Goal: Task Accomplishment & Management: Use online tool/utility

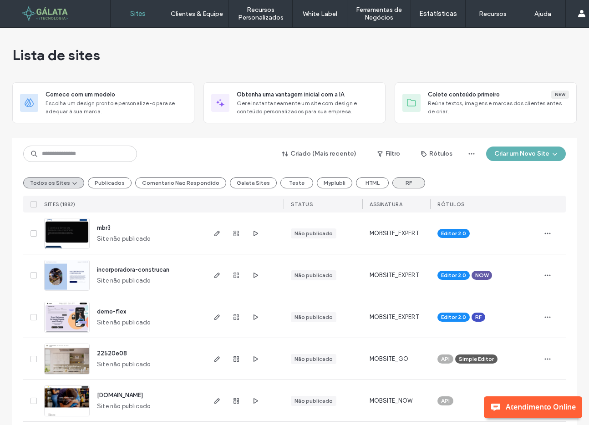
click at [392, 184] on button "RF" at bounding box center [408, 183] width 33 height 11
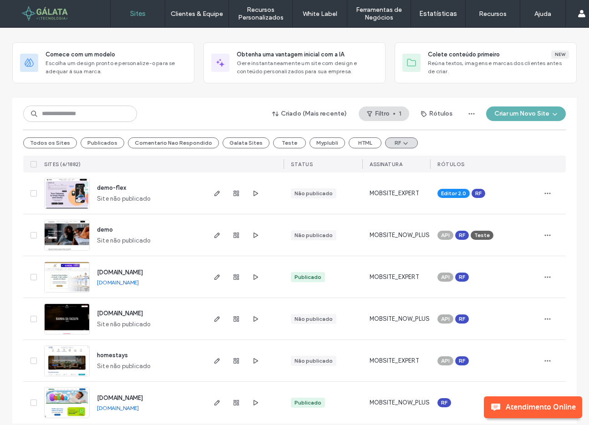
scroll to position [50, 0]
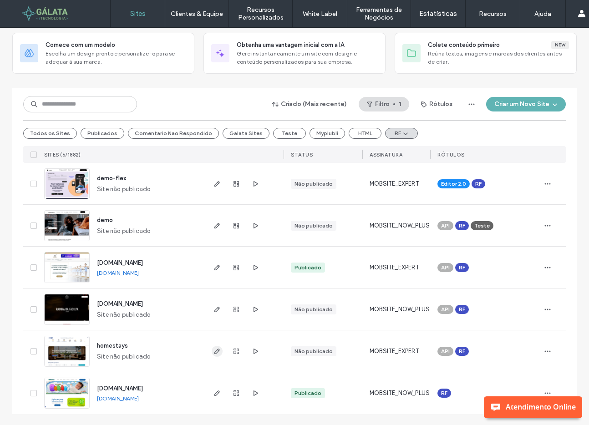
click at [214, 353] on icon "button" at bounding box center [216, 351] width 7 height 7
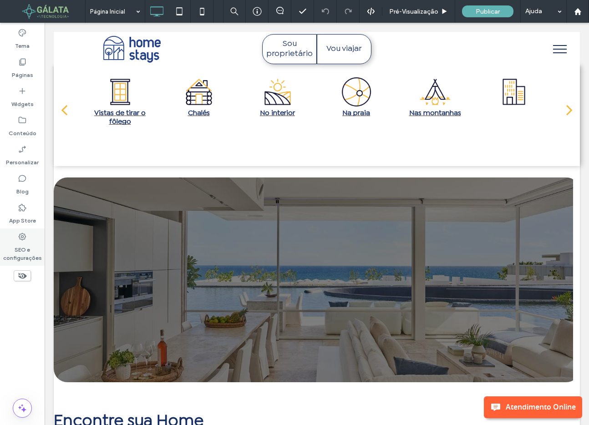
click at [22, 252] on label "SEO e configurações" at bounding box center [22, 251] width 45 height 21
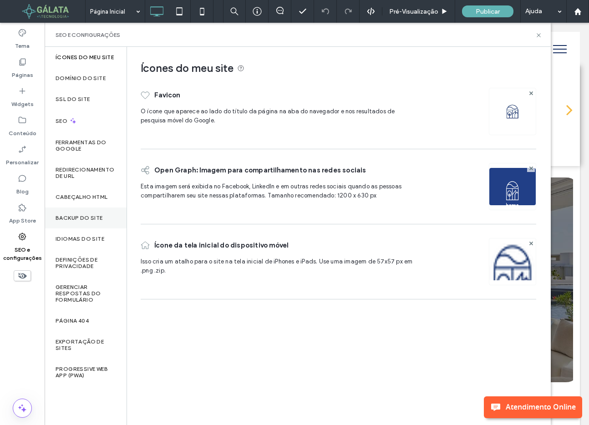
click at [81, 218] on label "Backup do Site" at bounding box center [79, 218] width 47 height 6
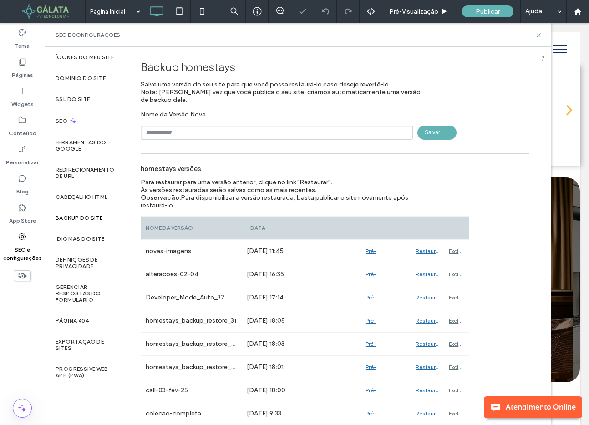
click at [252, 136] on input "text" at bounding box center [277, 133] width 272 height 14
type input "**********"
click at [425, 127] on span "Salvar" at bounding box center [436, 133] width 39 height 14
click at [23, 71] on label "Páginas" at bounding box center [22, 72] width 21 height 13
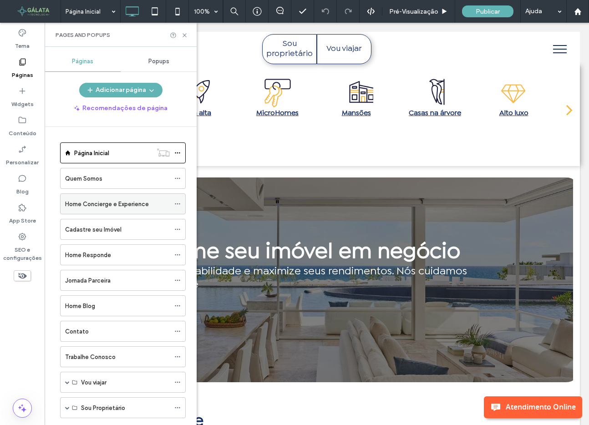
scroll to position [97, 0]
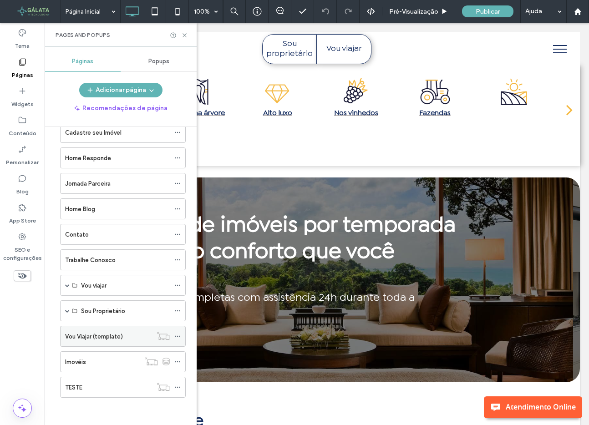
click at [91, 334] on label "Vou Viajar (template)" at bounding box center [94, 337] width 58 height 16
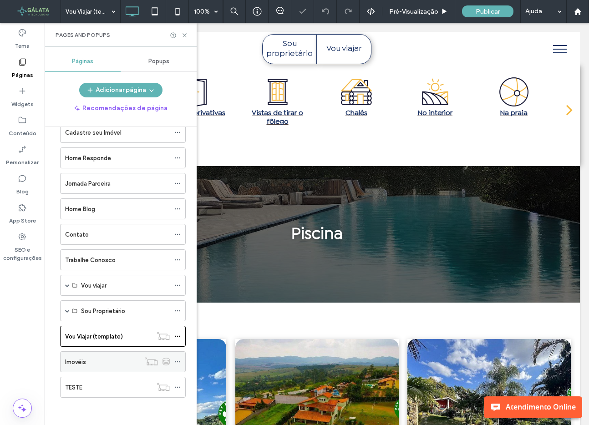
click at [102, 360] on div "Imovéis" at bounding box center [102, 362] width 75 height 10
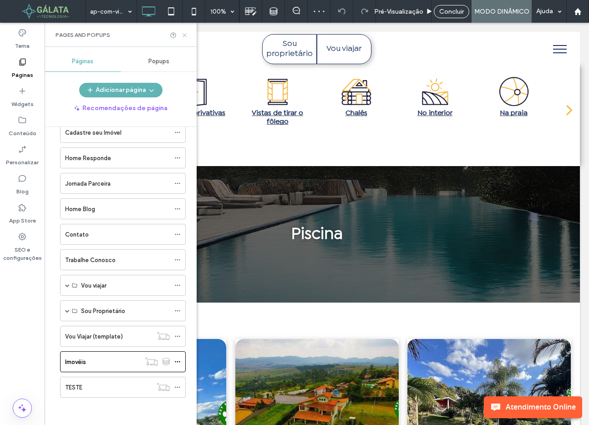
click at [185, 35] on icon at bounding box center [184, 35] width 7 height 7
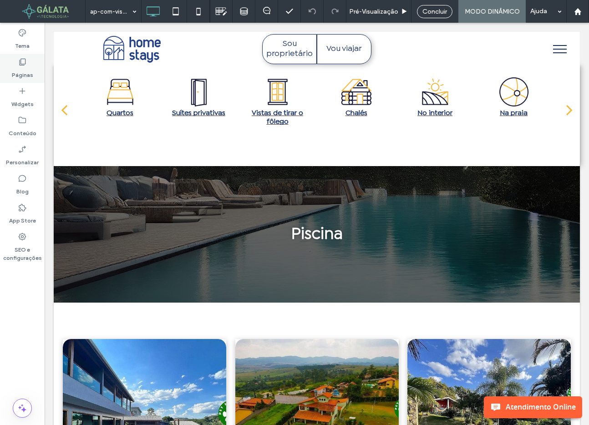
click at [29, 64] on div "Páginas" at bounding box center [22, 68] width 45 height 29
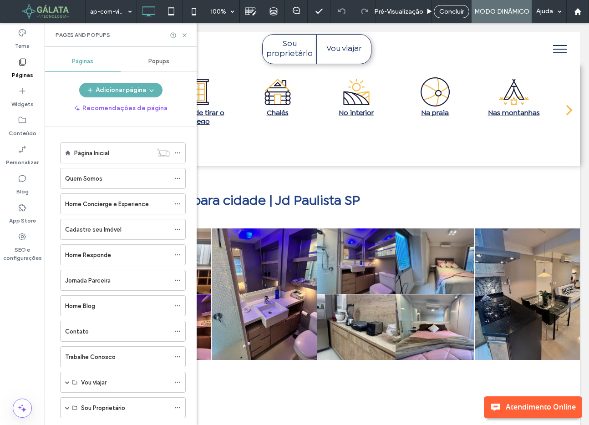
scroll to position [97, 0]
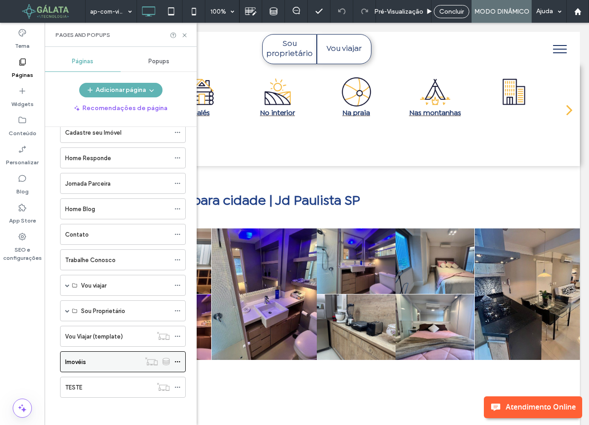
click at [177, 360] on icon at bounding box center [177, 362] width 6 height 6
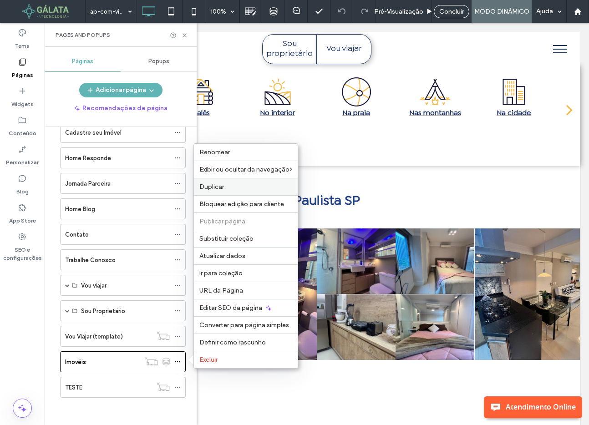
click at [237, 189] on label "Duplicar" at bounding box center [245, 187] width 93 height 8
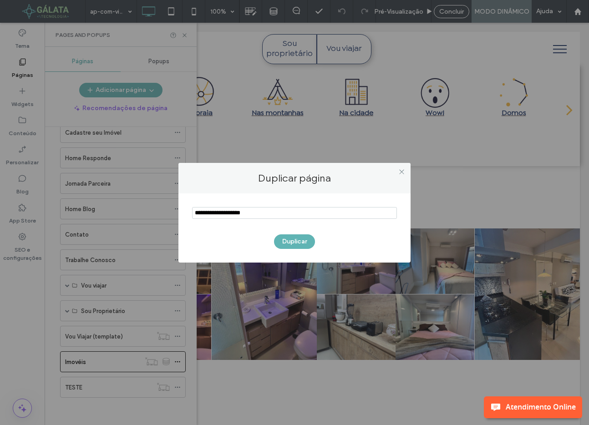
click at [222, 215] on input "notEmpty" at bounding box center [294, 213] width 205 height 12
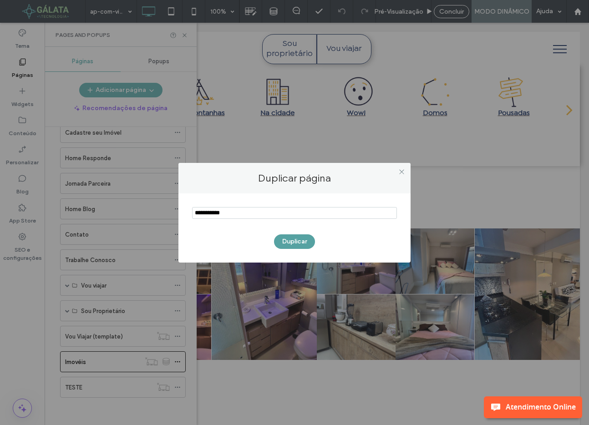
type input "**********"
click at [291, 240] on button "Duplicar" at bounding box center [294, 241] width 41 height 15
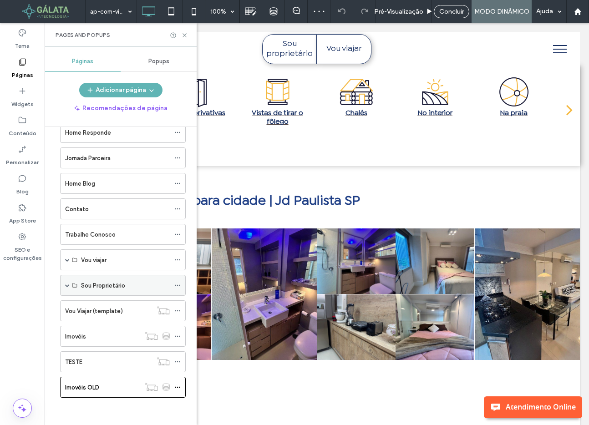
click at [66, 286] on span at bounding box center [67, 285] width 5 height 5
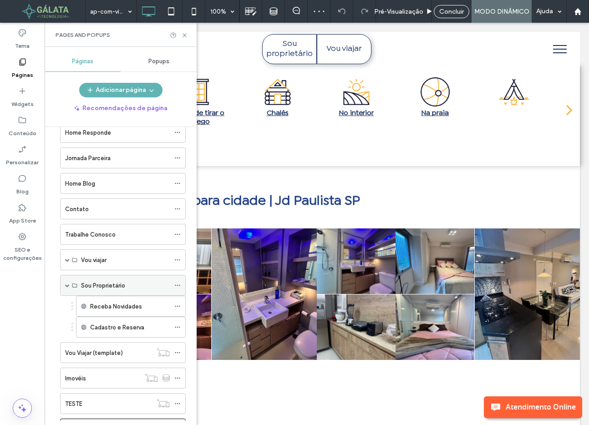
click at [66, 286] on span at bounding box center [67, 285] width 5 height 5
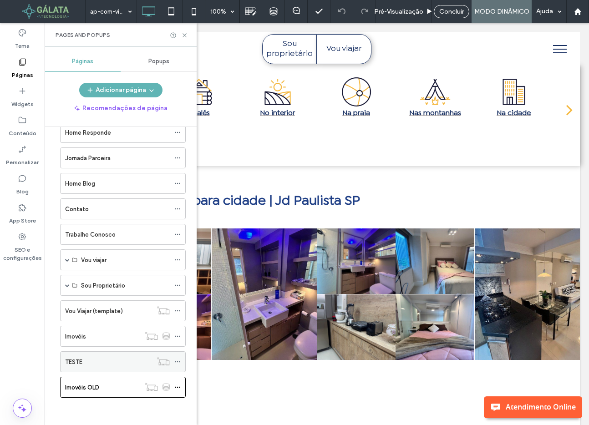
click at [71, 362] on label "TESTE" at bounding box center [73, 362] width 17 height 16
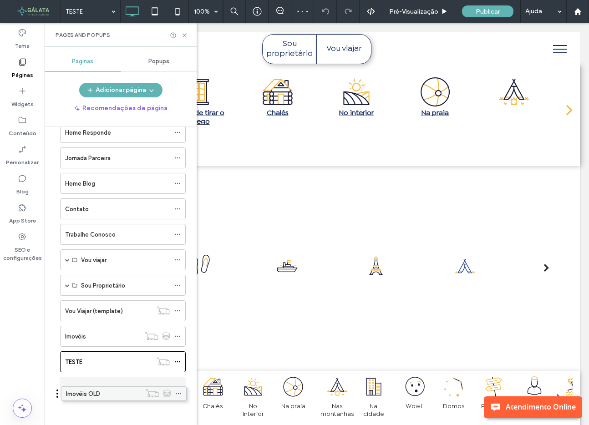
drag, startPoint x: 71, startPoint y: 386, endPoint x: 72, endPoint y: 397, distance: 10.5
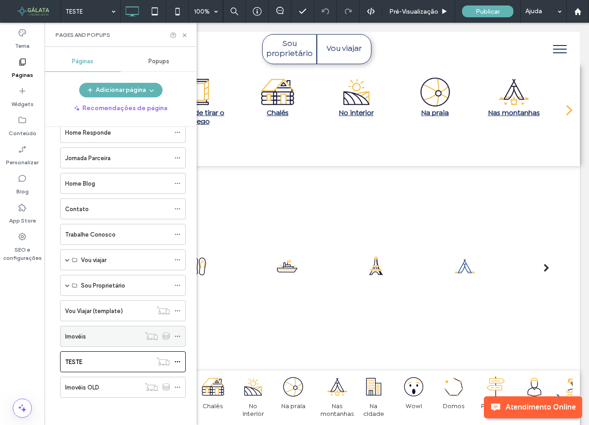
click at [102, 338] on div "Imovéis" at bounding box center [102, 337] width 75 height 10
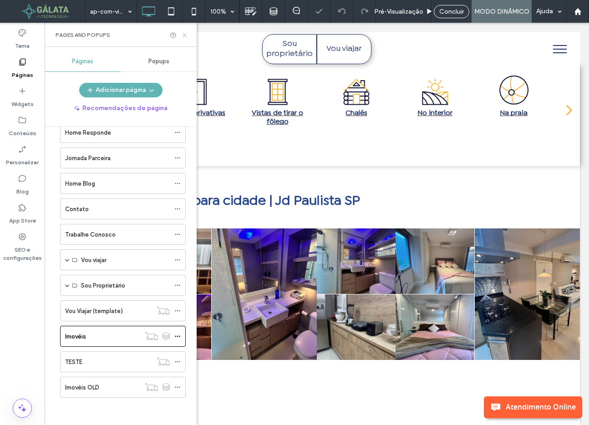
click at [184, 36] on icon at bounding box center [184, 35] width 7 height 7
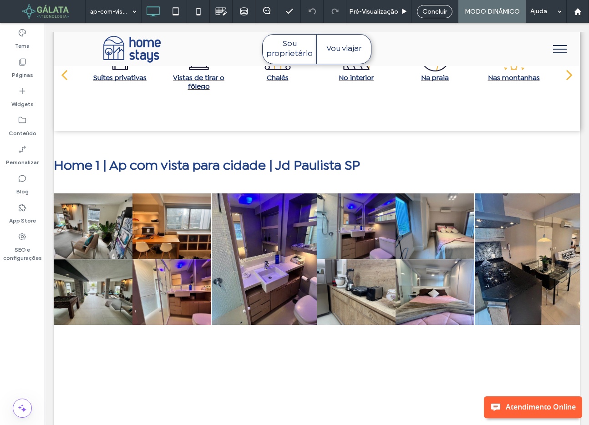
scroll to position [30, 0]
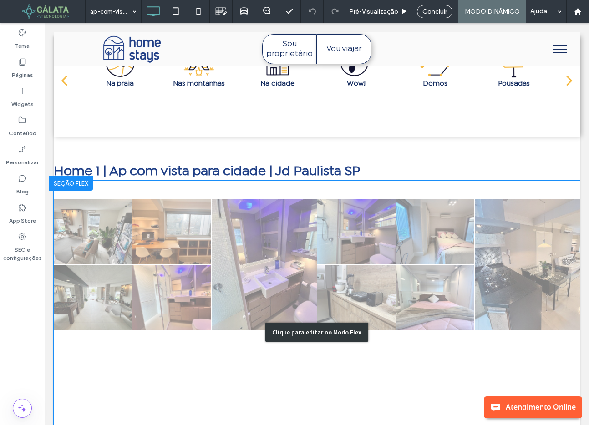
click at [457, 235] on div "Clique para editar no Modo Flex" at bounding box center [317, 332] width 526 height 303
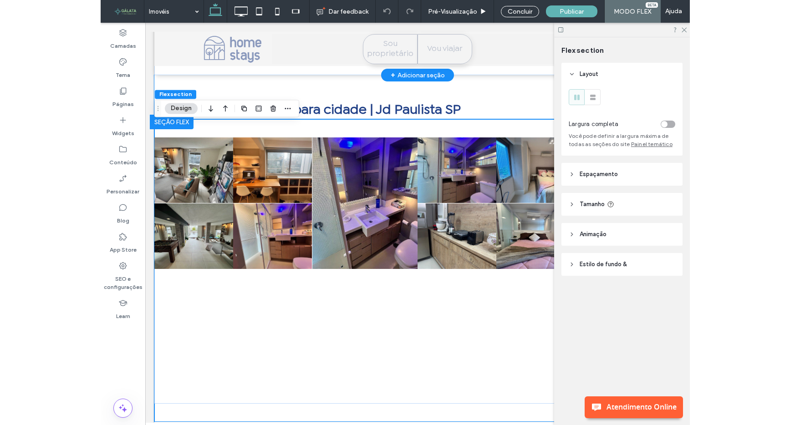
scroll to position [106, 0]
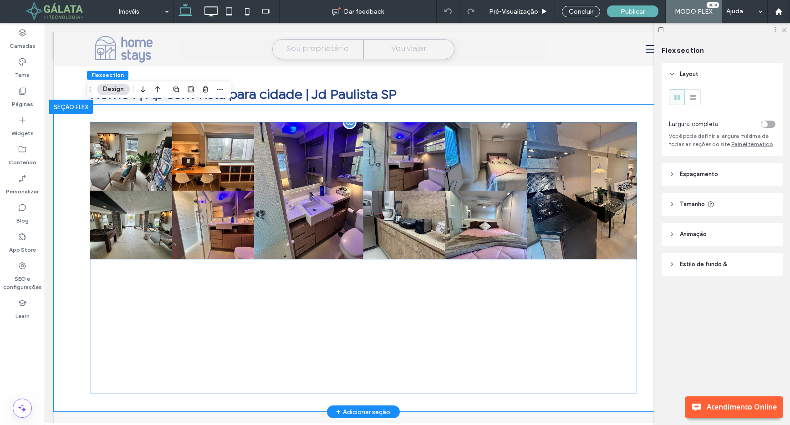
click at [501, 178] on link at bounding box center [485, 157] width 87 height 72
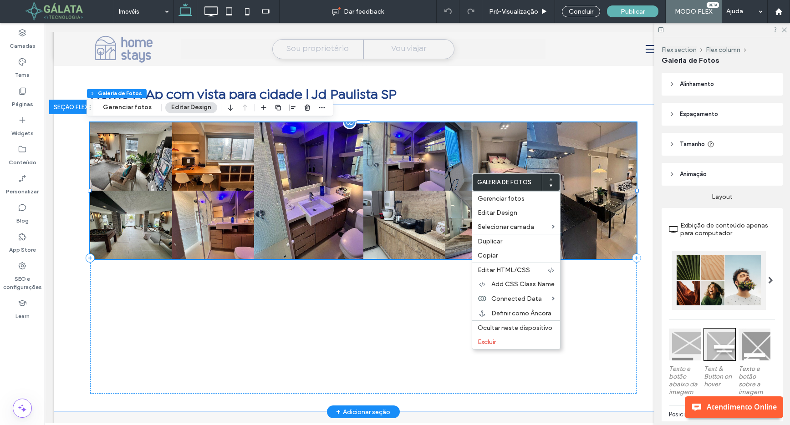
click at [405, 182] on link at bounding box center [403, 157] width 87 height 72
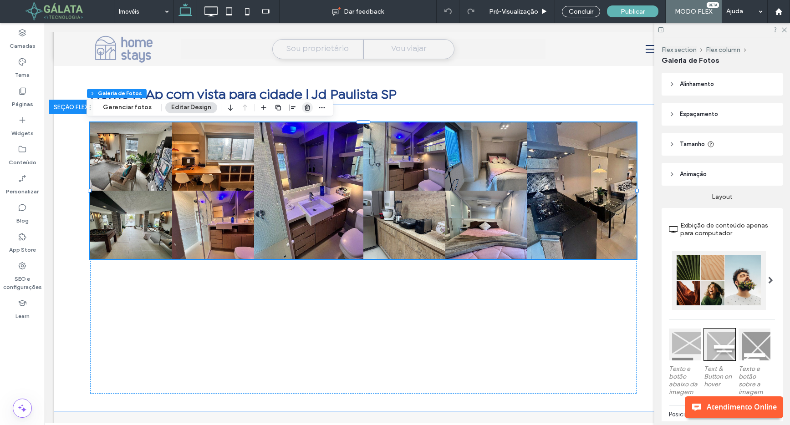
click at [304, 105] on icon "button" at bounding box center [307, 107] width 7 height 7
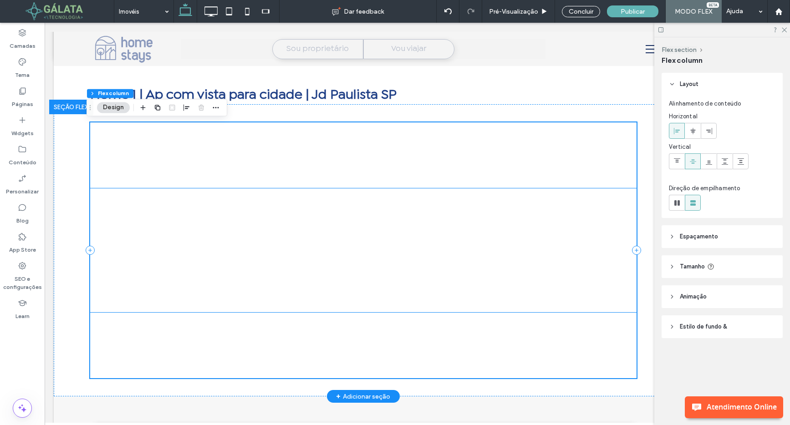
click at [338, 223] on div at bounding box center [363, 250] width 546 height 124
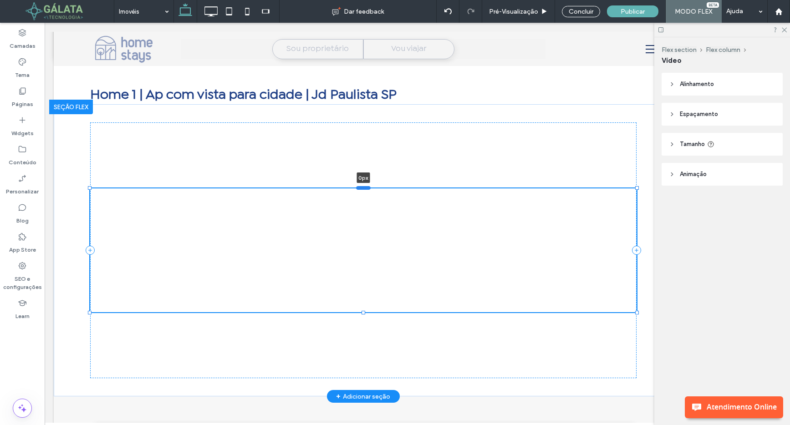
click at [360, 189] on div at bounding box center [363, 188] width 15 height 4
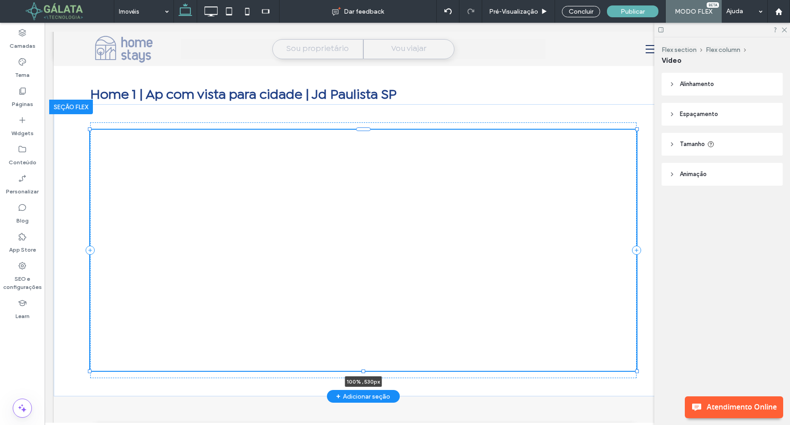
drag, startPoint x: 359, startPoint y: 313, endPoint x: 355, endPoint y: 371, distance: 58.9
click at [355, 371] on div "100% , 530px" at bounding box center [363, 250] width 546 height 292
type input "***"
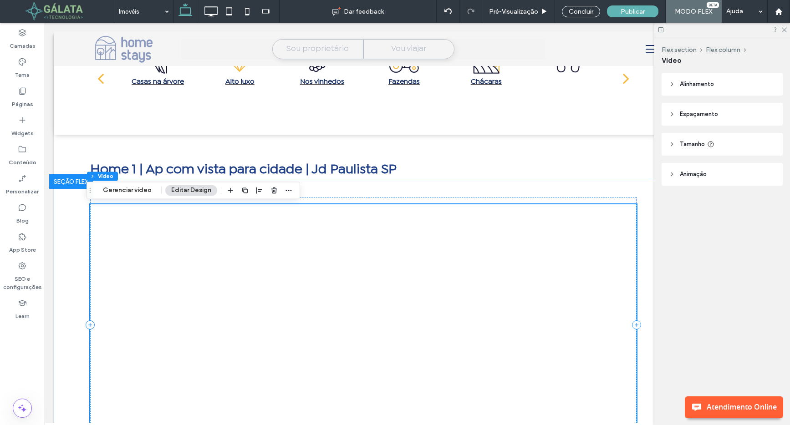
scroll to position [30, 0]
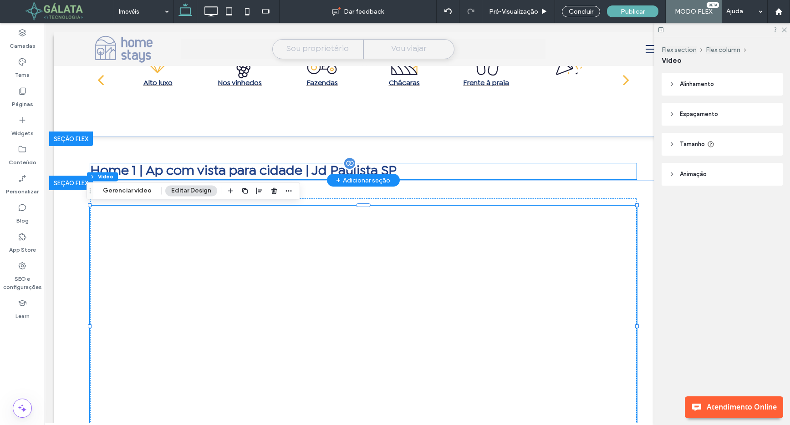
click at [396, 169] on p "Home 1 | Ap com vista para cidade | Jd Paulista SP" at bounding box center [363, 171] width 546 height 16
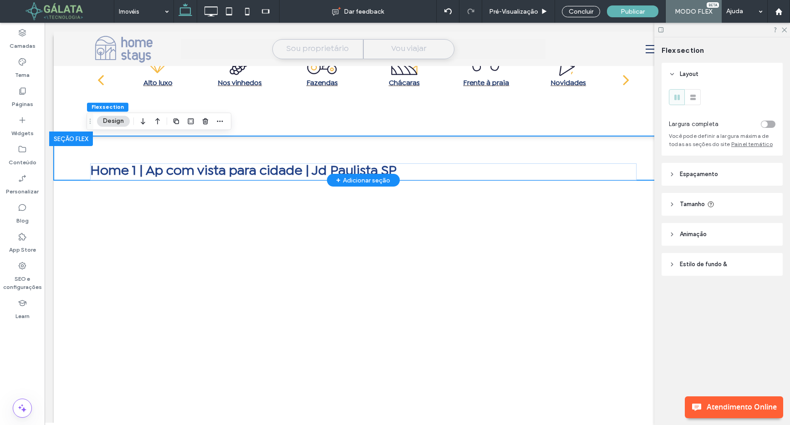
click at [430, 154] on div "Home 1 | Ap com vista para cidade | Jd Paulista SP" at bounding box center [363, 158] width 546 height 44
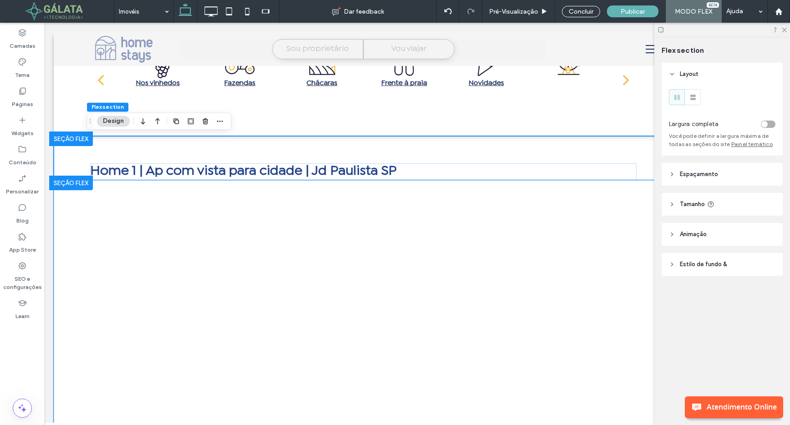
click at [427, 192] on div at bounding box center [363, 326] width 546 height 292
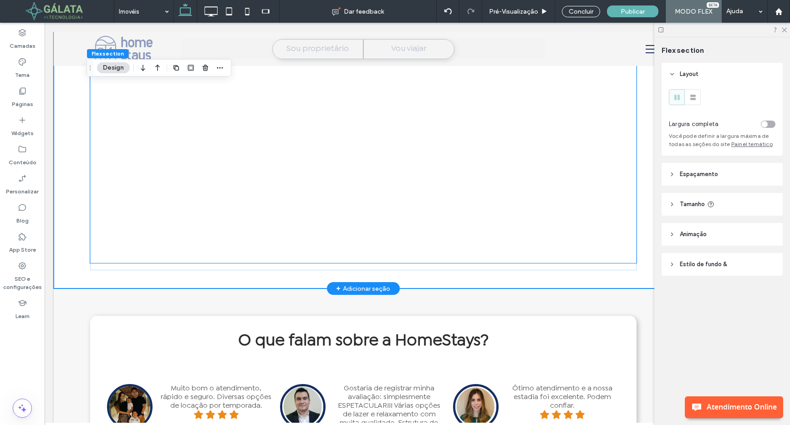
scroll to position [214, 0]
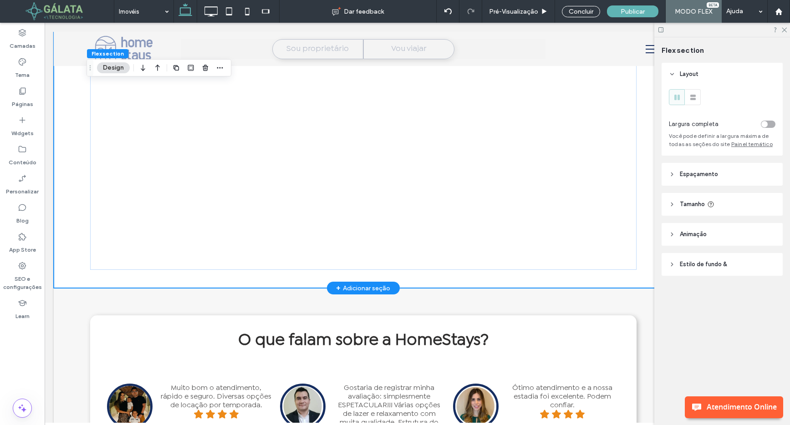
click at [427, 281] on div at bounding box center [363, 142] width 546 height 292
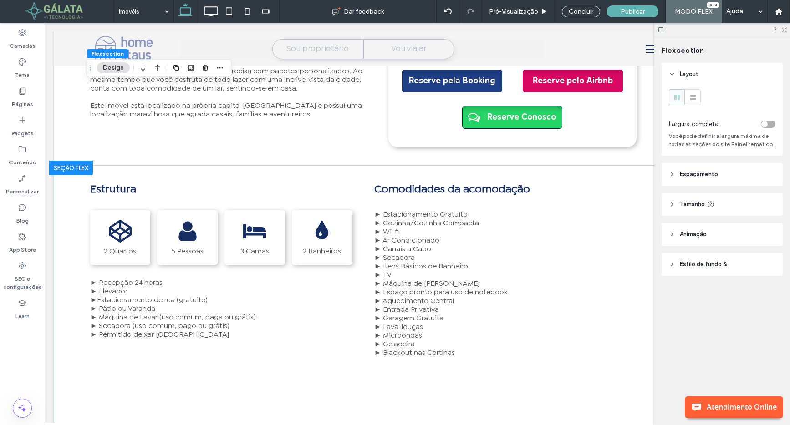
scroll to position [820, 0]
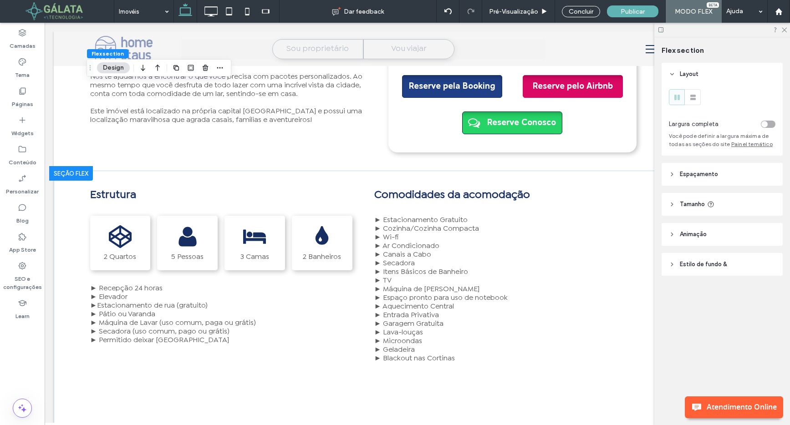
click at [79, 173] on div at bounding box center [71, 173] width 44 height 15
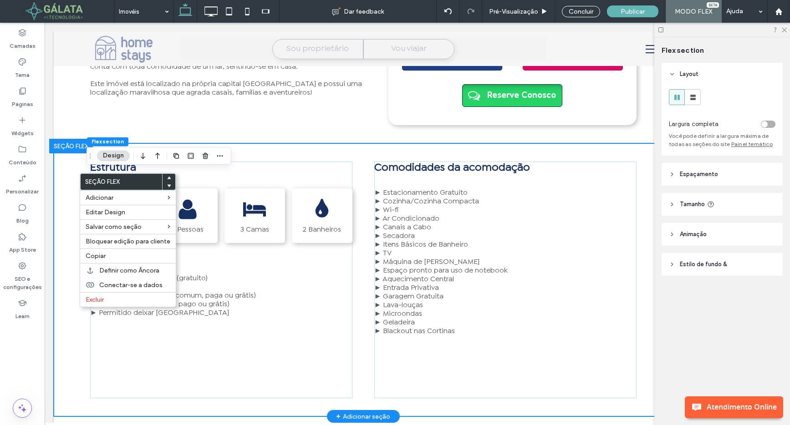
scroll to position [848, 0]
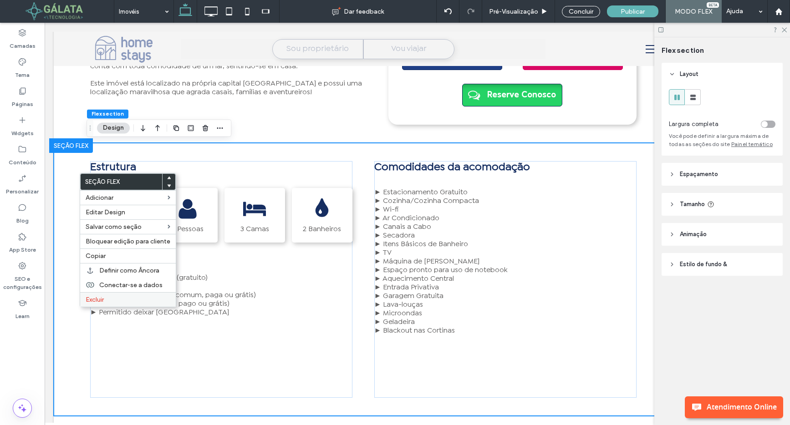
click at [95, 299] on span "Excluir" at bounding box center [95, 300] width 18 height 8
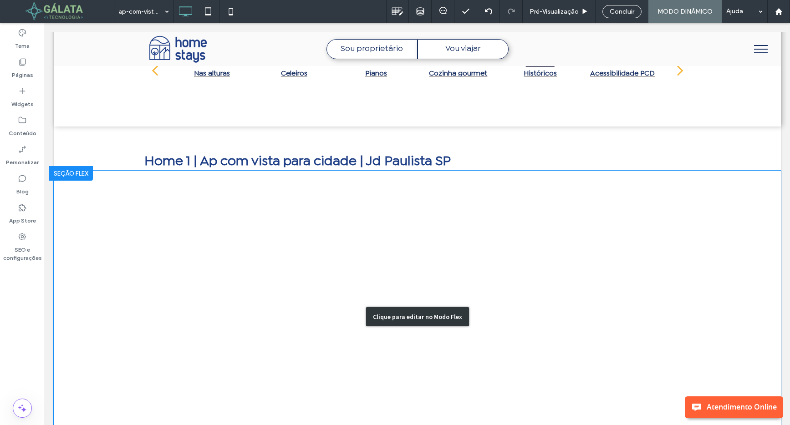
scroll to position [0, 0]
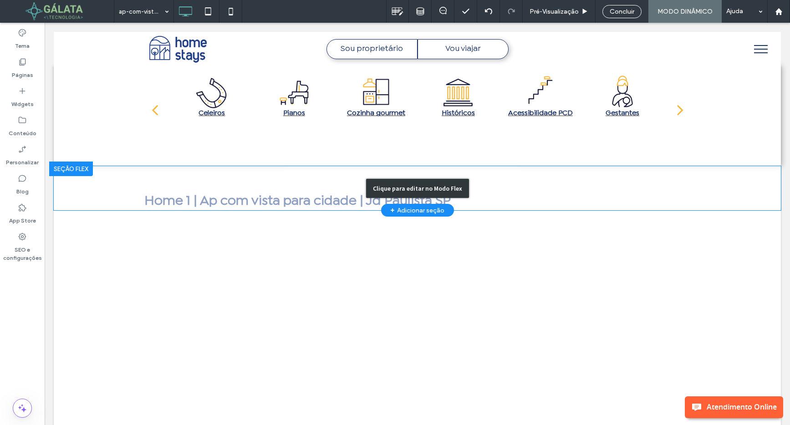
click at [589, 200] on div "Clique para editar no Modo Flex" at bounding box center [417, 188] width 727 height 44
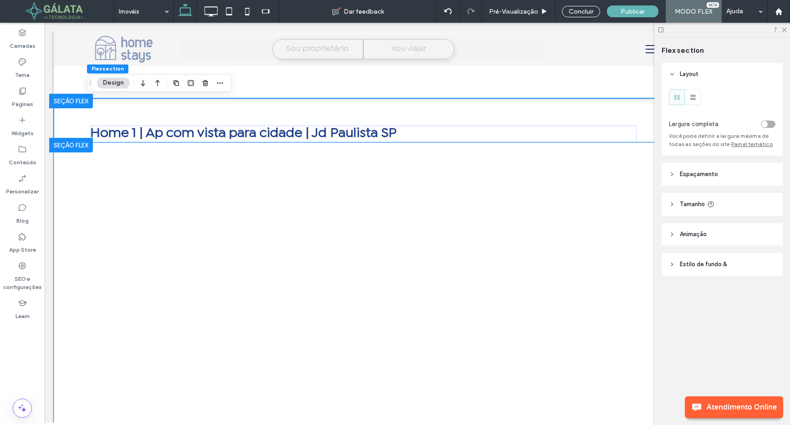
scroll to position [67, 0]
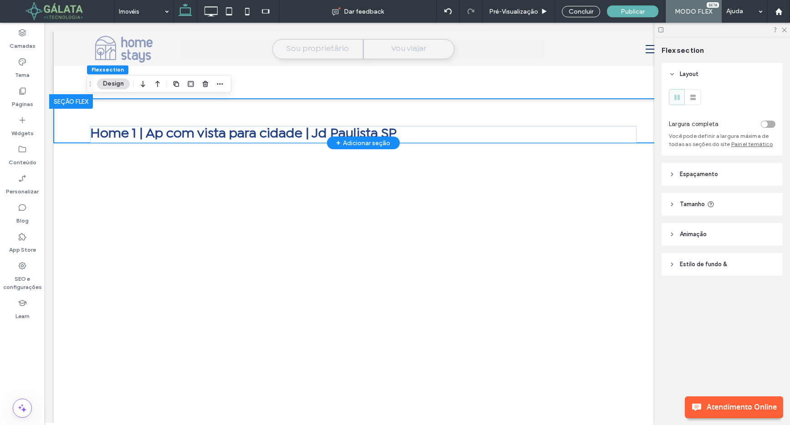
click at [518, 118] on div "Home 1 | Ap com vista para cidade | Jd Paulista SP" at bounding box center [363, 121] width 546 height 44
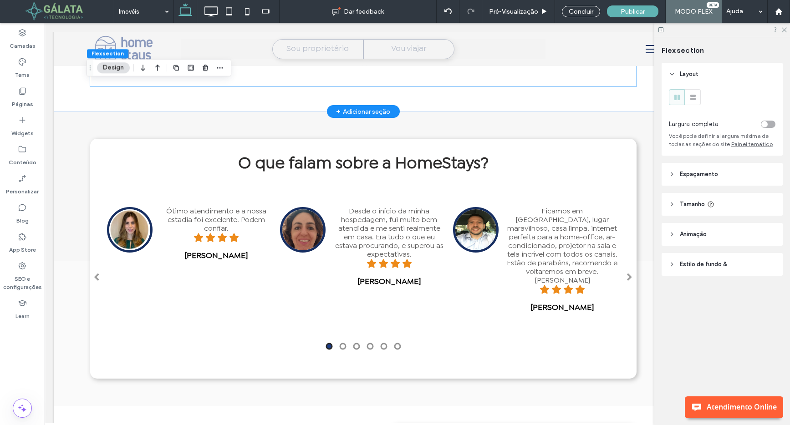
scroll to position [393, 0]
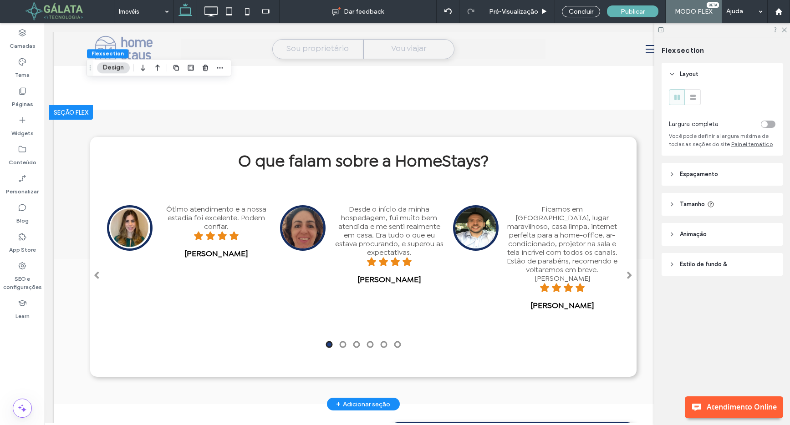
click at [75, 116] on div at bounding box center [71, 112] width 44 height 15
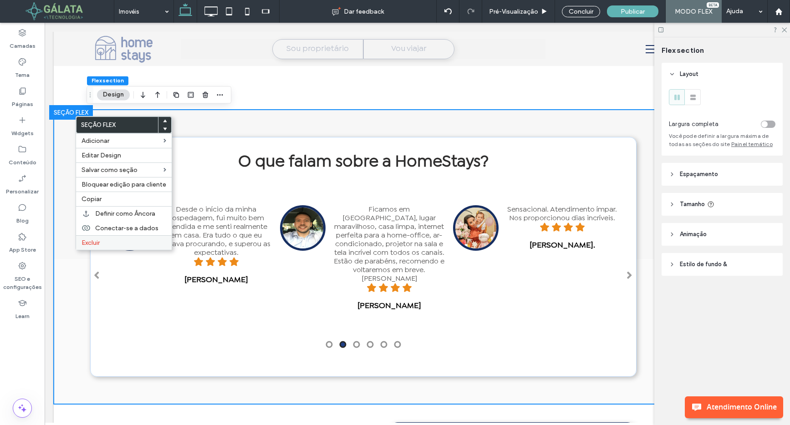
click at [102, 239] on label "Excluir" at bounding box center [123, 243] width 85 height 8
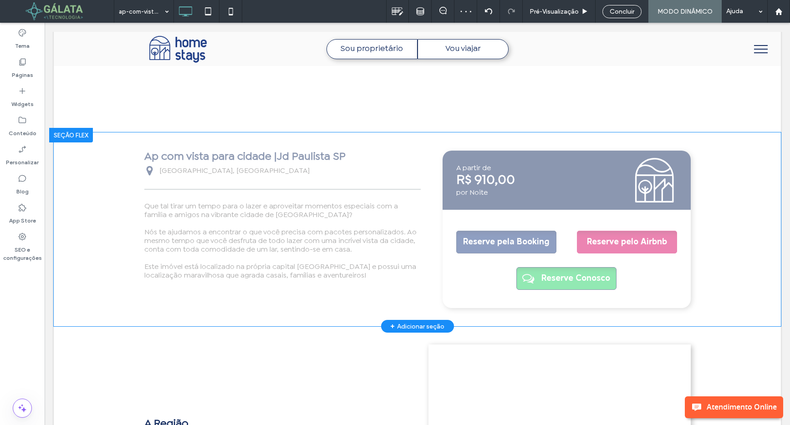
scroll to position [371, 0]
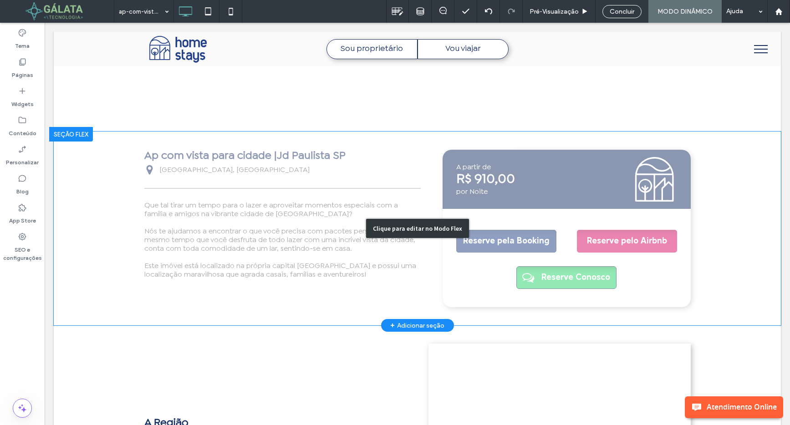
click at [313, 254] on div "Clique para editar no Modo Flex" at bounding box center [417, 229] width 727 height 194
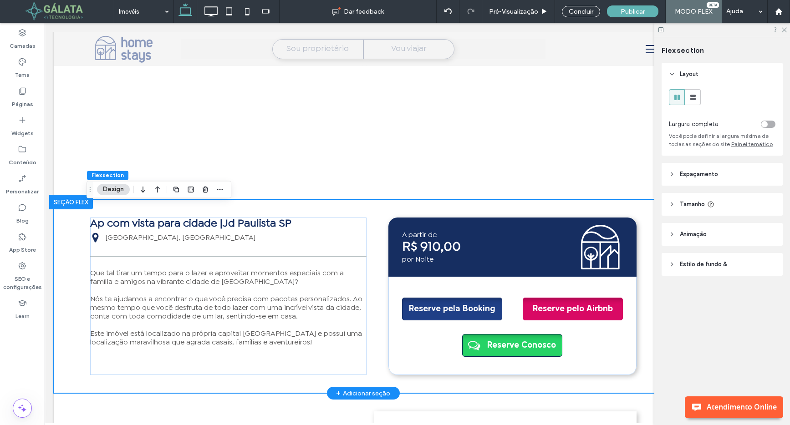
scroll to position [305, 0]
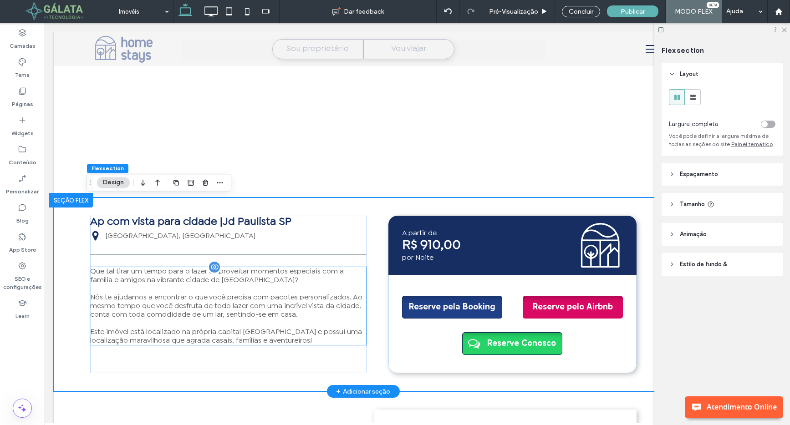
click at [246, 278] on p "Que tal tirar um tempo para o lazer e aproveitar momentos especiais com a famíl…" at bounding box center [228, 275] width 276 height 17
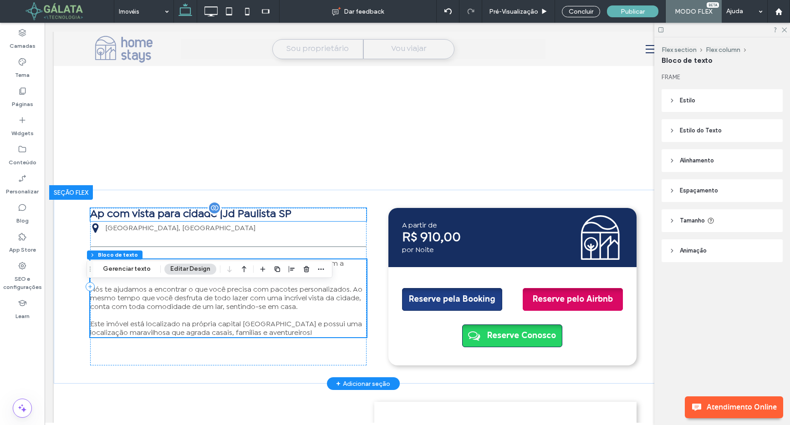
scroll to position [320, 0]
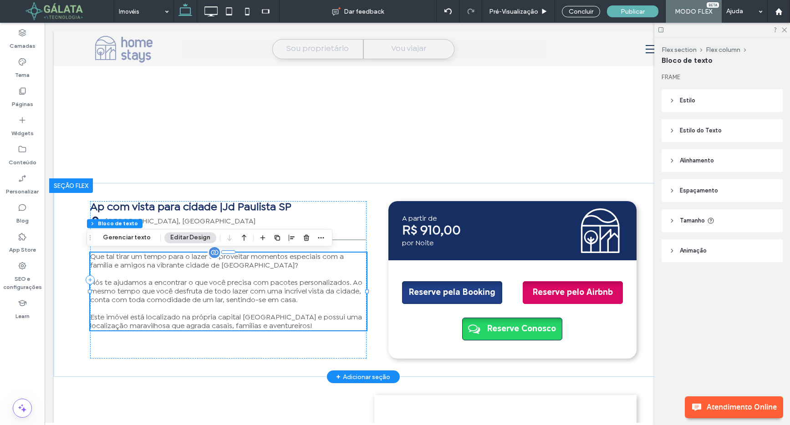
click at [228, 304] on p "Nós te ajudamos a encontrar o que você precisa com pacotes personalizados. Ao m…" at bounding box center [228, 292] width 276 height 26
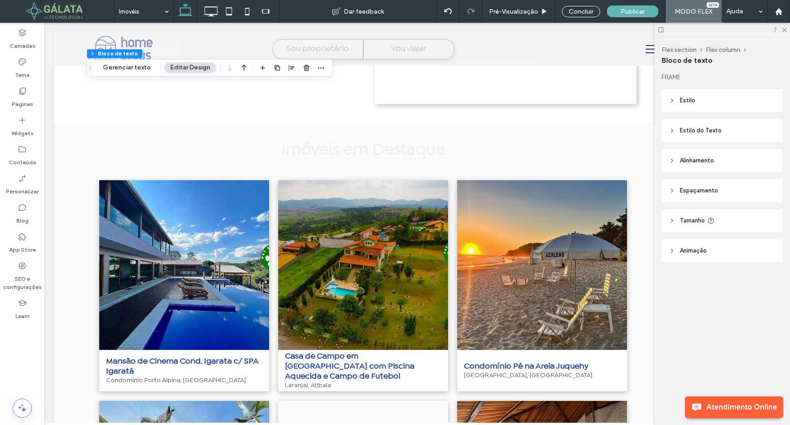
scroll to position [817, 0]
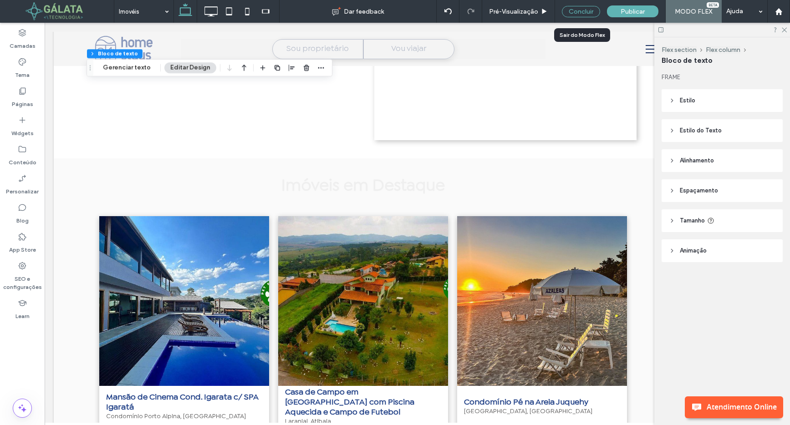
click at [580, 9] on div "Concluir" at bounding box center [581, 11] width 38 height 11
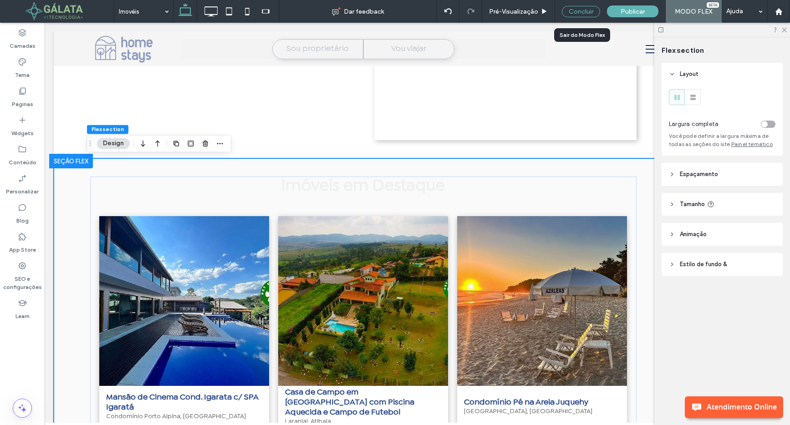
click at [580, 11] on div "Concluir" at bounding box center [581, 11] width 38 height 11
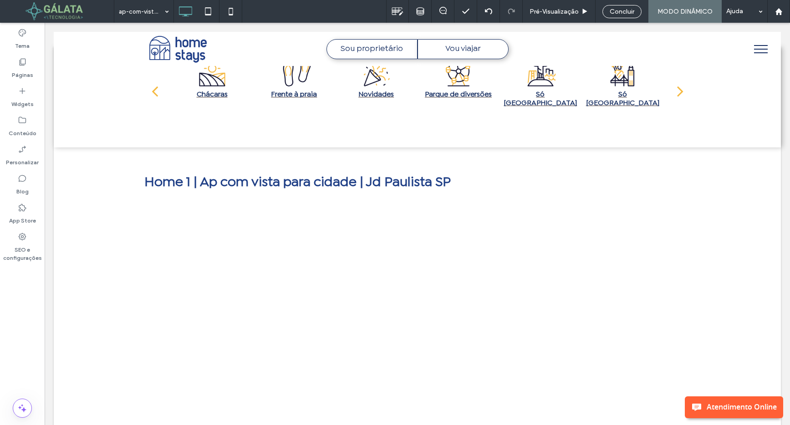
scroll to position [18, 0]
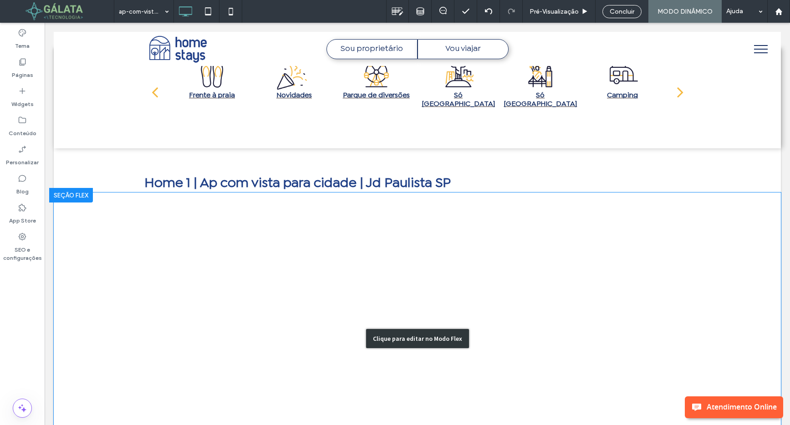
click at [473, 202] on div "Clique para editar no Modo Flex" at bounding box center [417, 339] width 727 height 292
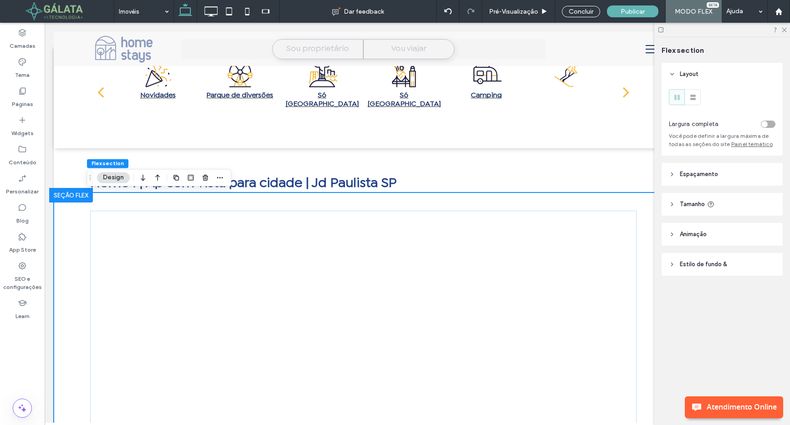
click at [463, 203] on div at bounding box center [363, 339] width 546 height 292
click at [589, 174] on icon at bounding box center [672, 174] width 6 height 6
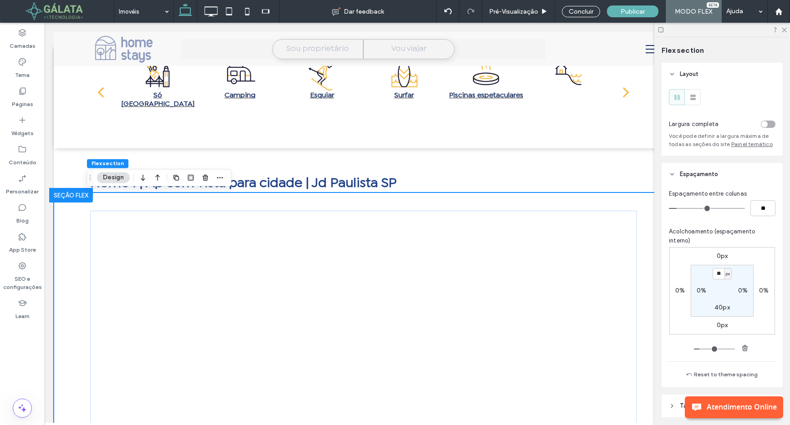
click at [589, 173] on icon at bounding box center [672, 174] width 6 height 6
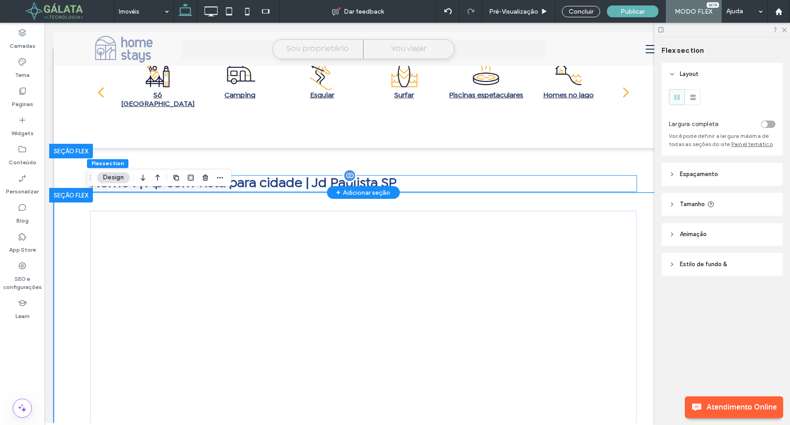
click at [589, 184] on p "Home 1 | Ap com vista para cidade | Jd Paulista SP" at bounding box center [363, 184] width 546 height 16
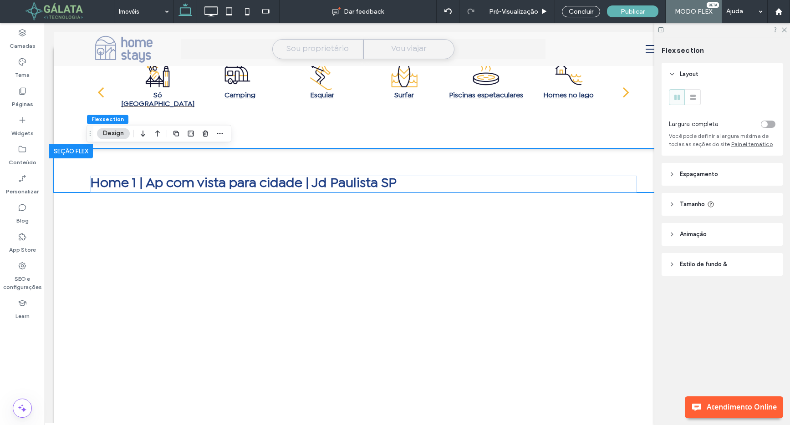
click at [589, 174] on icon at bounding box center [672, 174] width 6 height 6
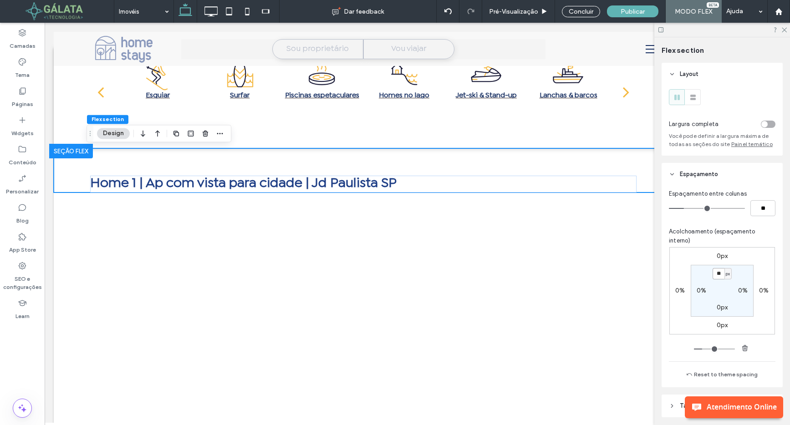
click at [589, 274] on input "**" at bounding box center [718, 273] width 12 height 11
type input "*"
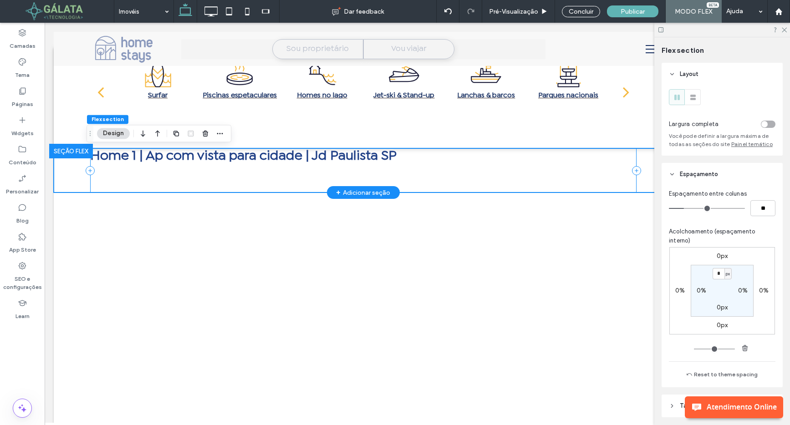
click at [584, 174] on div "Home 1 | Ap com vista para cidade | Jd Paulista SP" at bounding box center [363, 170] width 546 height 44
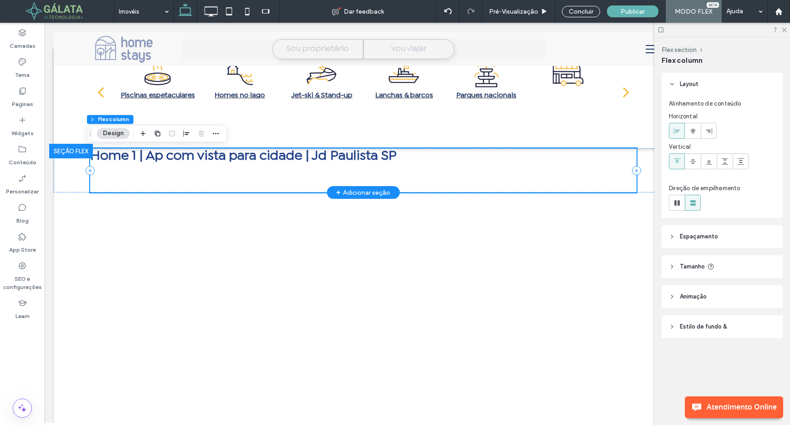
click at [560, 175] on div "Home 1 | Ap com vista para cidade | Jd Paulista SP" at bounding box center [363, 170] width 546 height 44
click at [589, 234] on span "Espaçamento" at bounding box center [699, 236] width 38 height 9
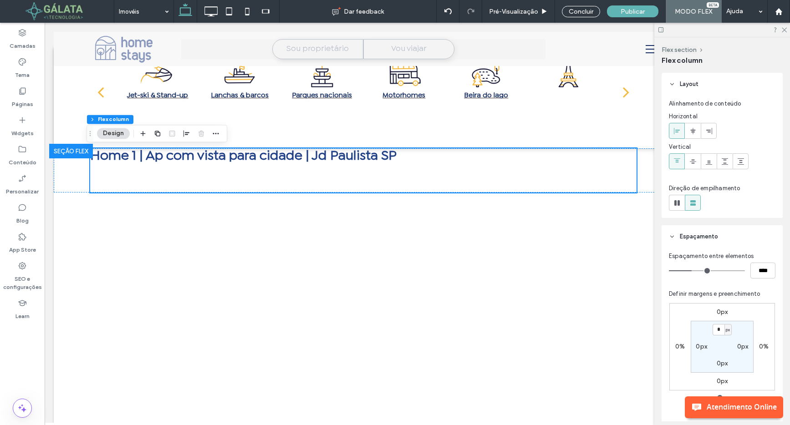
click at [589, 234] on span "Espaçamento" at bounding box center [699, 236] width 38 height 9
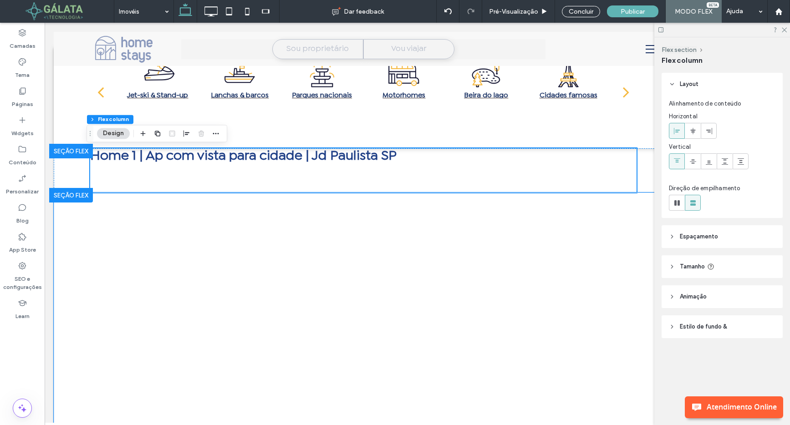
scroll to position [25, 0]
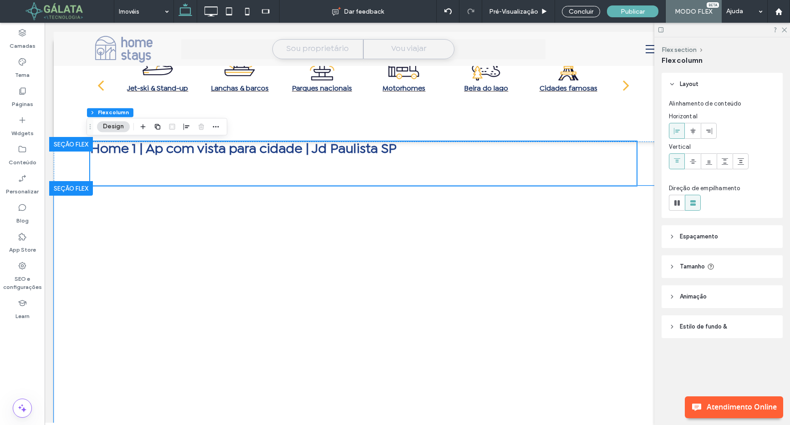
click at [589, 199] on div at bounding box center [363, 332] width 546 height 292
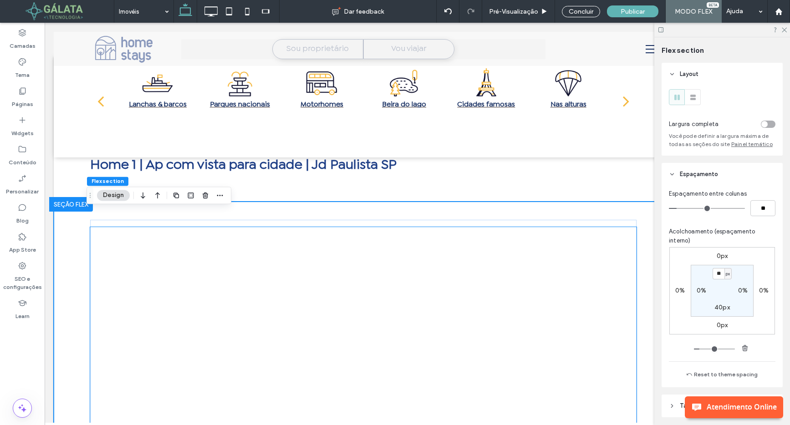
scroll to position [0, 0]
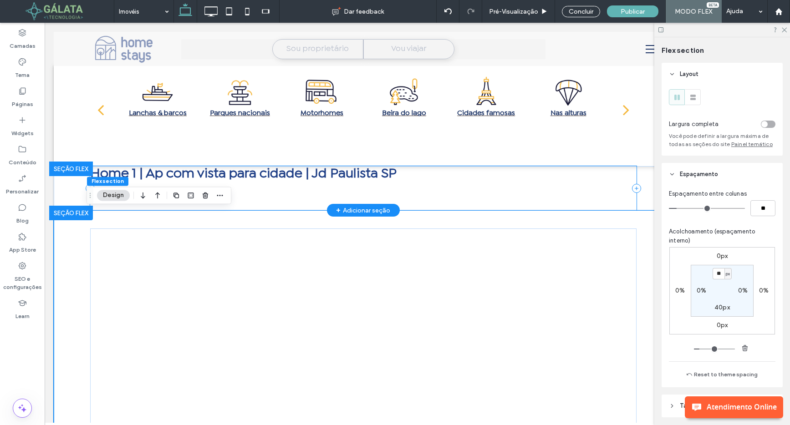
click at [573, 196] on div "Home 1 | Ap com vista para cidade | Jd Paulista SP" at bounding box center [363, 188] width 546 height 44
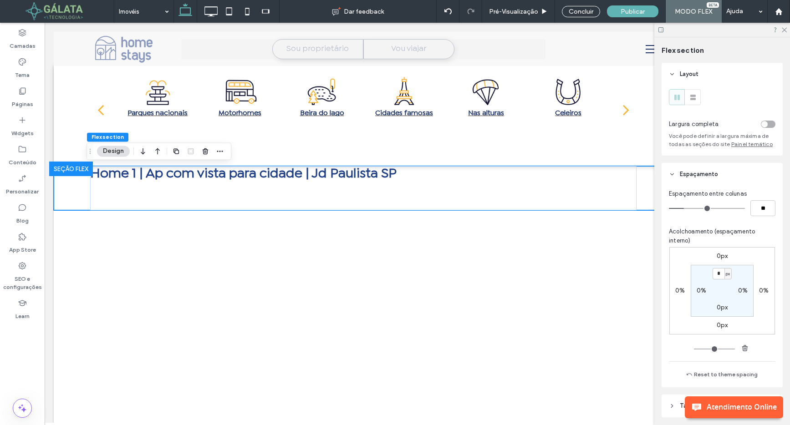
click at [589, 262] on div "0px 0% 0px 0% * px 0% 0px 0%" at bounding box center [722, 290] width 106 height 87
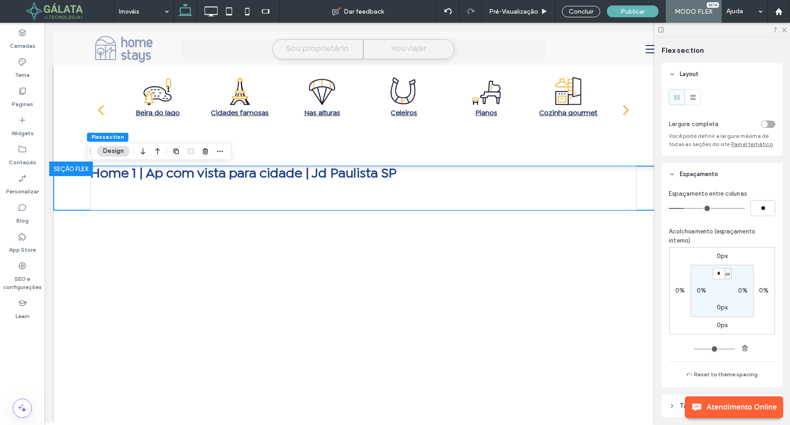
click at [589, 99] on use at bounding box center [692, 97] width 5 height 5
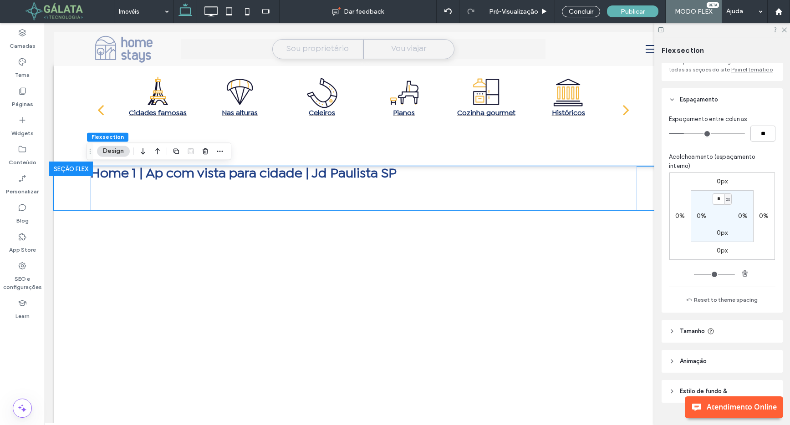
scroll to position [92, 0]
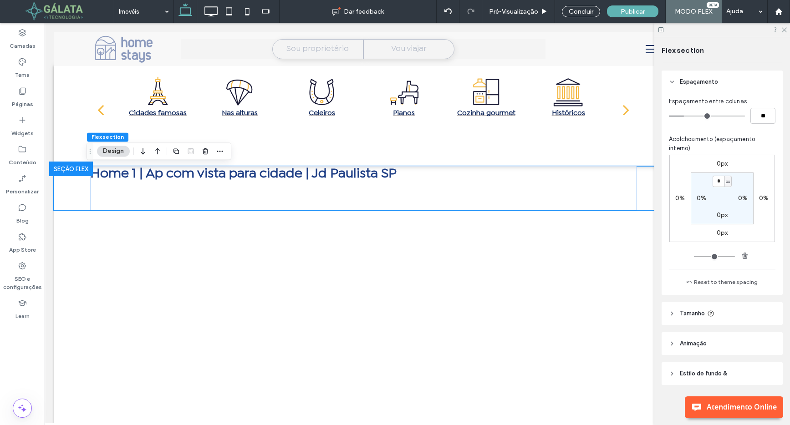
click at [589, 314] on span "Tamanho" at bounding box center [692, 313] width 25 height 9
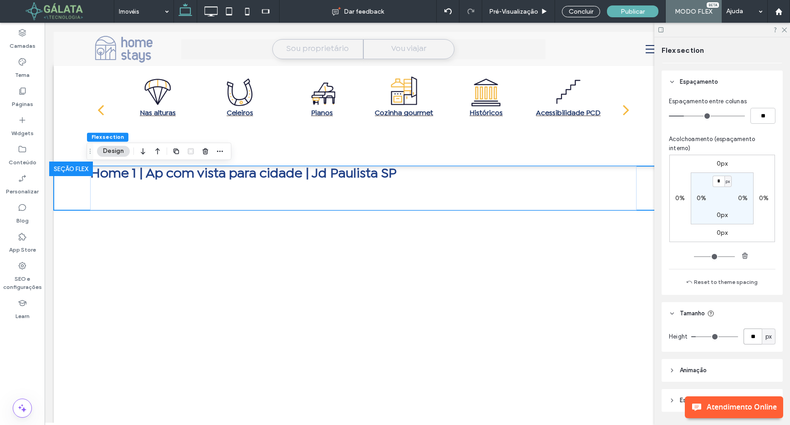
click at [589, 333] on input "**" at bounding box center [752, 337] width 18 height 16
type input "**"
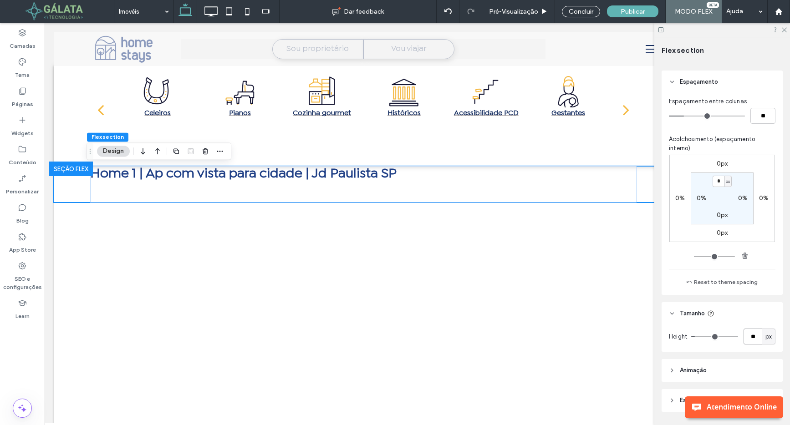
click at [589, 333] on input "**" at bounding box center [752, 337] width 18 height 16
type input "**"
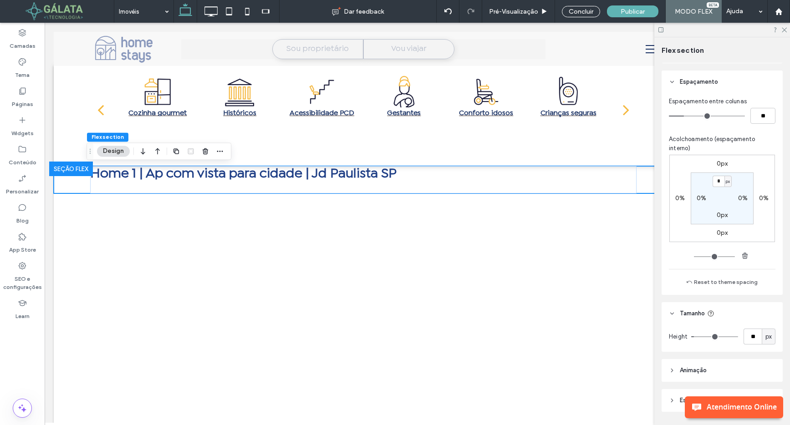
click at [589, 299] on div "Layout Largura completa Você pode definir a largura máxima de todas as seções d…" at bounding box center [724, 242] width 127 height 359
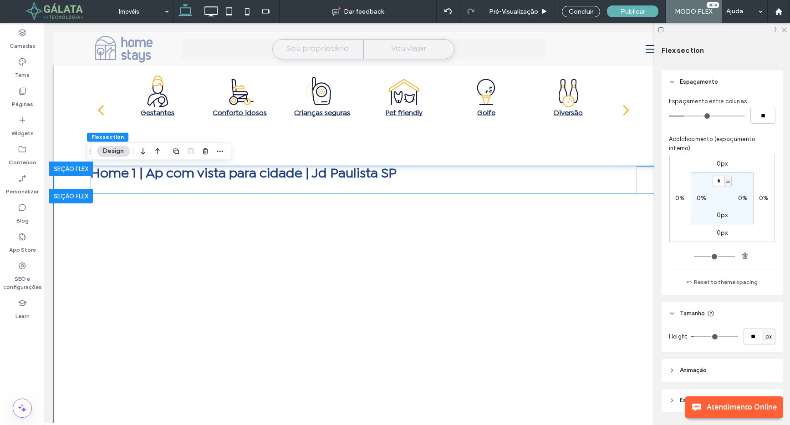
click at [579, 210] on div at bounding box center [363, 339] width 546 height 292
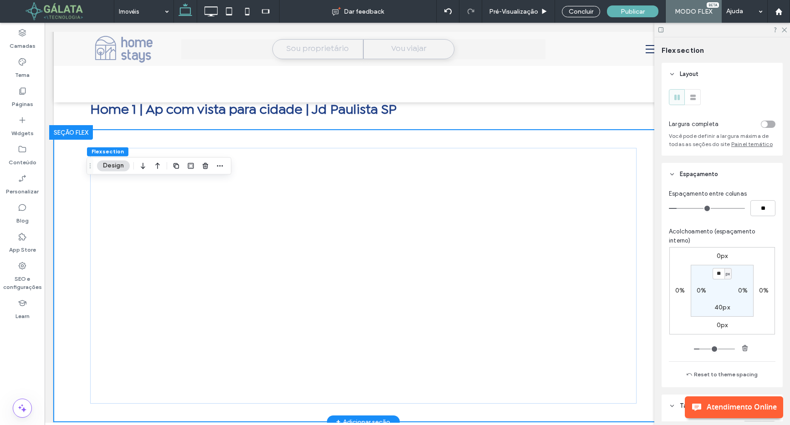
scroll to position [70, 0]
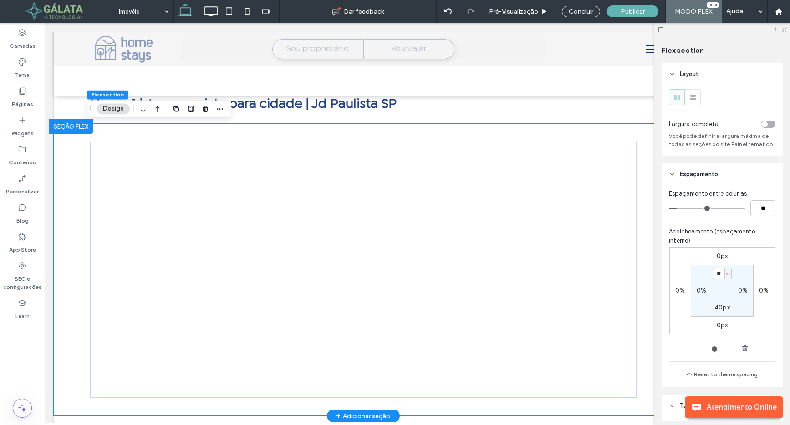
click at [572, 138] on div at bounding box center [363, 270] width 546 height 292
click at [589, 275] on input "**" at bounding box center [718, 273] width 12 height 11
type input "**"
click at [589, 309] on label "40px" at bounding box center [721, 308] width 15 height 8
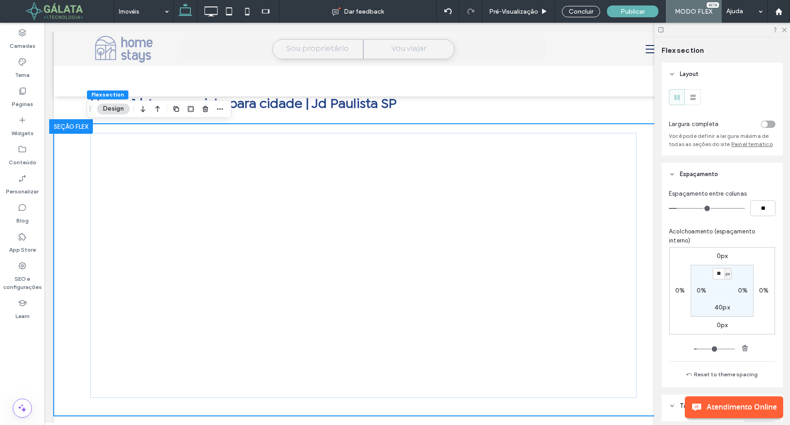
type input "**"
click at [589, 153] on div at bounding box center [363, 270] width 619 height 292
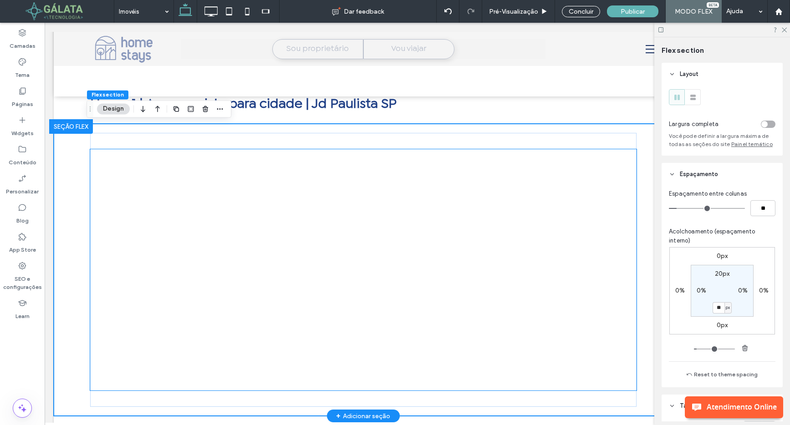
click at [589, 167] on div at bounding box center [363, 269] width 546 height 241
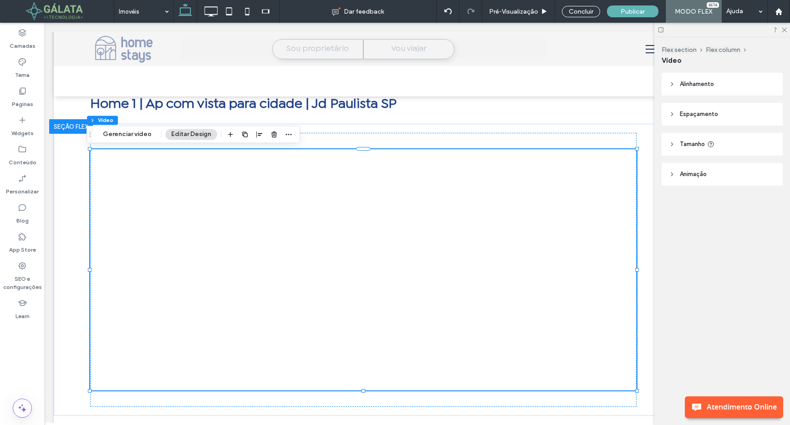
click at [589, 86] on span "Alinhamento" at bounding box center [697, 84] width 34 height 9
click at [589, 117] on span "Espaçamento" at bounding box center [699, 114] width 38 height 9
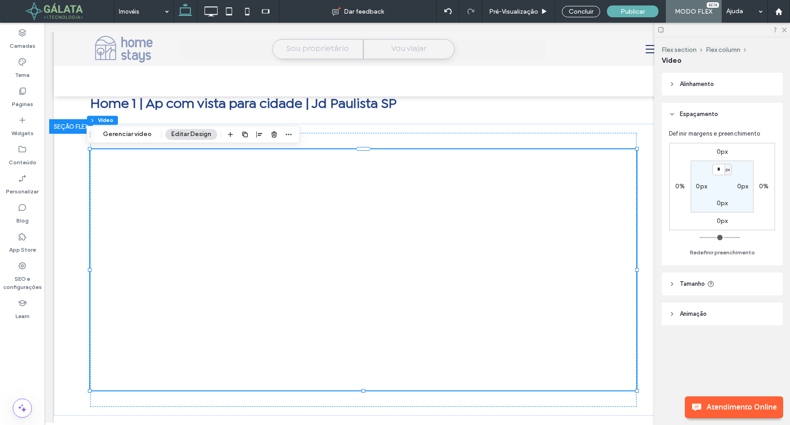
click at [589, 117] on span "Espaçamento" at bounding box center [699, 114] width 38 height 9
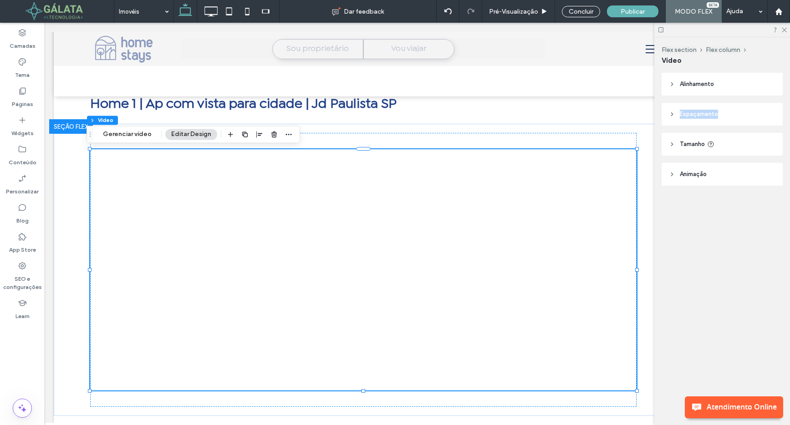
click at [589, 144] on span "Tamanho" at bounding box center [692, 144] width 25 height 9
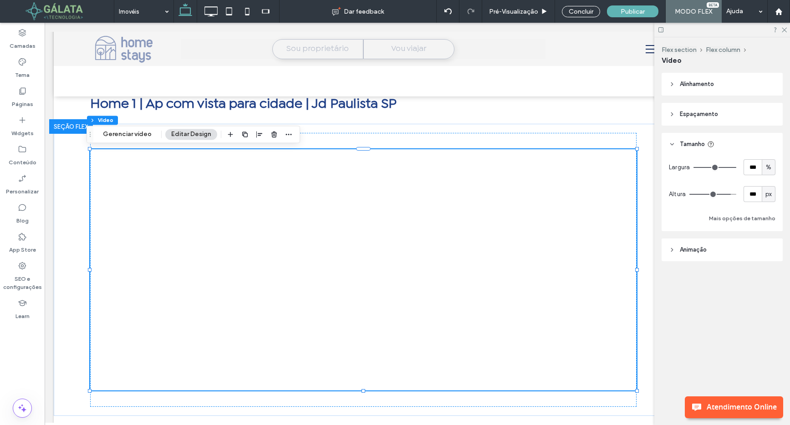
click at [589, 305] on div "Flex section Flex column Vídeo Alinhamento Espaçamento Definir margens e preenc…" at bounding box center [722, 231] width 136 height 388
click at [589, 198] on input "***" at bounding box center [752, 194] width 18 height 16
type input "***"
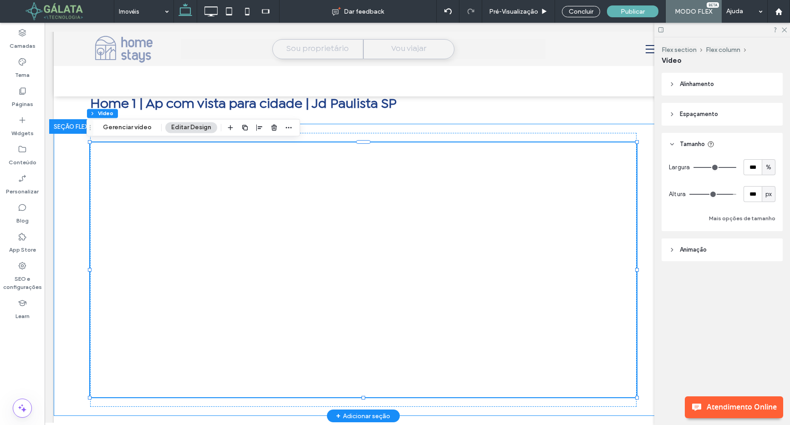
click at [589, 178] on div at bounding box center [363, 270] width 619 height 292
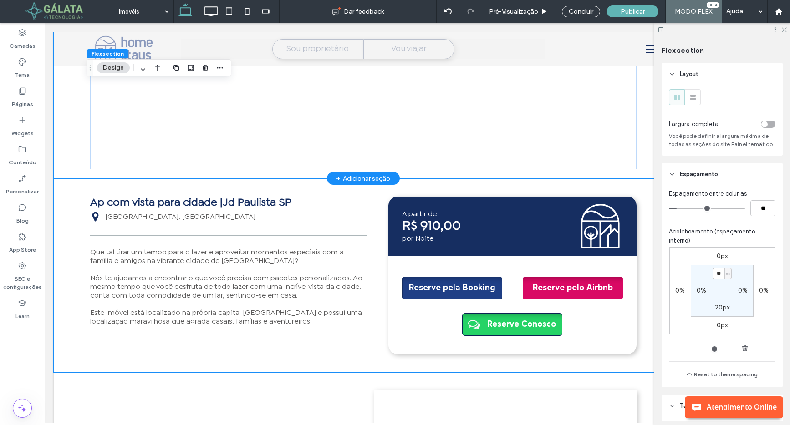
scroll to position [308, 0]
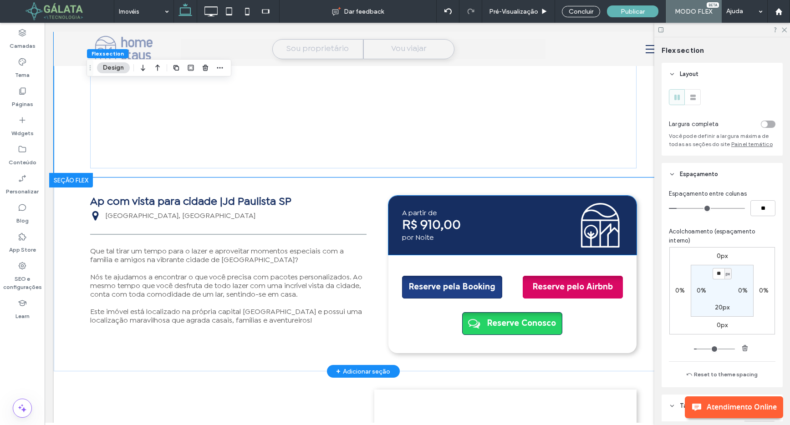
click at [441, 233] on p "por Noite" at bounding box center [457, 237] width 110 height 9
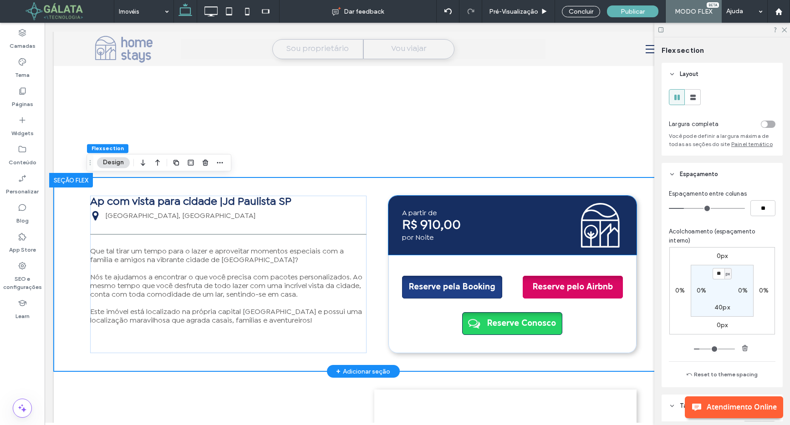
click at [438, 223] on p "R$ 910,00" at bounding box center [457, 226] width 110 height 16
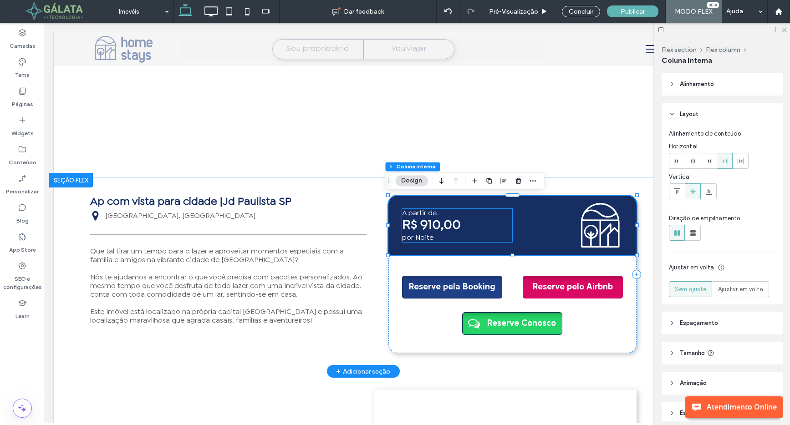
click at [472, 221] on p "R$ 910,00" at bounding box center [457, 226] width 110 height 16
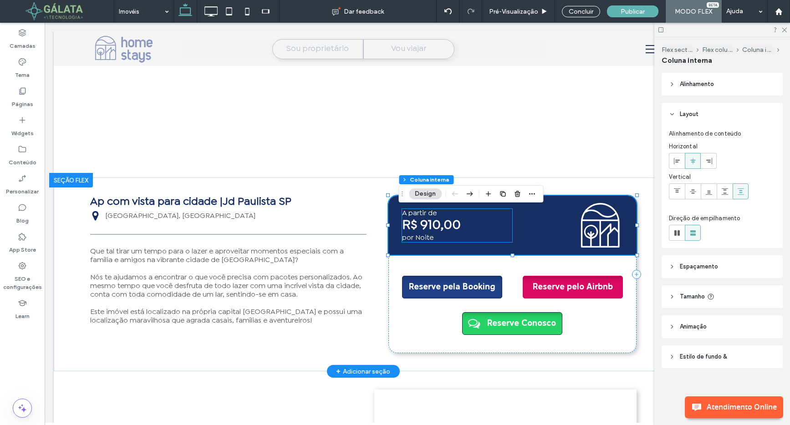
type input "**"
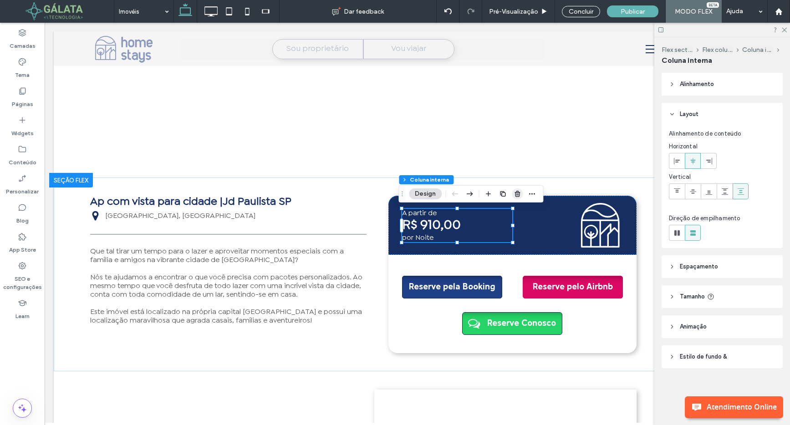
click at [518, 192] on icon "button" at bounding box center [516, 193] width 7 height 7
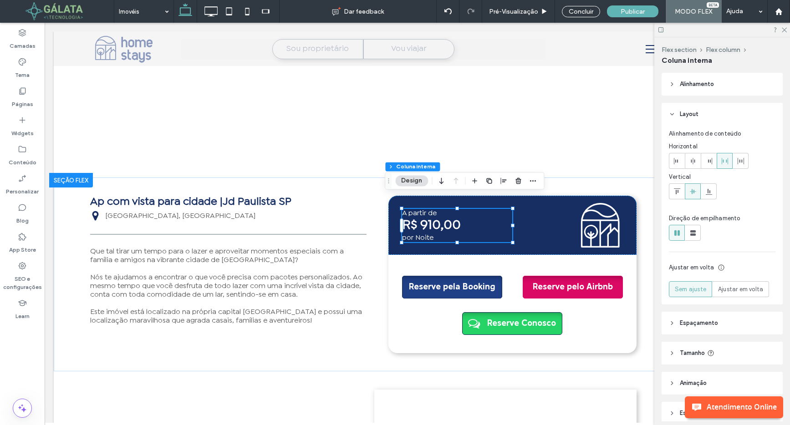
type input "**"
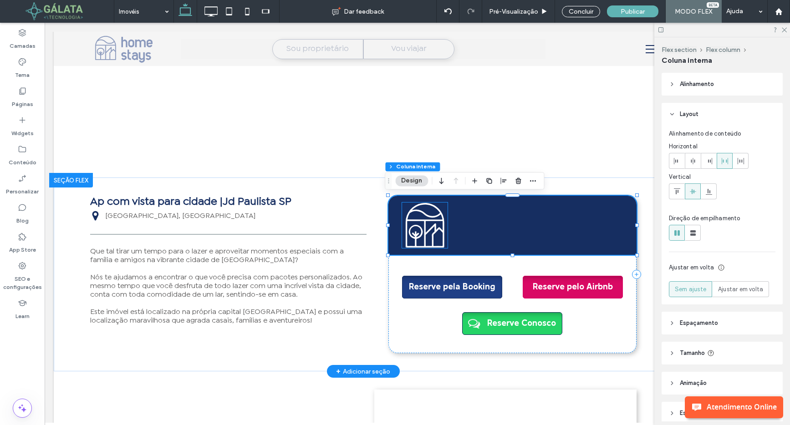
click at [429, 231] on icon ".cls-1-1811602347{fill:#fff;} icone-branco" at bounding box center [425, 226] width 46 height 46
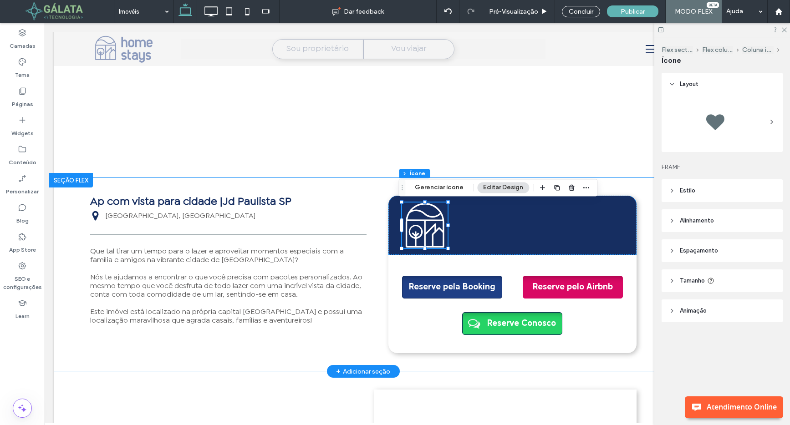
click at [374, 182] on div "Ap com vista para cidade |Jd Paulista SP São Paulo, São Paulo Que tal tirar um …" at bounding box center [363, 275] width 546 height 194
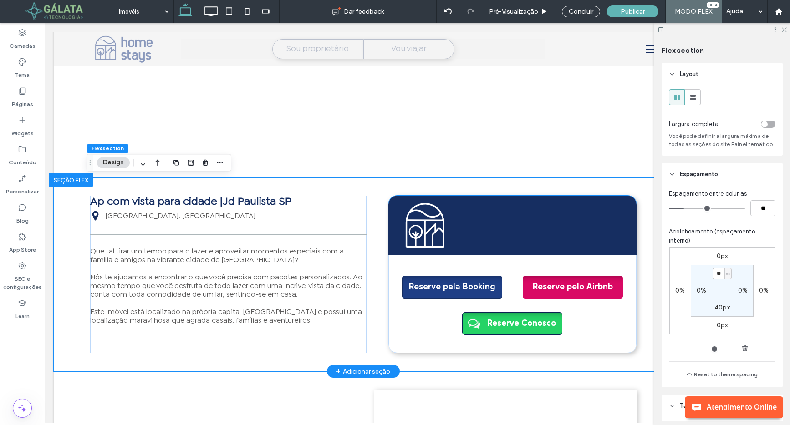
click at [435, 236] on icon ".cls-1-1811602347{fill:#fff;} icone-branco" at bounding box center [425, 226] width 46 height 46
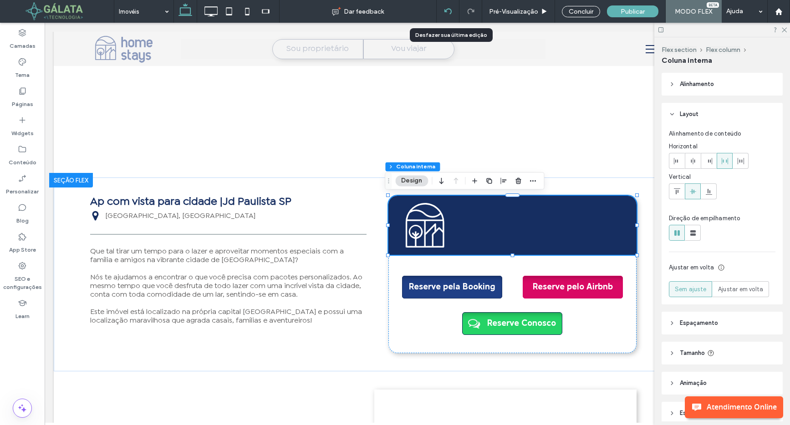
click at [448, 12] on icon at bounding box center [447, 11] width 7 height 7
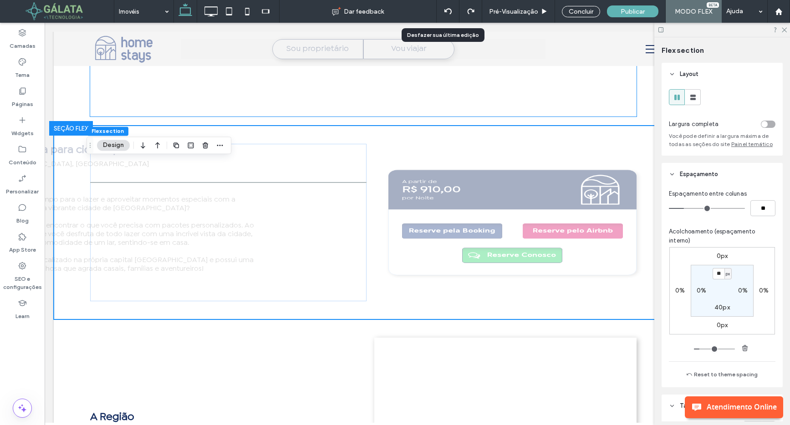
scroll to position [363, 0]
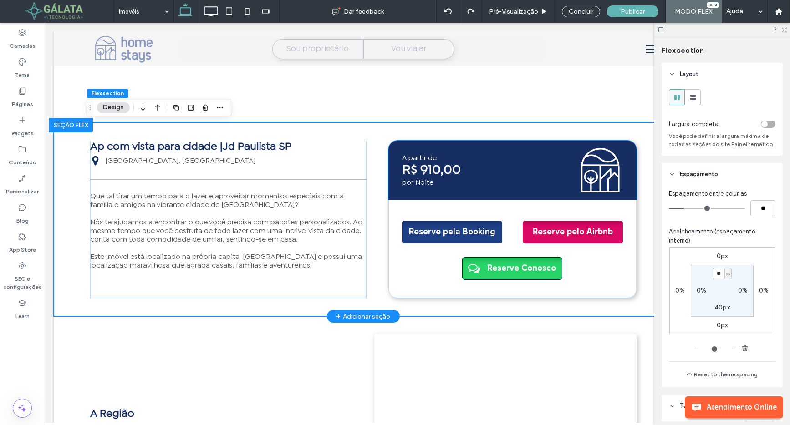
click at [427, 174] on p "R$ 910,00" at bounding box center [457, 170] width 110 height 16
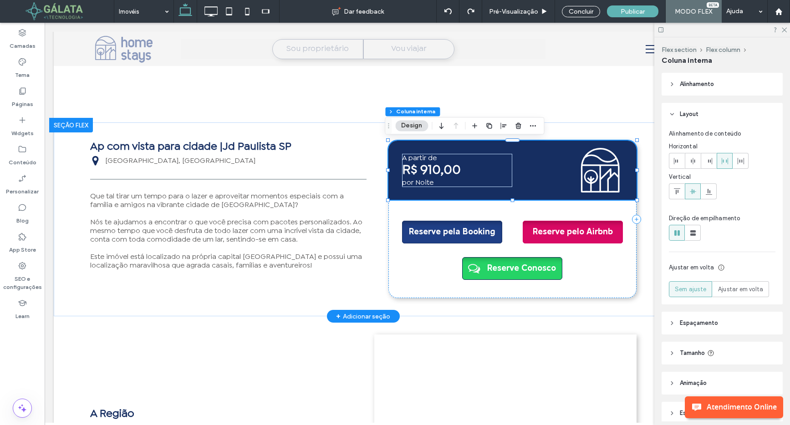
click at [425, 174] on p "R$ 910,00" at bounding box center [457, 170] width 110 height 16
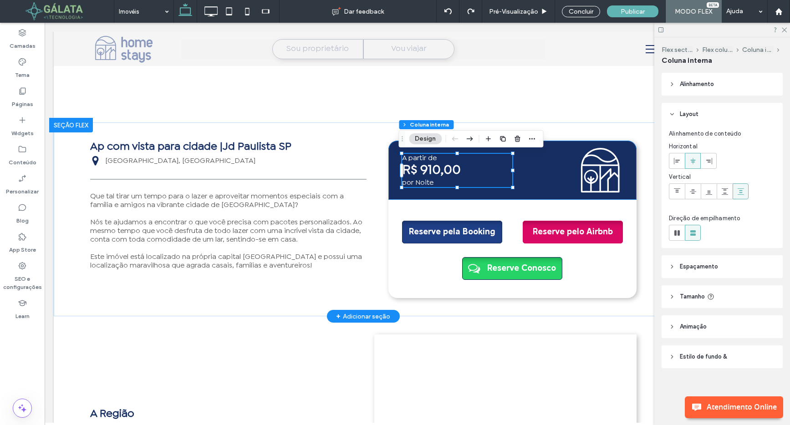
click at [425, 174] on p "R$ 910,00" at bounding box center [457, 170] width 110 height 16
click at [425, 174] on div "R$ 910,00" at bounding box center [457, 170] width 110 height 16
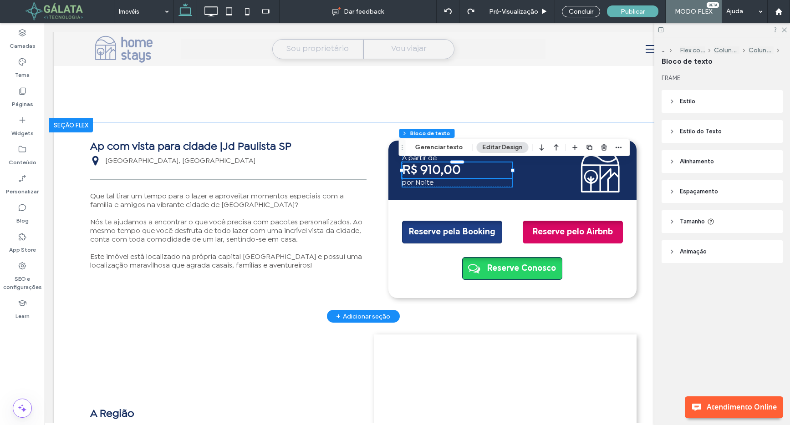
click at [486, 184] on p "por Noite" at bounding box center [457, 182] width 110 height 9
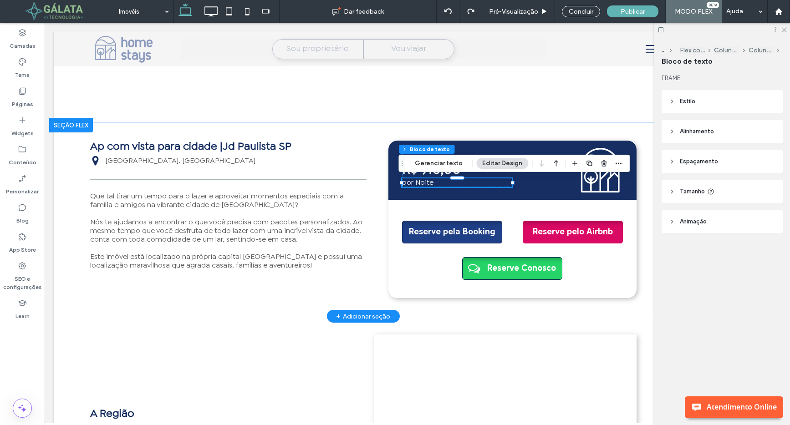
click at [461, 183] on p "por Noite" at bounding box center [457, 182] width 110 height 9
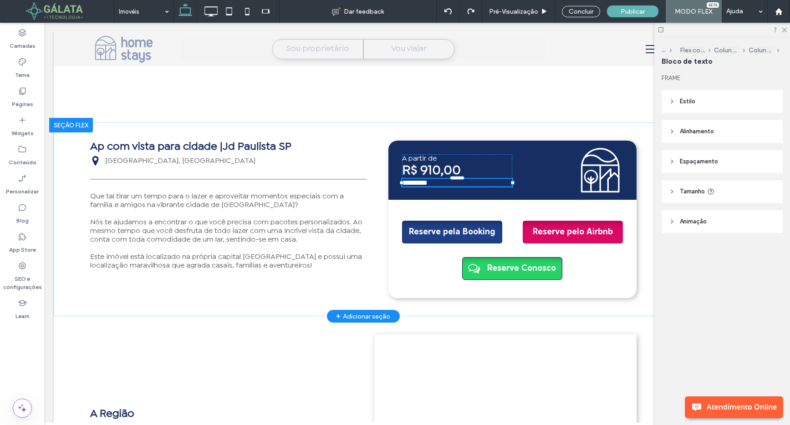
type input "**********"
type input "**"
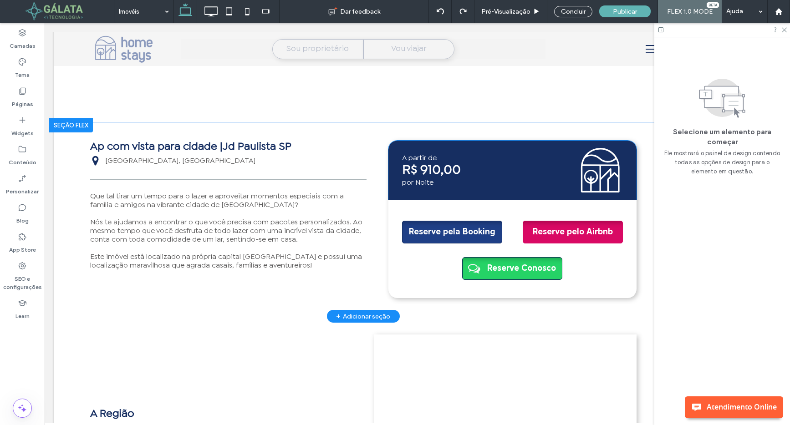
click at [434, 168] on p "R$ 910,00" at bounding box center [457, 170] width 110 height 16
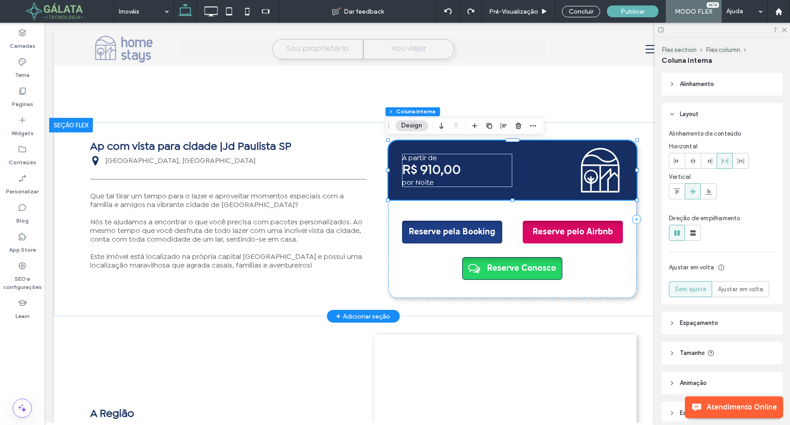
click at [434, 168] on p "R$ 910,00" at bounding box center [457, 170] width 110 height 16
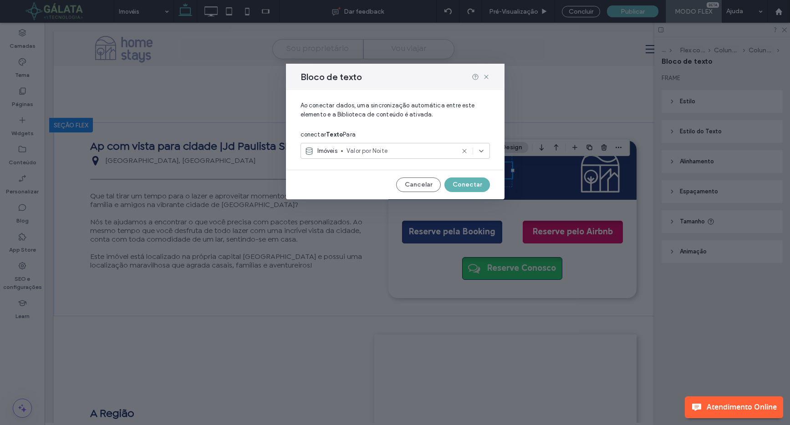
click at [465, 154] on icon at bounding box center [464, 150] width 7 height 7
click at [486, 77] on use at bounding box center [486, 77] width 4 height 4
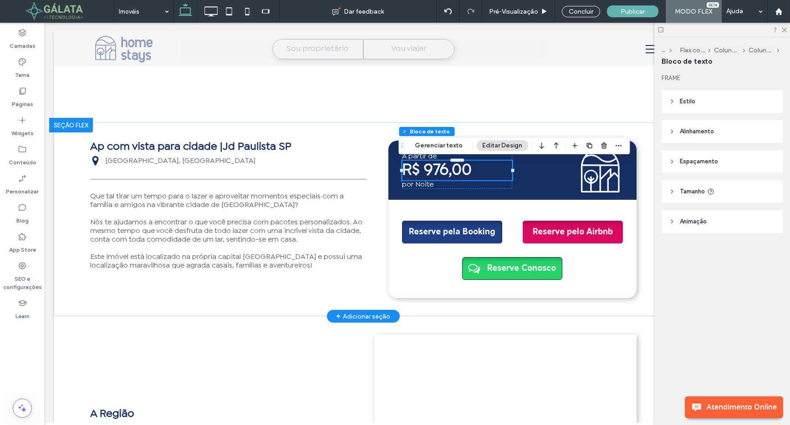
click at [451, 175] on span "R$ 976,00" at bounding box center [437, 170] width 70 height 14
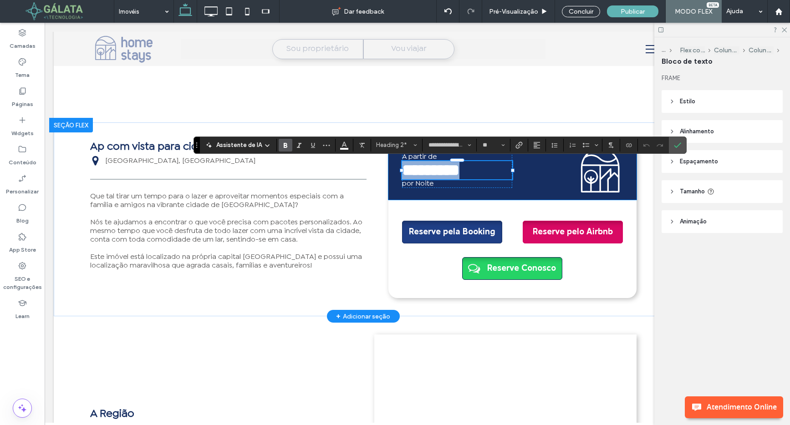
click at [526, 179] on div "por Noite ********* A partir de .cls-1-1811602347{fill:#fff;} icone-branco" at bounding box center [512, 170] width 248 height 59
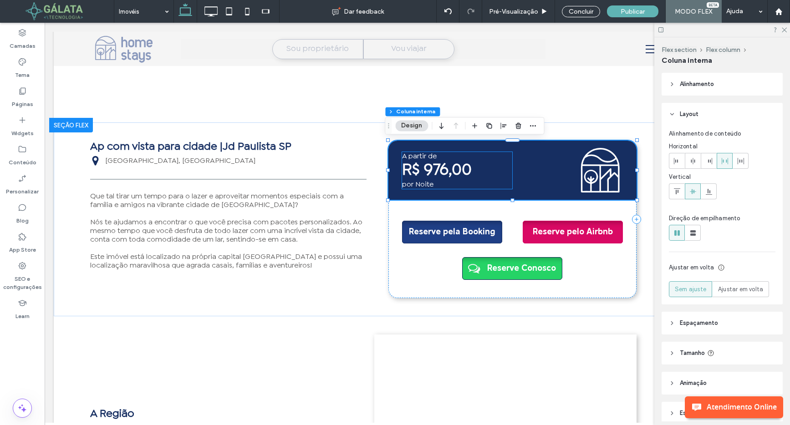
click at [419, 158] on span "A partir de" at bounding box center [419, 156] width 35 height 6
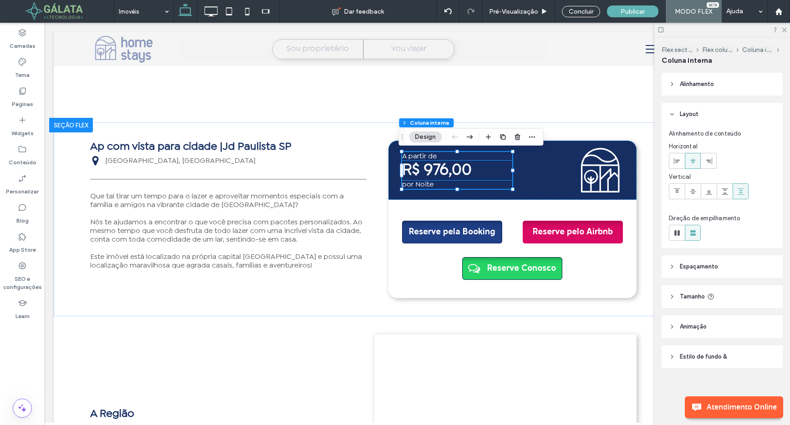
click at [418, 176] on strong "R$ 976,00" at bounding box center [437, 170] width 70 height 14
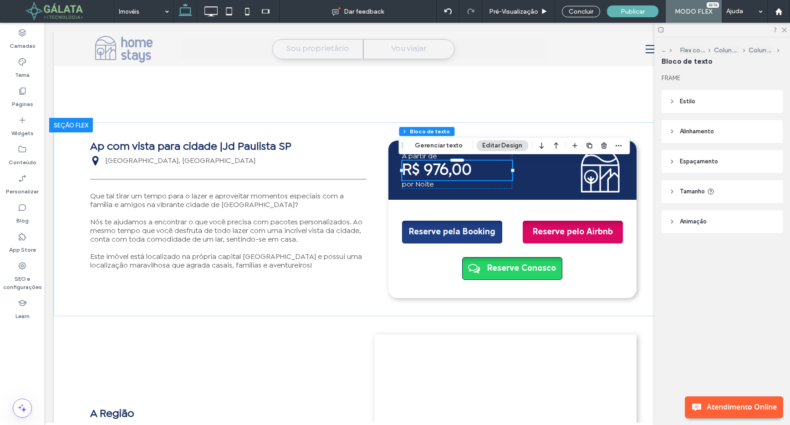
click at [418, 176] on strong "R$ 976,00" at bounding box center [437, 170] width 70 height 14
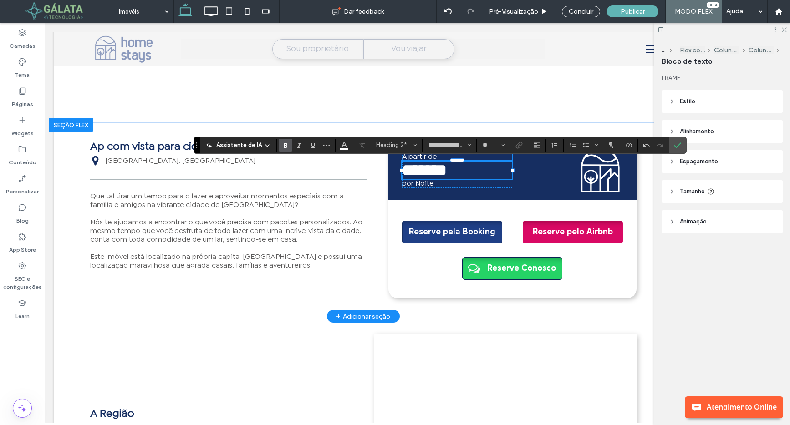
click at [434, 157] on p "A partir de" at bounding box center [457, 156] width 110 height 9
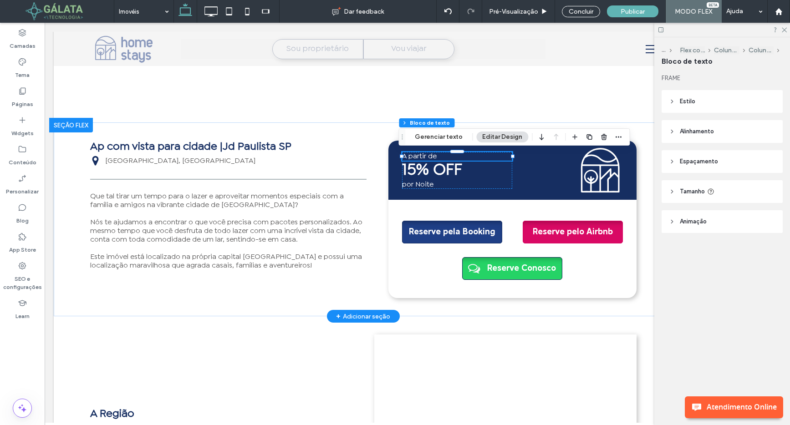
click at [434, 157] on p "A partir de" at bounding box center [457, 156] width 110 height 9
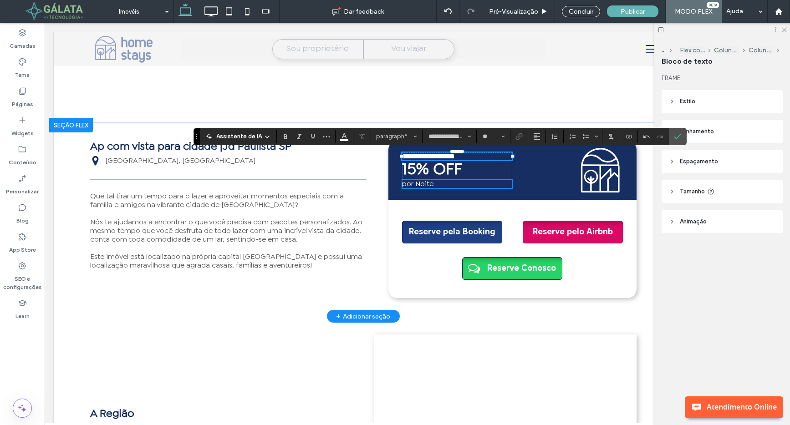
click at [416, 187] on span "por Noite" at bounding box center [417, 184] width 31 height 6
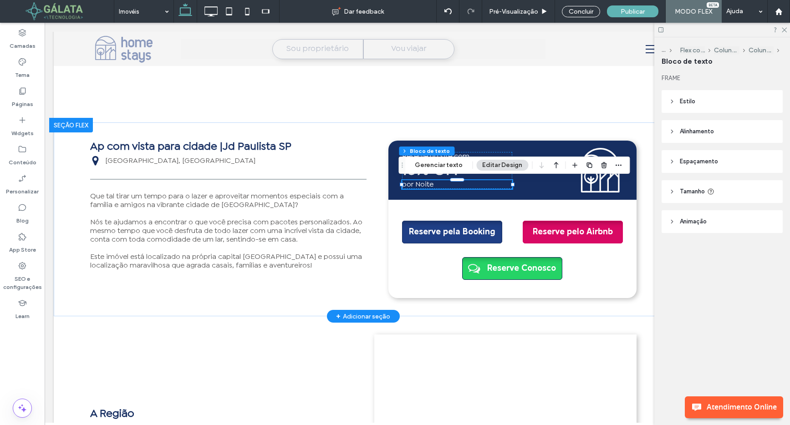
click at [416, 187] on span "por Noite" at bounding box center [417, 185] width 31 height 6
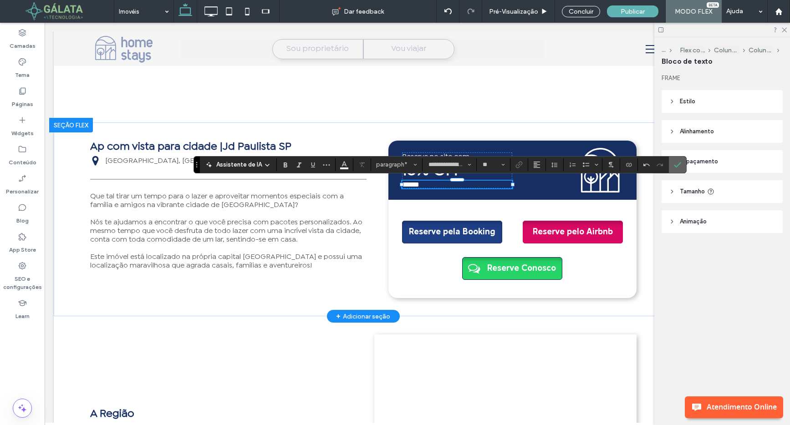
click at [676, 166] on use "Confirmar" at bounding box center [677, 164] width 7 height 5
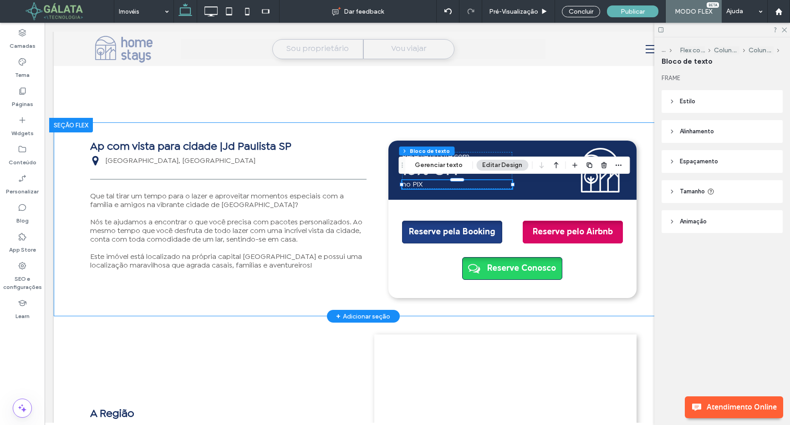
click at [626, 130] on div "Ap com vista para cidade |Jd Paulista SP São Paulo, São Paulo Que tal tirar um …" at bounding box center [363, 219] width 546 height 194
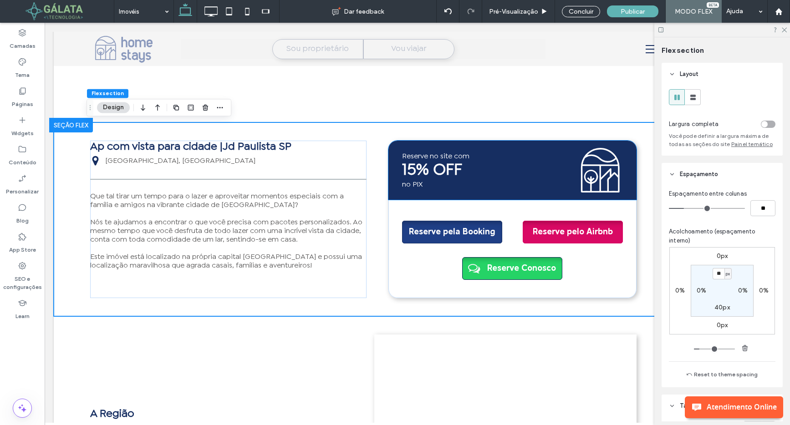
click at [451, 172] on strong "15% OFF" at bounding box center [432, 170] width 60 height 14
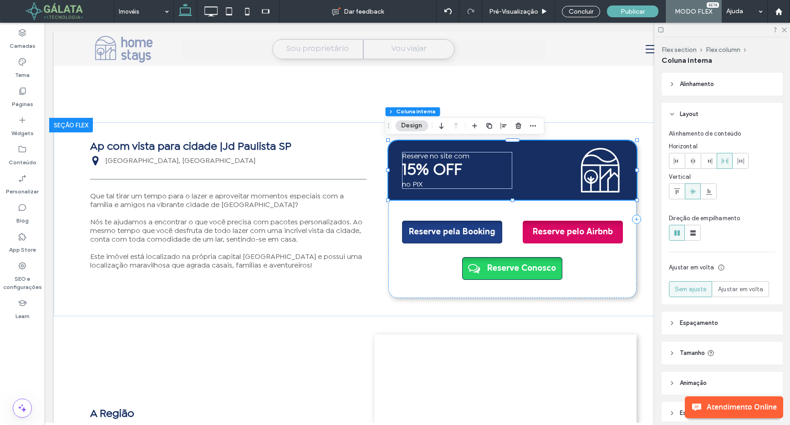
click at [445, 173] on strong "15% OFF" at bounding box center [432, 170] width 60 height 14
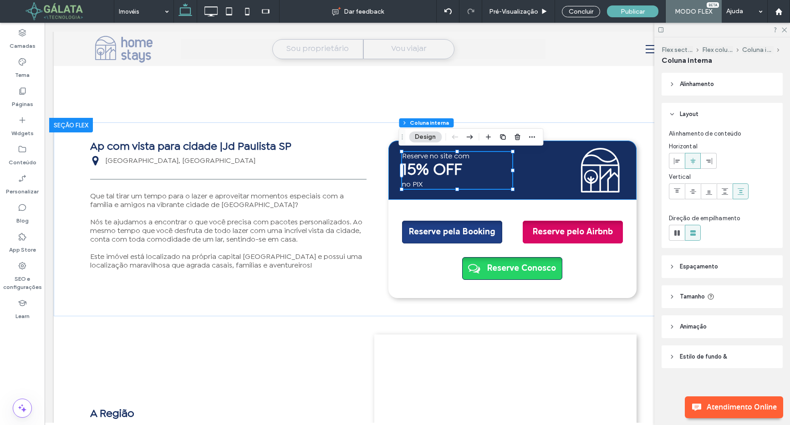
click at [445, 173] on strong "15% OFF" at bounding box center [432, 170] width 60 height 14
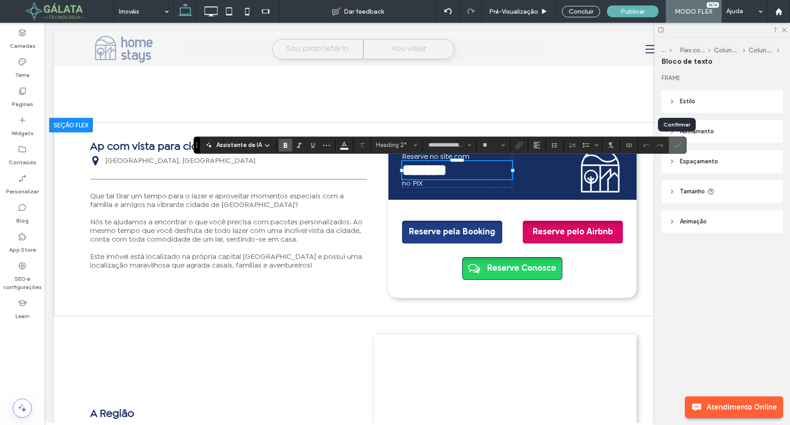
click at [675, 146] on icon "Confirmar" at bounding box center [677, 145] width 7 height 7
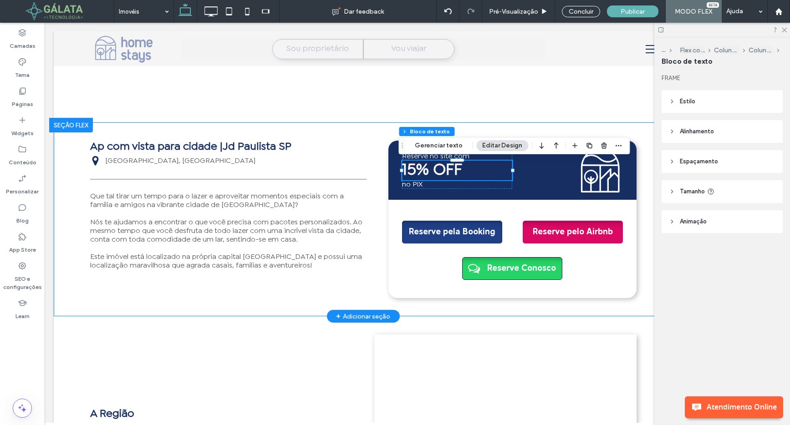
click at [615, 129] on div "Ap com vista para cidade |Jd Paulista SP São Paulo, São Paulo Que tal tirar um …" at bounding box center [363, 219] width 546 height 194
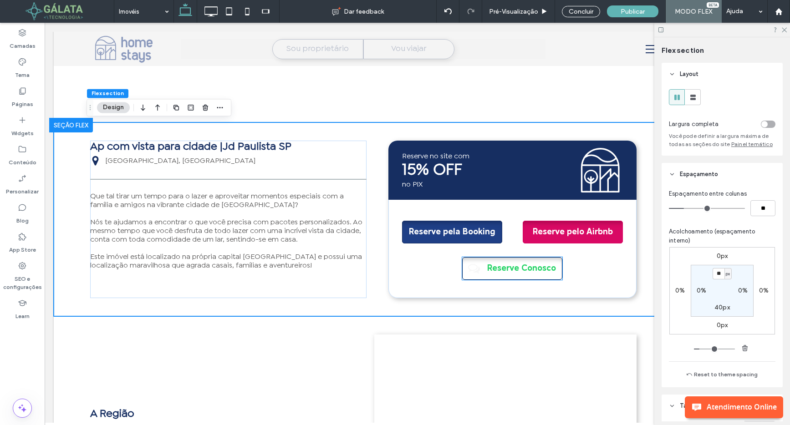
click at [497, 267] on span "Reserve Conosco" at bounding box center [521, 268] width 75 height 21
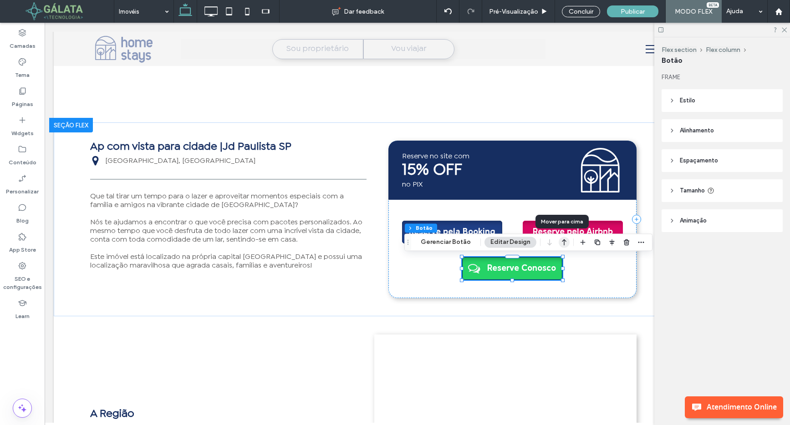
click at [563, 243] on icon "button" at bounding box center [563, 242] width 11 height 16
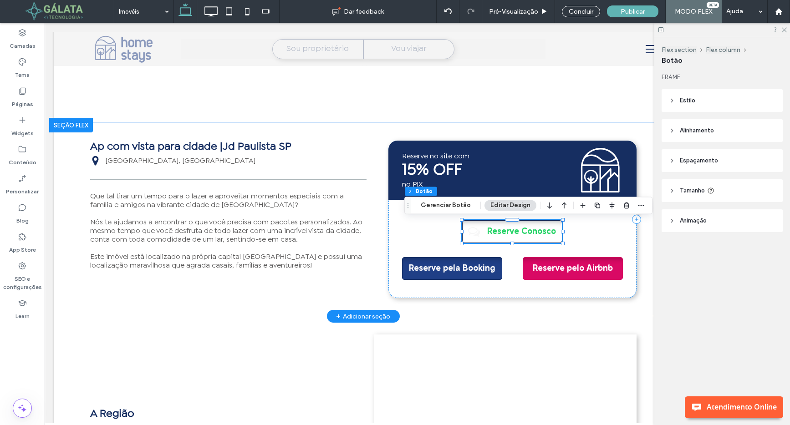
click at [537, 233] on span "Reserve Conosco" at bounding box center [521, 231] width 75 height 21
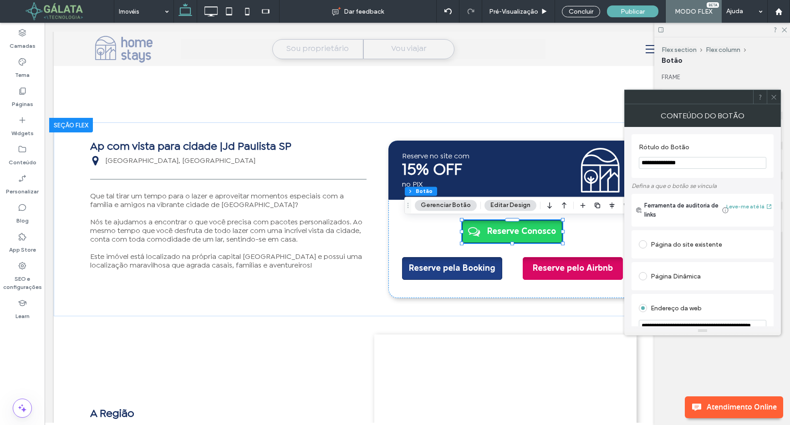
click at [701, 165] on input "**********" at bounding box center [702, 163] width 127 height 12
type input "**********"
click at [775, 97] on icon at bounding box center [773, 97] width 7 height 7
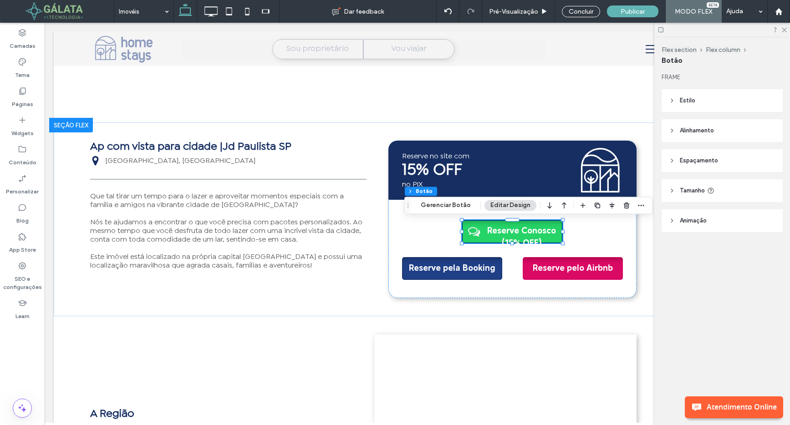
click at [683, 189] on span "Tamanho" at bounding box center [692, 190] width 25 height 9
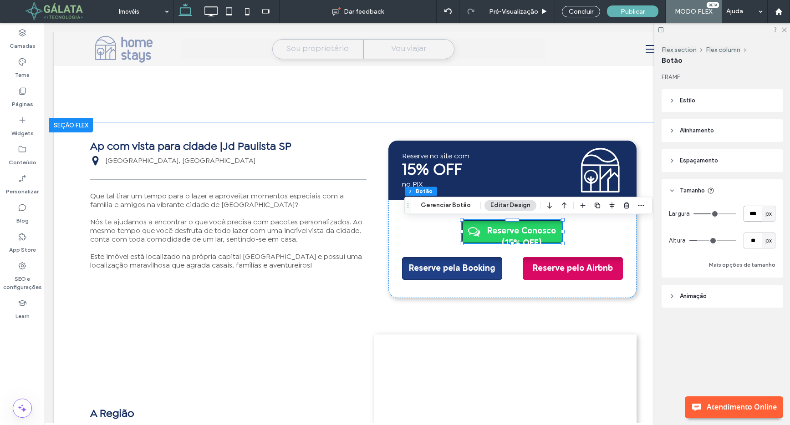
click at [750, 213] on input "***" at bounding box center [752, 214] width 18 height 16
type input "***"
click at [754, 213] on input "***" at bounding box center [752, 214] width 18 height 16
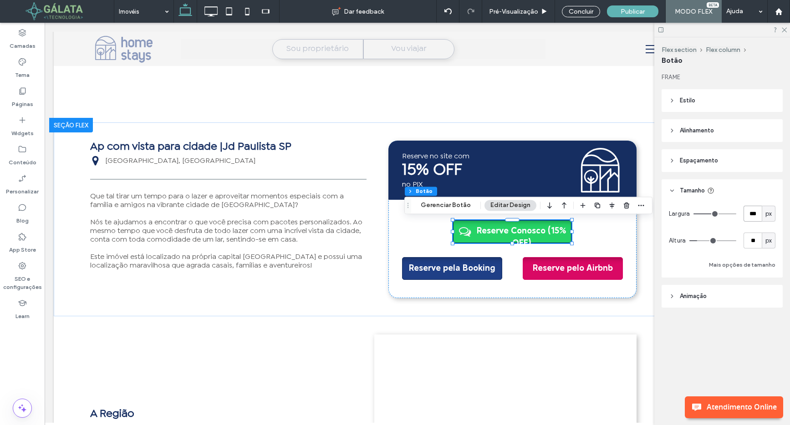
click at [754, 213] on input "***" at bounding box center [752, 214] width 18 height 16
type input "***"
click at [756, 213] on input "***" at bounding box center [752, 214] width 18 height 16
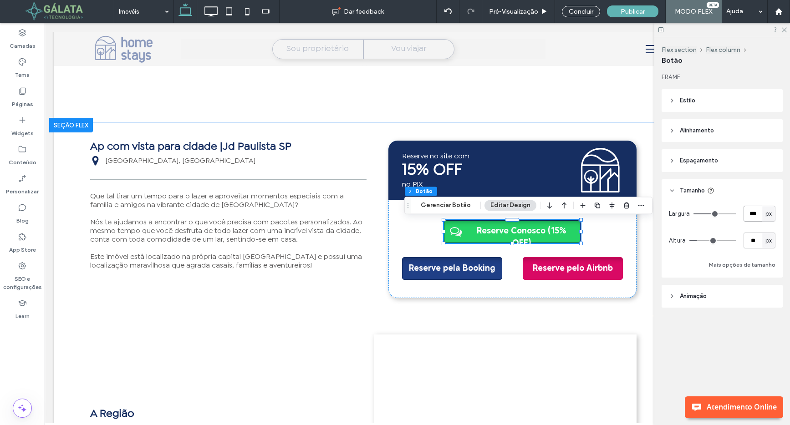
type input "***"
click at [756, 213] on input "***" at bounding box center [752, 214] width 18 height 16
type input "***"
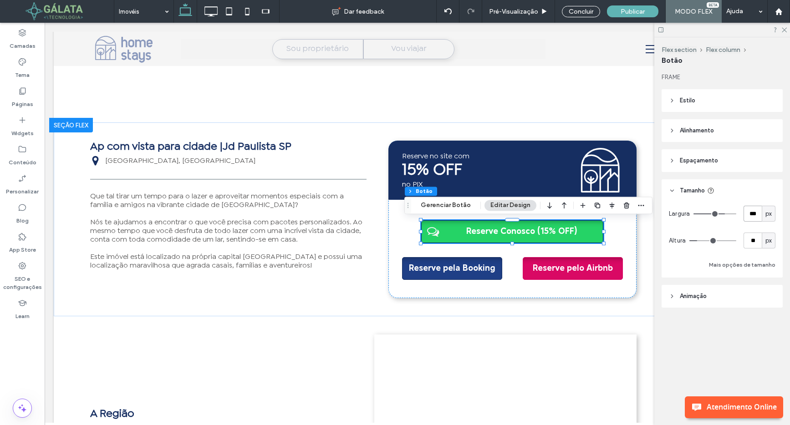
type input "***"
click at [755, 213] on input "***" at bounding box center [752, 214] width 18 height 16
type input "***"
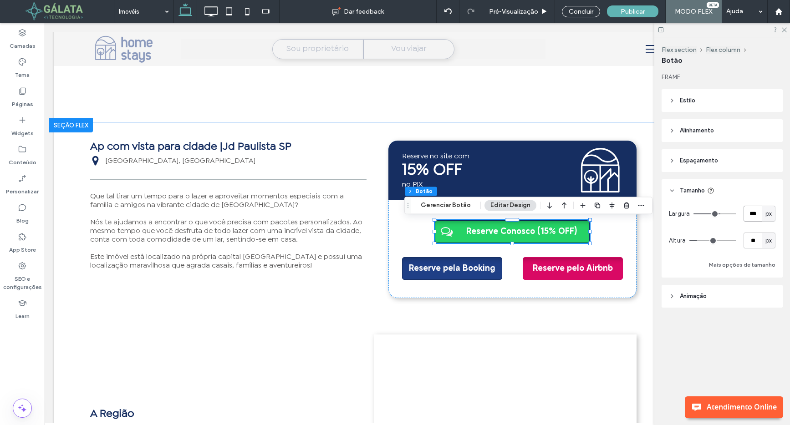
type input "***"
click at [714, 175] on div "FRAME Estilo Principal Secundário ESCOLHA LAYOUT NAVEGAÇÃO Estilo de botão Text…" at bounding box center [724, 208] width 127 height 271
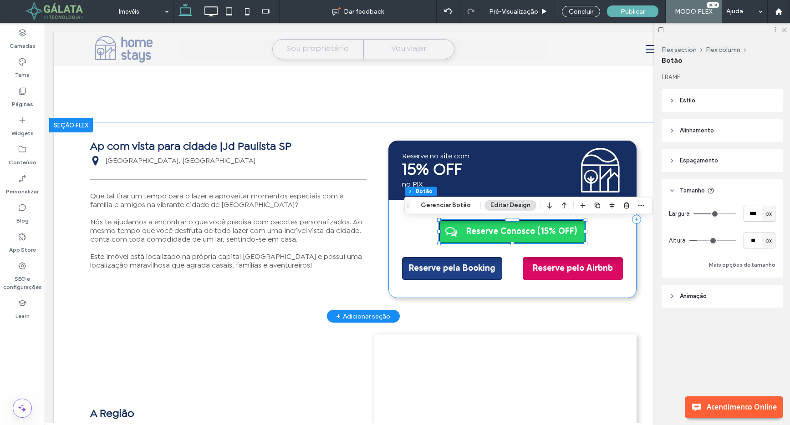
click at [618, 233] on div "no PIX 15% OFF Reserve no site com .cls-1-1811602347{fill:#fff;} icone-branco R…" at bounding box center [512, 219] width 248 height 157
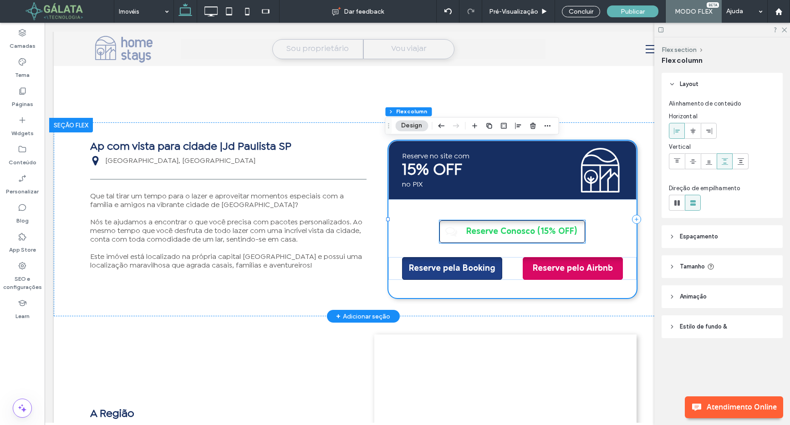
click at [510, 233] on span "Reserve Conosco (15% OFF)" at bounding box center [521, 231] width 117 height 21
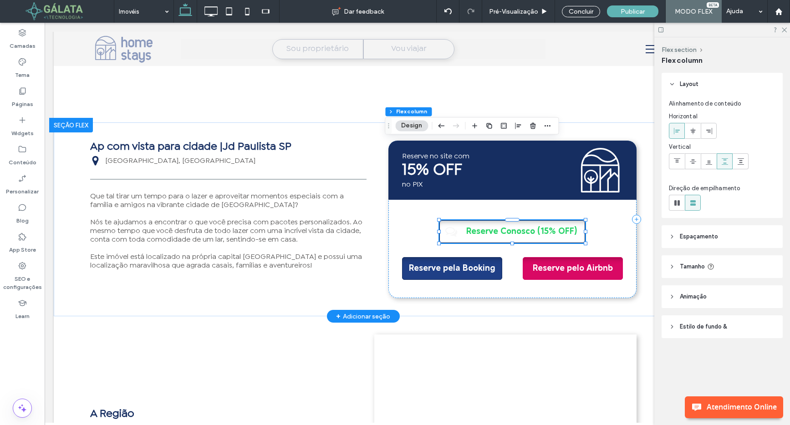
click at [510, 233] on span "Reserve Conosco (15% OFF)" at bounding box center [521, 231] width 117 height 21
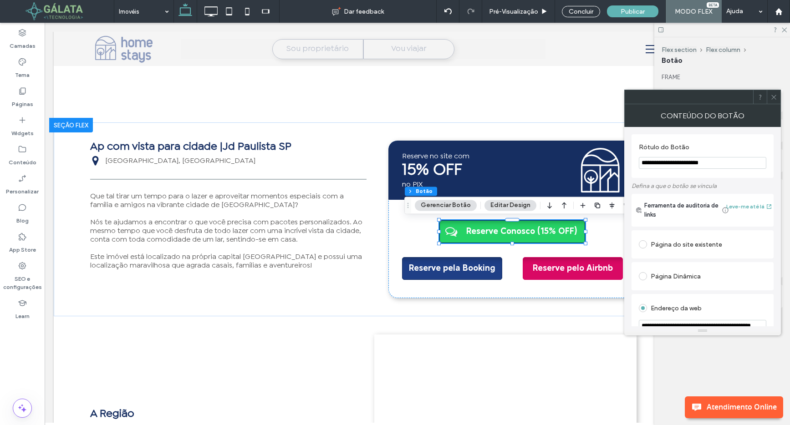
click at [681, 162] on input "**********" at bounding box center [702, 163] width 127 height 12
type input "**********"
click at [774, 101] on span at bounding box center [773, 97] width 7 height 14
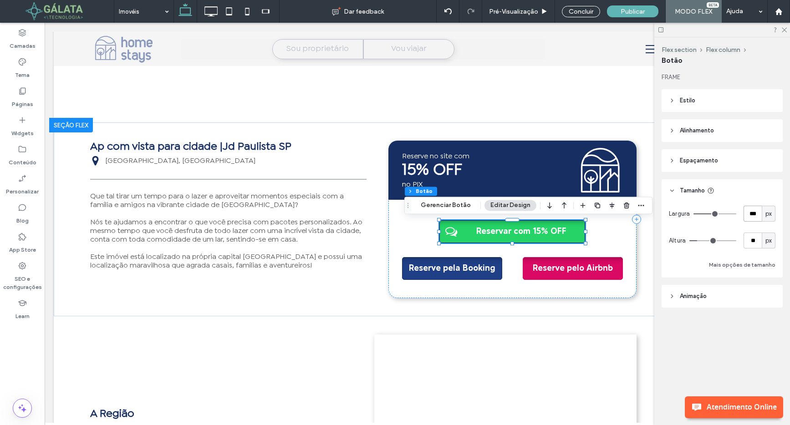
click at [750, 215] on input "***" at bounding box center [752, 214] width 18 height 16
type input "***"
type input "*"
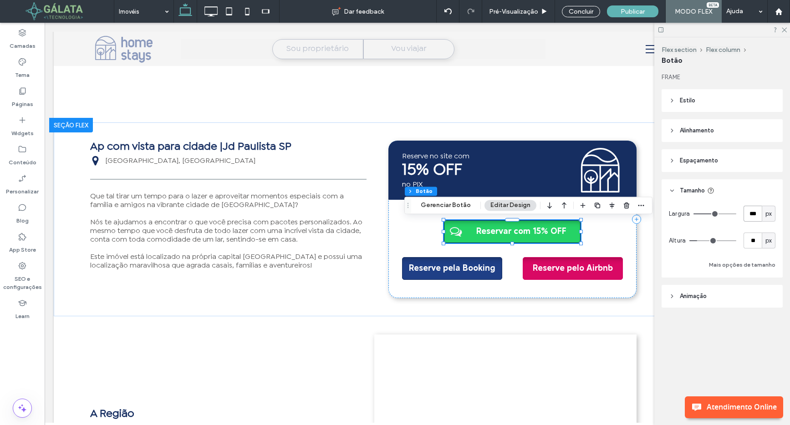
type input "***"
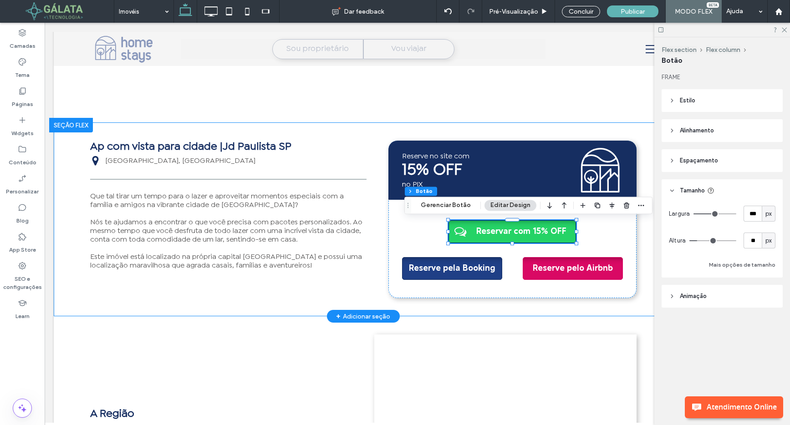
click at [644, 228] on div "Ap com vista para cidade |Jd Paulista SP São Paulo, São Paulo Que tal tirar um …" at bounding box center [363, 219] width 619 height 194
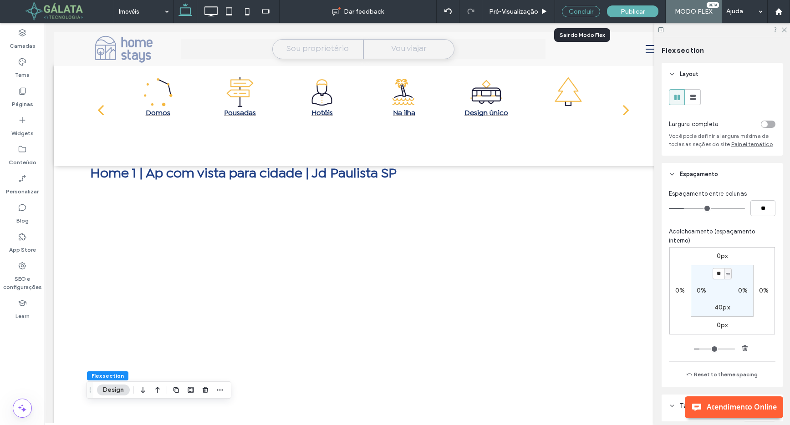
click at [588, 10] on div "Concluir" at bounding box center [581, 11] width 38 height 11
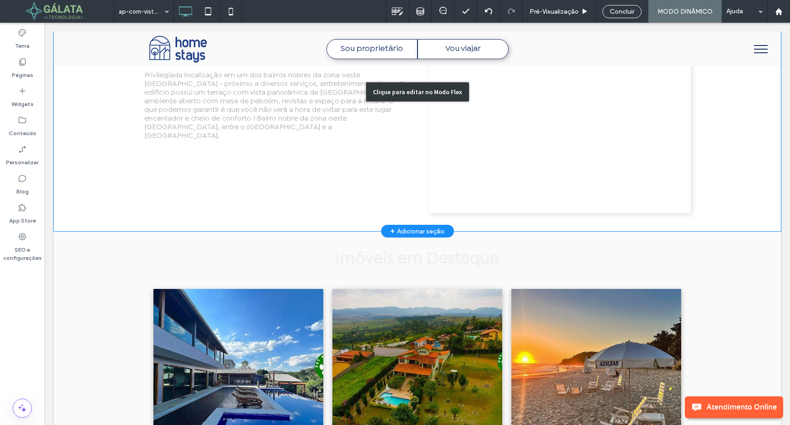
scroll to position [700, 0]
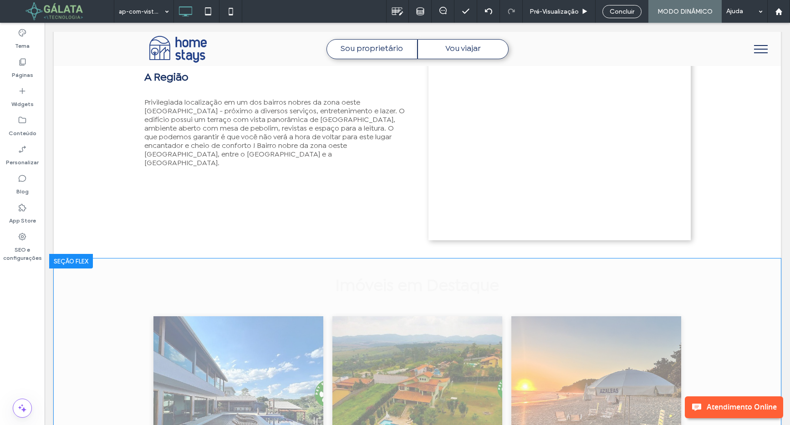
click at [73, 261] on div at bounding box center [71, 261] width 44 height 15
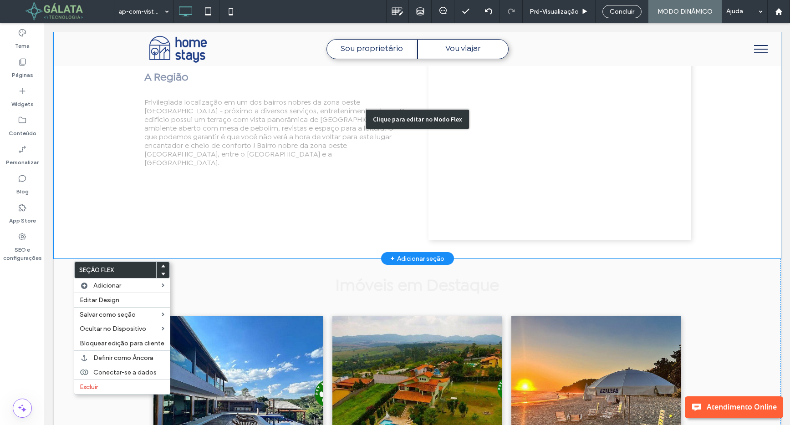
click at [167, 217] on div "Clique para editar no Modo Flex" at bounding box center [417, 119] width 727 height 279
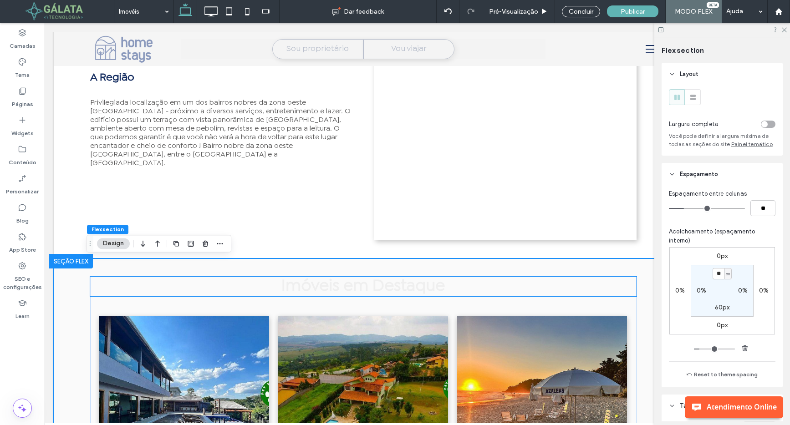
click at [292, 293] on span "Imóveis em Destaque" at bounding box center [362, 286] width 163 height 14
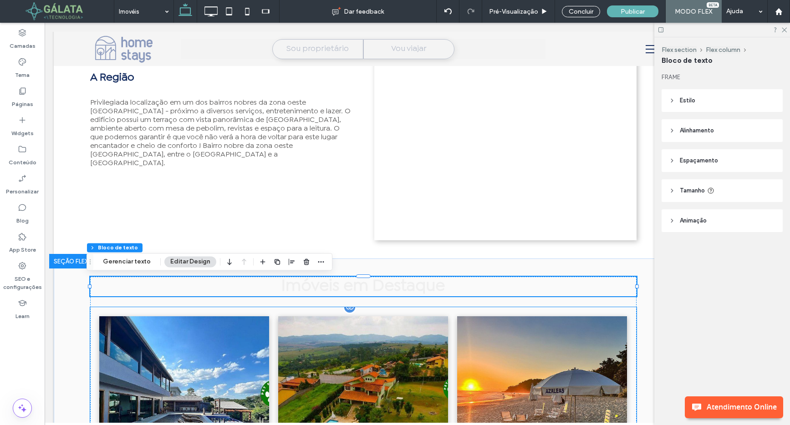
click at [313, 352] on div "Casa de Campo em Atibaia com Piscina Aquecida e Campo de Futebol Laranjal, Atib…" at bounding box center [363, 422] width 179 height 220
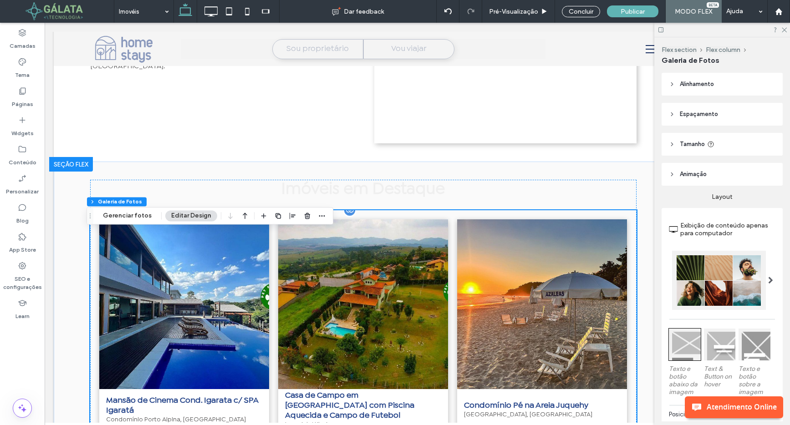
scroll to position [819, 0]
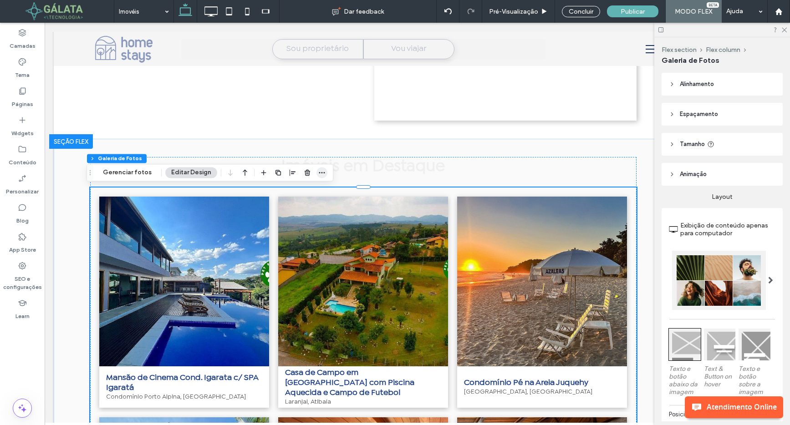
click at [320, 173] on icon "button" at bounding box center [321, 172] width 7 height 7
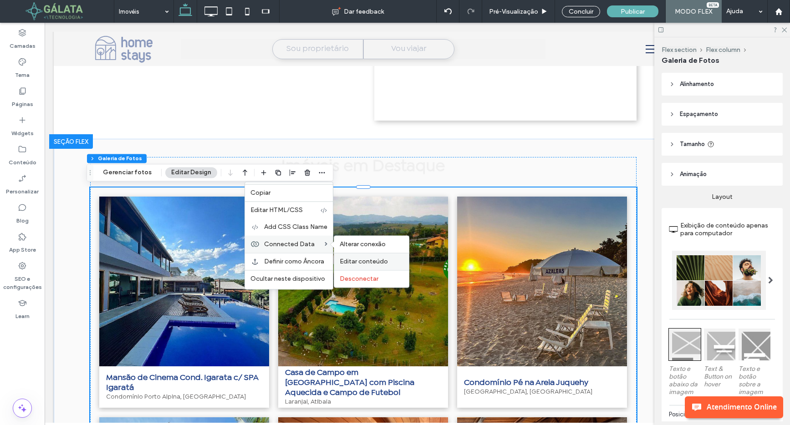
click at [356, 260] on span "Editar conteúdo" at bounding box center [364, 262] width 48 height 8
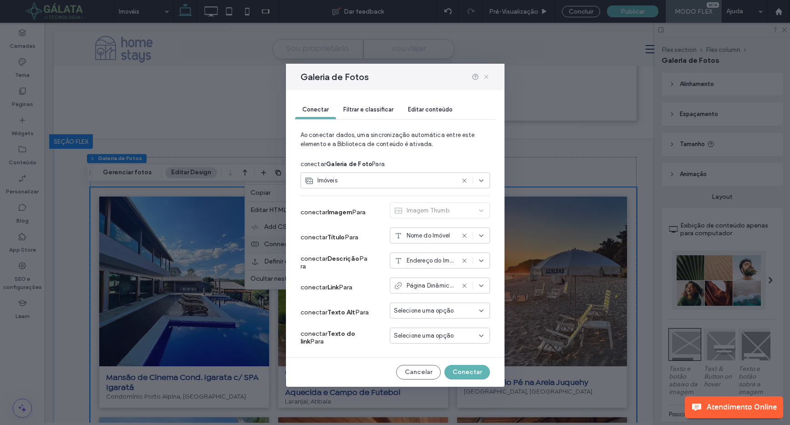
click at [484, 75] on icon at bounding box center [485, 76] width 7 height 7
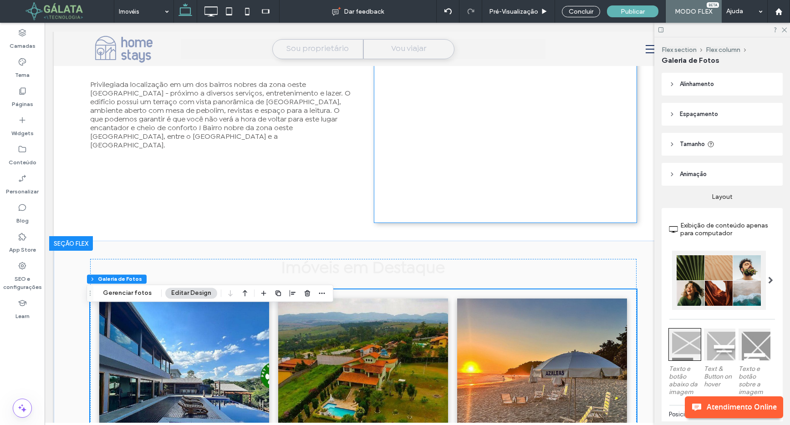
scroll to position [699, 0]
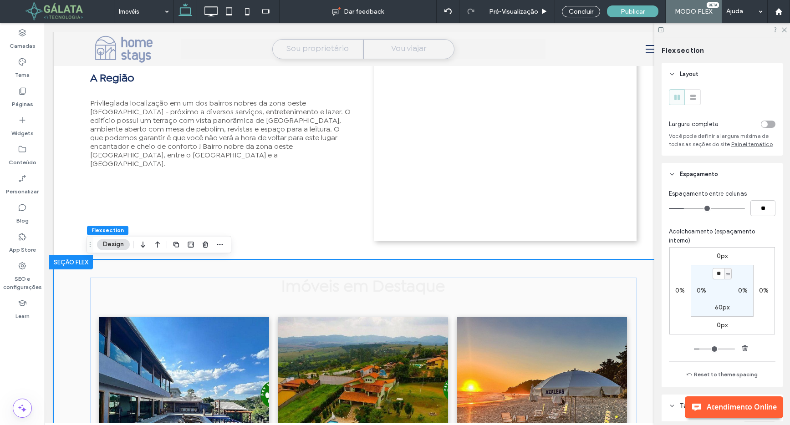
click at [83, 264] on div at bounding box center [71, 262] width 44 height 15
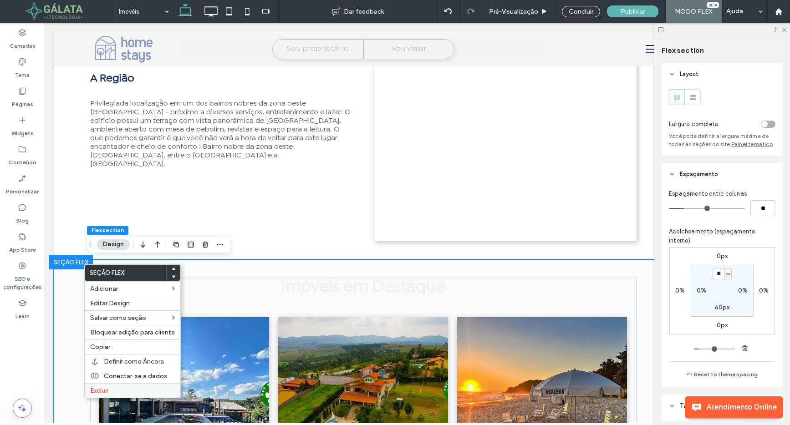
click at [119, 387] on label "Excluir" at bounding box center [132, 391] width 85 height 8
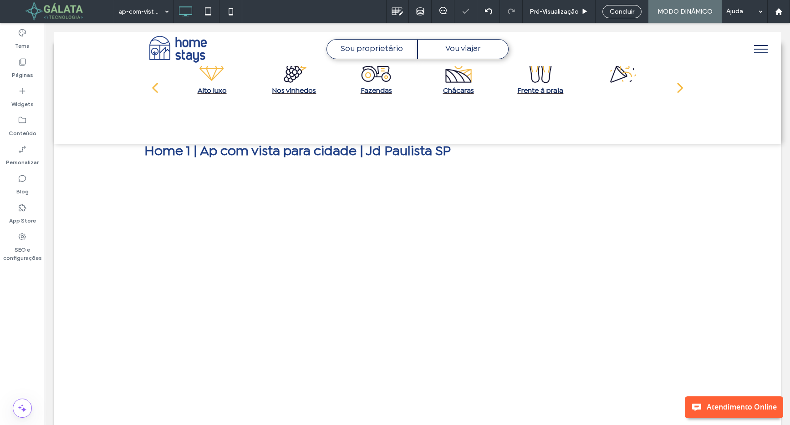
scroll to position [0, 0]
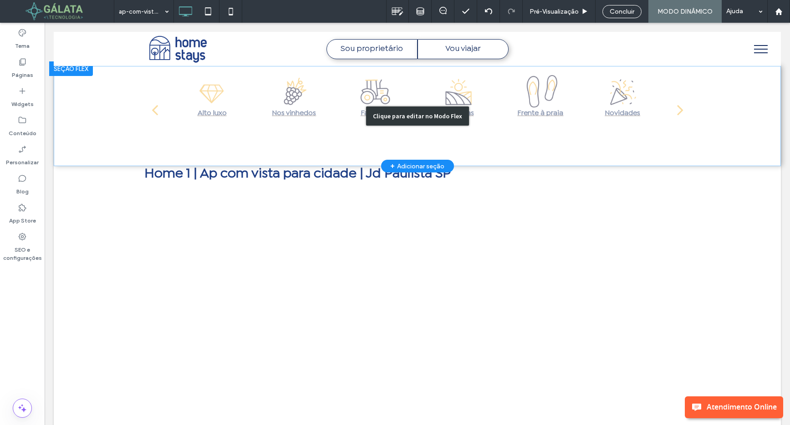
click at [303, 133] on div "Clique para editar no Modo Flex" at bounding box center [417, 116] width 727 height 100
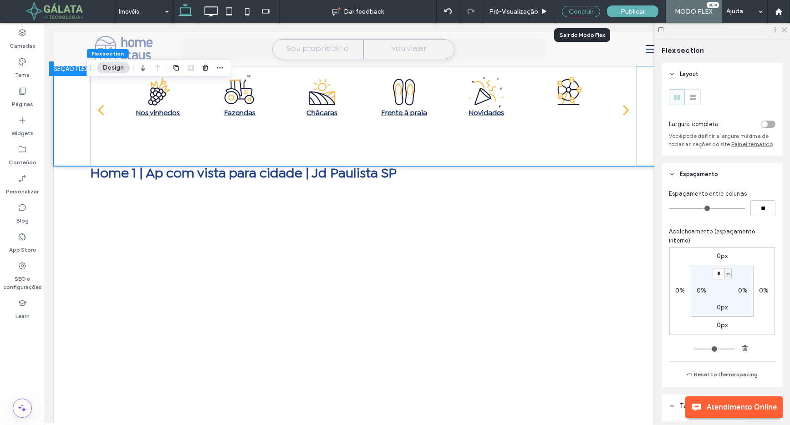
click at [578, 9] on div "Concluir" at bounding box center [581, 11] width 38 height 11
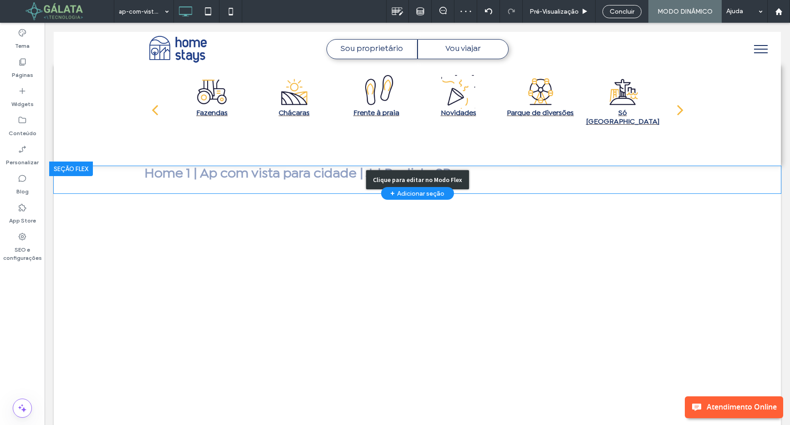
click at [261, 184] on div "Clique para editar no Modo Flex" at bounding box center [417, 179] width 727 height 27
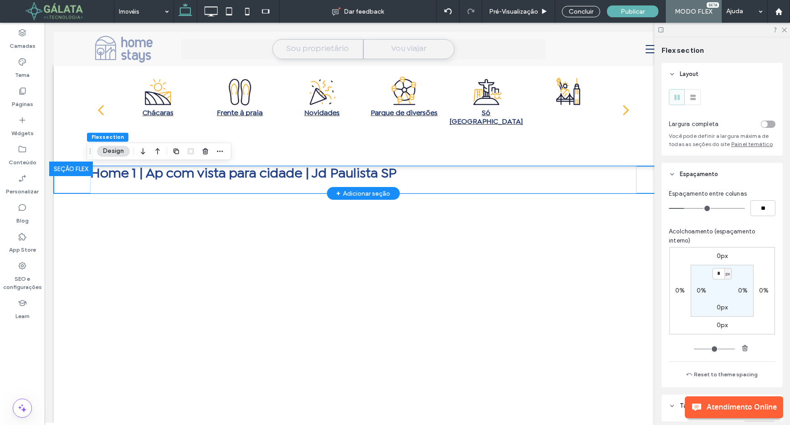
click at [77, 170] on div at bounding box center [71, 169] width 44 height 15
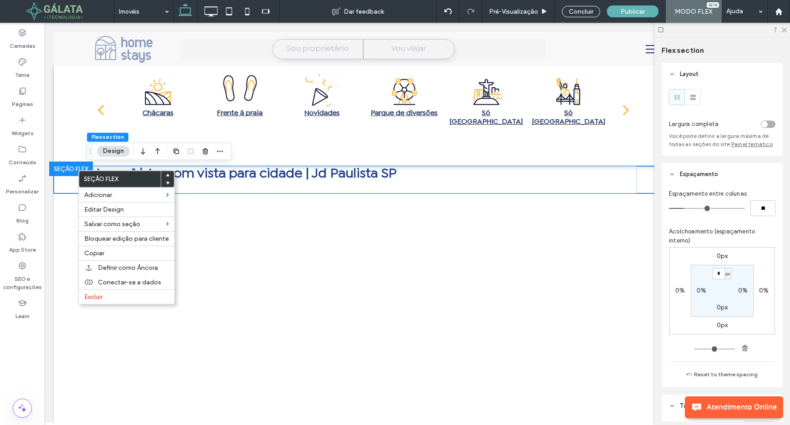
click at [709, 233] on span "Acolchoamento (espaçamento interno)" at bounding box center [722, 236] width 107 height 18
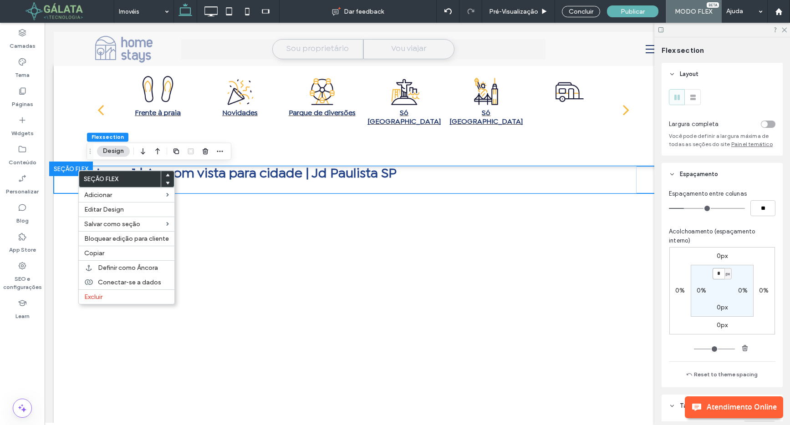
click at [712, 275] on input "*" at bounding box center [718, 273] width 12 height 11
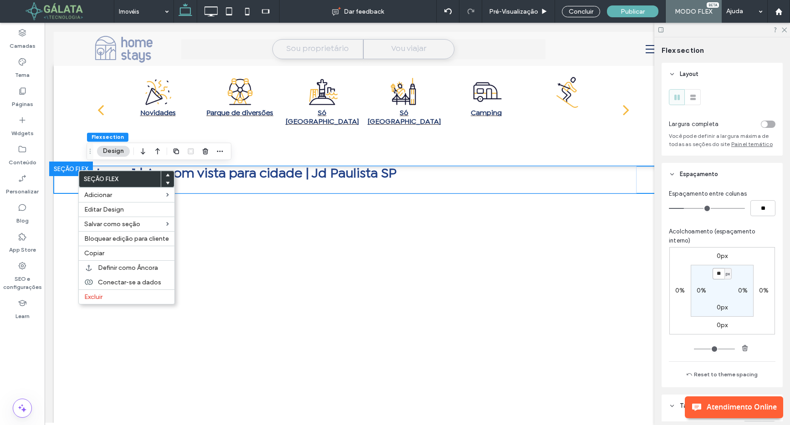
type input "**"
click at [760, 264] on div "0px 0% 0px 0% ** px 0% 0px 0%" at bounding box center [722, 290] width 106 height 87
type input "**"
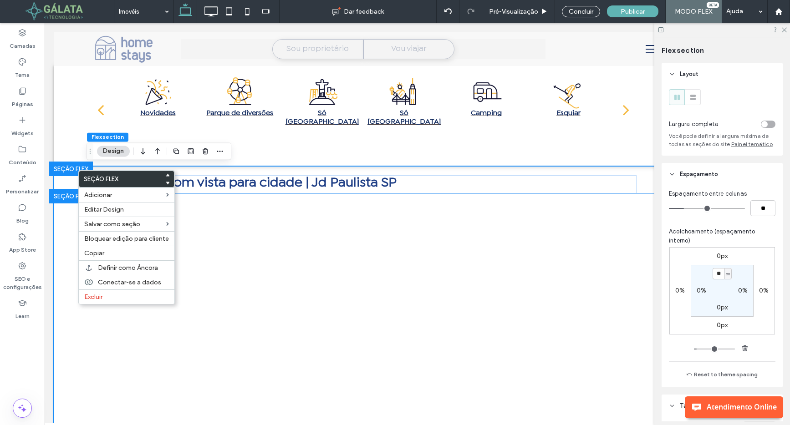
click at [355, 200] on div at bounding box center [363, 339] width 546 height 292
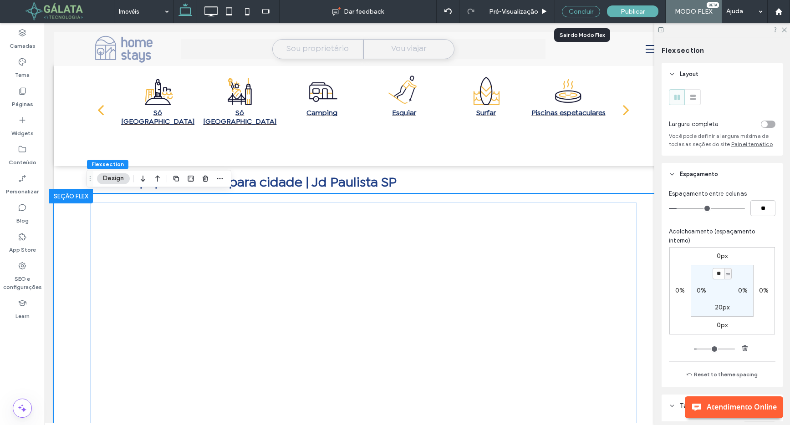
click at [584, 10] on div "Concluir" at bounding box center [581, 11] width 38 height 11
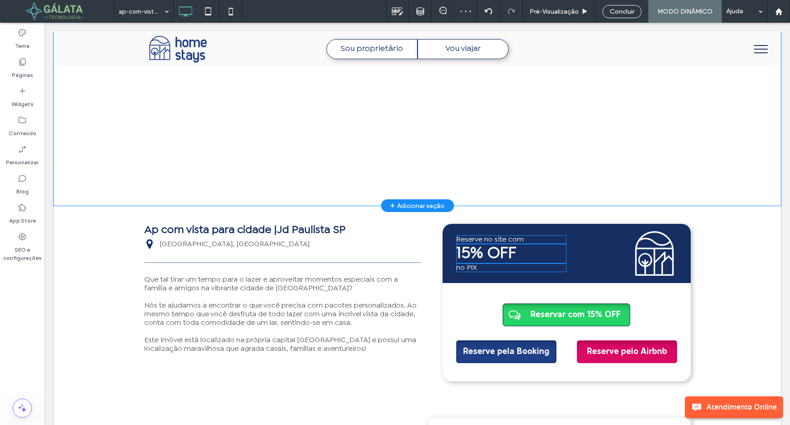
scroll to position [280, 0]
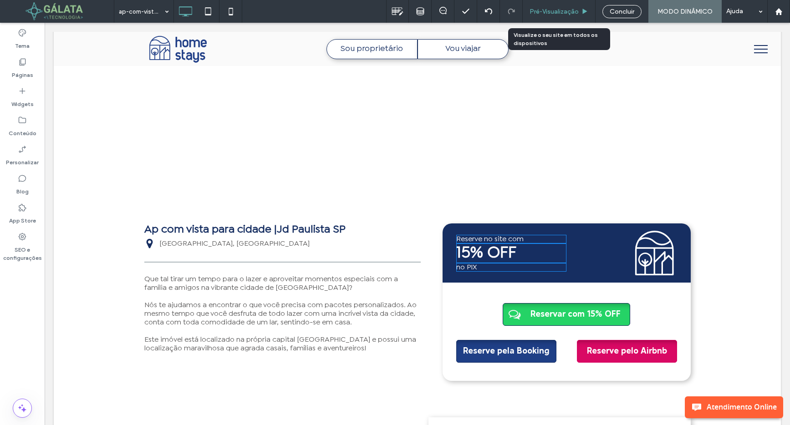
click at [543, 14] on span "Pré-Visualizaçāo" at bounding box center [553, 12] width 49 height 8
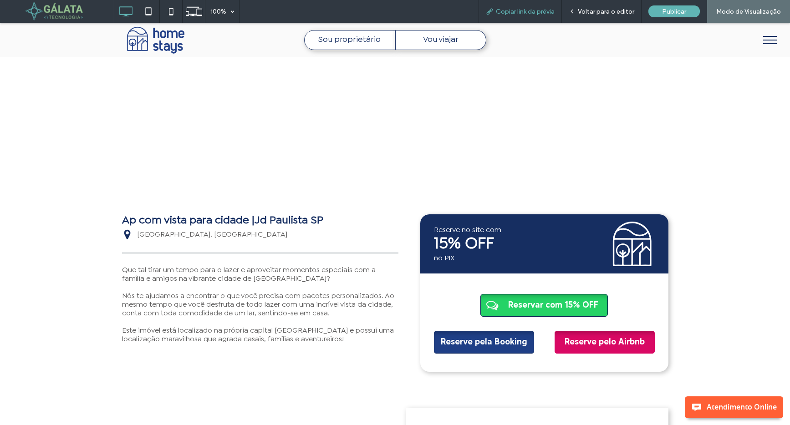
click at [544, 11] on span "Copiar link da prévia" at bounding box center [525, 12] width 59 height 8
click at [590, 13] on span "Voltar para o editor" at bounding box center [606, 12] width 56 height 8
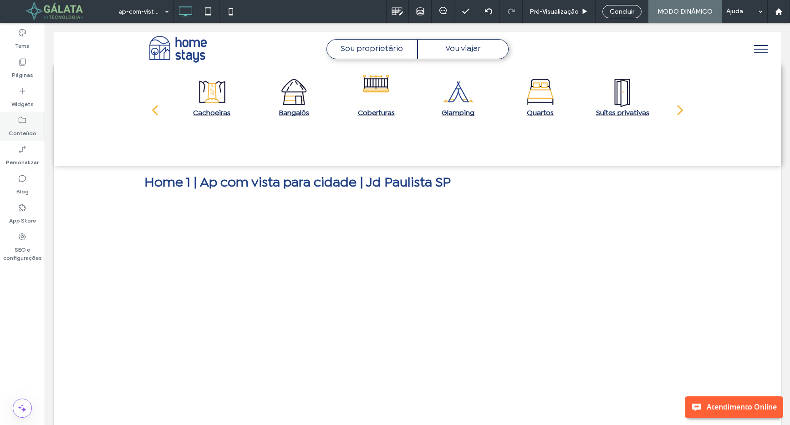
click at [20, 127] on label "Conteúdo" at bounding box center [23, 131] width 28 height 13
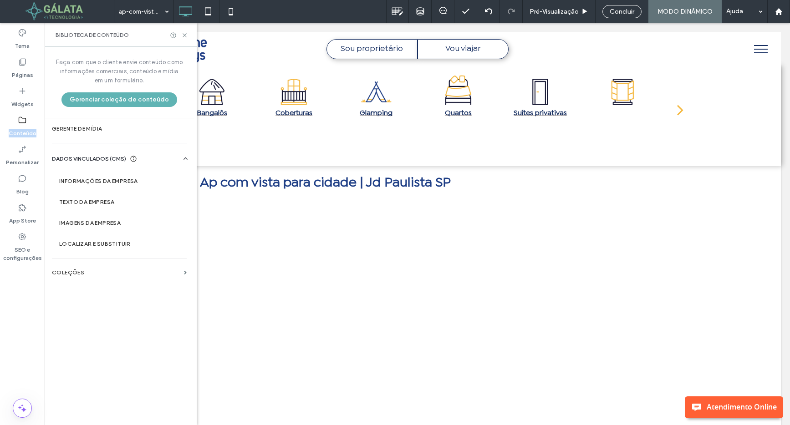
click at [63, 347] on div "Faça com que o cliente envie conteúdo como informações comerciais, conteúdo e m…" at bounding box center [119, 235] width 149 height 376
click at [86, 280] on section "COLEÇÕES" at bounding box center [119, 272] width 149 height 21
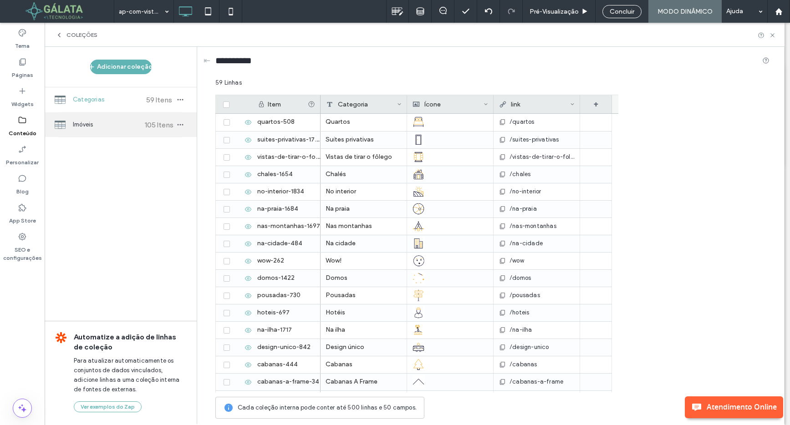
click at [112, 128] on span "Imóveis" at bounding box center [107, 124] width 68 height 9
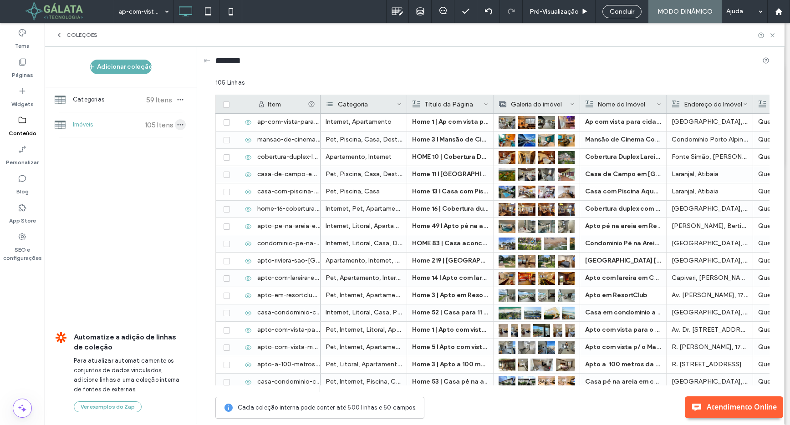
click at [179, 123] on icon "button" at bounding box center [180, 124] width 7 height 7
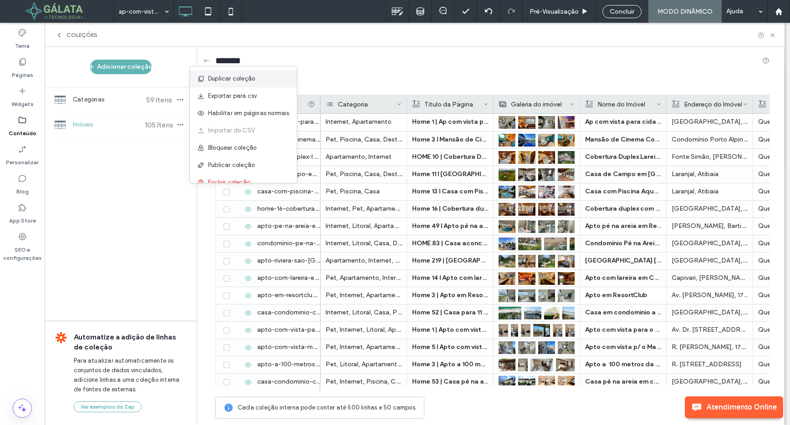
click at [220, 76] on span "Duplicar coleção" at bounding box center [231, 78] width 47 height 9
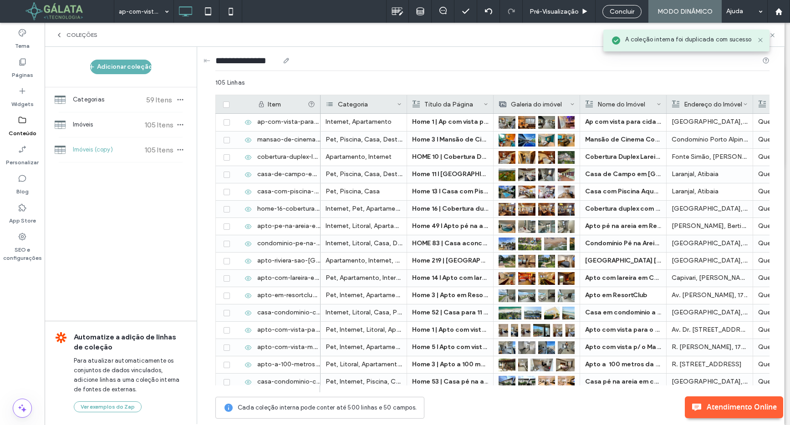
click at [260, 59] on input "**********" at bounding box center [247, 60] width 64 height 13
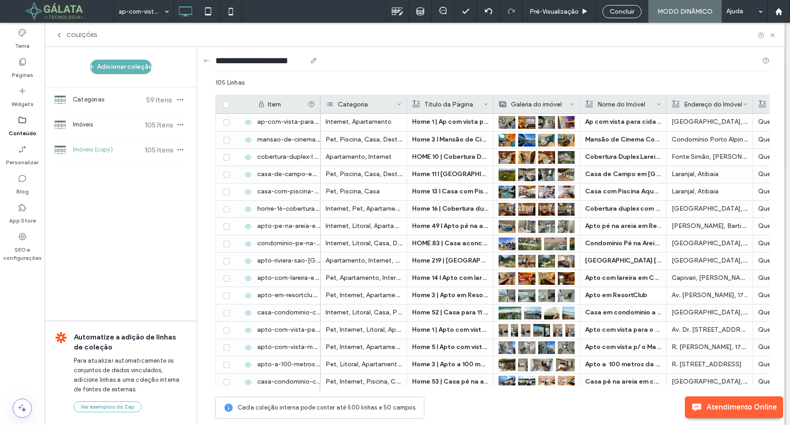
type input "**********"
click at [118, 192] on div "Adicionar coleção Categorias 59 Itens Imóveis 105 Itens Imóveis (copy) 105 Iten…" at bounding box center [121, 235] width 152 height 376
click at [122, 134] on div "Imóveis 105 Itens" at bounding box center [121, 124] width 152 height 25
click at [572, 105] on icon at bounding box center [572, 104] width 5 height 5
click at [553, 120] on div "Excluir campo" at bounding box center [535, 123] width 83 height 17
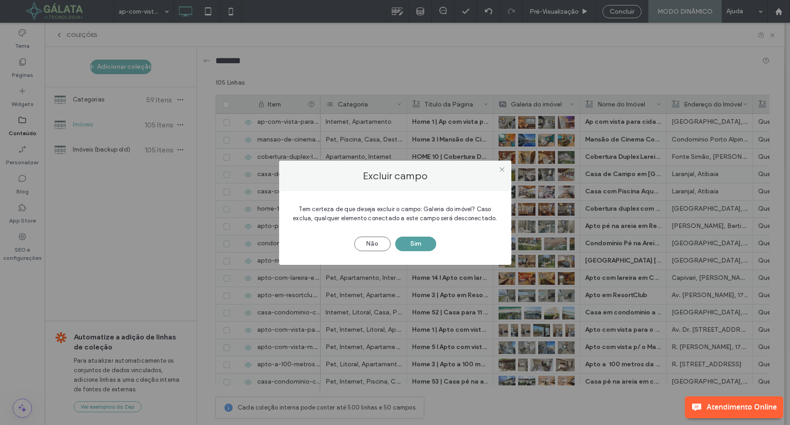
click at [424, 243] on button "Sim" at bounding box center [415, 244] width 41 height 15
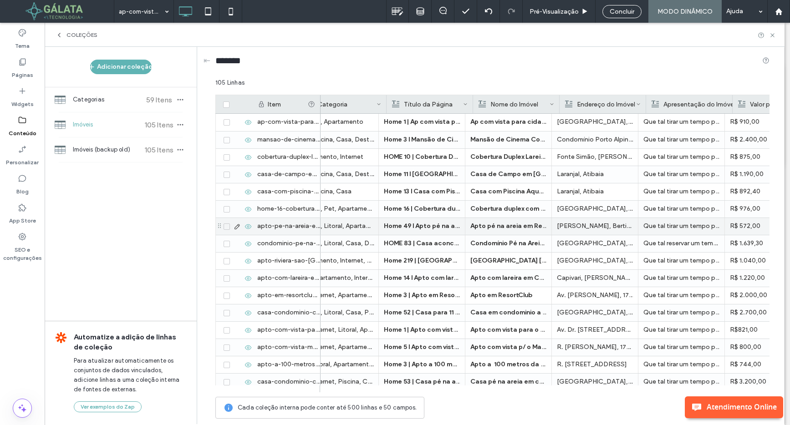
scroll to position [0, 40]
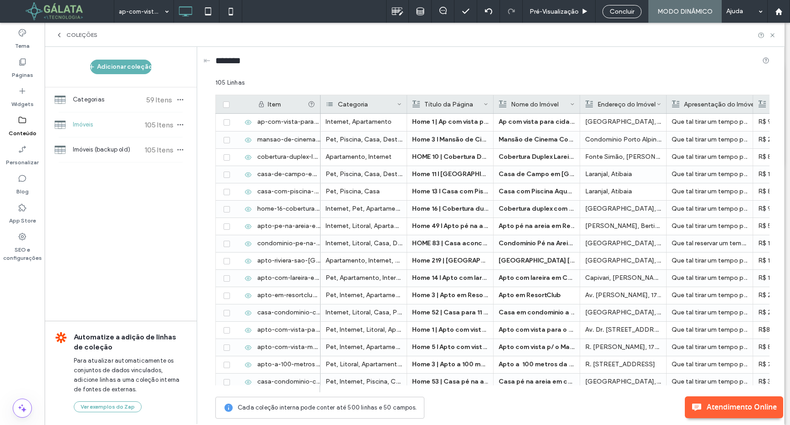
click at [566, 103] on div "Nome do Imóvel" at bounding box center [534, 104] width 71 height 18
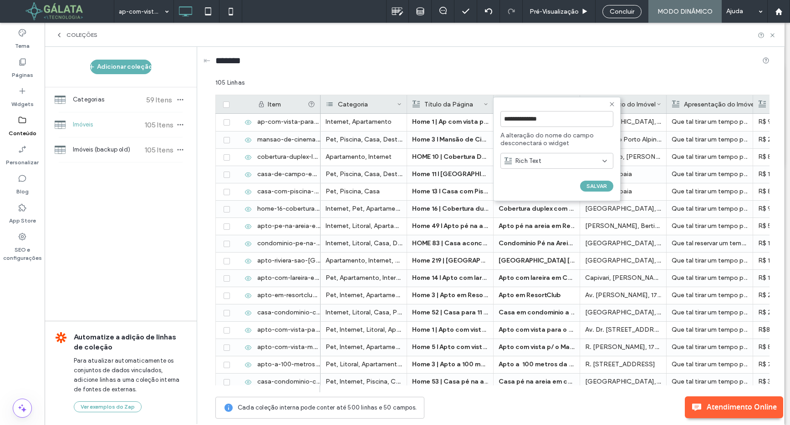
click at [612, 103] on icon at bounding box center [611, 104] width 7 height 7
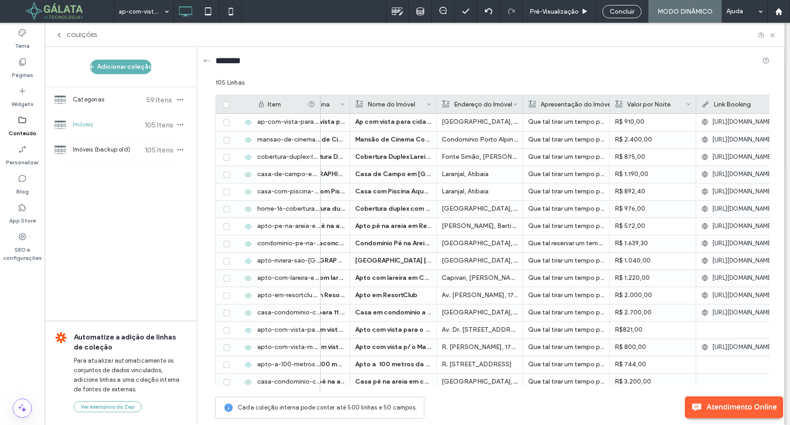
click at [395, 106] on div "Nome do Imóvel" at bounding box center [390, 104] width 71 height 18
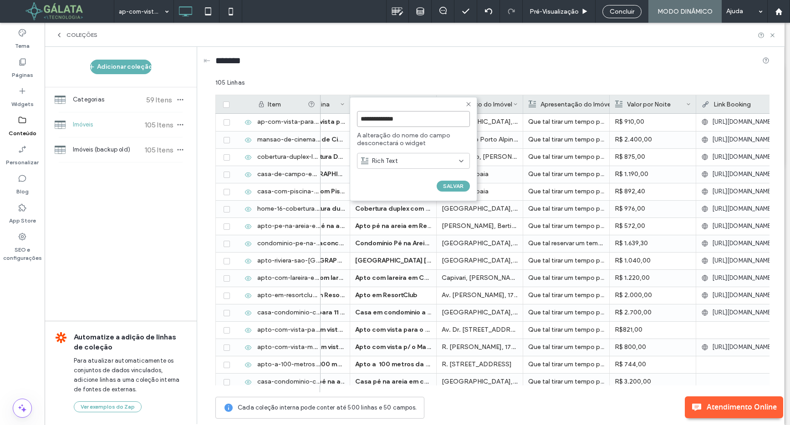
click at [382, 117] on input "**********" at bounding box center [413, 119] width 113 height 16
type input "**********"
click at [455, 184] on button "SALVAR" at bounding box center [452, 186] width 33 height 11
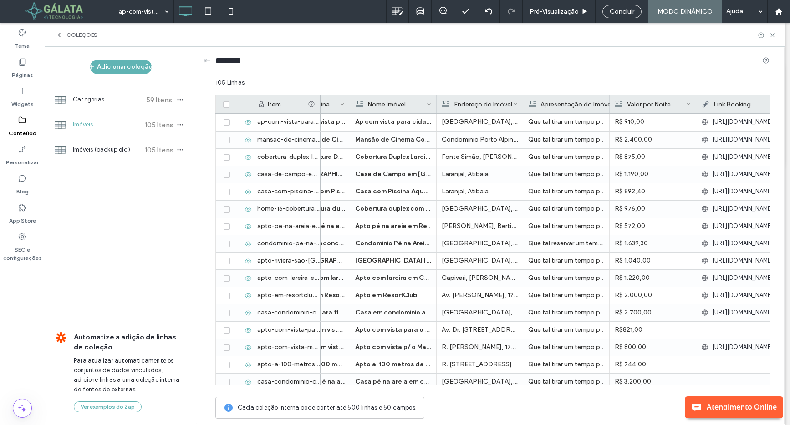
click at [511, 105] on div "Endereço do Imóvel" at bounding box center [477, 104] width 71 height 18
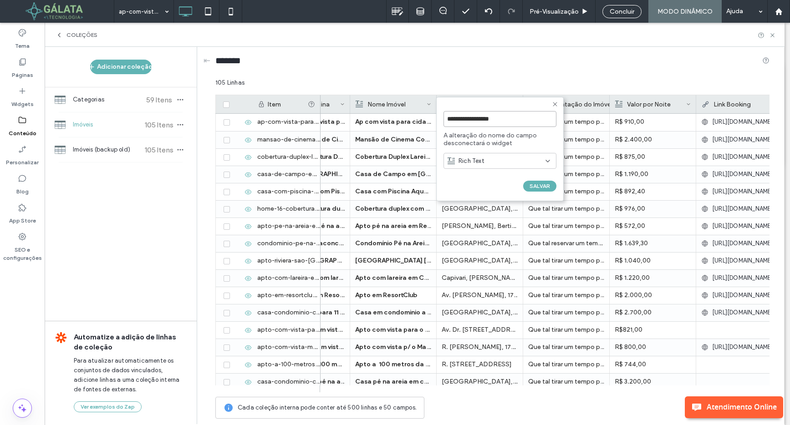
click at [480, 122] on input "**********" at bounding box center [499, 119] width 113 height 16
type input "**********"
click at [533, 185] on button "SALVAR" at bounding box center [539, 186] width 33 height 11
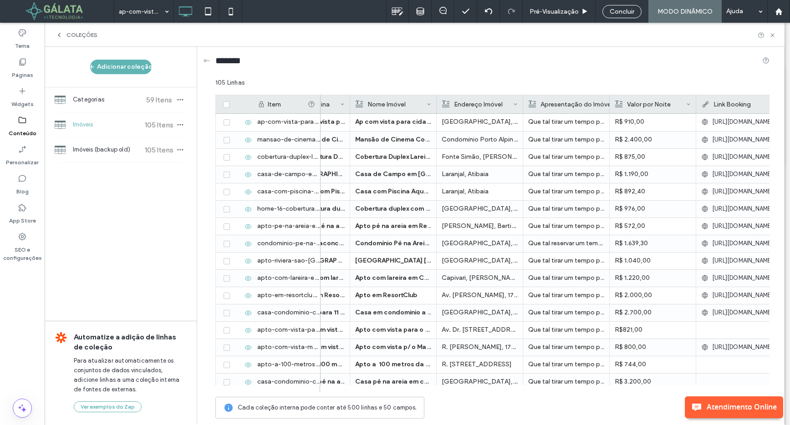
click at [581, 107] on div "Apresentação do Imóvel" at bounding box center [570, 104] width 84 height 18
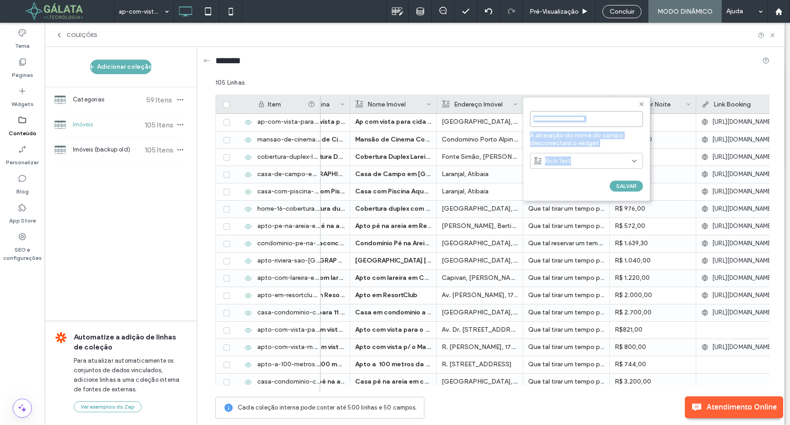
click at [579, 118] on input "**********" at bounding box center [586, 119] width 113 height 16
type input "**********"
click input "******" at bounding box center [540, 196] width 20 height 8
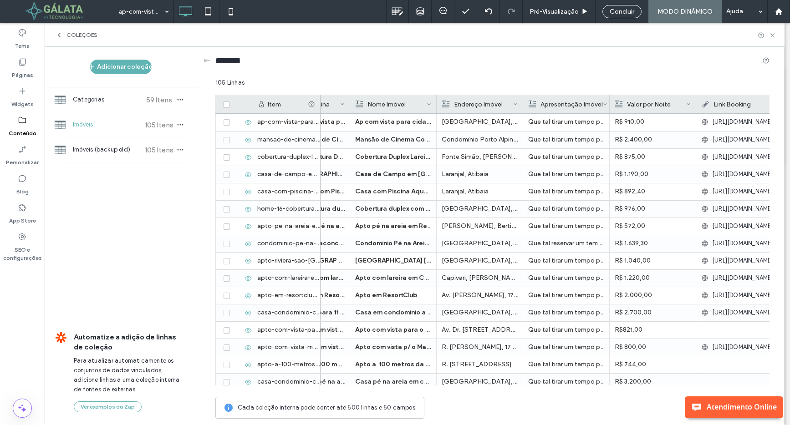
click at [687, 104] on use at bounding box center [687, 104] width 3 height 2
click at [645, 124] on div "Excluir campo" at bounding box center [651, 123] width 83 height 17
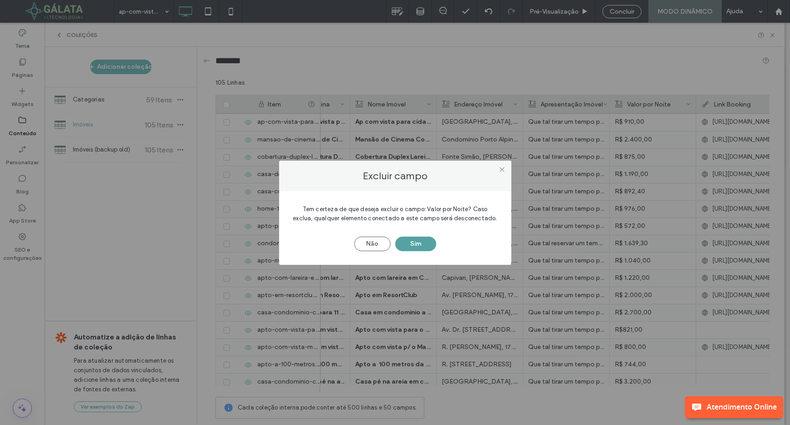
click at [420, 238] on button "Sim" at bounding box center [415, 244] width 41 height 15
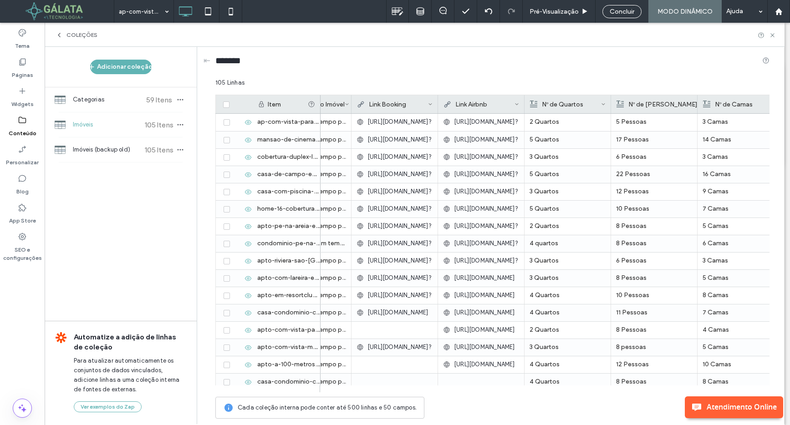
click at [603, 103] on icon at bounding box center [603, 104] width 5 height 5
click at [567, 122] on div "Excluir campo" at bounding box center [566, 123] width 83 height 17
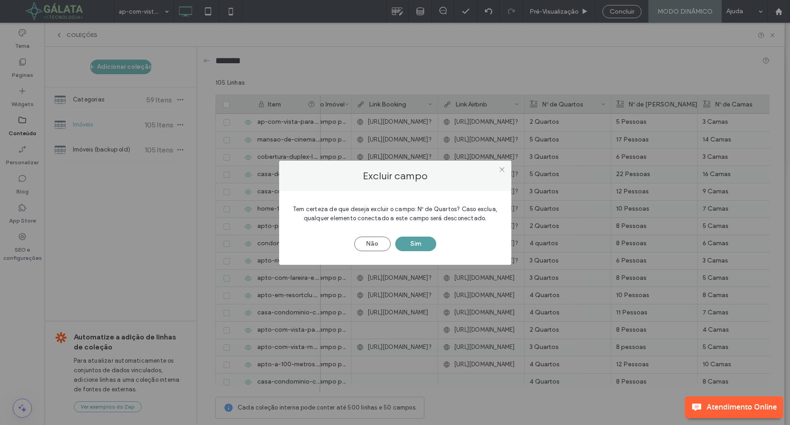
click at [422, 240] on button "Sim" at bounding box center [415, 244] width 41 height 15
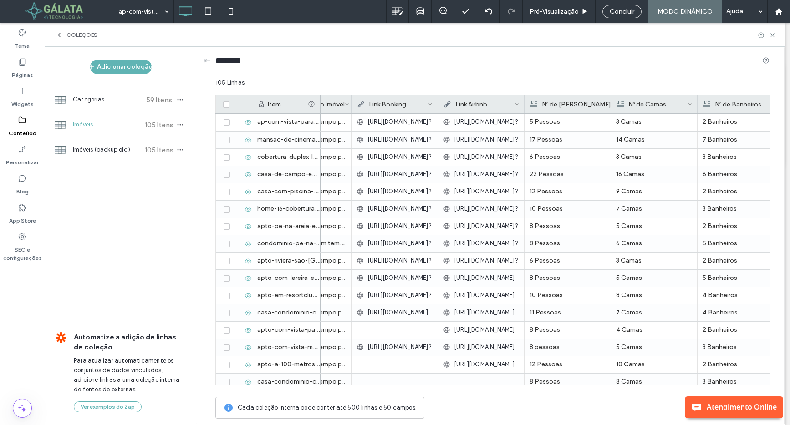
click at [612, 105] on use at bounding box center [613, 104] width 3 height 2
click at [559, 120] on div "Excluir campo" at bounding box center [566, 123] width 83 height 17
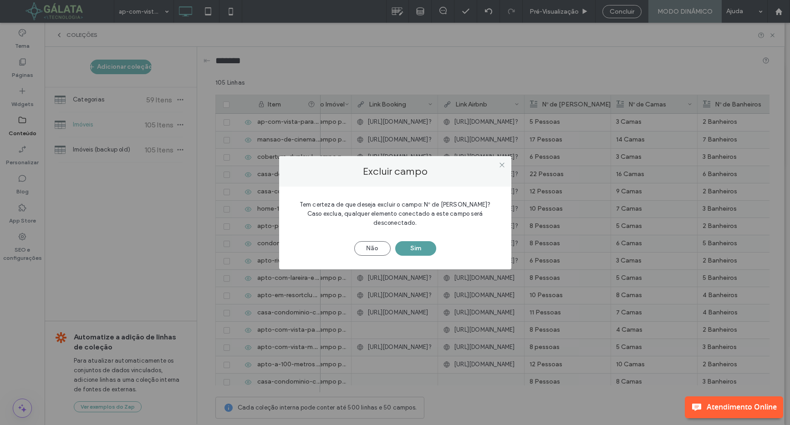
click at [428, 241] on button "Sim" at bounding box center [415, 248] width 41 height 15
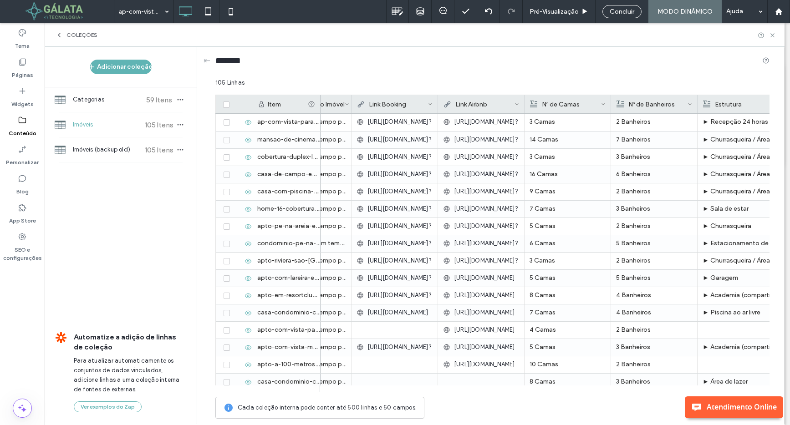
click at [604, 103] on icon at bounding box center [603, 104] width 5 height 5
click at [557, 123] on div "Excluir campo" at bounding box center [566, 123] width 83 height 17
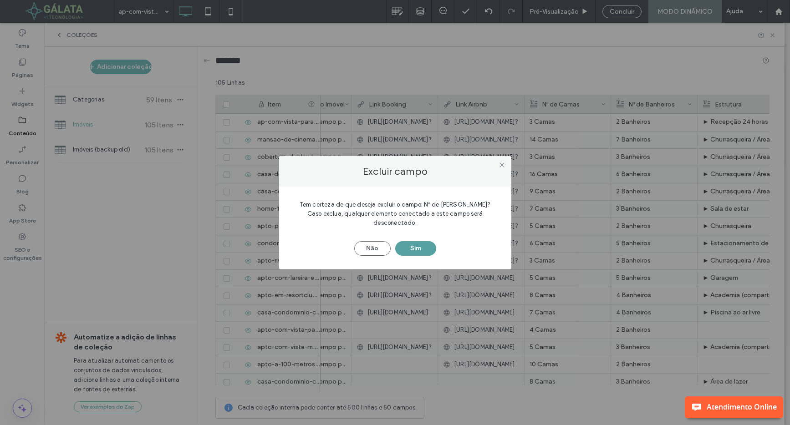
click at [418, 245] on button "Sim" at bounding box center [415, 248] width 41 height 15
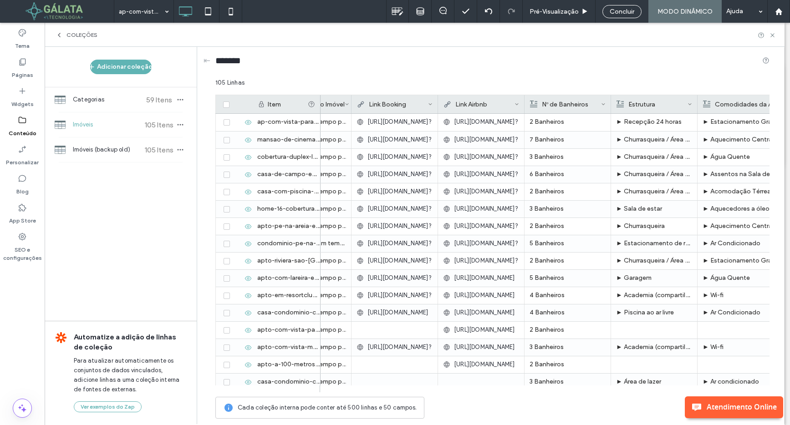
click at [603, 102] on icon at bounding box center [603, 104] width 5 height 5
click at [557, 124] on div "Excluir campo" at bounding box center [566, 123] width 83 height 17
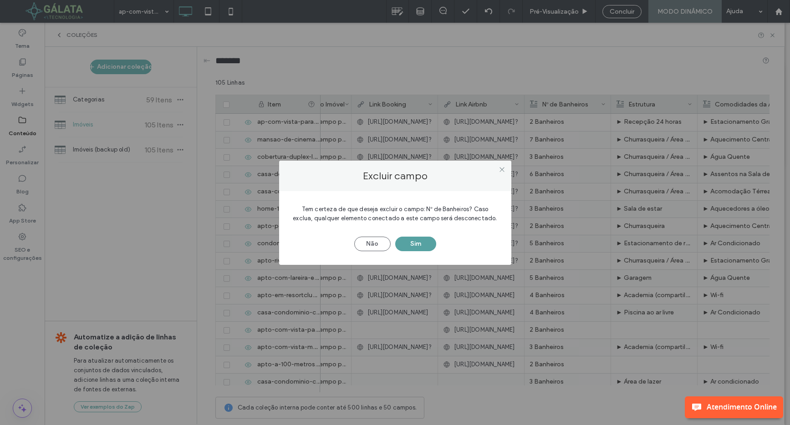
click at [419, 243] on button "Sim" at bounding box center [415, 244] width 41 height 15
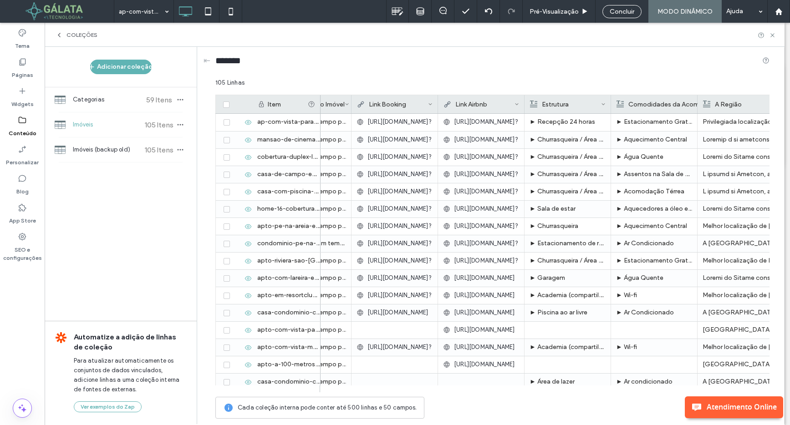
click at [604, 103] on icon at bounding box center [603, 104] width 5 height 5
click at [551, 125] on div "Excluir campo" at bounding box center [566, 123] width 83 height 17
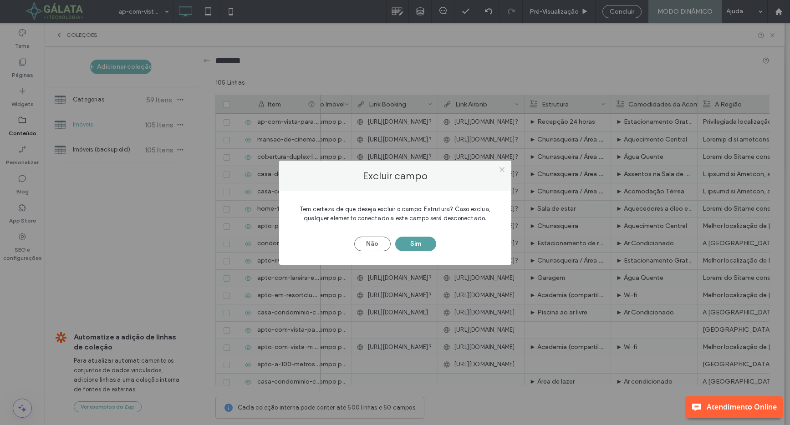
click at [422, 240] on button "Sim" at bounding box center [415, 244] width 41 height 15
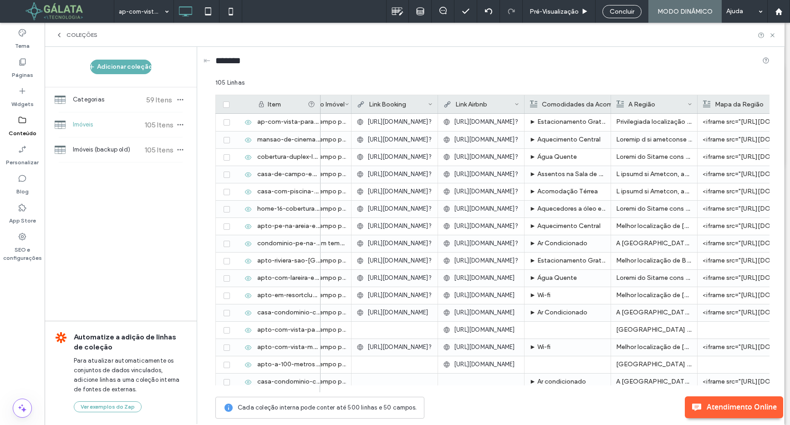
click at [601, 107] on div "Comodidades da Acomodação" at bounding box center [583, 104] width 106 height 18
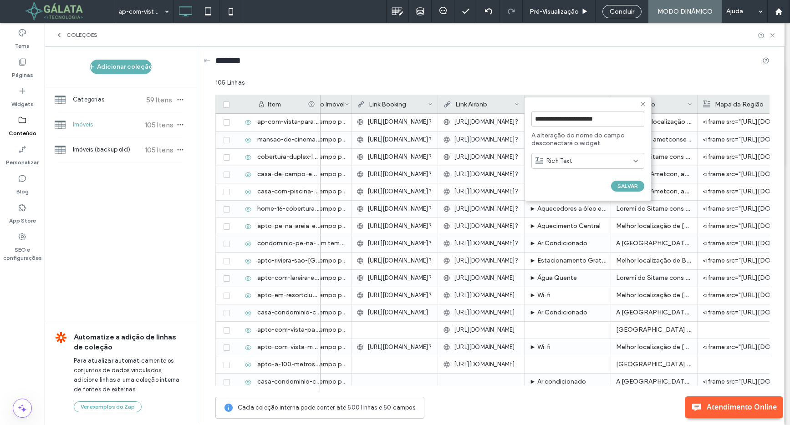
click at [643, 103] on use at bounding box center [642, 104] width 4 height 4
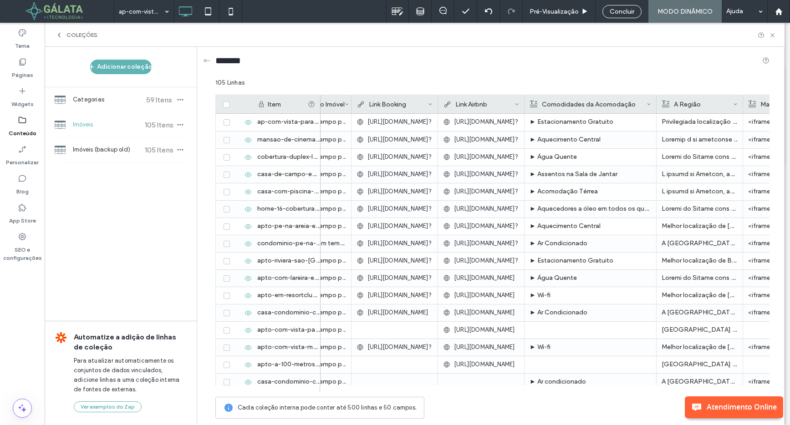
drag, startPoint x: 610, startPoint y: 110, endPoint x: 656, endPoint y: 108, distance: 45.6
click at [656, 108] on div at bounding box center [657, 104] width 4 height 18
click at [649, 106] on icon at bounding box center [648, 104] width 5 height 5
click at [594, 120] on div "Excluir campo" at bounding box center [566, 123] width 83 height 17
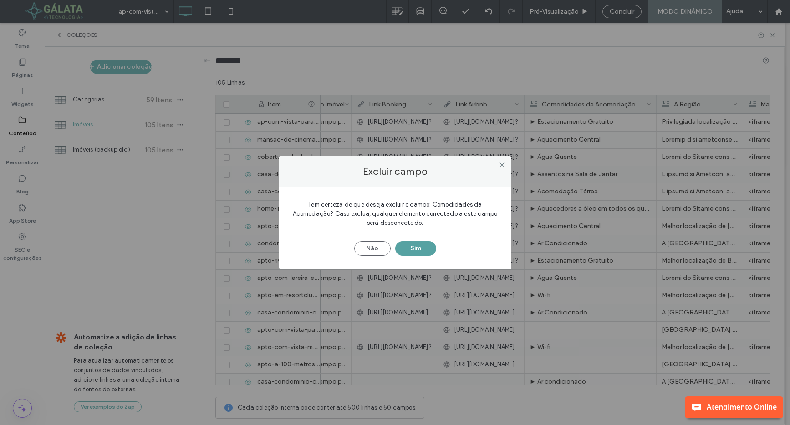
click at [422, 247] on button "Sim" at bounding box center [415, 248] width 41 height 15
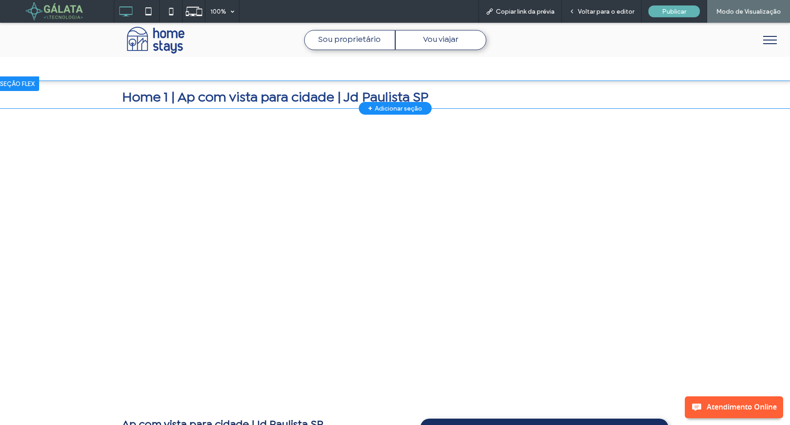
scroll to position [67, 0]
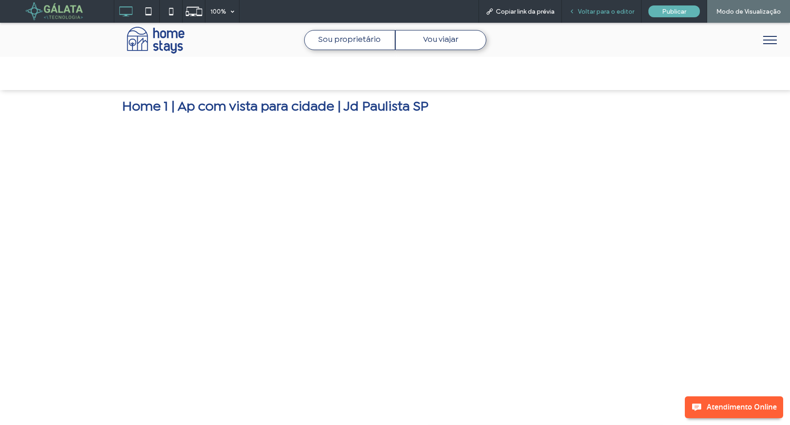
click at [594, 10] on span "Voltar para o editor" at bounding box center [606, 12] width 56 height 8
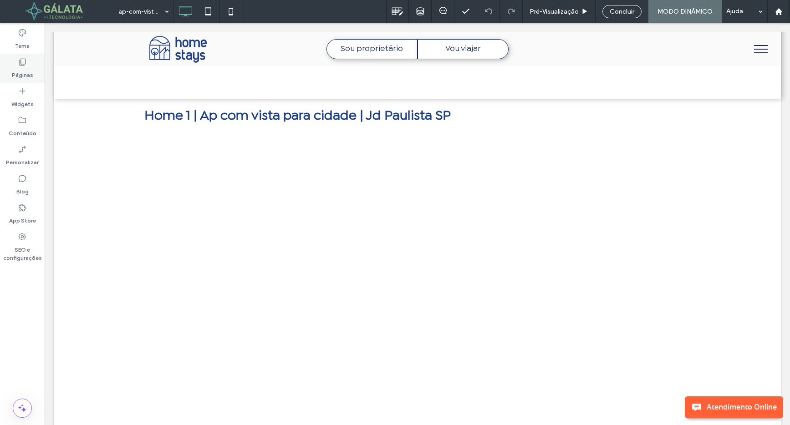
click at [18, 65] on icon at bounding box center [22, 61] width 9 height 9
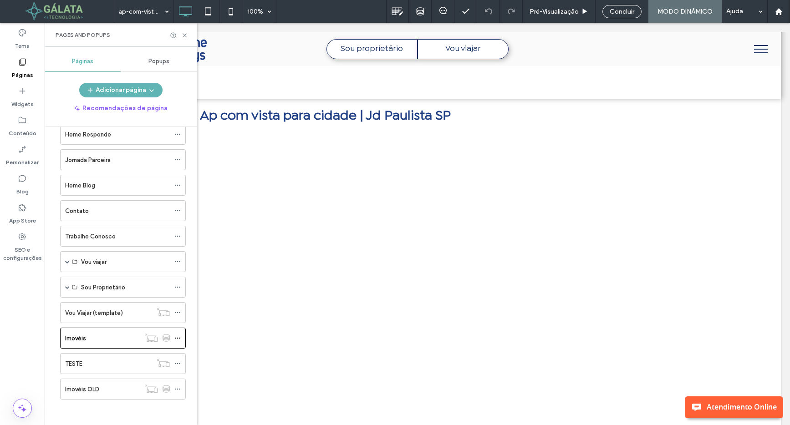
scroll to position [122, 0]
click at [81, 360] on label "TESTE" at bounding box center [73, 362] width 17 height 16
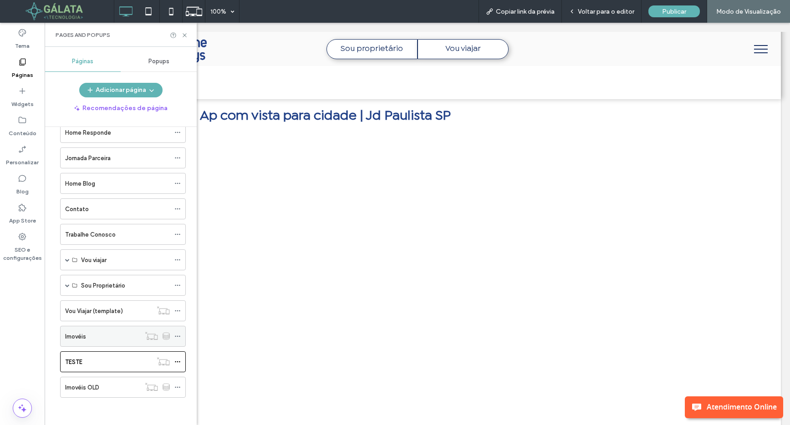
click at [77, 336] on label "Imovéis" at bounding box center [75, 337] width 21 height 16
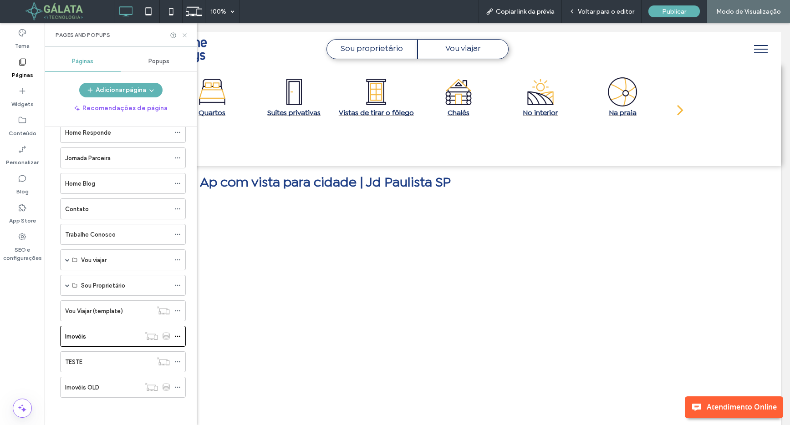
click at [185, 35] on icon at bounding box center [184, 35] width 7 height 7
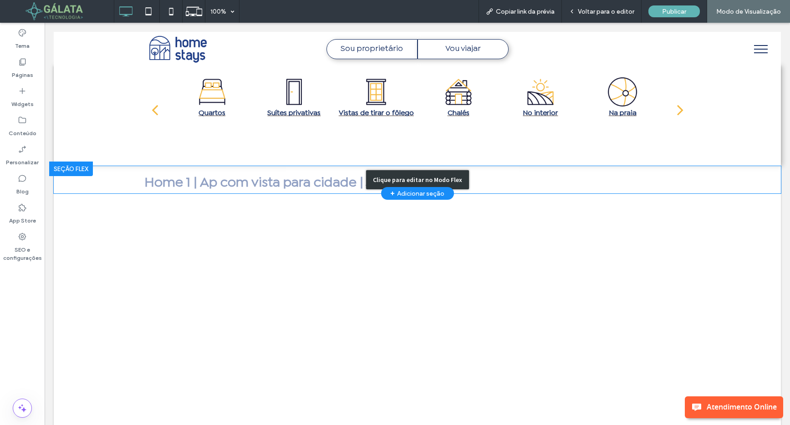
click at [329, 177] on div "Clique para editar no Modo Flex" at bounding box center [417, 179] width 727 height 27
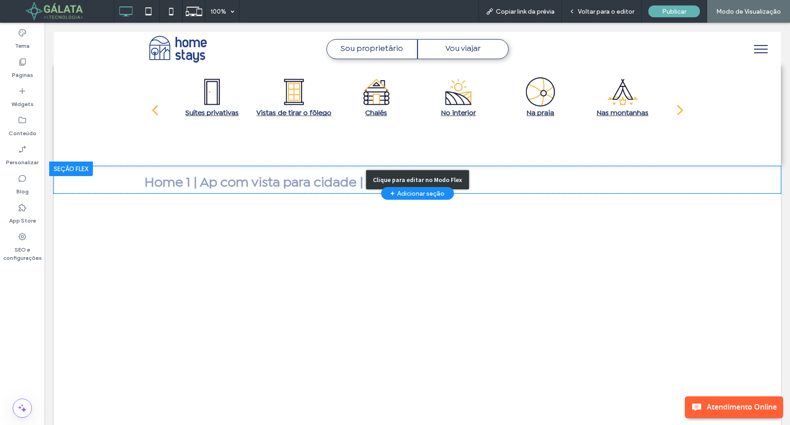
click at [386, 175] on div "Clique para editar no Modo Flex" at bounding box center [417, 179] width 103 height 19
click at [303, 188] on div "Clique para editar no Modo Flex" at bounding box center [417, 179] width 727 height 27
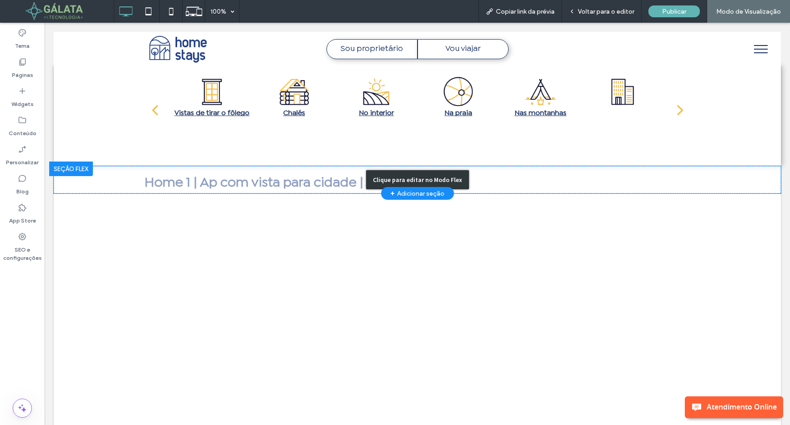
click at [295, 177] on div "Clique para editar no Modo Flex" at bounding box center [417, 179] width 727 height 27
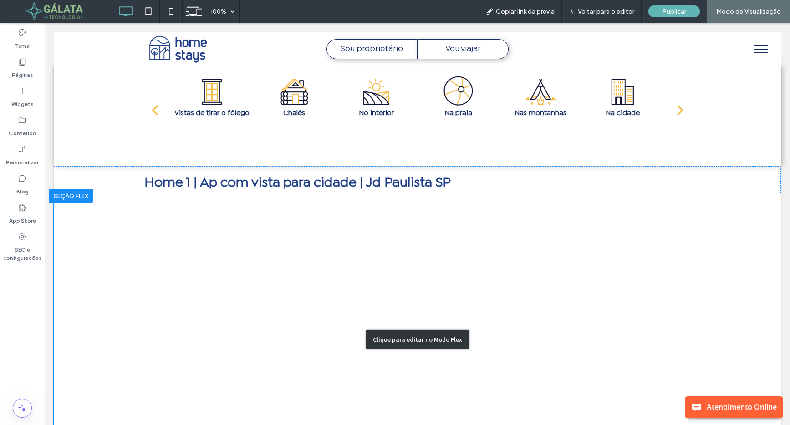
click at [109, 225] on div "Clique para editar no Modo Flex" at bounding box center [417, 339] width 727 height 292
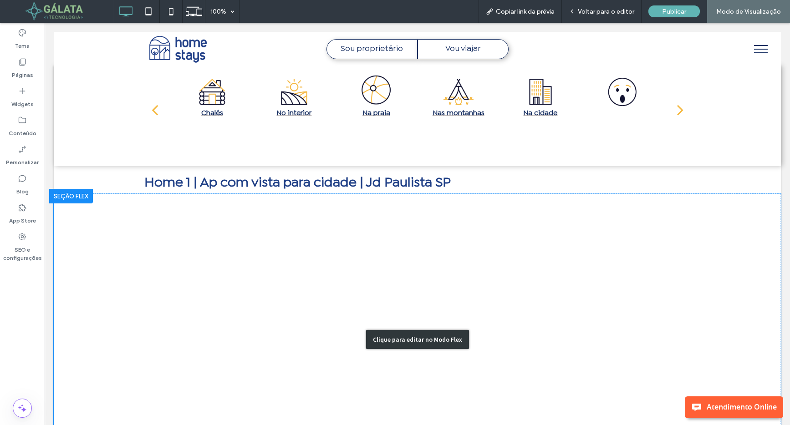
click at [86, 238] on div "Clique para editar no Modo Flex" at bounding box center [417, 339] width 727 height 292
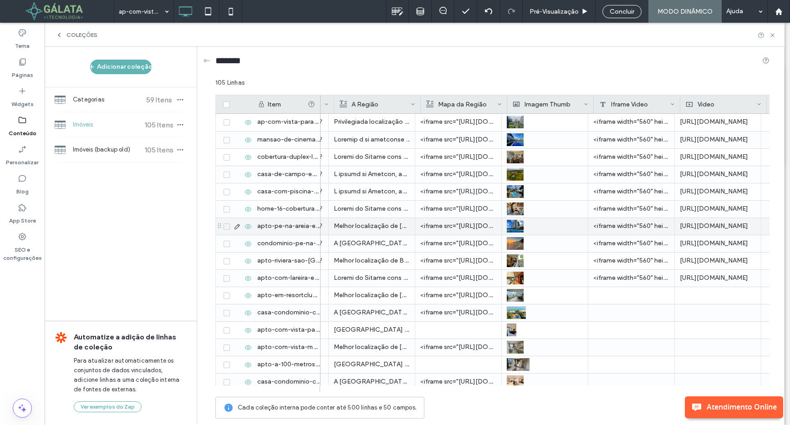
scroll to position [0, 627]
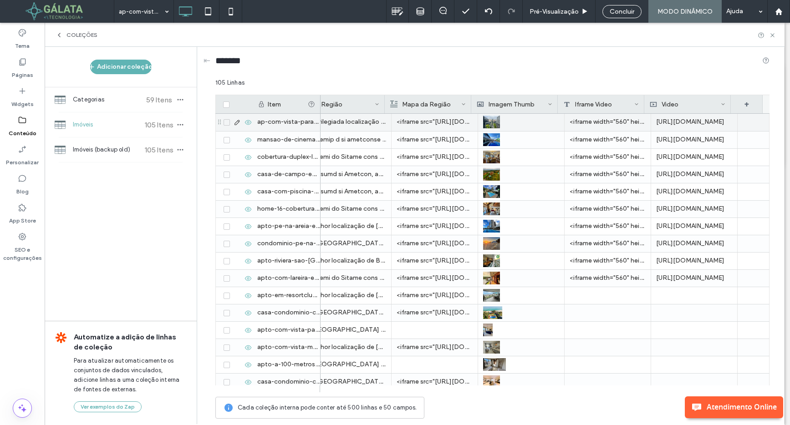
click at [612, 122] on div "<iframe width="560" height="315" src="[URL][DOMAIN_NAME]" title="YouTube video …" at bounding box center [607, 122] width 86 height 17
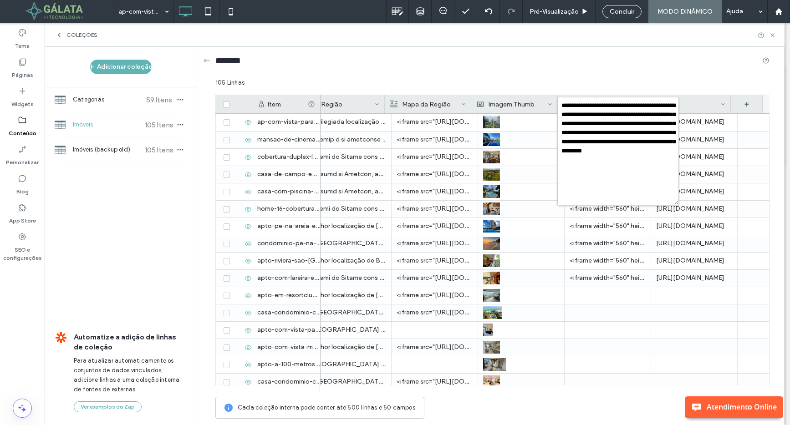
drag, startPoint x: 656, startPoint y: 123, endPoint x: 677, endPoint y: 204, distance: 83.4
click at [677, 204] on textarea "**********" at bounding box center [618, 151] width 122 height 108
click at [586, 315] on div at bounding box center [607, 313] width 86 height 17
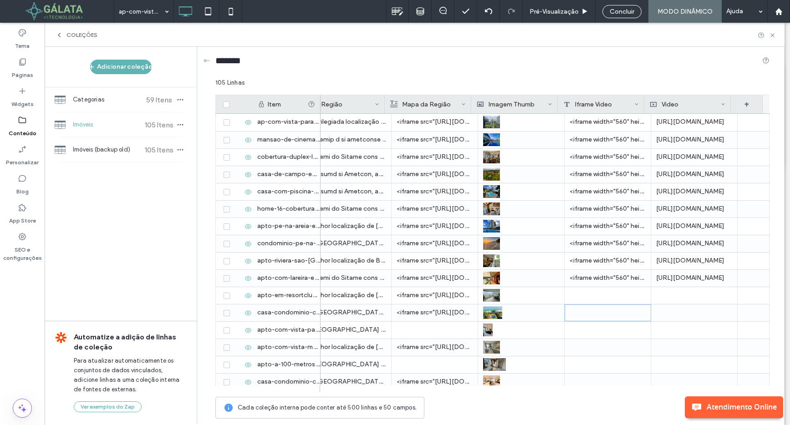
click at [723, 102] on icon at bounding box center [723, 104] width 5 height 5
click at [687, 122] on div "Excluir campo" at bounding box center [686, 123] width 83 height 17
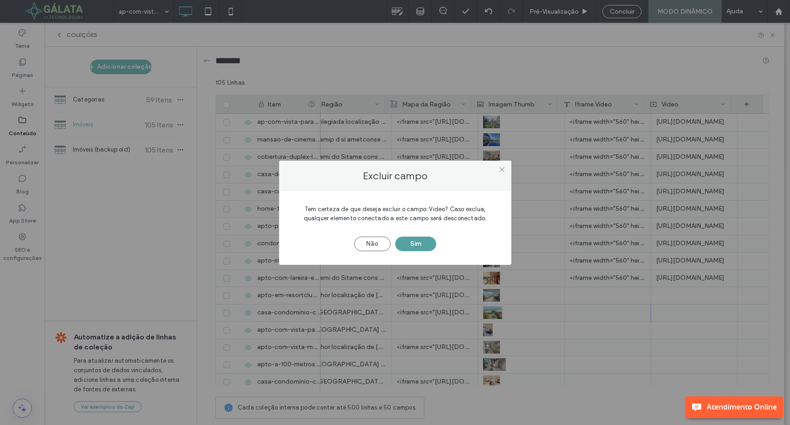
click at [421, 241] on button "Sim" at bounding box center [415, 244] width 41 height 15
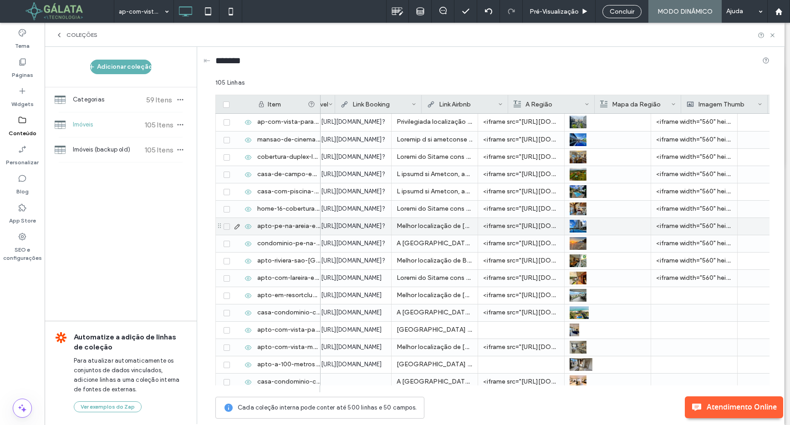
scroll to position [0, 344]
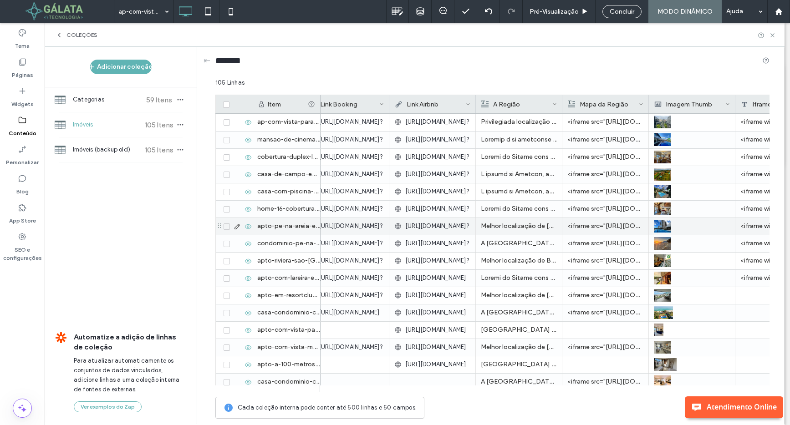
click at [492, 231] on p "Melhor localização de [PERSON_NAME], seguro e ao lado de todos os comércios e p…" at bounding box center [519, 226] width 76 height 16
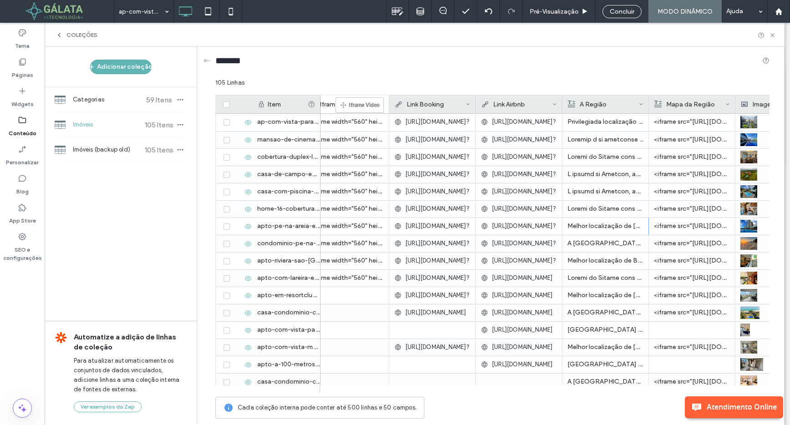
drag, startPoint x: 752, startPoint y: 101, endPoint x: 349, endPoint y: 102, distance: 402.8
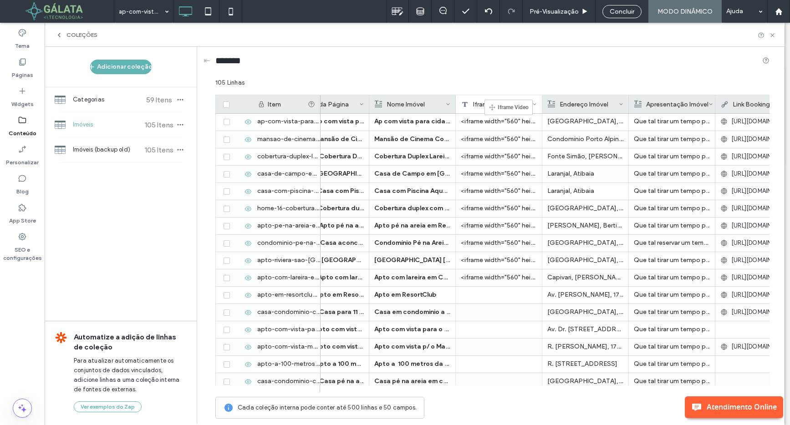
drag, startPoint x: 662, startPoint y: 104, endPoint x: 497, endPoint y: 106, distance: 164.8
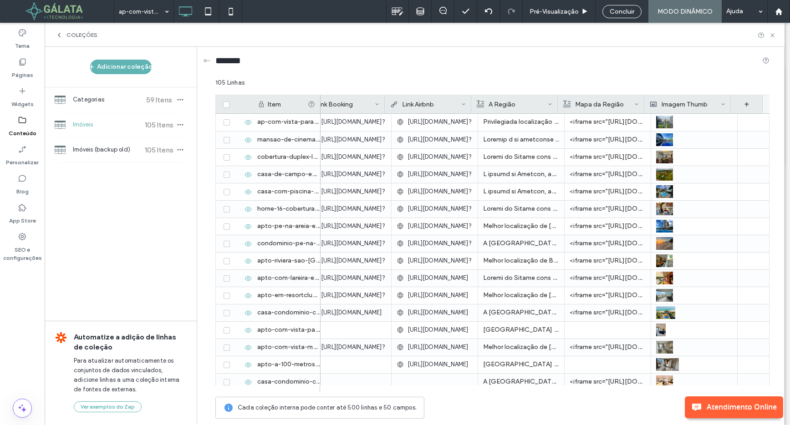
click at [723, 106] on icon at bounding box center [723, 104] width 5 height 5
click at [693, 122] on div "Excluir campo" at bounding box center [686, 123] width 83 height 17
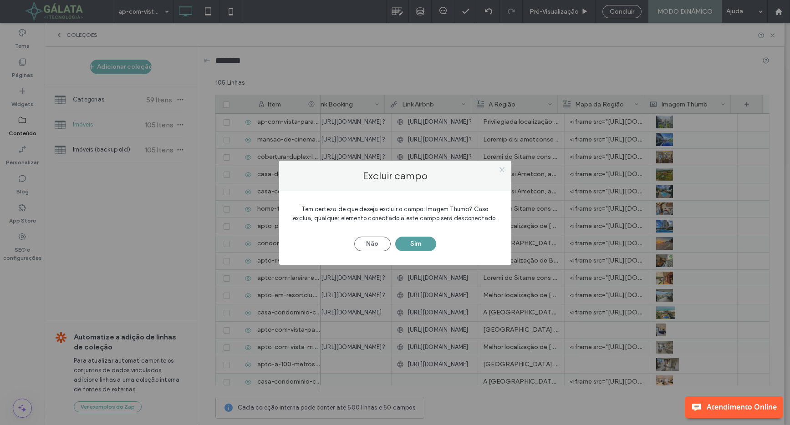
click at [418, 242] on button "Sim" at bounding box center [415, 244] width 41 height 15
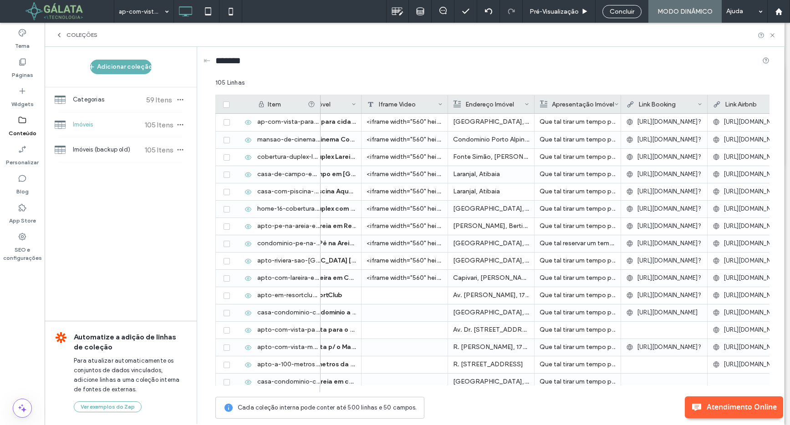
click at [700, 101] on span at bounding box center [699, 104] width 5 height 18
click at [685, 72] on div "*******" at bounding box center [492, 62] width 554 height 31
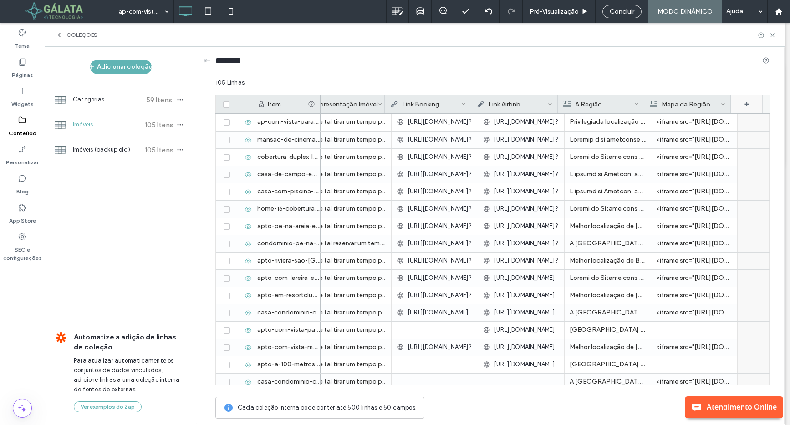
click at [748, 104] on div "+" at bounding box center [747, 104] width 32 height 18
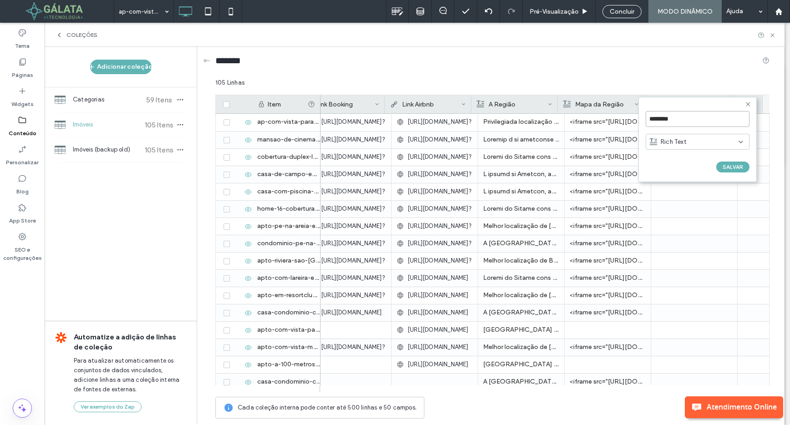
click at [723, 122] on input "********" at bounding box center [697, 119] width 104 height 16
type input "**********"
click at [713, 145] on div "Rich Text" at bounding box center [694, 141] width 89 height 9
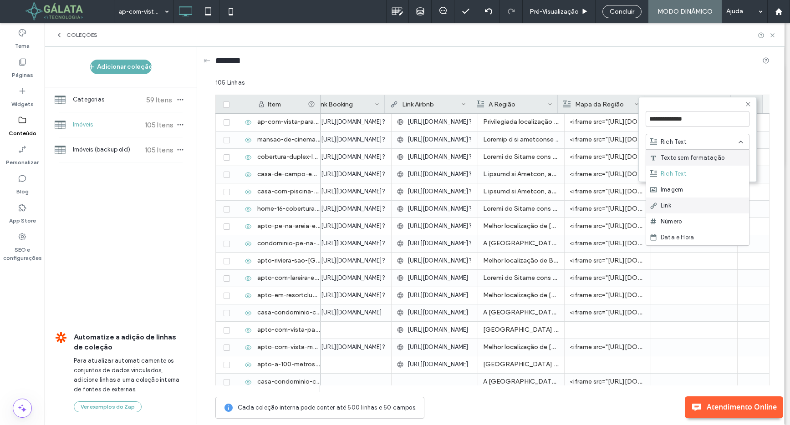
click at [694, 206] on div "Link" at bounding box center [697, 206] width 103 height 16
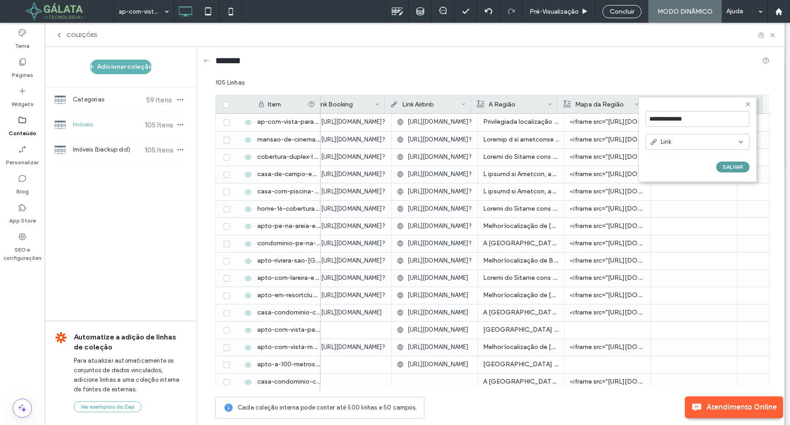
click at [735, 167] on button "SALVAR" at bounding box center [732, 167] width 33 height 11
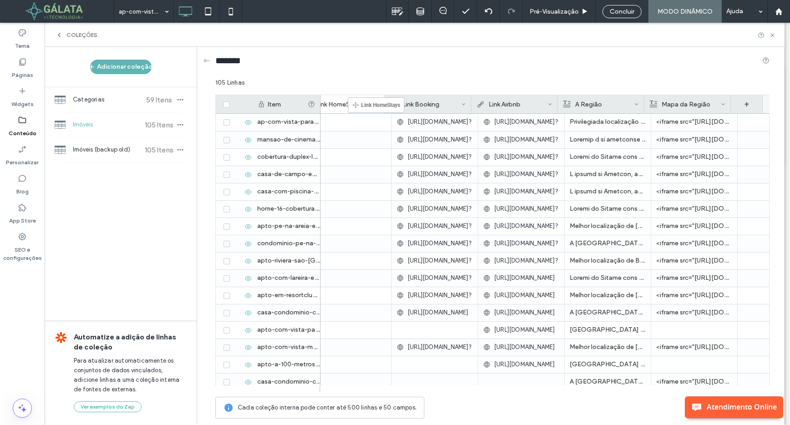
drag, startPoint x: 690, startPoint y: 100, endPoint x: 374, endPoint y: 100, distance: 315.4
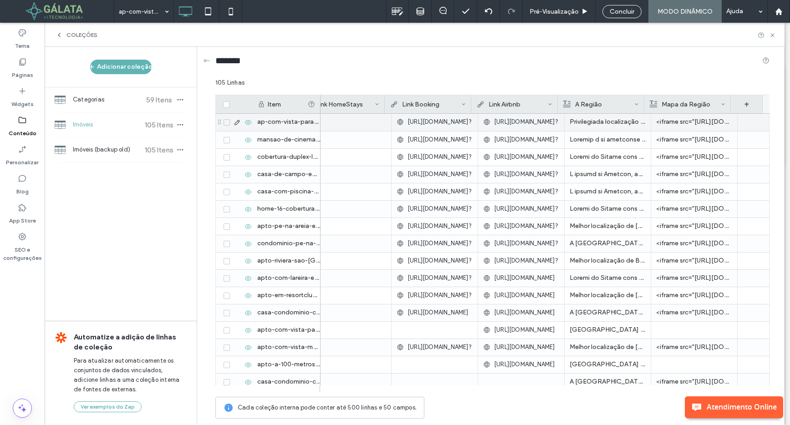
click at [434, 124] on span "[URL][DOMAIN_NAME]?" at bounding box center [439, 121] width 64 height 9
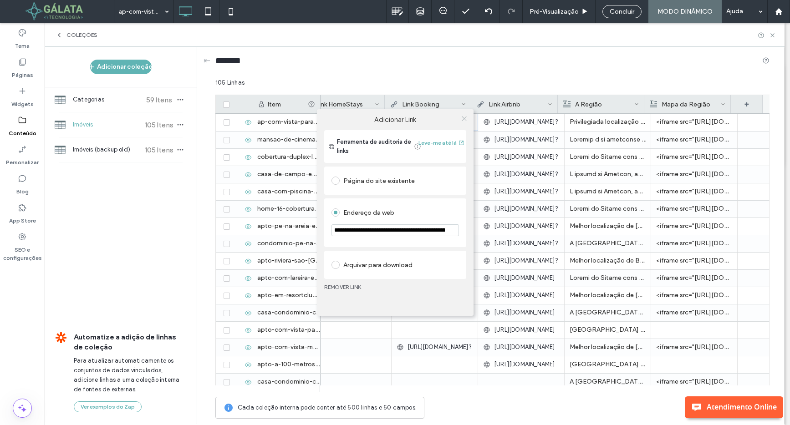
click at [464, 117] on icon at bounding box center [464, 118] width 7 height 7
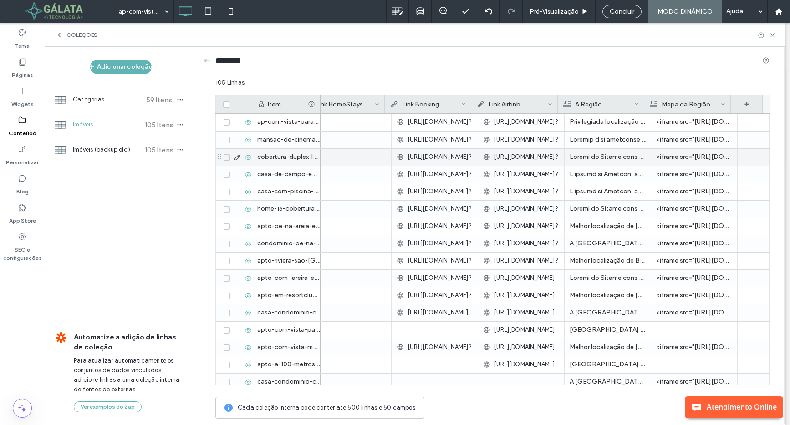
scroll to position [0, 457]
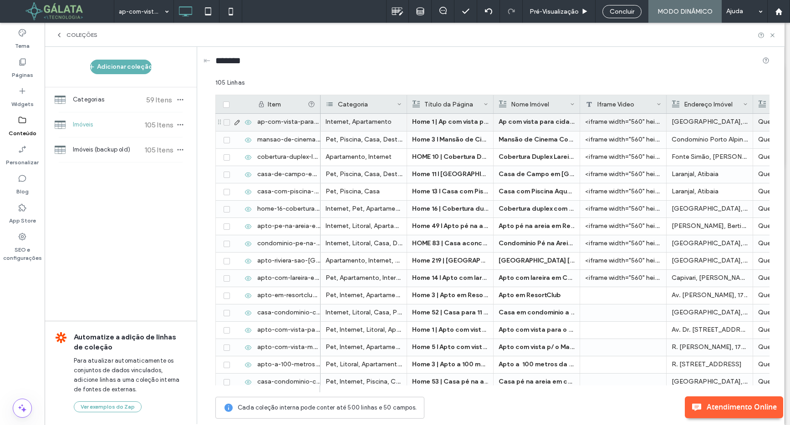
click at [351, 127] on div "Internet, Apartamento" at bounding box center [363, 122] width 86 height 17
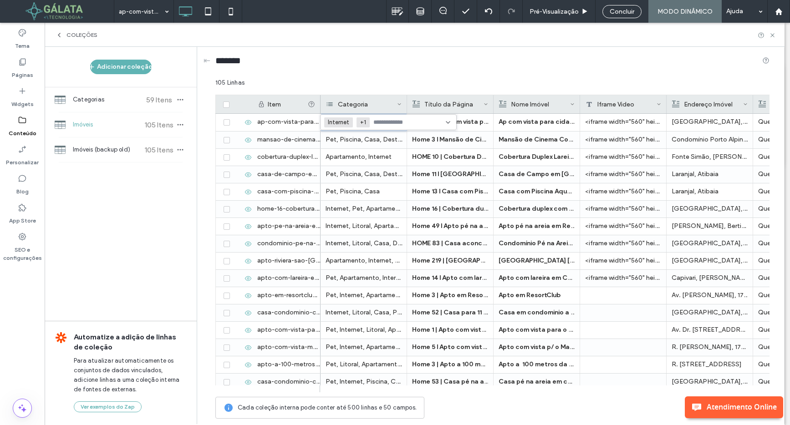
click at [390, 78] on div "105 Linhas" at bounding box center [492, 86] width 554 height 16
click at [572, 104] on icon at bounding box center [572, 104] width 5 height 5
click at [557, 123] on div "Excluir campo" at bounding box center [535, 123] width 83 height 17
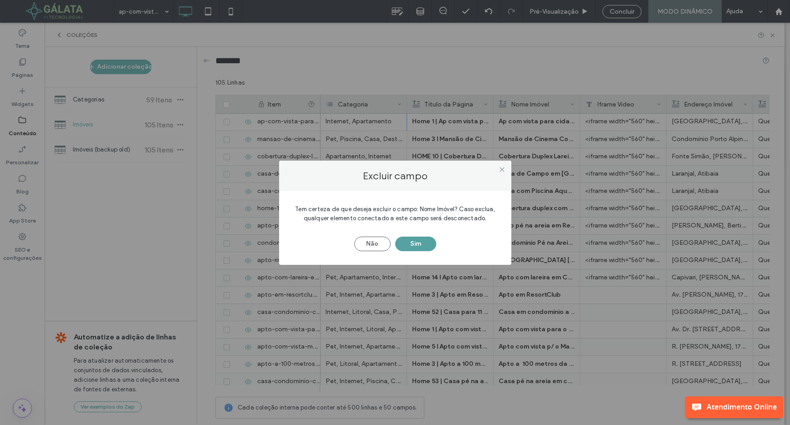
click at [413, 247] on button "Sim" at bounding box center [415, 244] width 41 height 15
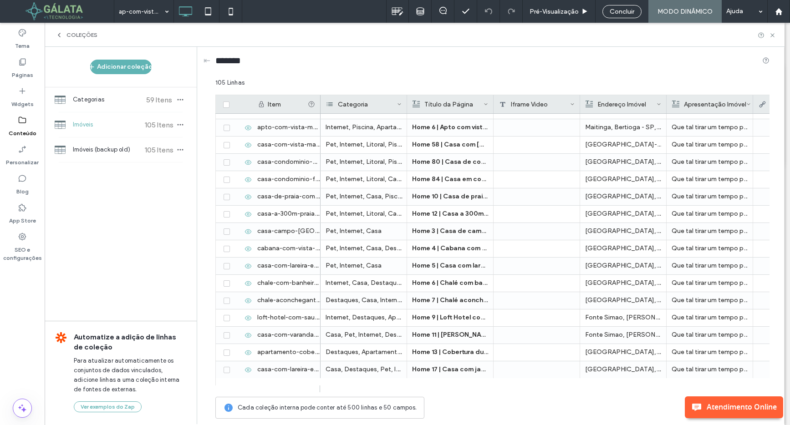
scroll to position [0, 0]
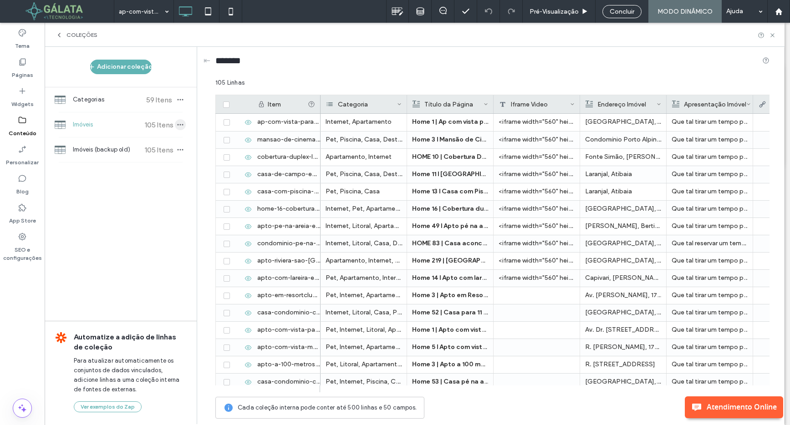
click at [185, 127] on span "button" at bounding box center [180, 124] width 11 height 11
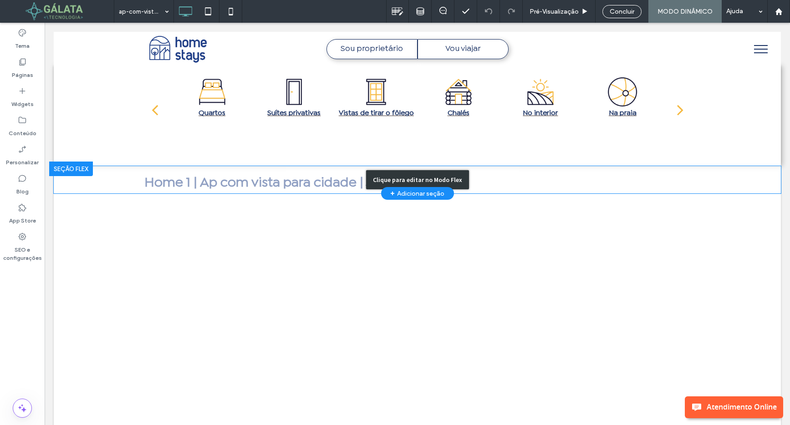
click at [241, 175] on div "Clique para editar no Modo Flex" at bounding box center [417, 179] width 727 height 27
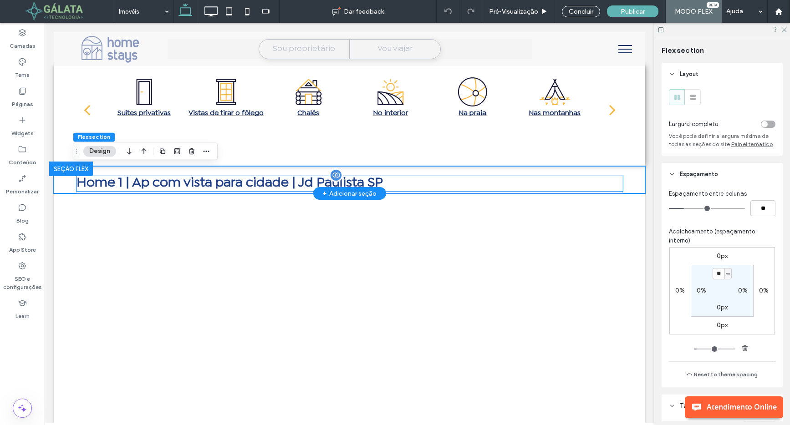
click at [334, 178] on div at bounding box center [336, 175] width 14 height 14
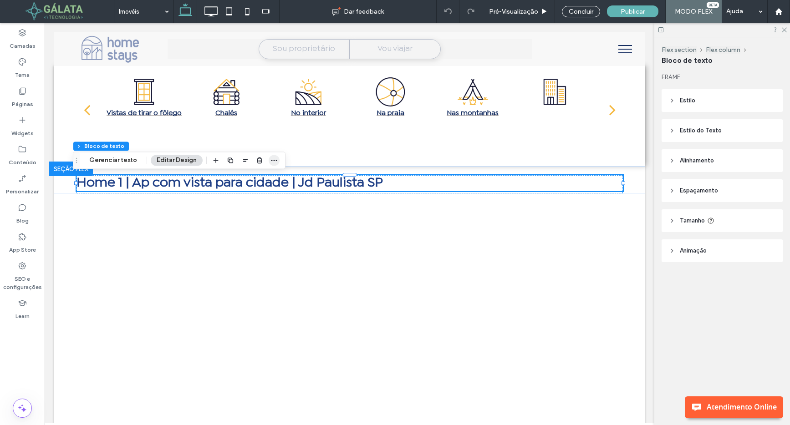
click at [273, 160] on icon "button" at bounding box center [273, 160] width 7 height 7
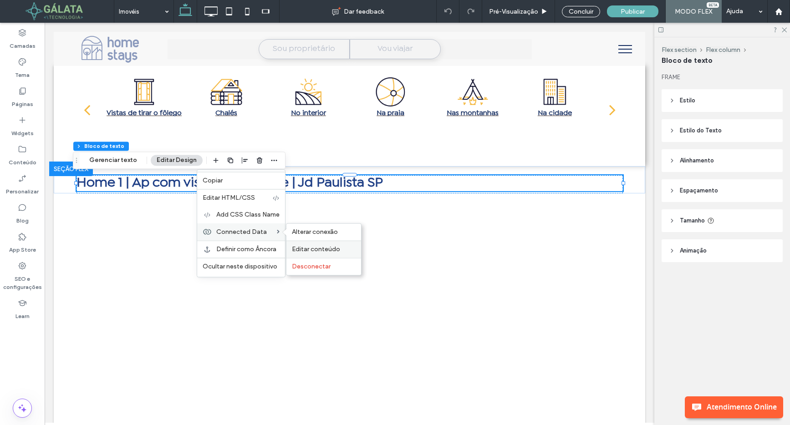
click at [305, 249] on span "Editar conteúdo" at bounding box center [316, 249] width 48 height 8
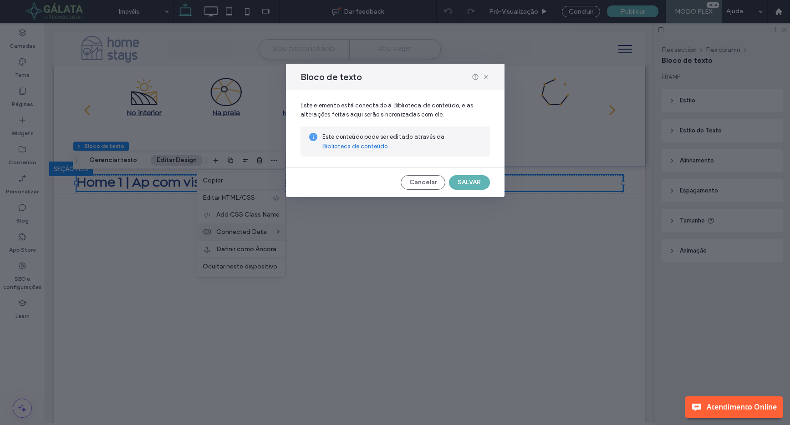
click at [374, 147] on link "Biblioteca de conteúdo" at bounding box center [355, 146] width 66 height 9
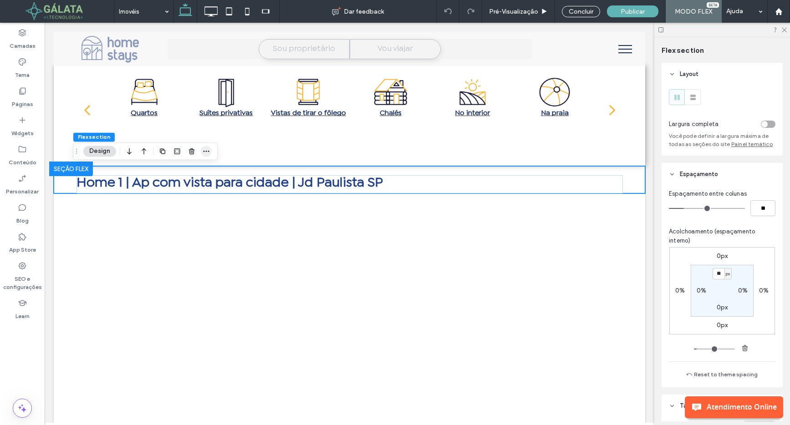
click at [207, 153] on icon "button" at bounding box center [206, 150] width 7 height 7
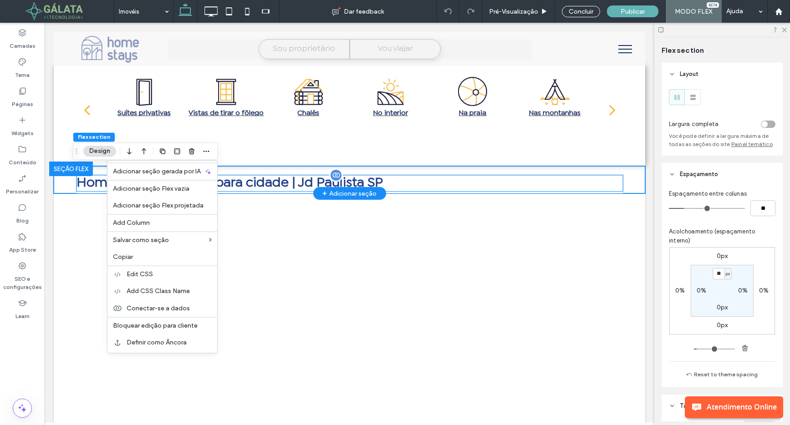
click at [333, 178] on div at bounding box center [336, 175] width 14 height 14
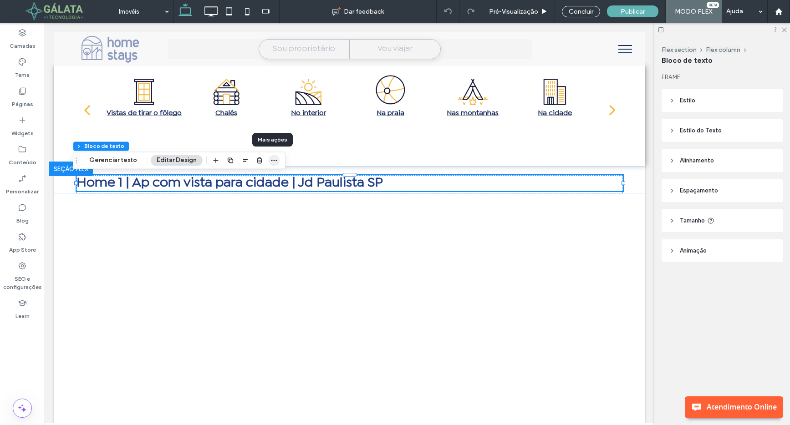
click at [272, 162] on icon "button" at bounding box center [273, 160] width 7 height 7
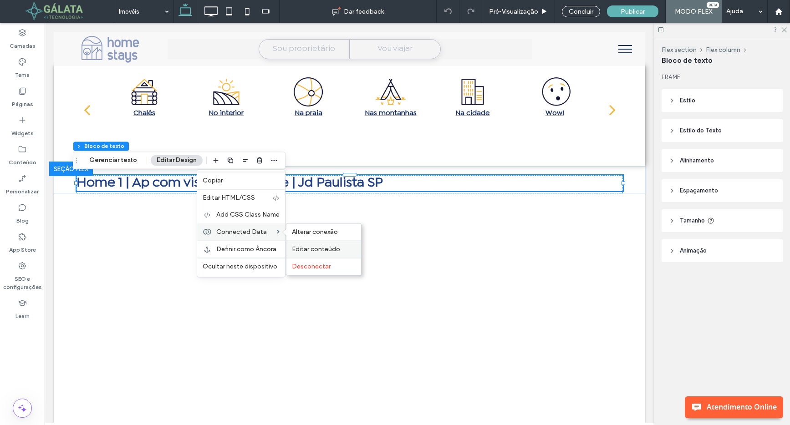
click at [307, 250] on span "Editar conteúdo" at bounding box center [316, 249] width 48 height 8
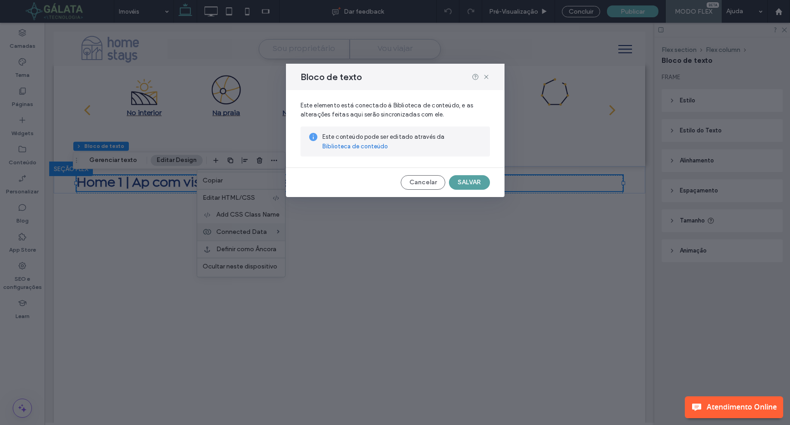
click at [464, 182] on button "SALVAR" at bounding box center [469, 182] width 41 height 15
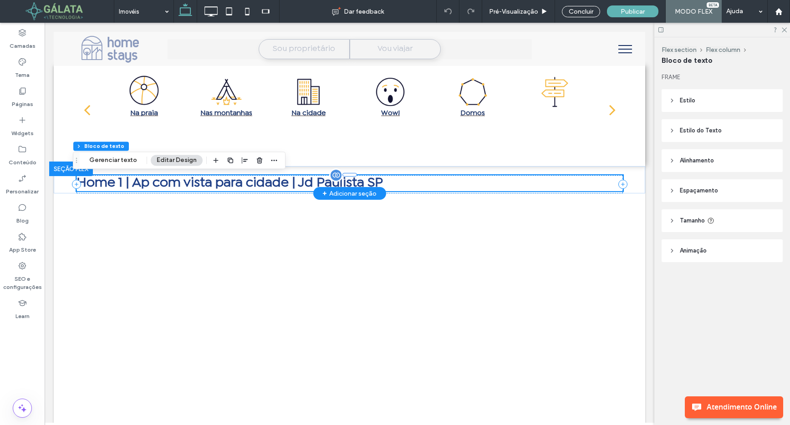
click at [330, 176] on div at bounding box center [336, 175] width 14 height 14
click at [119, 164] on button "Gerenciar texto" at bounding box center [113, 160] width 60 height 11
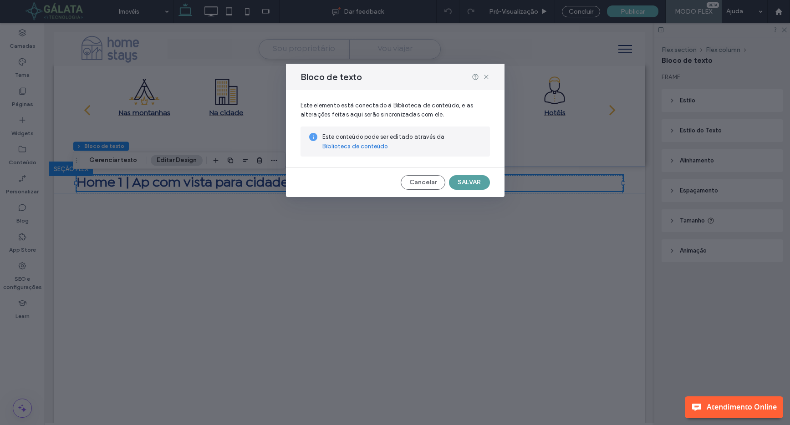
click at [469, 180] on button "SALVAR" at bounding box center [469, 182] width 41 height 15
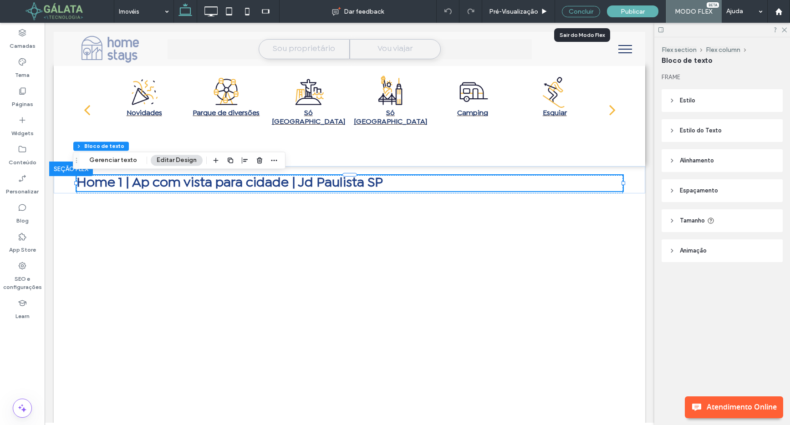
click at [588, 9] on div "Concluir" at bounding box center [581, 11] width 38 height 11
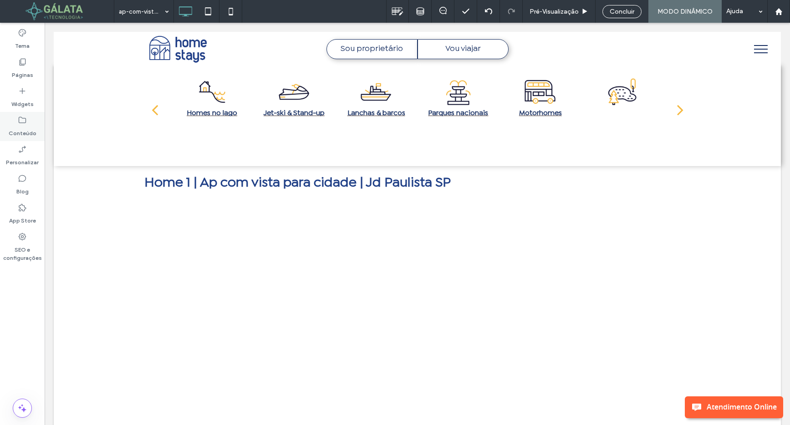
click at [27, 128] on label "Conteúdo" at bounding box center [23, 131] width 28 height 13
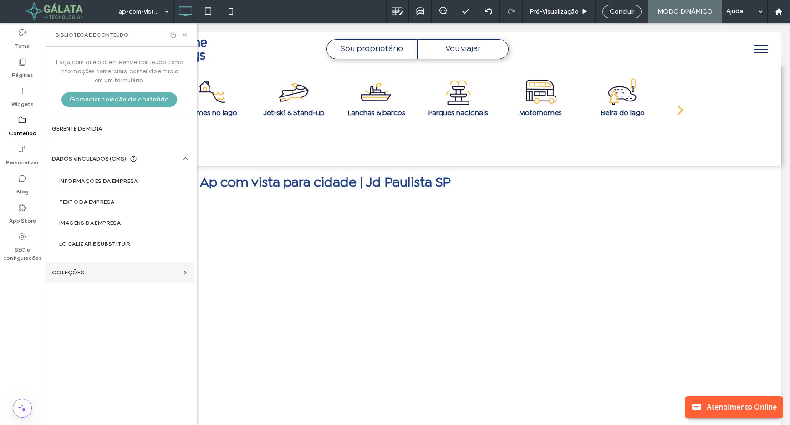
click at [91, 269] on label "COLEÇÕES" at bounding box center [116, 272] width 128 height 6
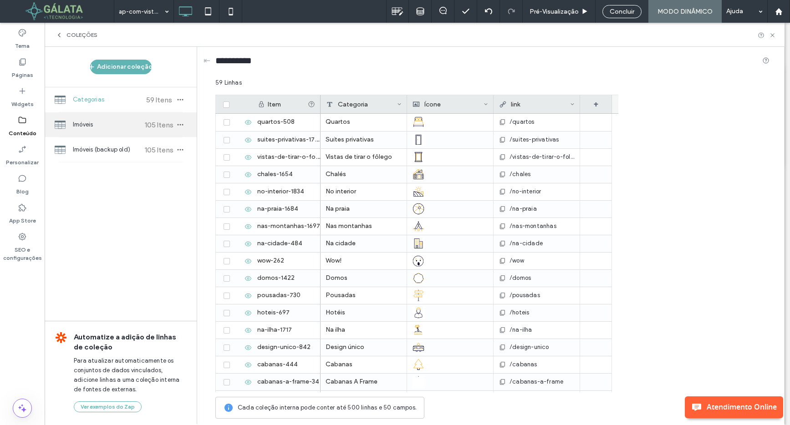
click at [124, 123] on span "Imóveis" at bounding box center [107, 124] width 68 height 9
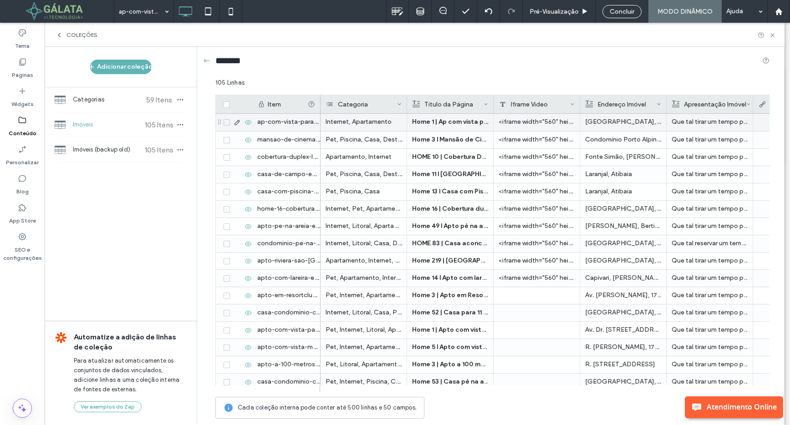
click at [514, 122] on div "<iframe width="560" height="315" src="[URL][DOMAIN_NAME]" title="YouTube video …" at bounding box center [536, 122] width 86 height 17
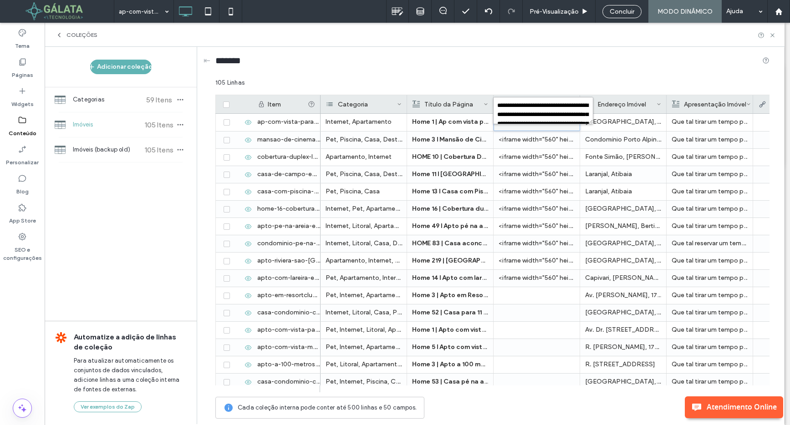
click at [515, 115] on textarea "**********" at bounding box center [543, 110] width 100 height 27
click at [507, 115] on textarea "**********" at bounding box center [543, 110] width 100 height 27
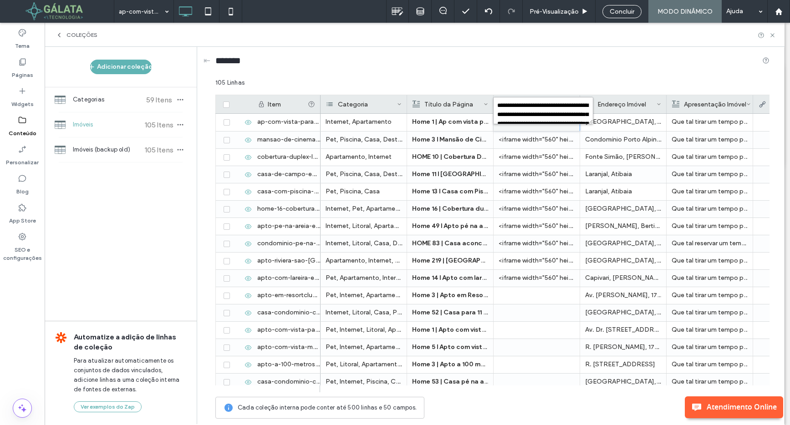
click at [507, 115] on textarea "**********" at bounding box center [543, 110] width 100 height 27
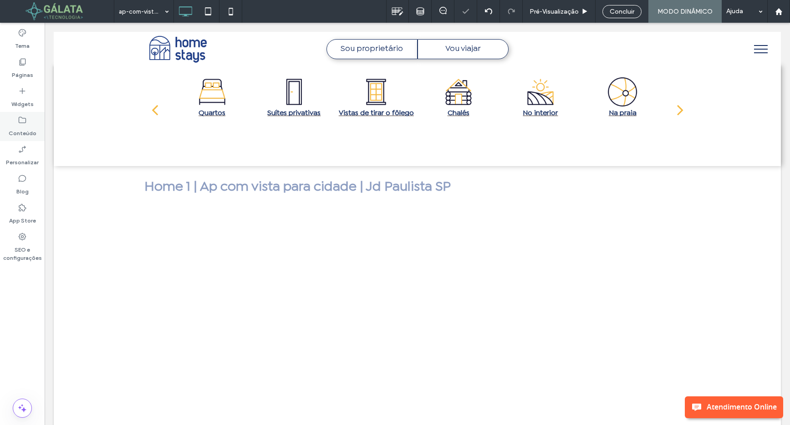
click at [20, 132] on label "Conteúdo" at bounding box center [23, 131] width 28 height 13
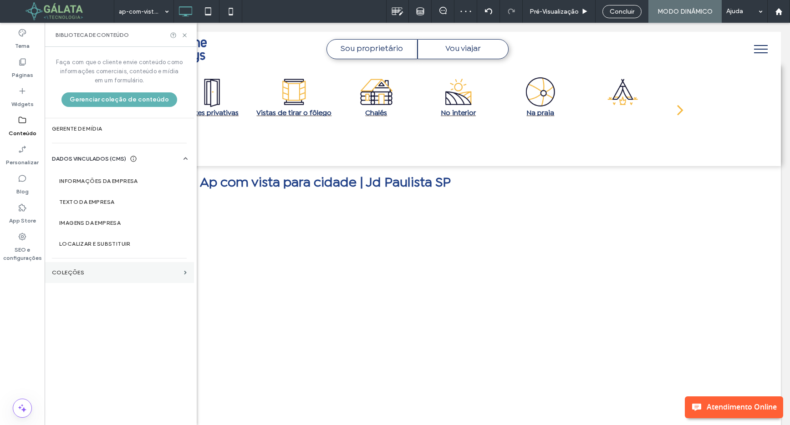
click at [122, 267] on section "COLEÇÕES" at bounding box center [119, 272] width 149 height 21
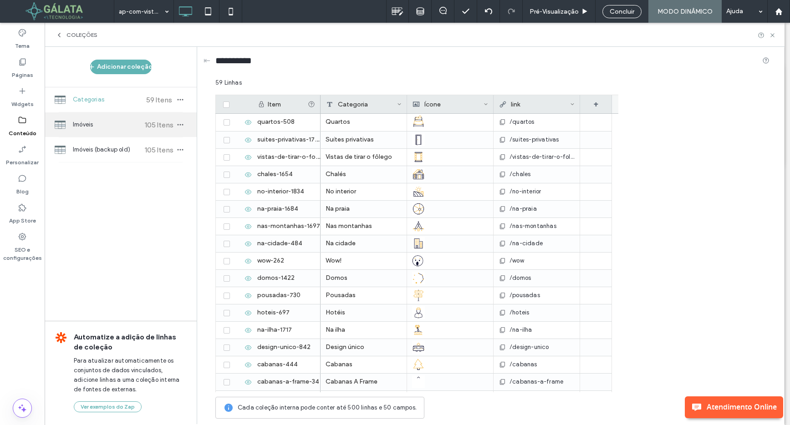
click at [143, 127] on span "105 Itens" at bounding box center [159, 125] width 32 height 9
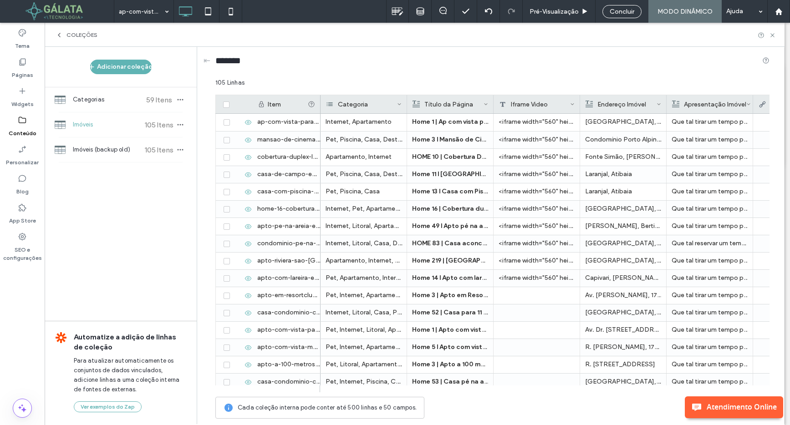
click at [573, 104] on icon at bounding box center [572, 104] width 5 height 5
click at [546, 108] on div "Editar campo" at bounding box center [535, 105] width 83 height 17
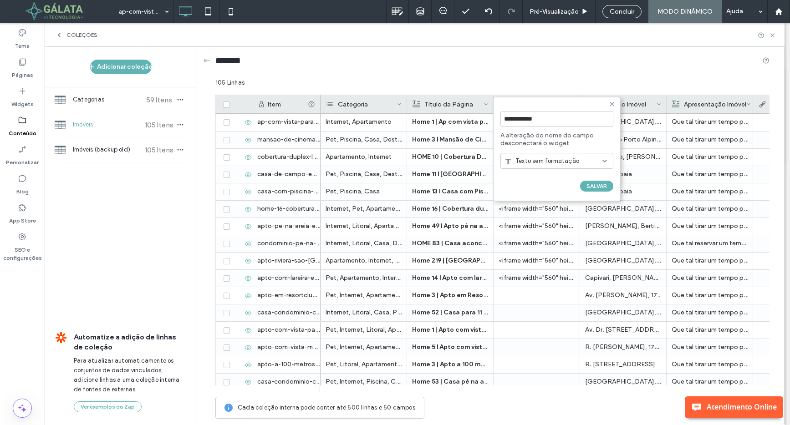
click at [553, 159] on span "Texto sem formatação" at bounding box center [547, 161] width 64 height 9
click at [549, 192] on div "Rich Text" at bounding box center [557, 193] width 112 height 16
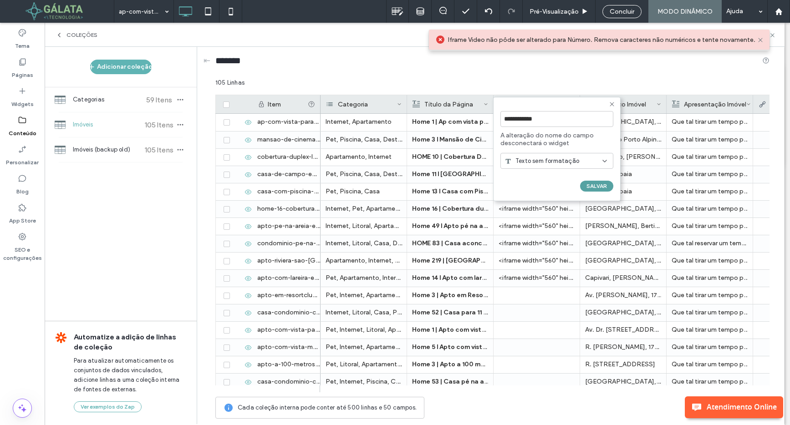
click at [594, 187] on button "SALVAR" at bounding box center [596, 186] width 33 height 11
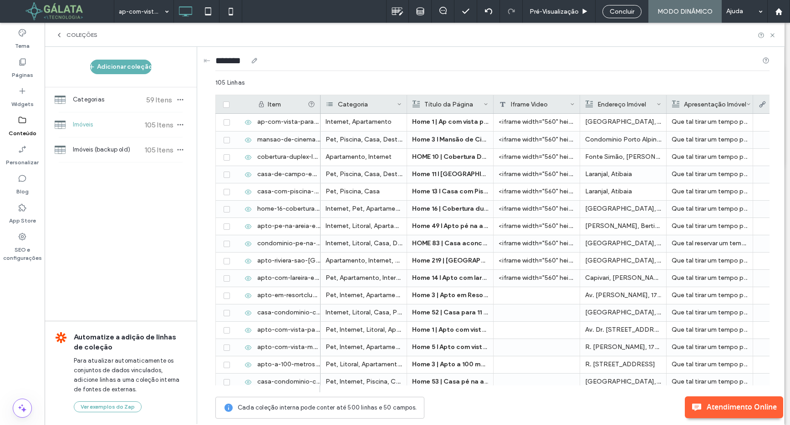
click at [508, 77] on div "*******" at bounding box center [492, 62] width 554 height 31
click at [576, 103] on div "Iframe Video" at bounding box center [536, 104] width 86 height 18
click at [570, 104] on icon at bounding box center [572, 104] width 5 height 5
click at [541, 108] on div "Editar campo" at bounding box center [535, 105] width 83 height 17
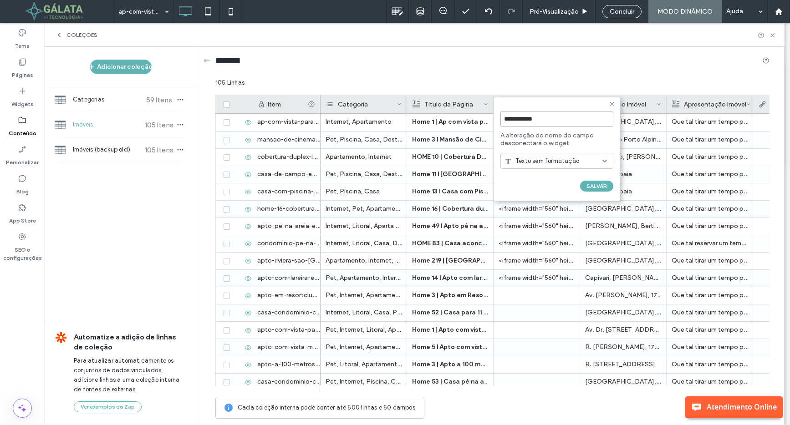
click at [538, 121] on input "**********" at bounding box center [556, 119] width 113 height 16
click at [535, 157] on span "Texto sem formatação" at bounding box center [547, 161] width 64 height 9
click at [532, 189] on span "Rich Text" at bounding box center [528, 192] width 26 height 9
click at [585, 160] on div "Texto sem formatação" at bounding box center [553, 161] width 98 height 9
click at [567, 192] on div "Rich Text" at bounding box center [557, 193] width 112 height 16
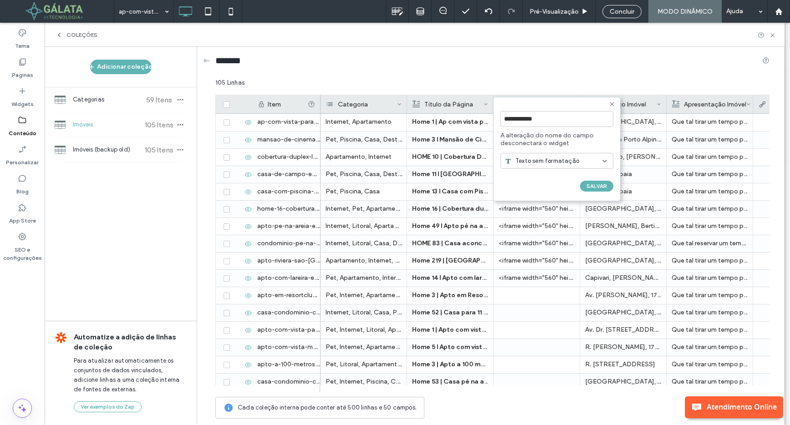
click at [611, 104] on use at bounding box center [611, 104] width 4 height 4
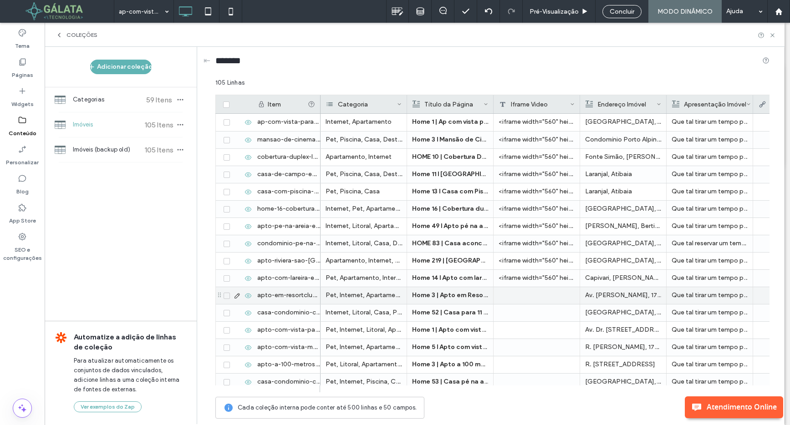
click at [525, 303] on div at bounding box center [536, 295] width 86 height 17
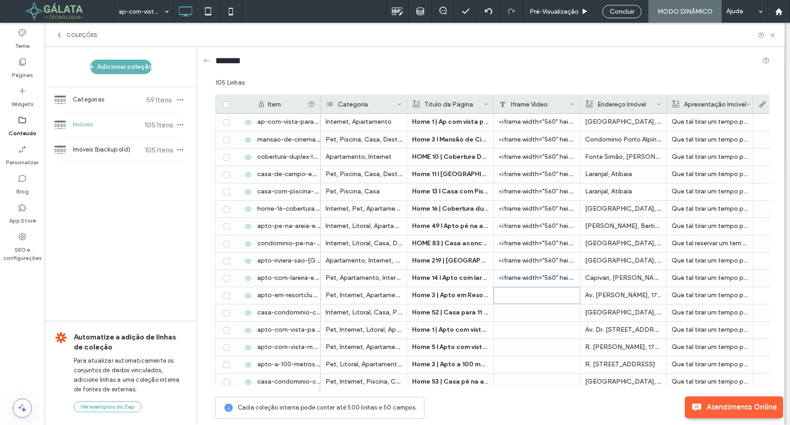
click at [573, 102] on icon at bounding box center [572, 104] width 5 height 5
click at [551, 120] on div "Excluir campo" at bounding box center [535, 123] width 83 height 17
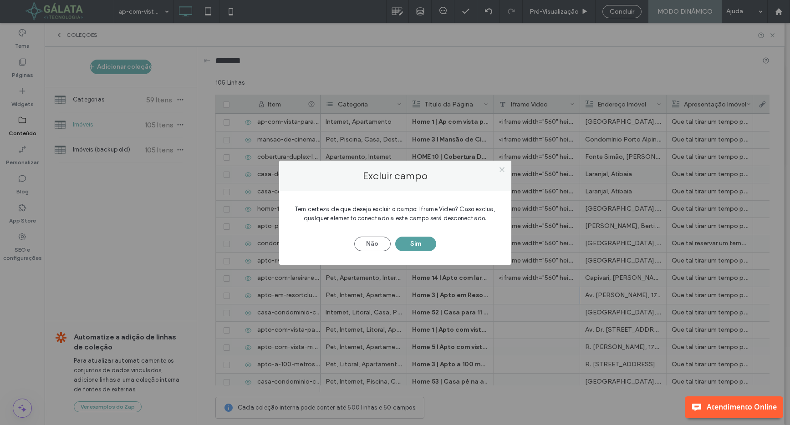
click at [417, 245] on button "Sim" at bounding box center [415, 244] width 41 height 15
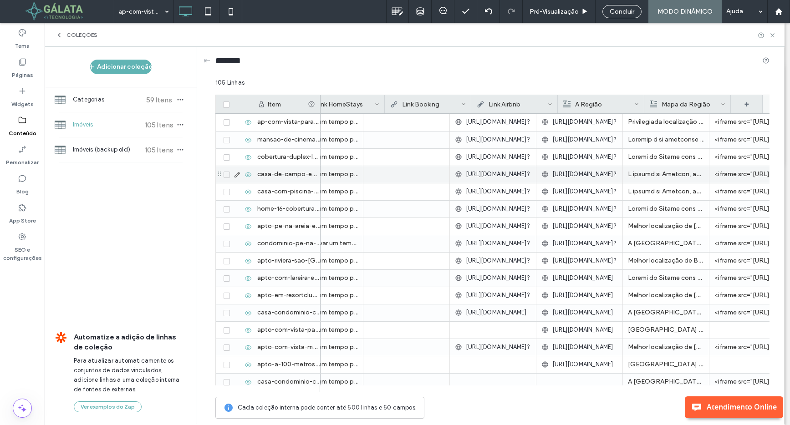
scroll to position [0, 368]
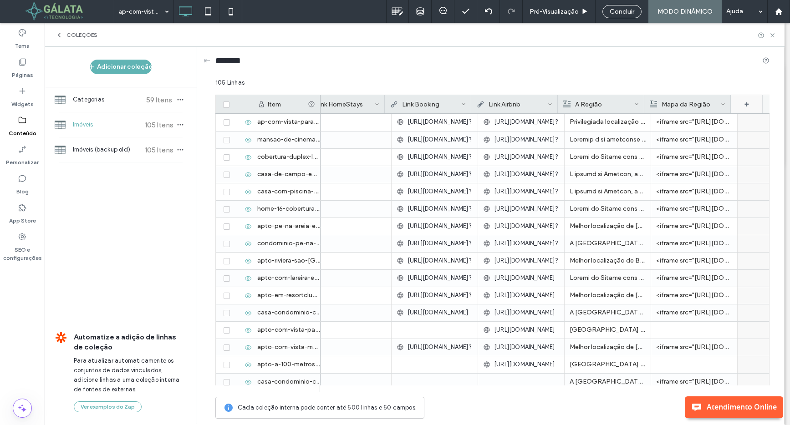
click at [746, 102] on div "+" at bounding box center [747, 104] width 32 height 18
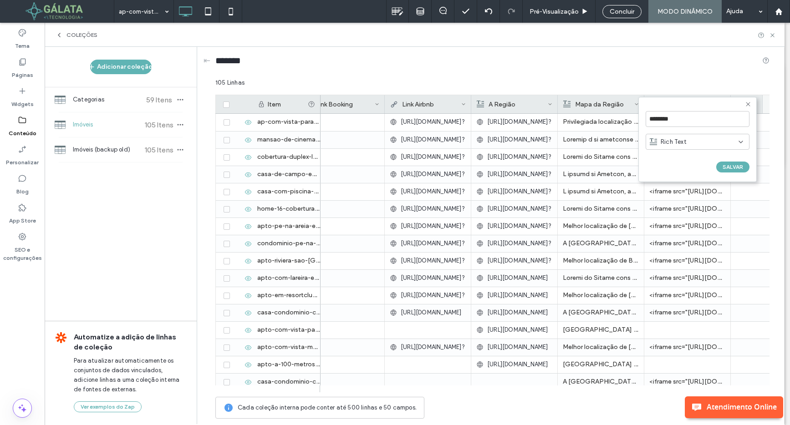
scroll to position [0, 454]
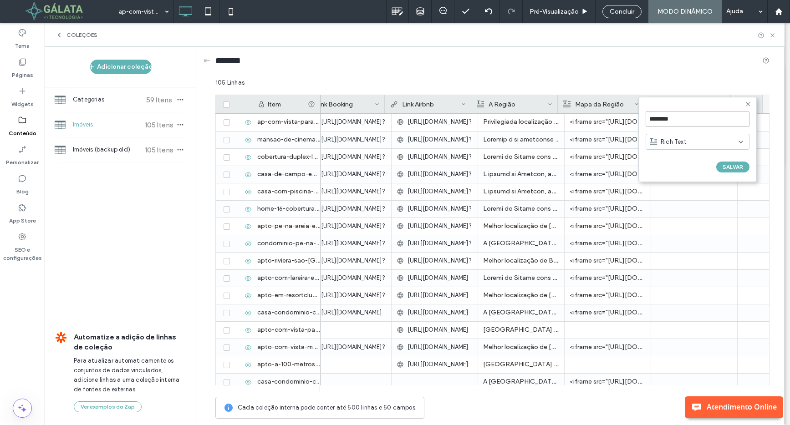
click at [718, 117] on input "********" at bounding box center [697, 119] width 104 height 16
type input "**********"
click input "******" at bounding box center [655, 177] width 20 height 8
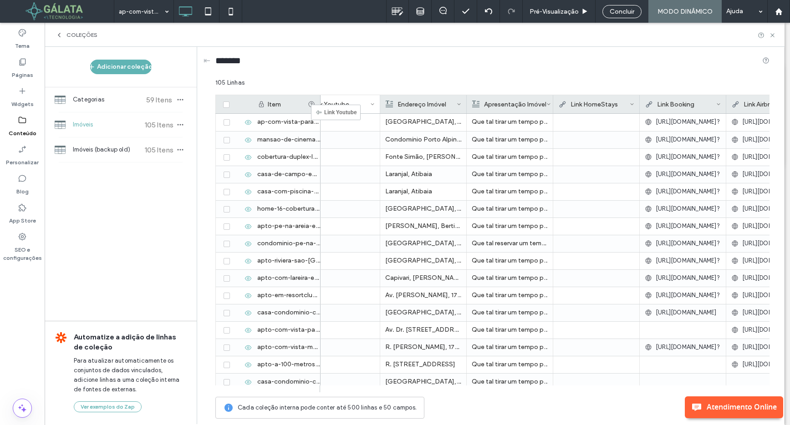
scroll to position [0, 179]
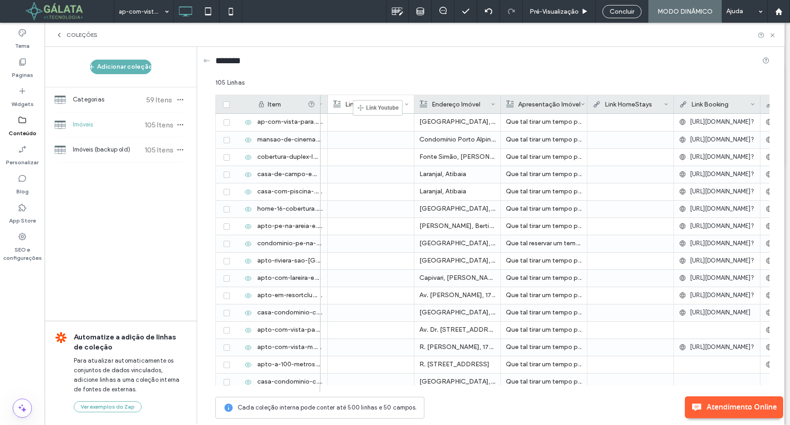
drag, startPoint x: 682, startPoint y: 103, endPoint x: 367, endPoint y: 104, distance: 315.4
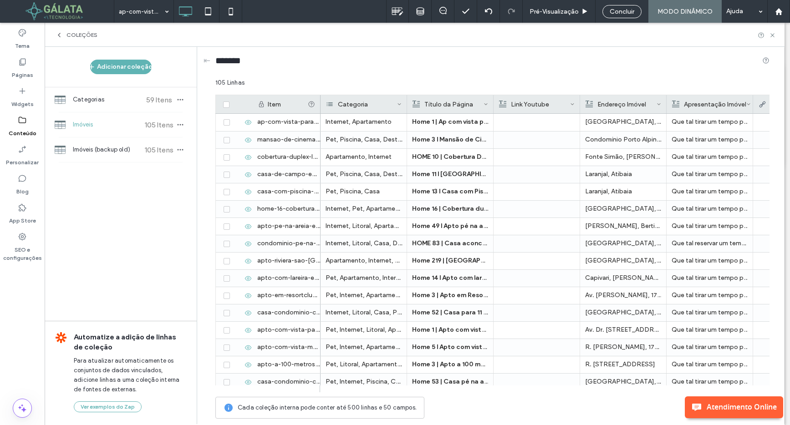
click at [517, 120] on div at bounding box center [536, 122] width 76 height 17
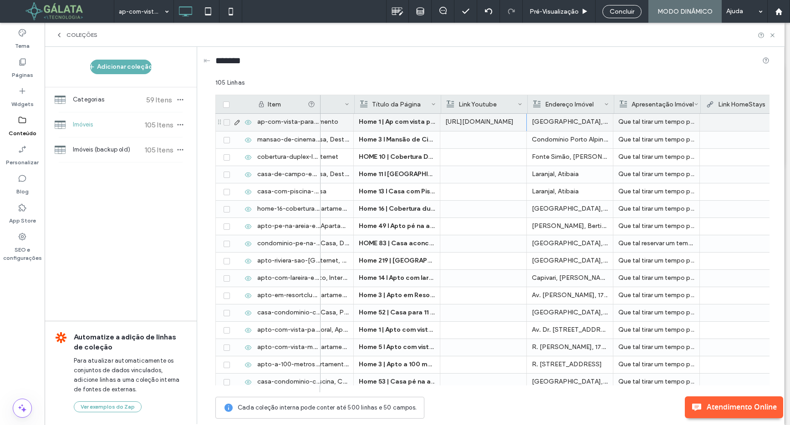
scroll to position [0, 41]
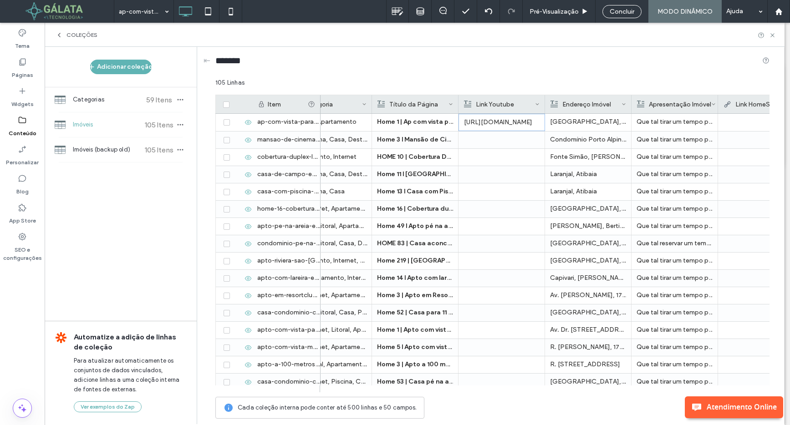
click at [538, 105] on icon at bounding box center [537, 104] width 5 height 5
click at [515, 103] on div "Editar campo" at bounding box center [500, 105] width 83 height 17
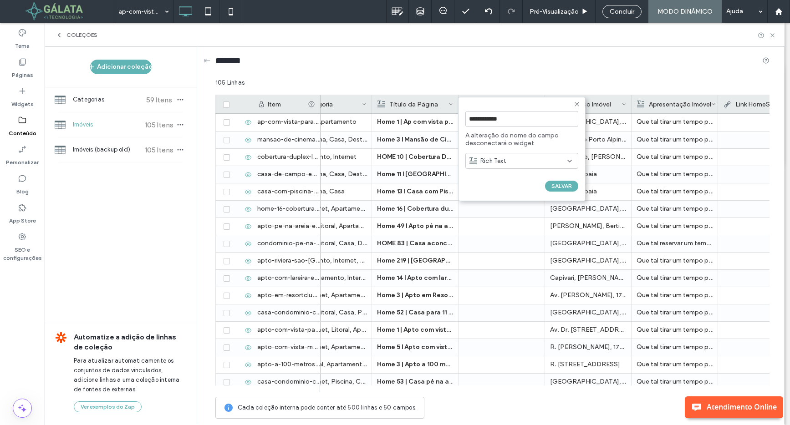
click at [495, 157] on span "Rich Text" at bounding box center [493, 161] width 26 height 9
click at [502, 140] on span "A alteração do nome do campo desconectará o widget" at bounding box center [521, 139] width 113 height 15
click at [576, 106] on icon at bounding box center [576, 104] width 7 height 7
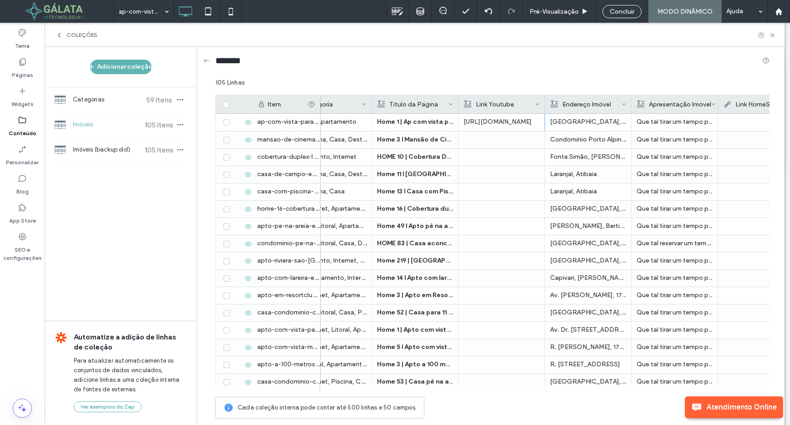
click at [537, 104] on icon at bounding box center [537, 104] width 5 height 5
click at [496, 124] on div "Excluir campo" at bounding box center [500, 123] width 83 height 17
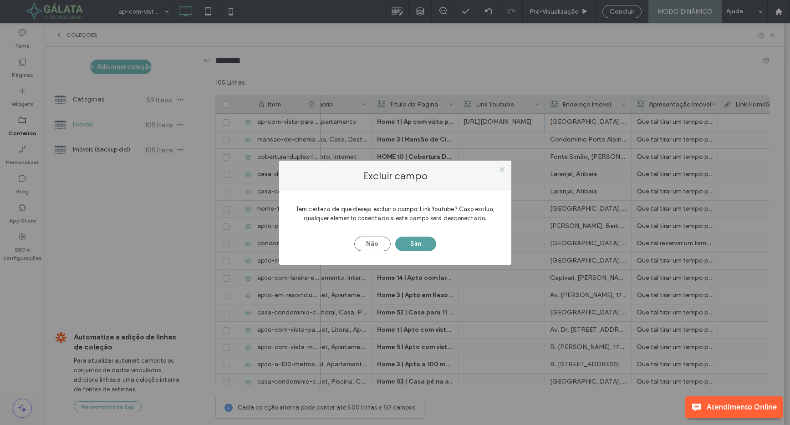
click at [418, 244] on button "Sim" at bounding box center [415, 244] width 41 height 15
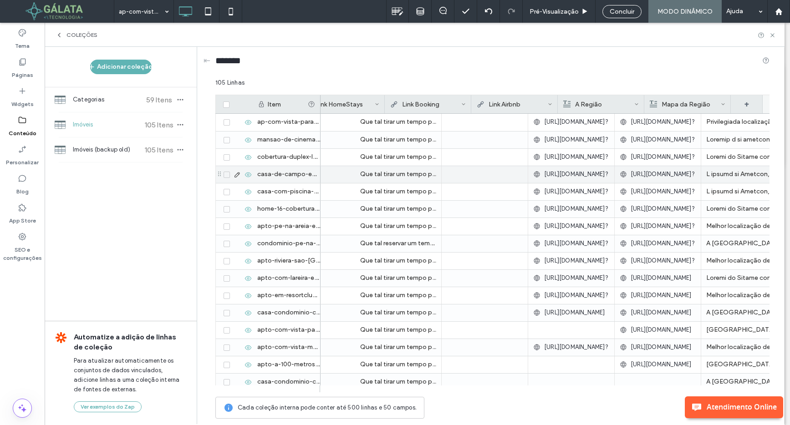
scroll to position [0, 368]
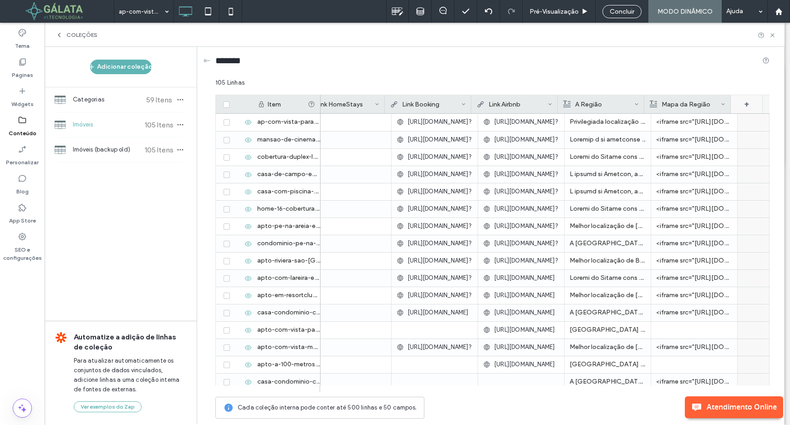
click at [748, 105] on div "+" at bounding box center [747, 104] width 32 height 18
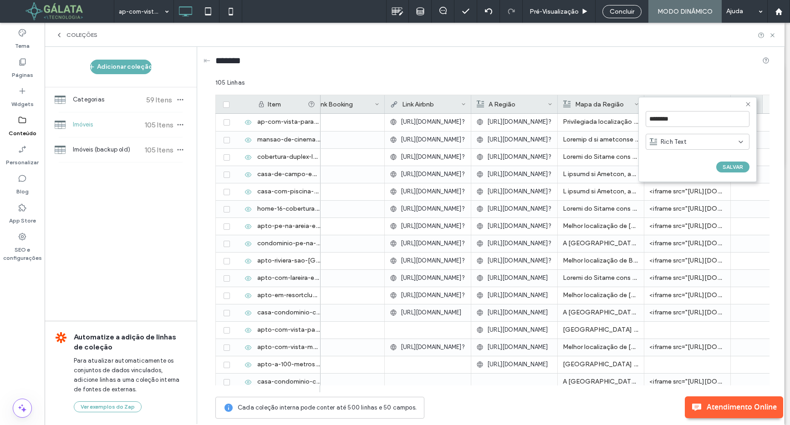
scroll to position [0, 454]
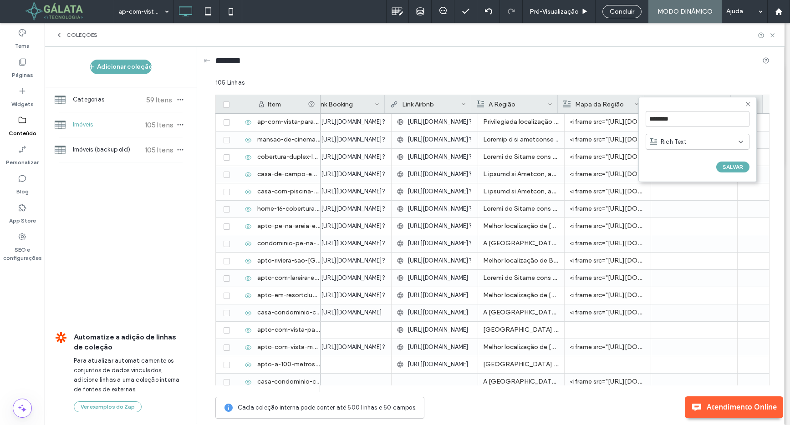
click at [695, 149] on div "Rich Text" at bounding box center [697, 142] width 104 height 16
click at [677, 203] on div "Link" at bounding box center [697, 206] width 103 height 16
click at [661, 123] on input "********" at bounding box center [697, 119] width 104 height 16
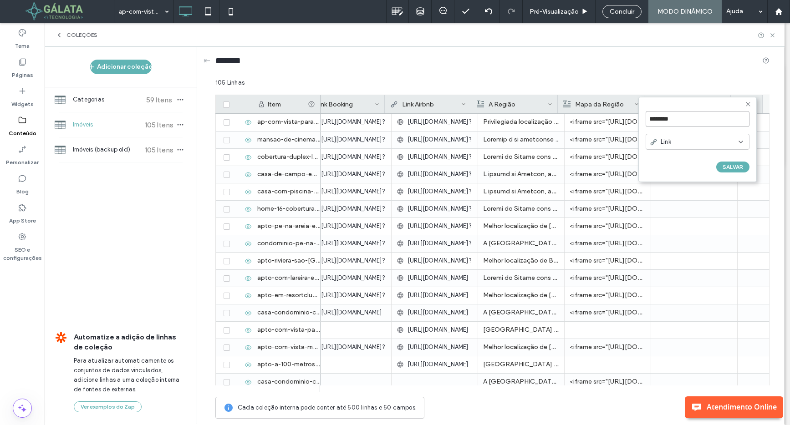
type input "*"
type input "**********"
click input "******" at bounding box center [655, 177] width 20 height 8
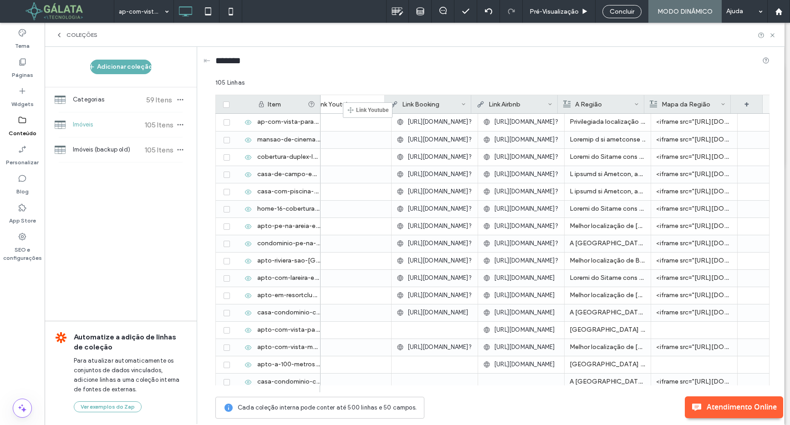
drag, startPoint x: 686, startPoint y: 104, endPoint x: 353, endPoint y: 107, distance: 333.2
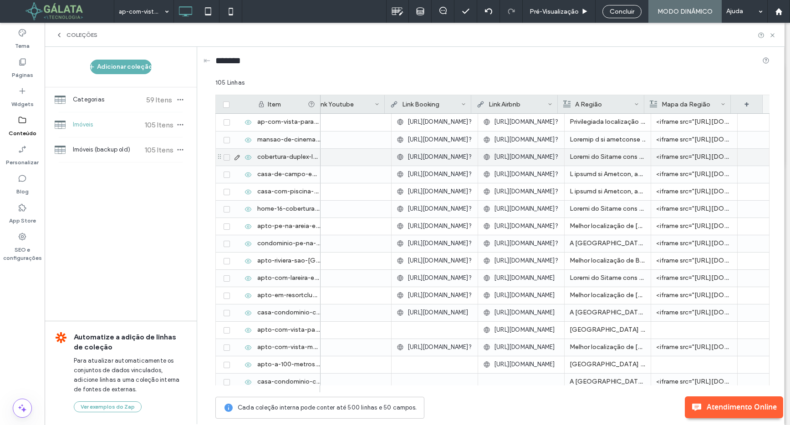
scroll to position [0, 370]
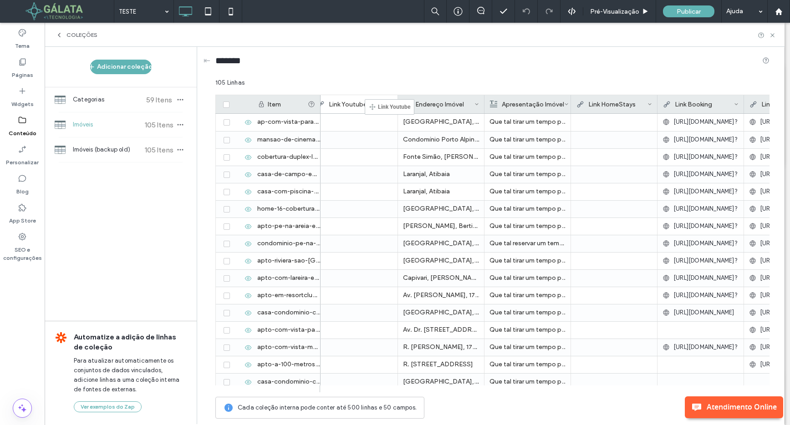
drag, startPoint x: 607, startPoint y: 105, endPoint x: 374, endPoint y: 105, distance: 232.6
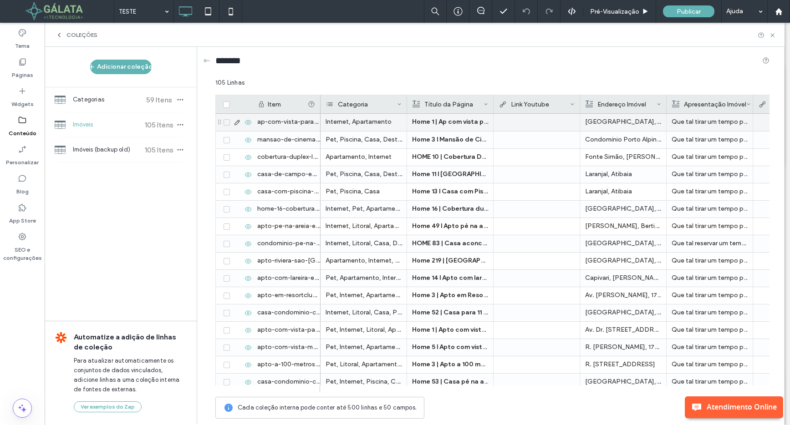
click at [520, 118] on div at bounding box center [536, 122] width 76 height 16
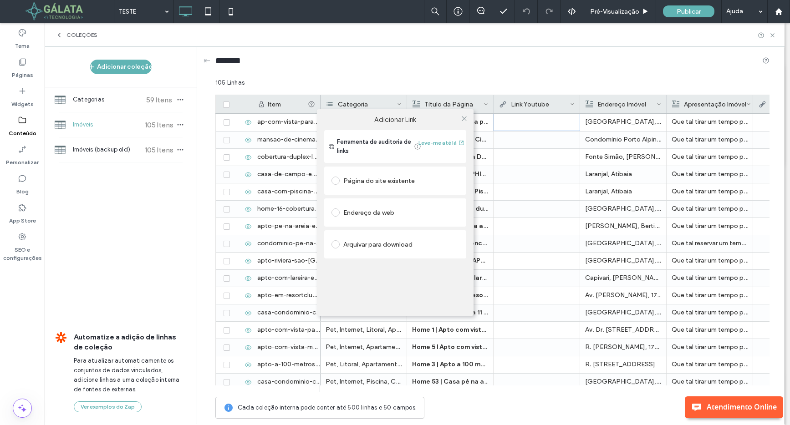
click at [520, 118] on div "Adicionar Link Ferramenta de auditoria de links Leve-me até lá Página do site e…" at bounding box center [395, 212] width 790 height 425
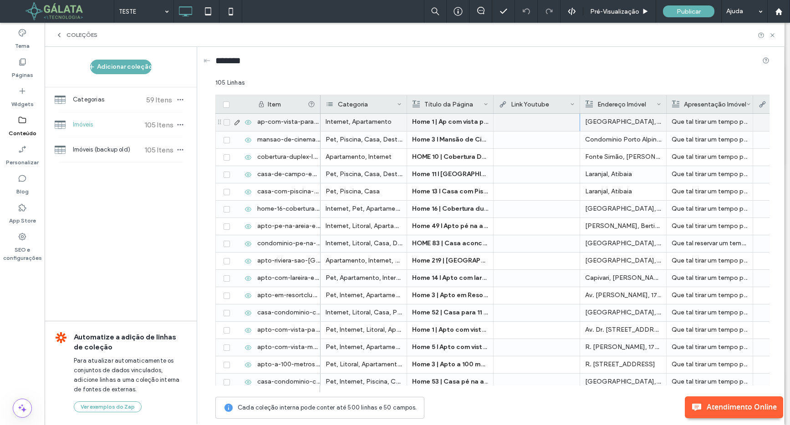
click at [518, 122] on div at bounding box center [536, 122] width 76 height 16
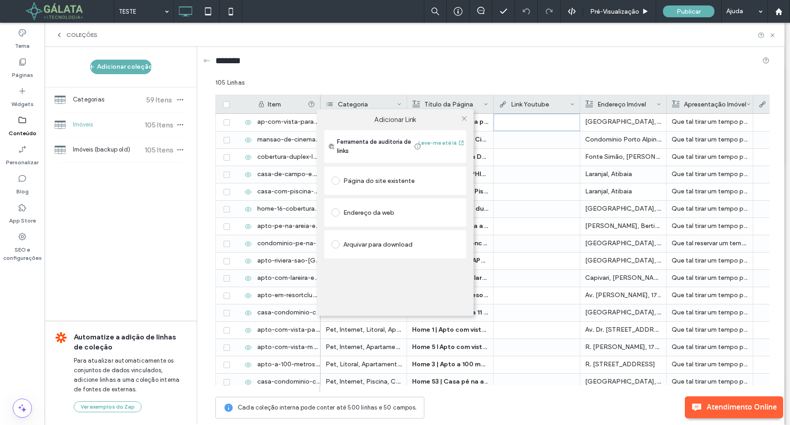
click at [518, 122] on div "Adicionar Link Ferramenta de auditoria de links Leve-me até lá Página do site e…" at bounding box center [395, 212] width 790 height 425
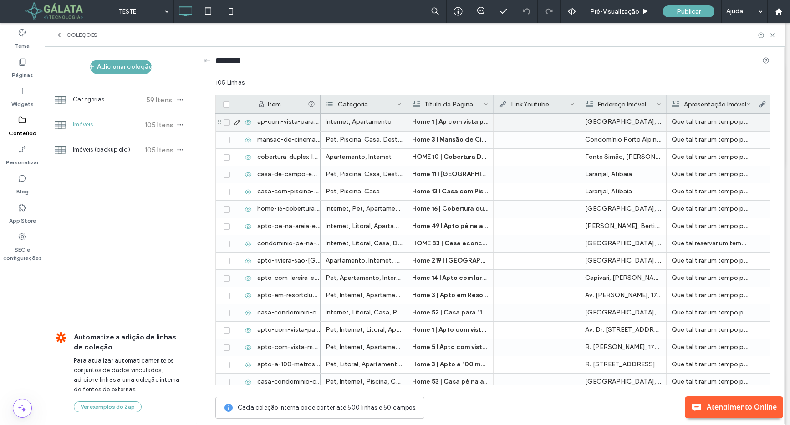
click at [497, 125] on div at bounding box center [536, 122] width 86 height 17
click at [518, 121] on input "text" at bounding box center [537, 122] width 86 height 16
type input "**********"
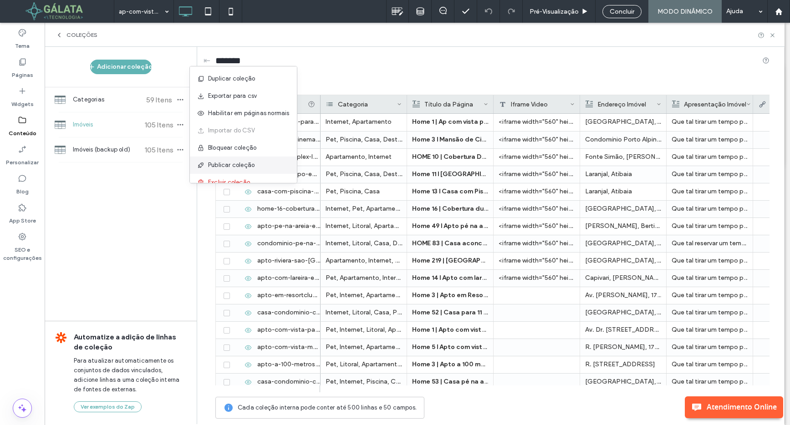
click at [227, 165] on span "Publicar coleção" at bounding box center [231, 165] width 46 height 9
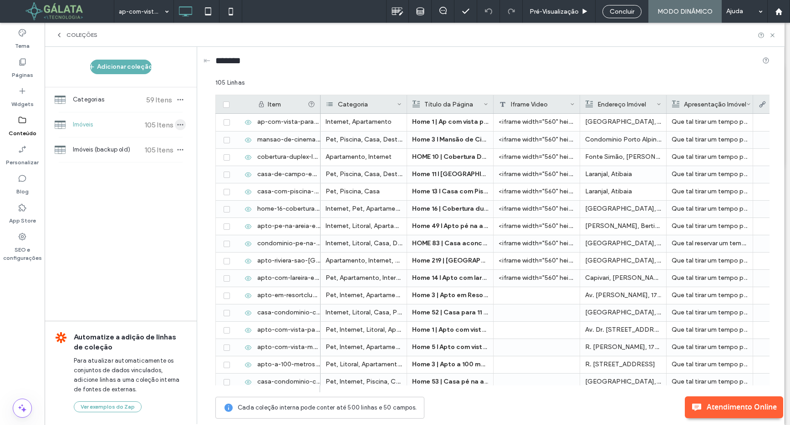
click at [181, 125] on icon "button" at bounding box center [180, 124] width 7 height 7
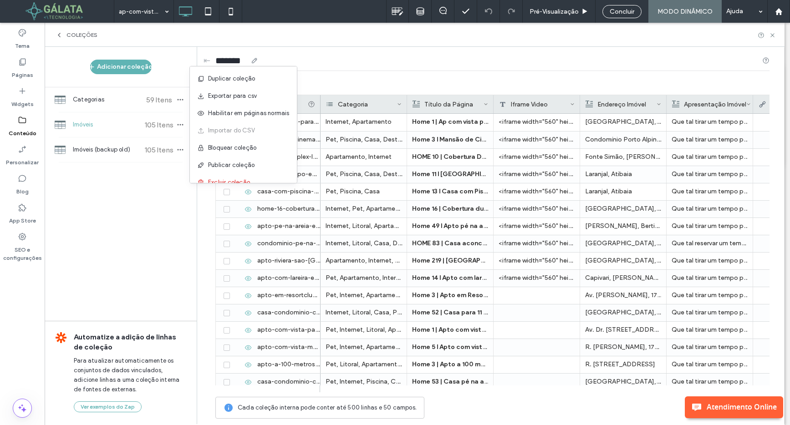
click at [548, 74] on div "*******" at bounding box center [492, 62] width 554 height 31
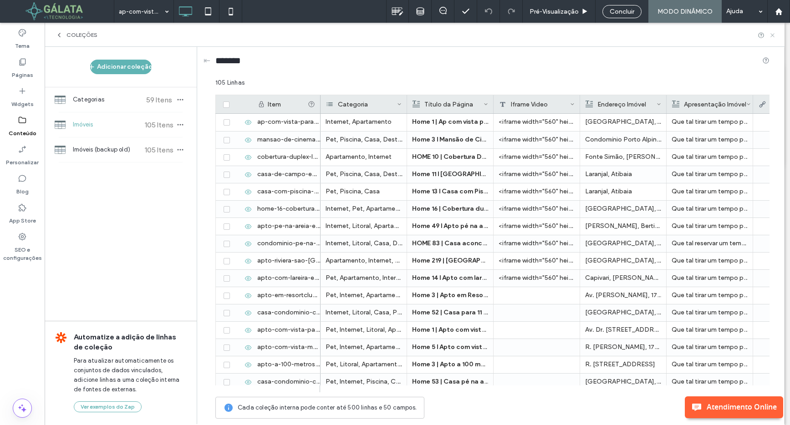
click at [772, 36] on use at bounding box center [772, 35] width 4 height 4
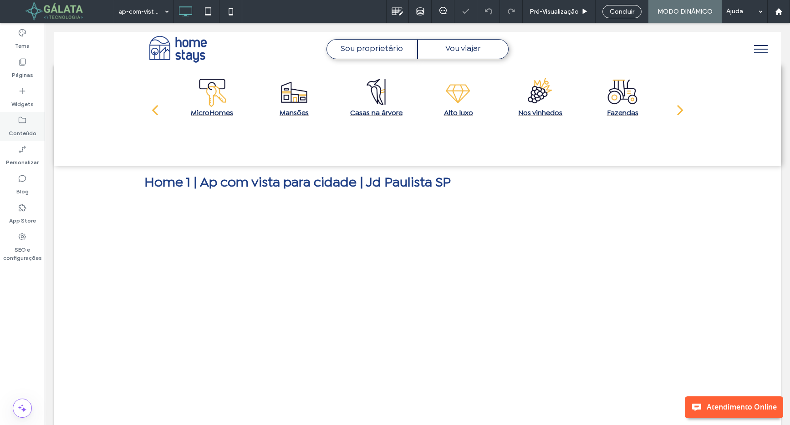
click at [21, 127] on label "Conteúdo" at bounding box center [23, 131] width 28 height 13
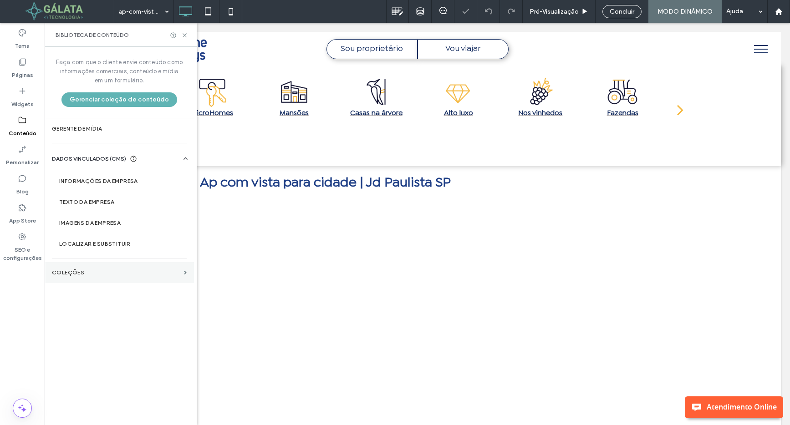
click at [110, 278] on section "COLEÇÕES" at bounding box center [119, 272] width 149 height 21
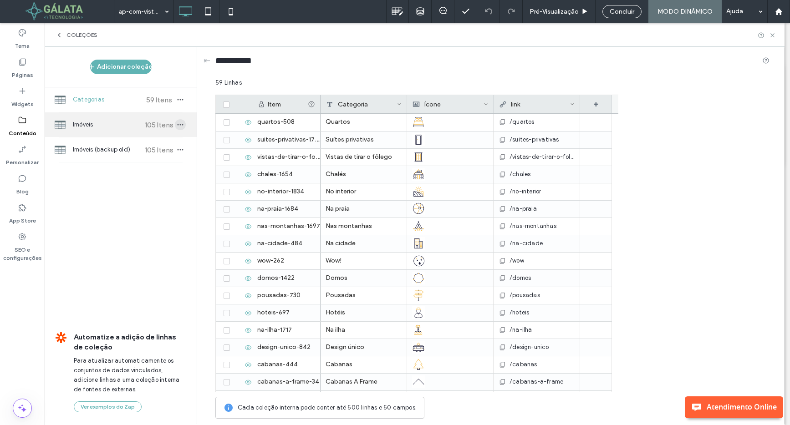
click at [183, 125] on icon "button" at bounding box center [180, 124] width 7 height 7
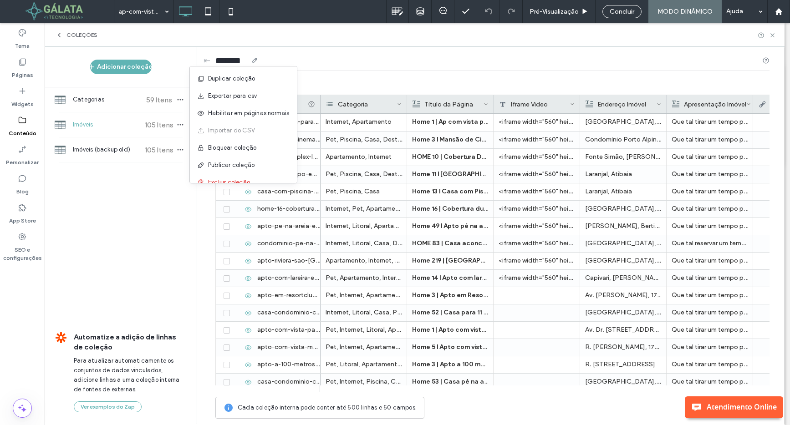
click at [618, 67] on div "*******" at bounding box center [492, 62] width 554 height 17
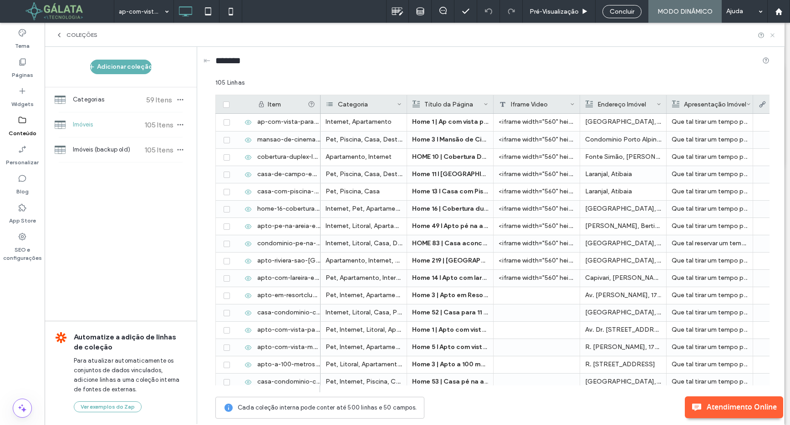
click at [773, 33] on icon at bounding box center [772, 35] width 7 height 7
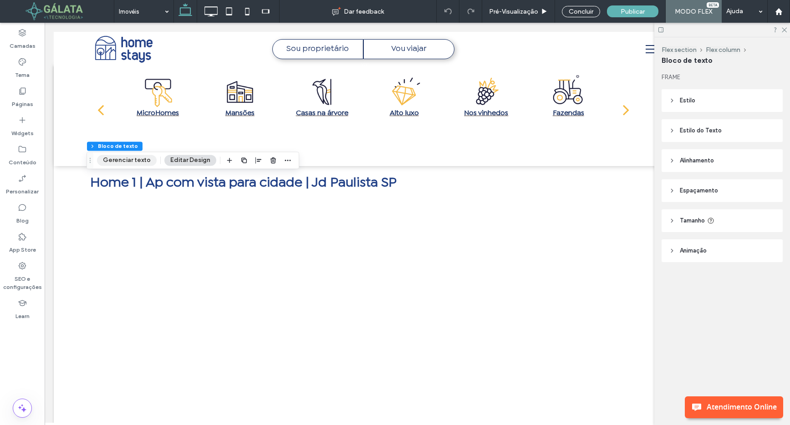
click at [145, 158] on button "Gerenciar texto" at bounding box center [127, 160] width 60 height 11
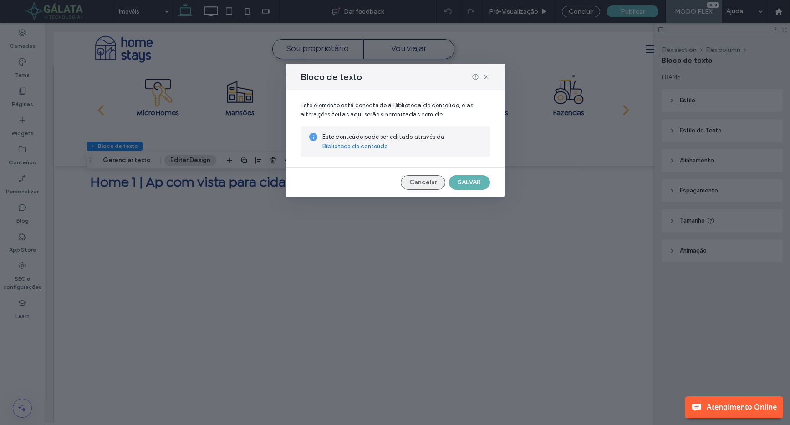
click at [425, 175] on button "Cancelar" at bounding box center [423, 182] width 45 height 15
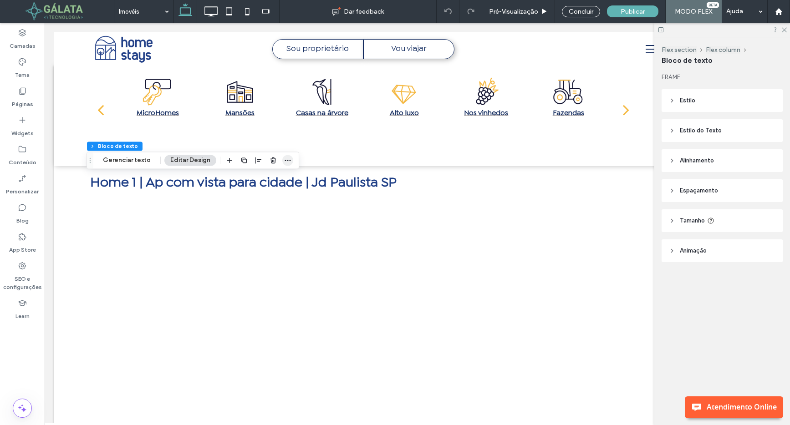
click at [287, 161] on use "button" at bounding box center [288, 160] width 6 height 1
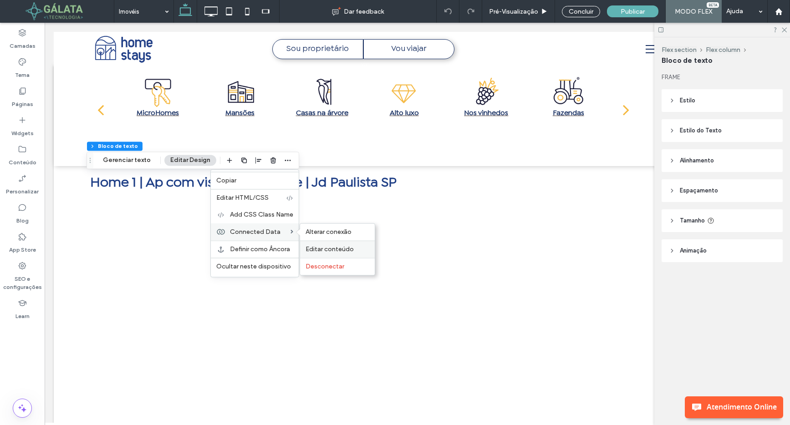
click at [329, 249] on span "Editar conteúdo" at bounding box center [329, 249] width 48 height 8
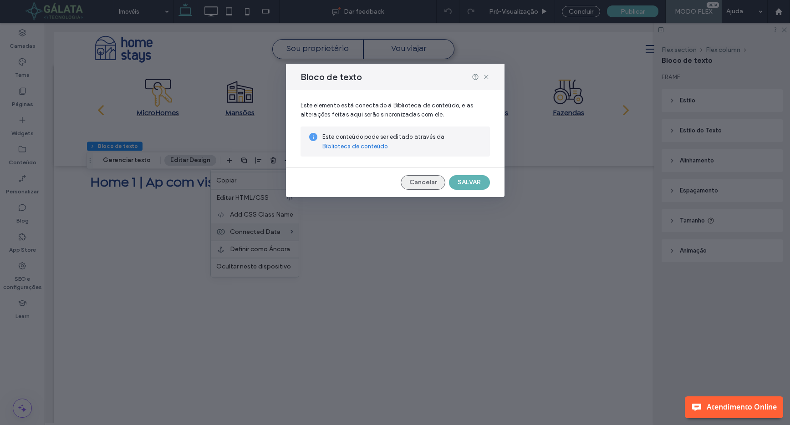
click at [423, 188] on button "Cancelar" at bounding box center [423, 182] width 45 height 15
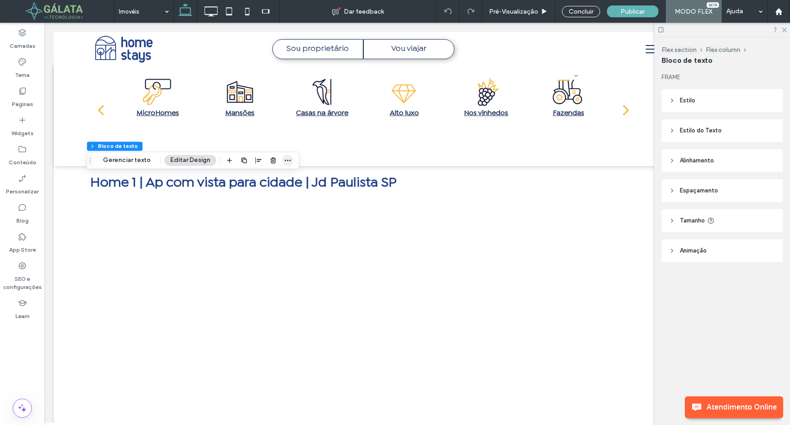
click at [287, 158] on icon "button" at bounding box center [287, 160] width 7 height 7
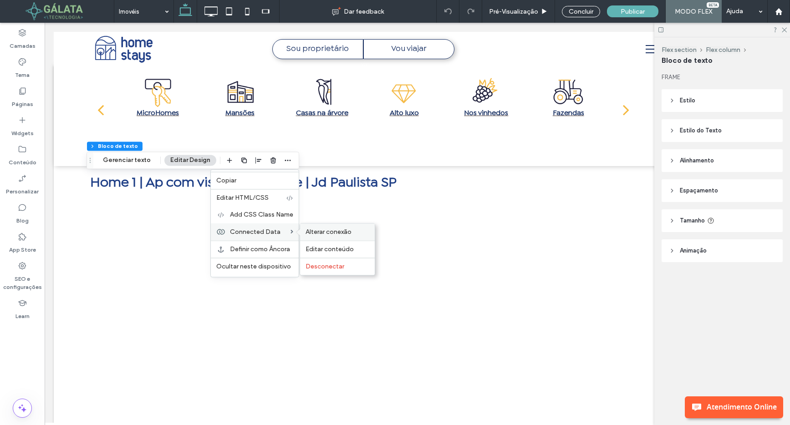
click at [320, 233] on span "Alterar conexão" at bounding box center [328, 232] width 46 height 8
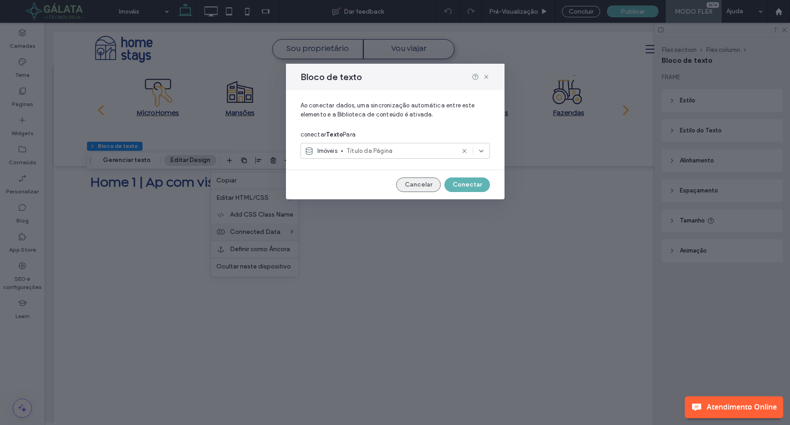
click at [415, 188] on button "Cancelar" at bounding box center [418, 185] width 45 height 15
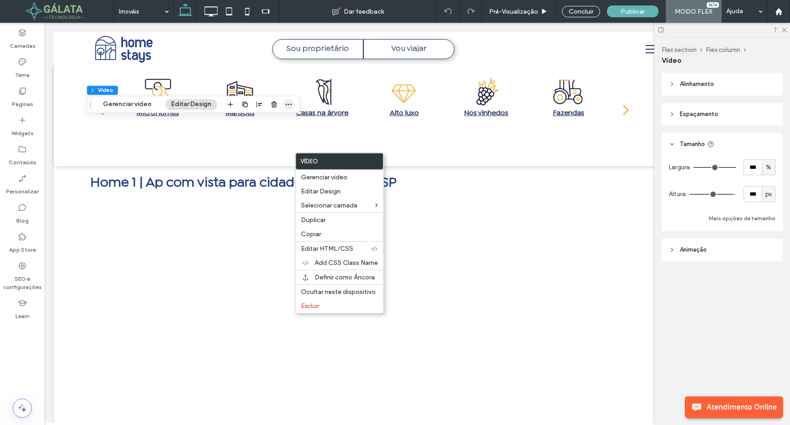
click at [285, 105] on icon "button" at bounding box center [288, 104] width 7 height 7
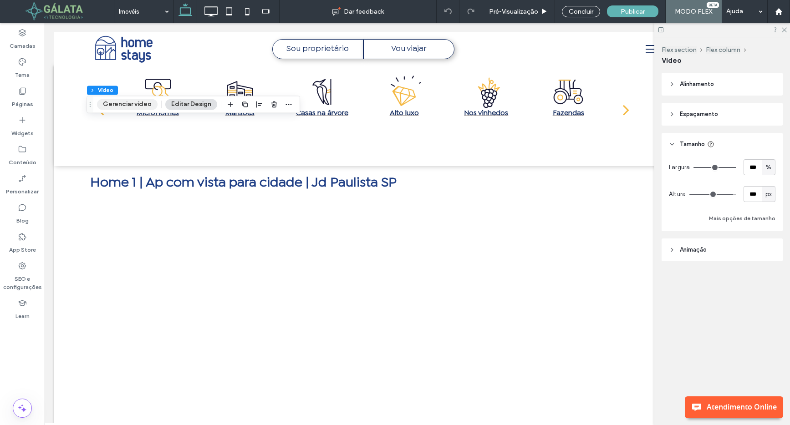
click at [131, 102] on button "Gerenciar vídeo" at bounding box center [127, 104] width 61 height 11
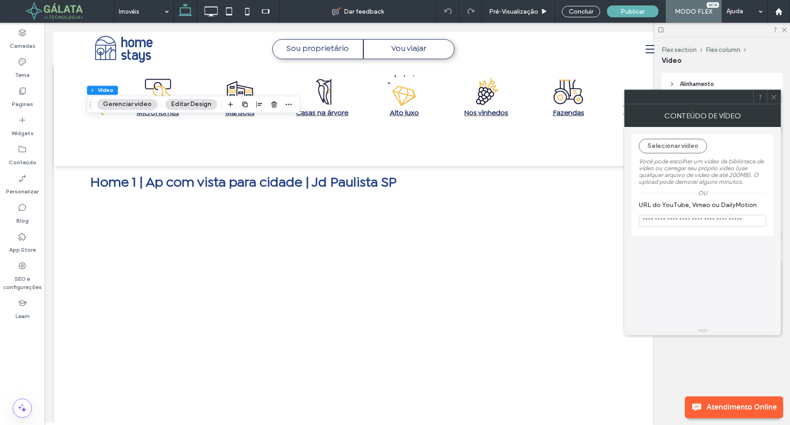
click at [774, 99] on icon at bounding box center [773, 97] width 7 height 7
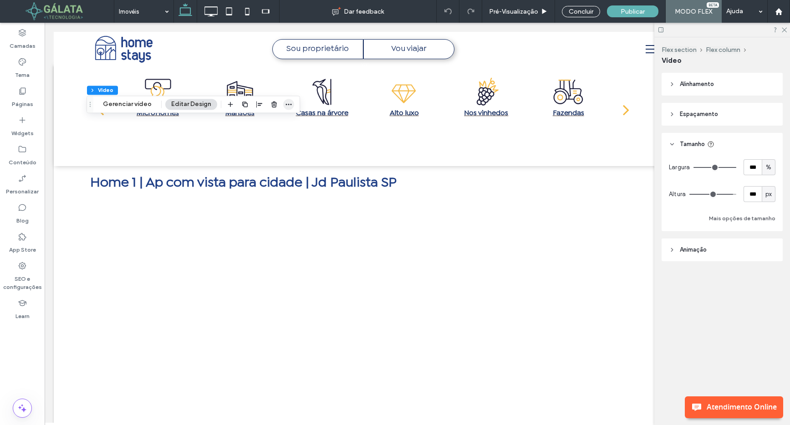
click at [289, 105] on icon "button" at bounding box center [288, 104] width 7 height 7
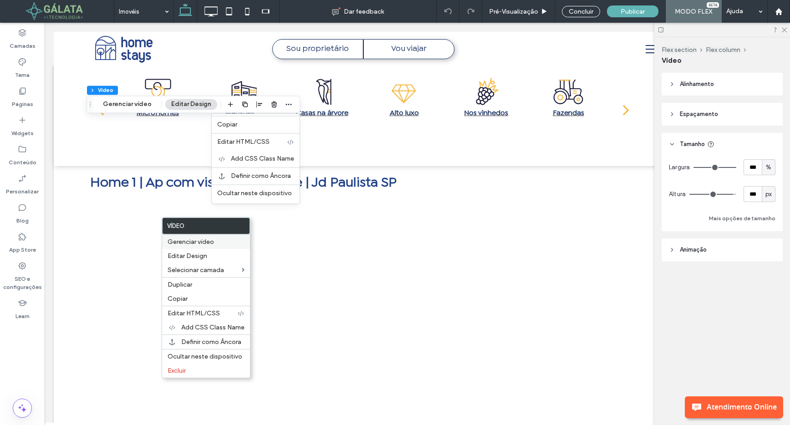
click at [173, 239] on span "Gerenciar vídeo" at bounding box center [190, 242] width 46 height 8
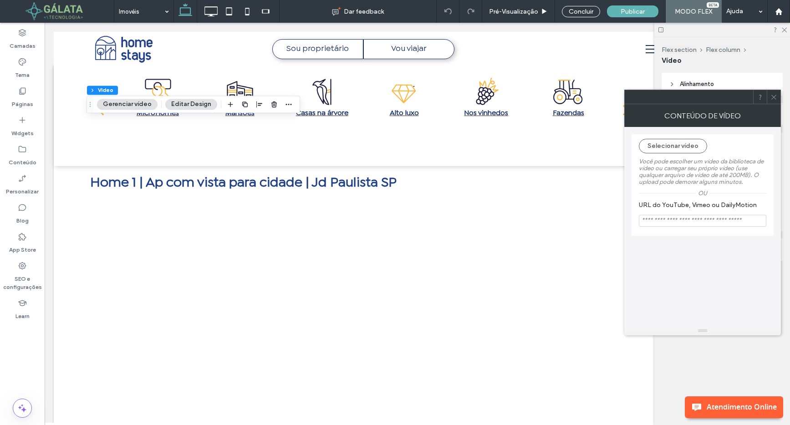
click at [772, 99] on icon at bounding box center [773, 97] width 7 height 7
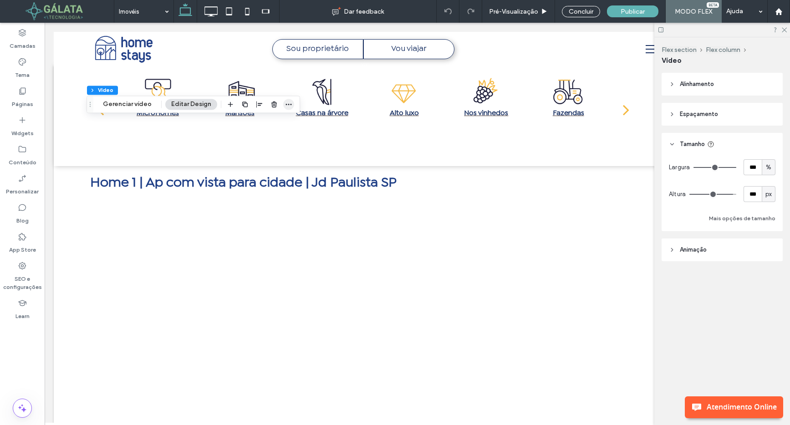
click at [285, 105] on icon "button" at bounding box center [288, 104] width 7 height 7
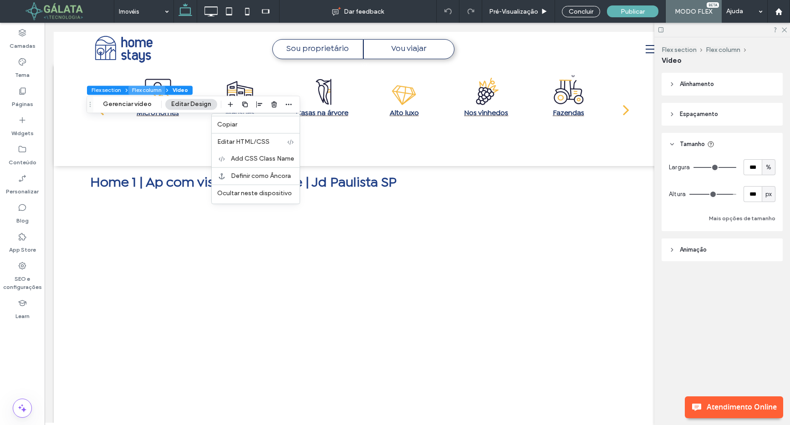
click at [151, 88] on button "Flex column" at bounding box center [146, 90] width 37 height 9
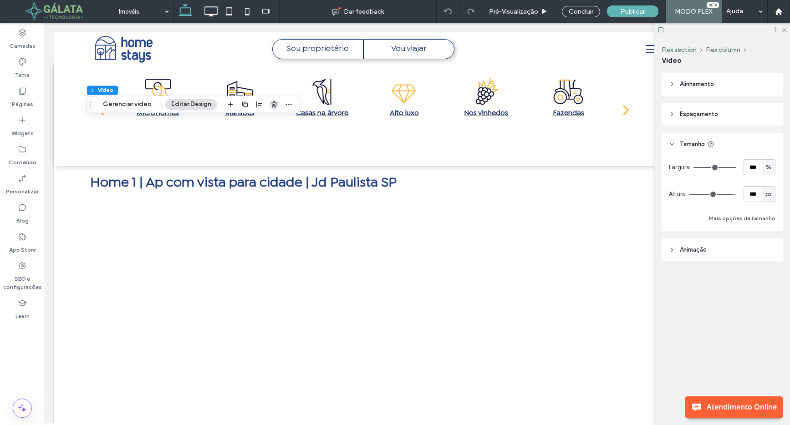
click at [272, 107] on icon "button" at bounding box center [273, 104] width 7 height 7
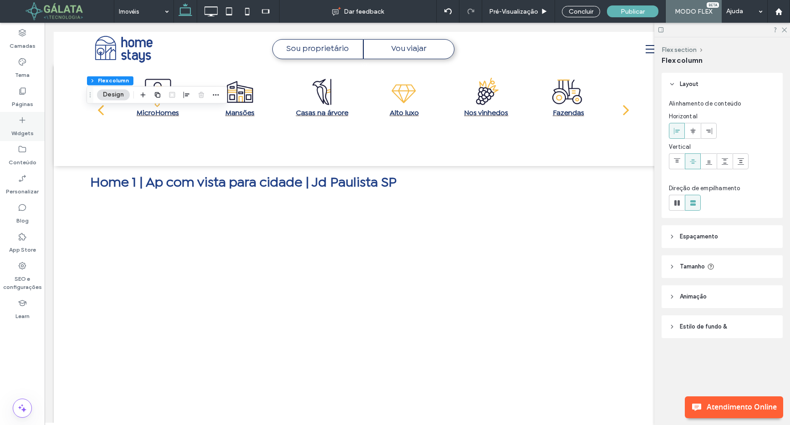
click at [22, 123] on icon at bounding box center [22, 120] width 9 height 9
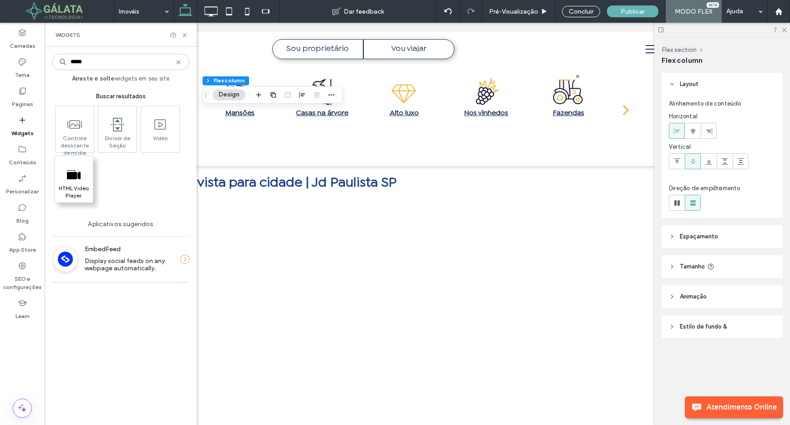
type input "*****"
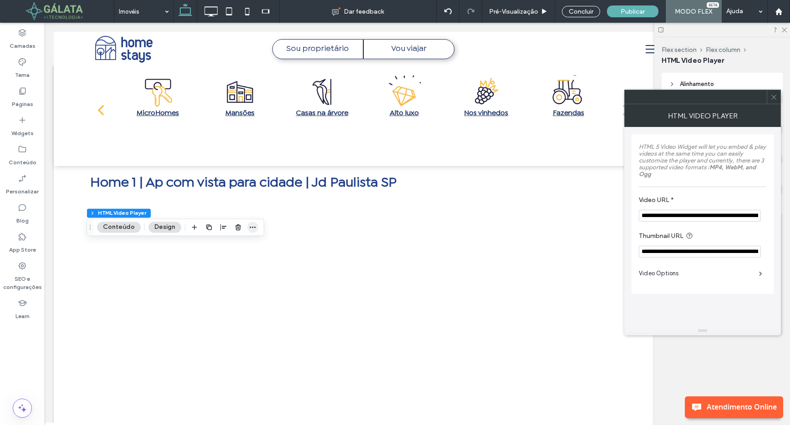
click at [249, 225] on icon "button" at bounding box center [252, 226] width 7 height 7
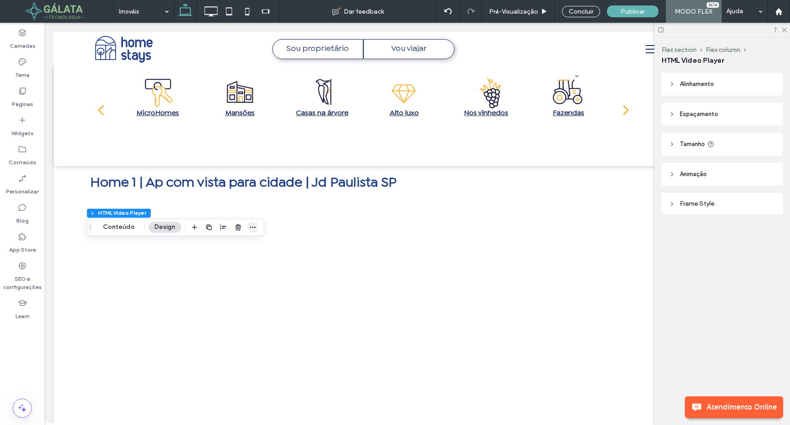
click at [249, 227] on icon "button" at bounding box center [252, 226] width 7 height 7
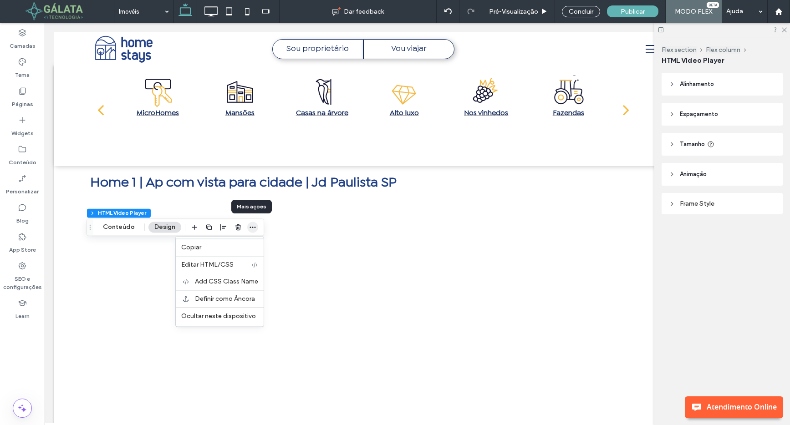
click at [249, 227] on icon "button" at bounding box center [252, 226] width 7 height 7
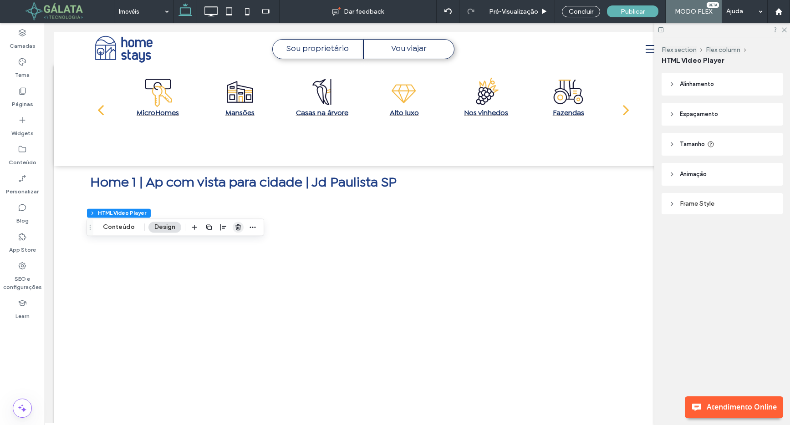
click at [236, 227] on icon "button" at bounding box center [237, 226] width 7 height 7
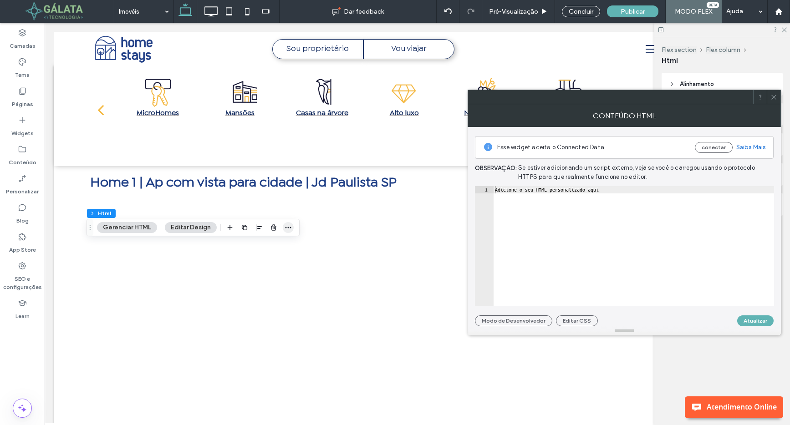
click at [286, 224] on icon "button" at bounding box center [287, 227] width 7 height 7
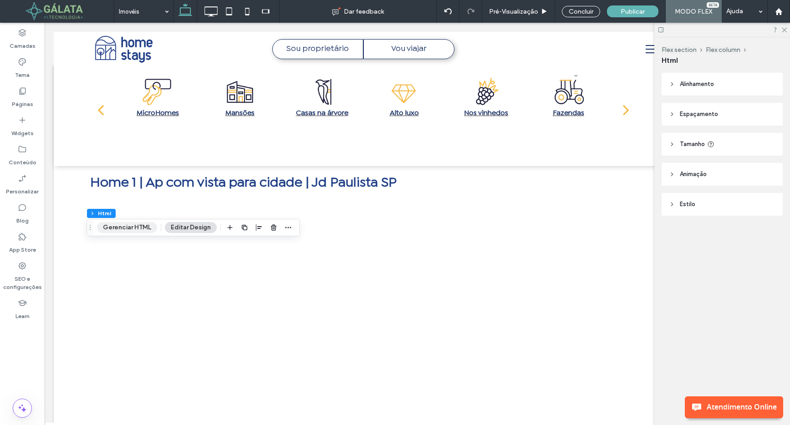
click at [127, 231] on button "Gerenciar HTML" at bounding box center [127, 227] width 60 height 11
click at [274, 228] on use "button" at bounding box center [273, 227] width 5 height 6
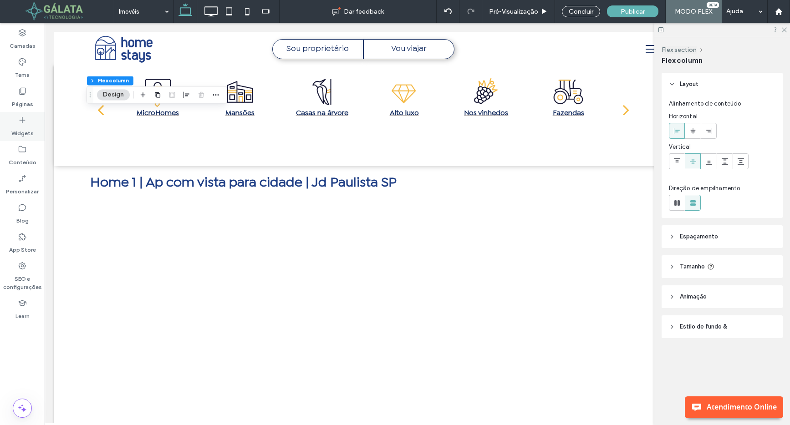
click at [26, 124] on icon at bounding box center [22, 120] width 9 height 9
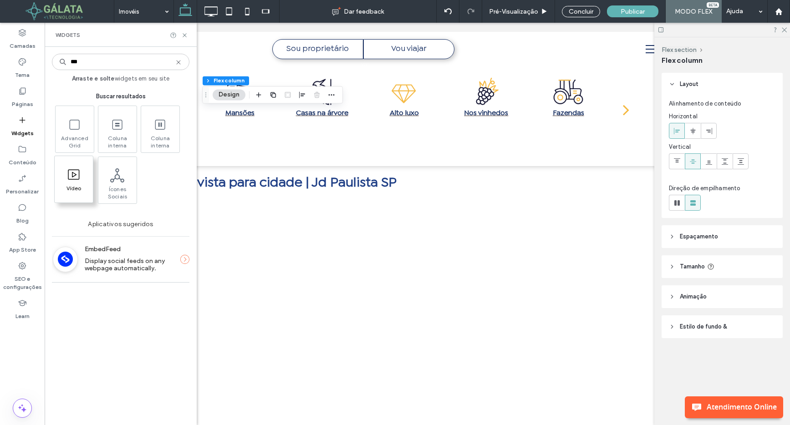
type input "***"
click at [73, 183] on span at bounding box center [74, 174] width 38 height 20
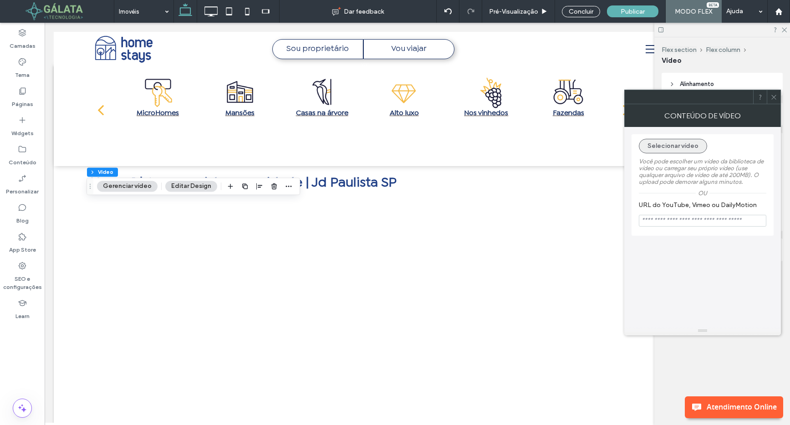
click at [680, 146] on button "Selecionar vídeo" at bounding box center [673, 146] width 68 height 15
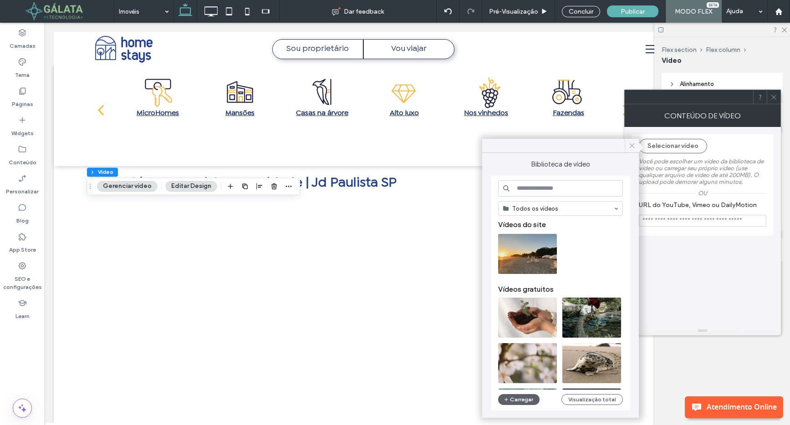
click at [632, 145] on use at bounding box center [631, 145] width 5 height 5
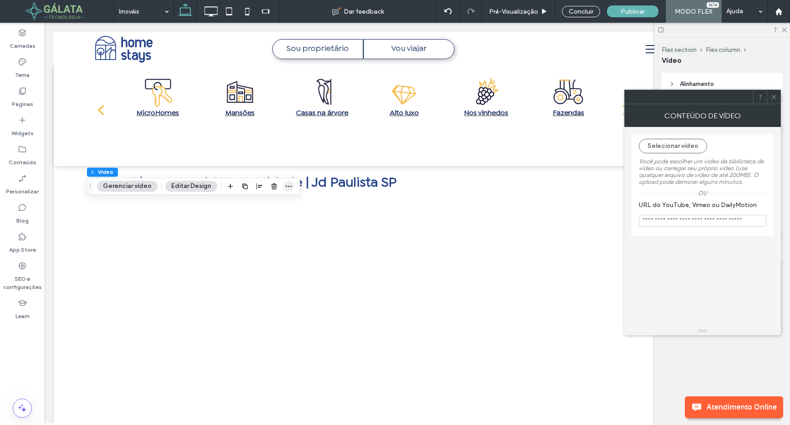
click at [290, 184] on span "button" at bounding box center [288, 186] width 11 height 11
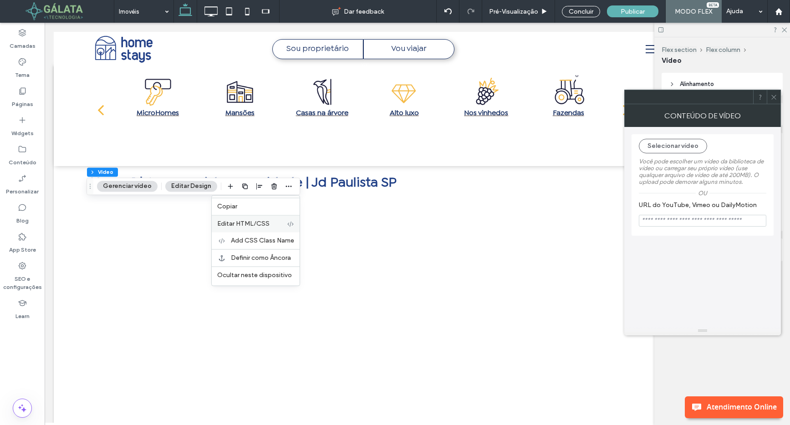
click at [259, 221] on span "Editar HTML/CSS" at bounding box center [243, 224] width 52 height 8
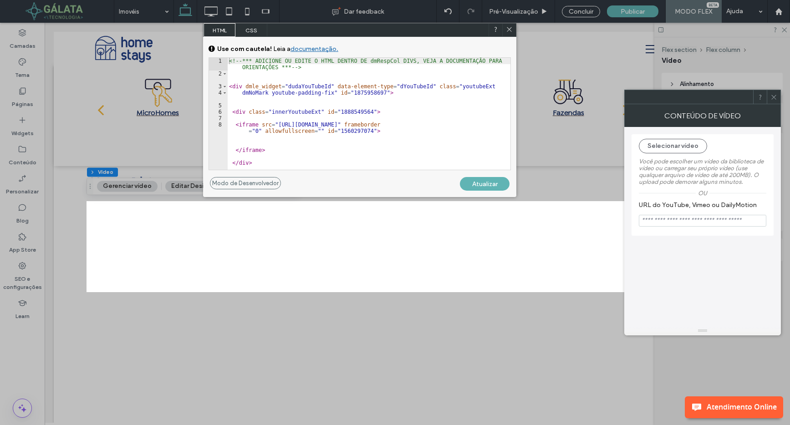
click at [508, 28] on icon at bounding box center [509, 29] width 7 height 7
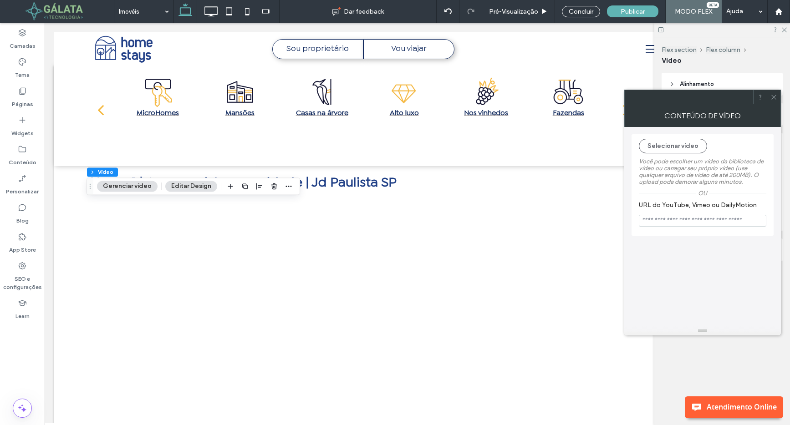
click at [187, 188] on button "Editar Design" at bounding box center [191, 186] width 52 height 11
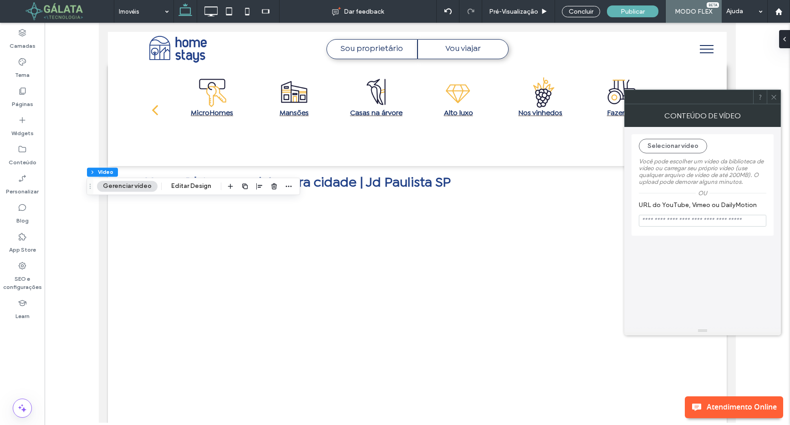
click at [137, 186] on button "Gerenciar vídeo" at bounding box center [127, 186] width 61 height 11
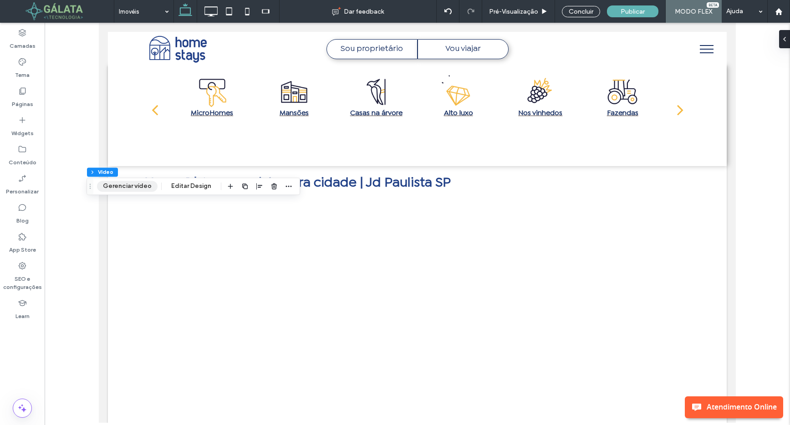
click at [135, 189] on button "Gerenciar vídeo" at bounding box center [127, 186] width 61 height 11
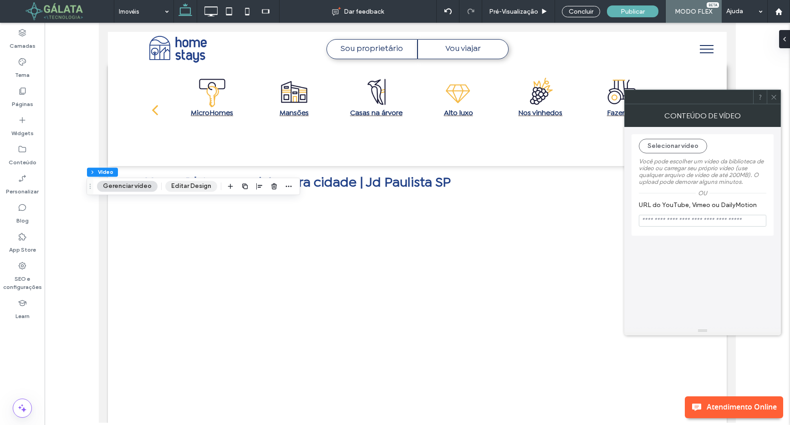
click at [176, 191] on button "Editar Design" at bounding box center [191, 186] width 52 height 11
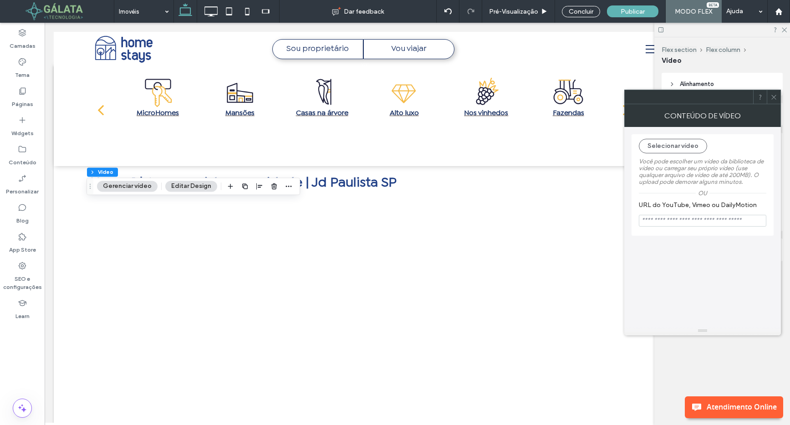
click at [772, 97] on icon at bounding box center [773, 97] width 7 height 7
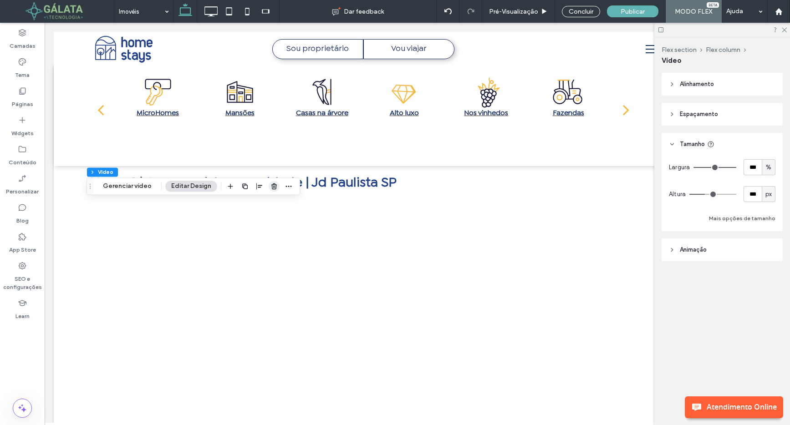
click at [275, 185] on icon "button" at bounding box center [273, 186] width 7 height 7
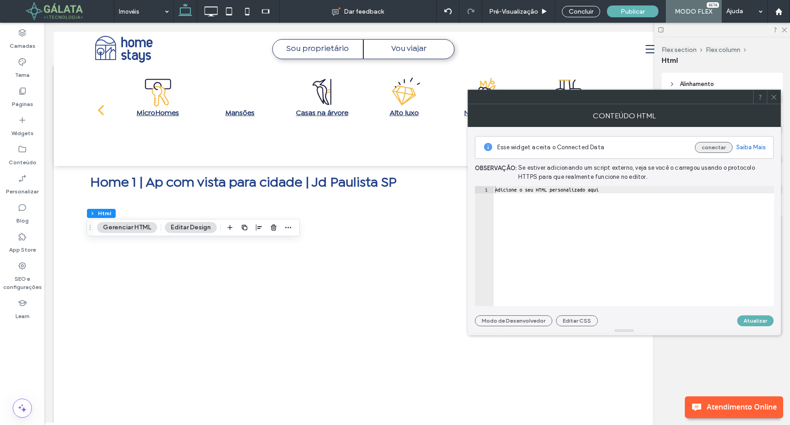
click at [719, 147] on button "conectar" at bounding box center [714, 147] width 38 height 11
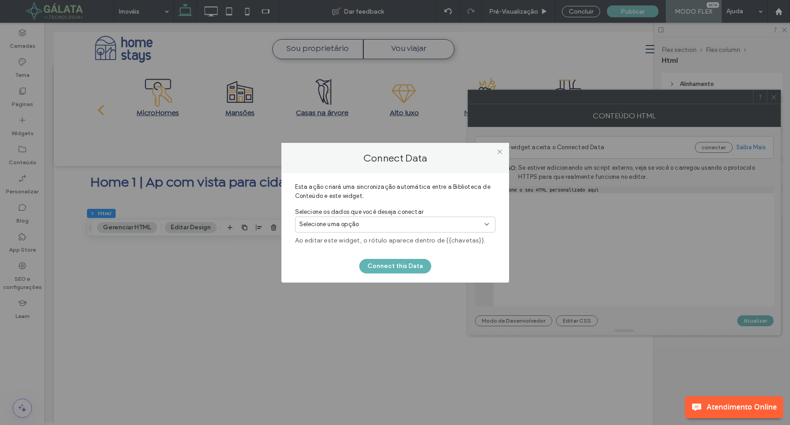
click at [478, 224] on div "Selecione uma opção" at bounding box center [389, 224] width 181 height 9
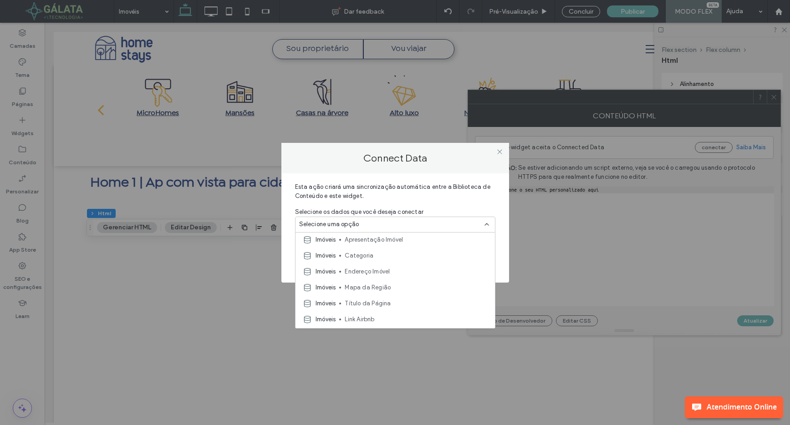
scroll to position [127, 0]
click at [498, 154] on icon at bounding box center [499, 151] width 7 height 7
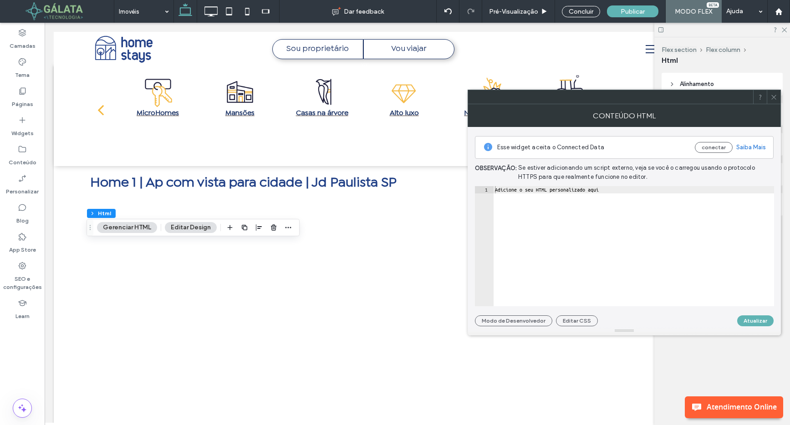
click at [614, 234] on div "Adicione o seu HTML personalizado aqui" at bounding box center [633, 253] width 281 height 135
paste textarea "**********"
type textarea "**********"
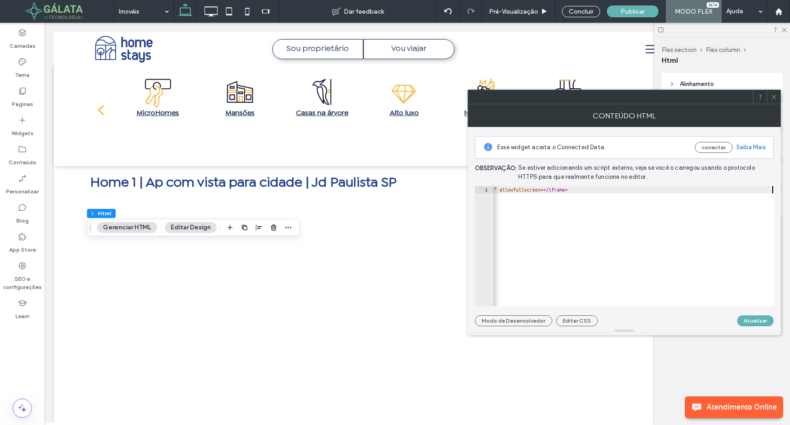
scroll to position [0, 572]
click at [752, 321] on button "Atualizar" at bounding box center [755, 320] width 36 height 11
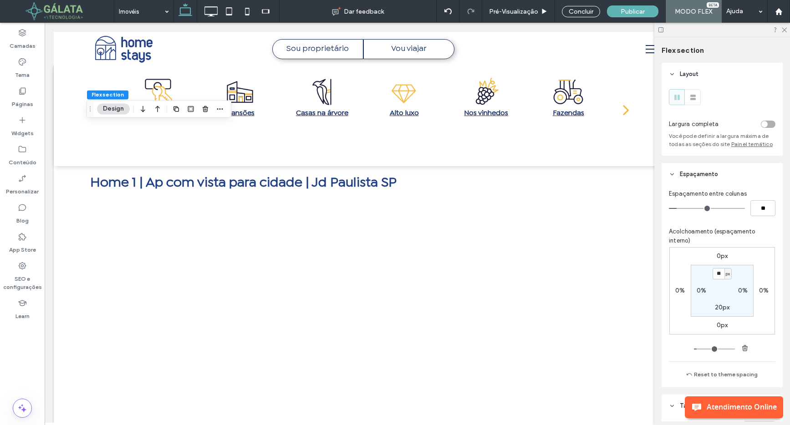
click at [668, 223] on div "Espaçamento entre colunas ** Acolchoamento (espaçamento interno) 0px 0% 0px 0% …" at bounding box center [721, 287] width 121 height 202
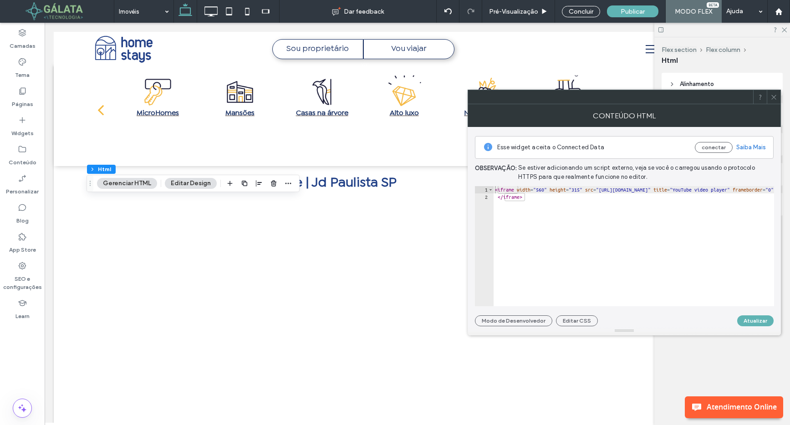
type textarea "**********"
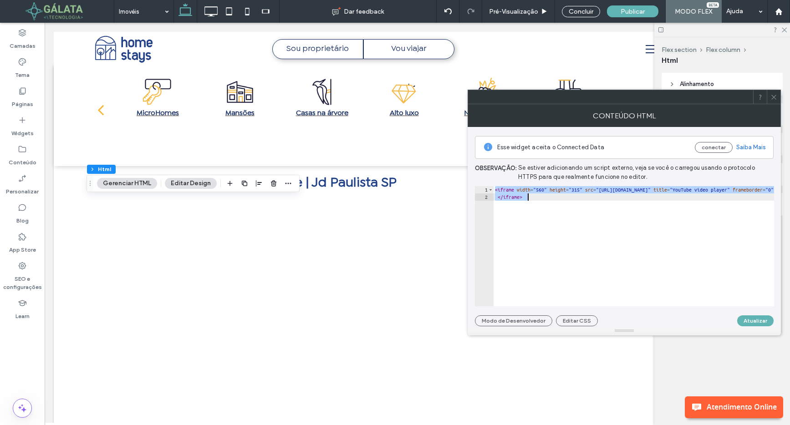
paste textarea "Cursor at row 2"
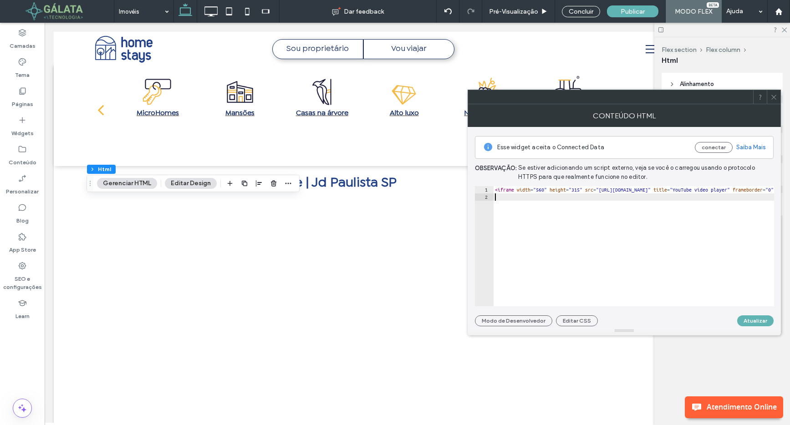
scroll to position [0, 2]
click at [753, 317] on button "Atualizar" at bounding box center [755, 320] width 36 height 11
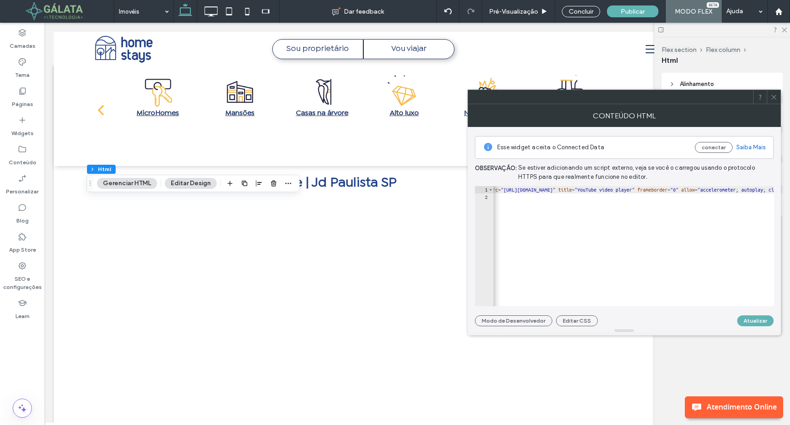
scroll to position [0, 97]
type textarea "**********"
drag, startPoint x: 522, startPoint y: 190, endPoint x: 721, endPoint y: 191, distance: 199.4
click at [708, 147] on button "conectar" at bounding box center [714, 147] width 38 height 11
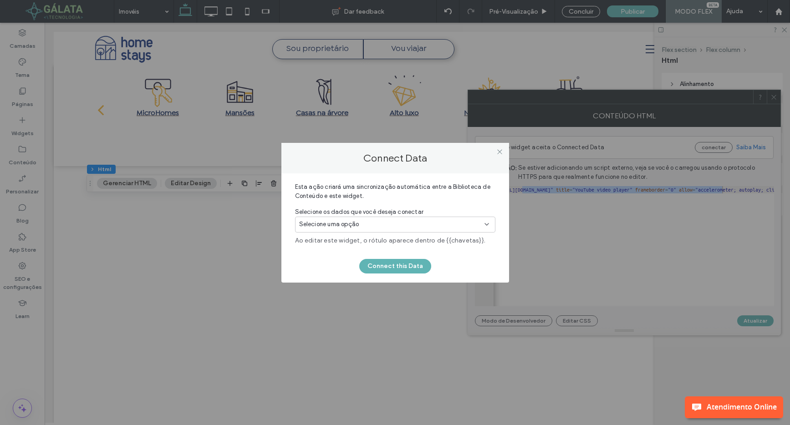
click at [460, 225] on div "Selecione uma opção" at bounding box center [389, 224] width 181 height 9
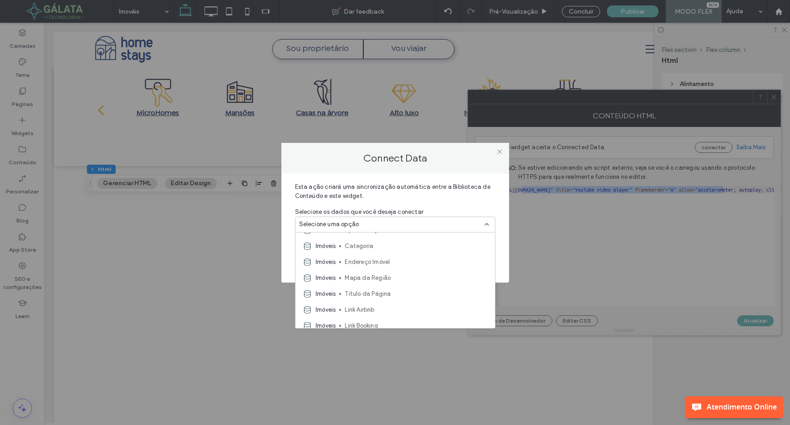
scroll to position [127, 0]
click at [502, 173] on div "Connect Data" at bounding box center [395, 158] width 228 height 30
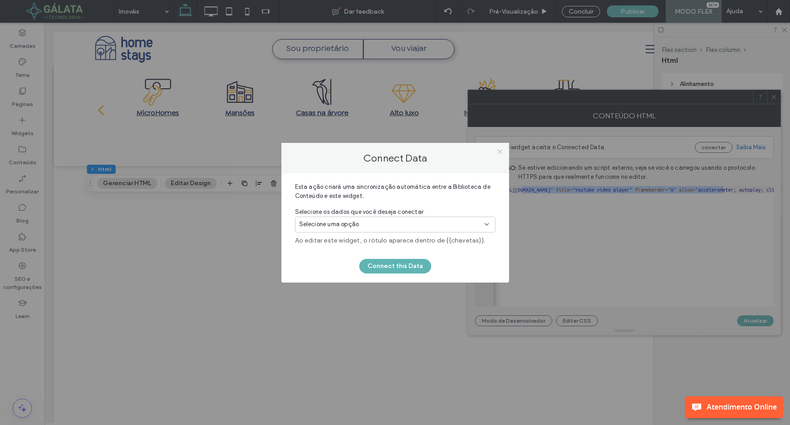
click at [501, 150] on use at bounding box center [499, 152] width 5 height 5
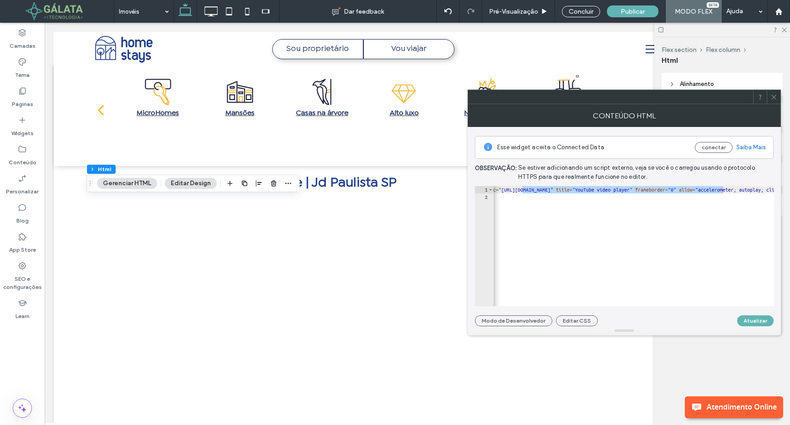
click at [774, 99] on icon at bounding box center [773, 97] width 7 height 7
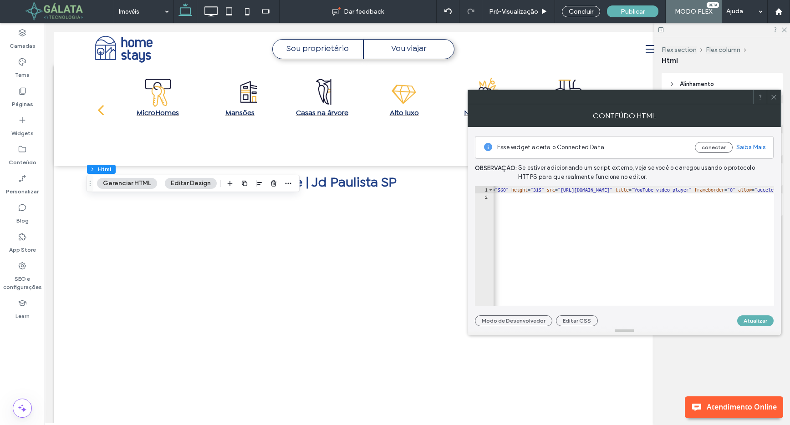
scroll to position [0, 51]
type textarea "**********"
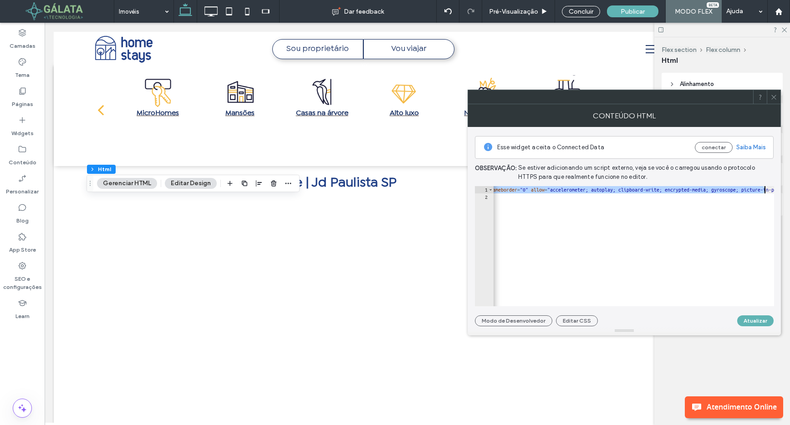
scroll to position [0, 28]
drag, startPoint x: 568, startPoint y: 190, endPoint x: 681, endPoint y: 192, distance: 112.9
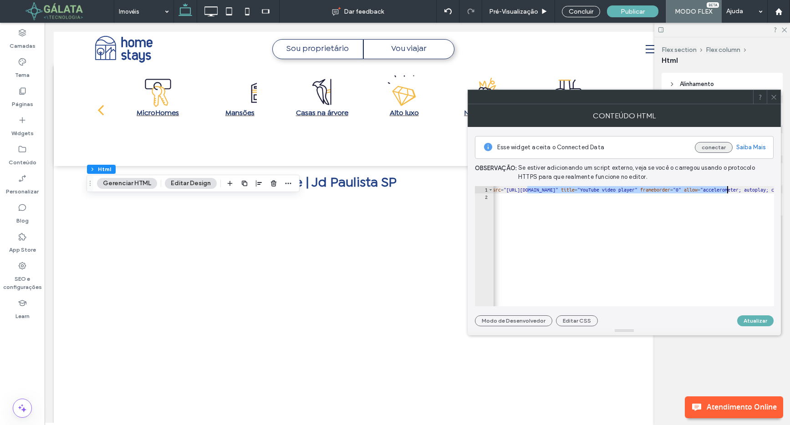
click at [719, 149] on button "conectar" at bounding box center [714, 147] width 38 height 11
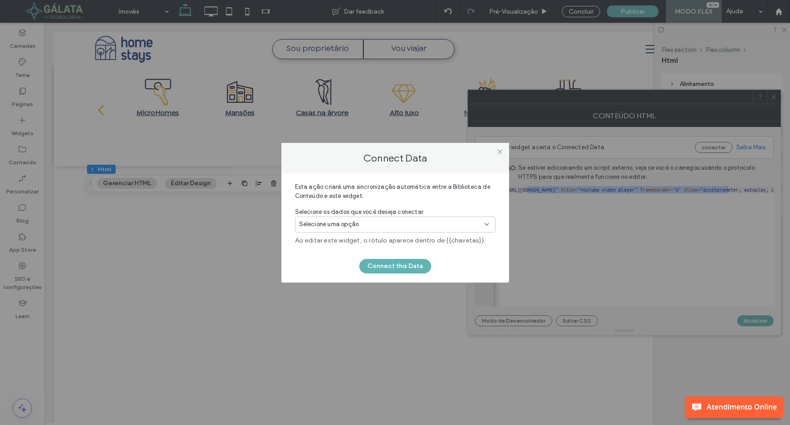
click at [459, 221] on div "Selecione uma opção" at bounding box center [389, 224] width 181 height 9
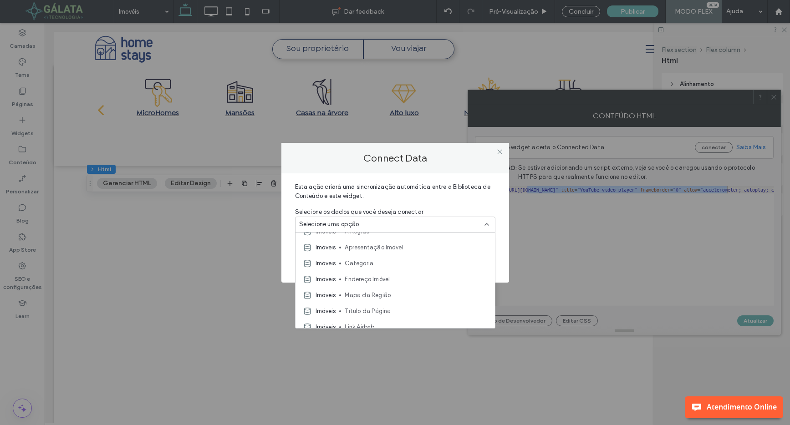
scroll to position [106, 0]
click at [624, 250] on div "Connect Data Esta ação criará uma sincronização automática entre a Biblioteca d…" at bounding box center [395, 212] width 790 height 425
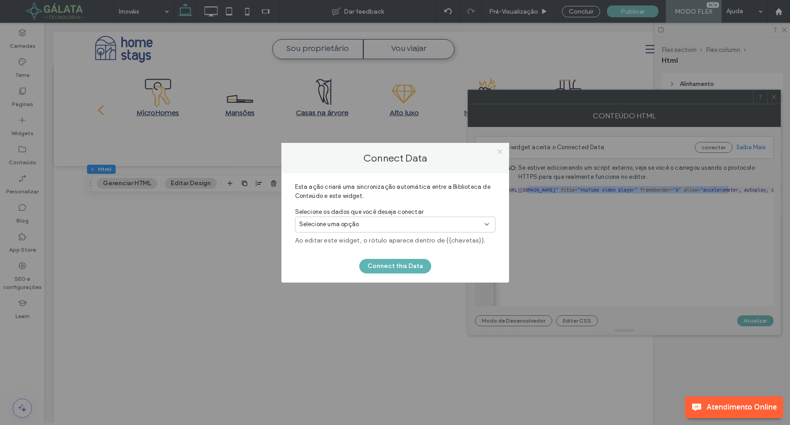
click at [499, 153] on icon at bounding box center [499, 151] width 7 height 7
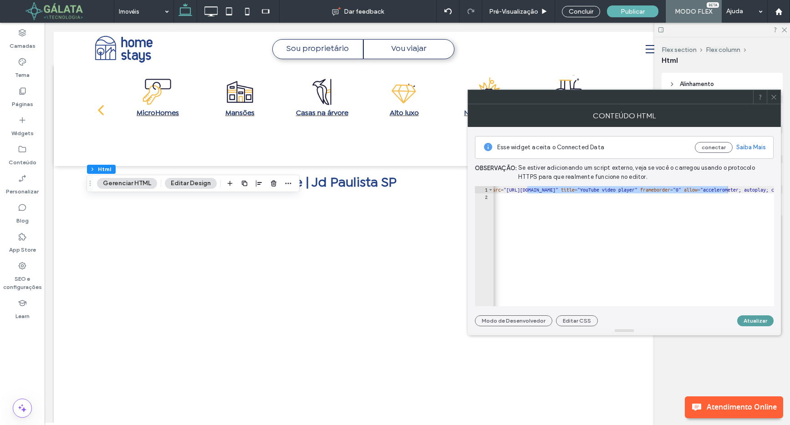
click at [753, 323] on button "Atualizar" at bounding box center [755, 320] width 36 height 11
click at [774, 99] on icon at bounding box center [773, 97] width 7 height 7
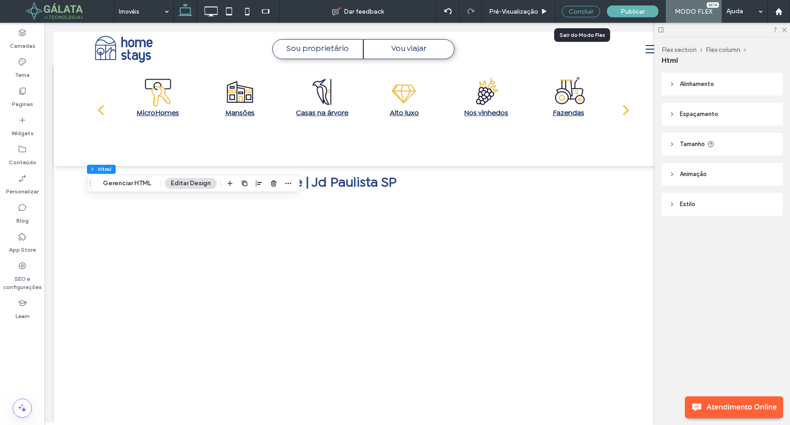
click at [564, 15] on div "Concluir" at bounding box center [581, 11] width 38 height 11
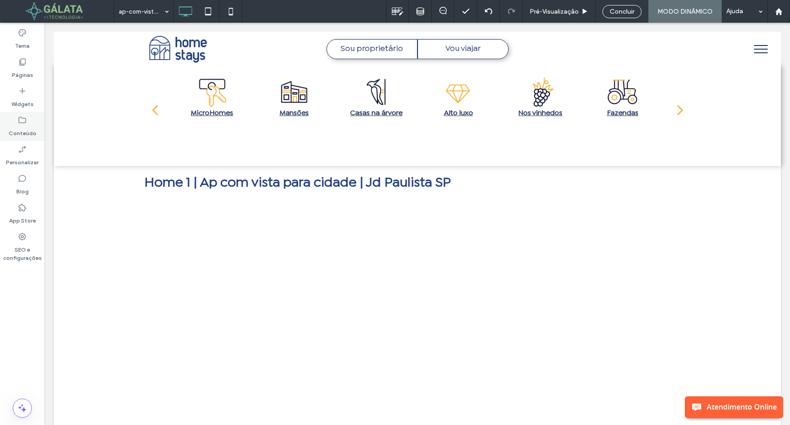
click at [20, 122] on icon at bounding box center [22, 120] width 9 height 9
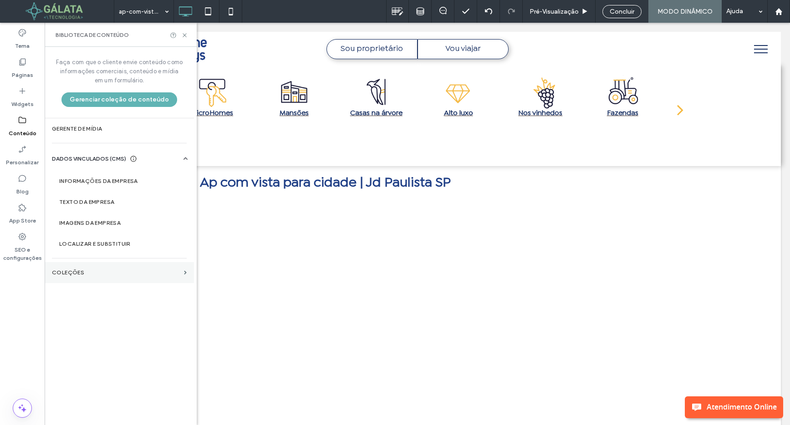
click at [104, 272] on label "COLEÇÕES" at bounding box center [116, 272] width 128 height 6
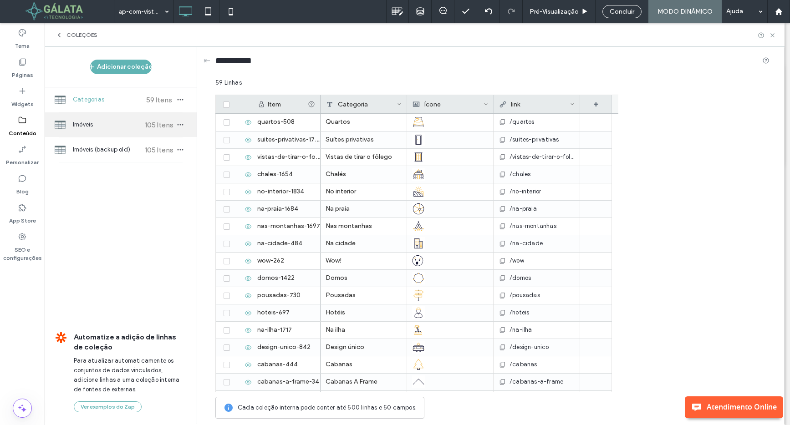
click at [128, 127] on span "Imóveis" at bounding box center [107, 124] width 68 height 9
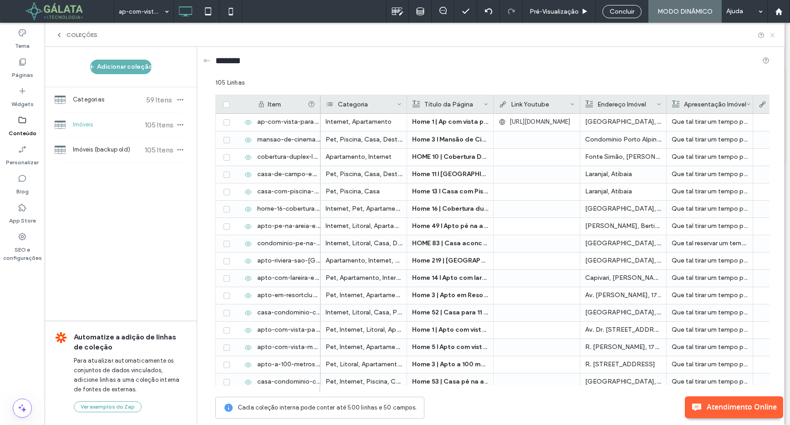
click at [772, 36] on icon at bounding box center [772, 35] width 7 height 7
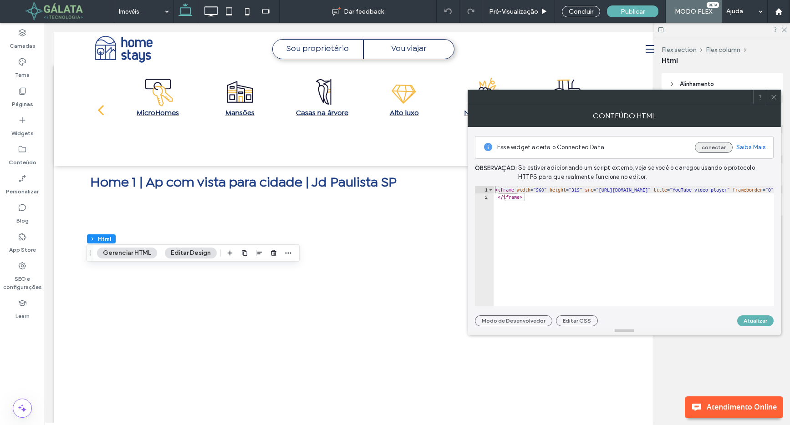
click at [716, 143] on button "conectar" at bounding box center [714, 147] width 38 height 11
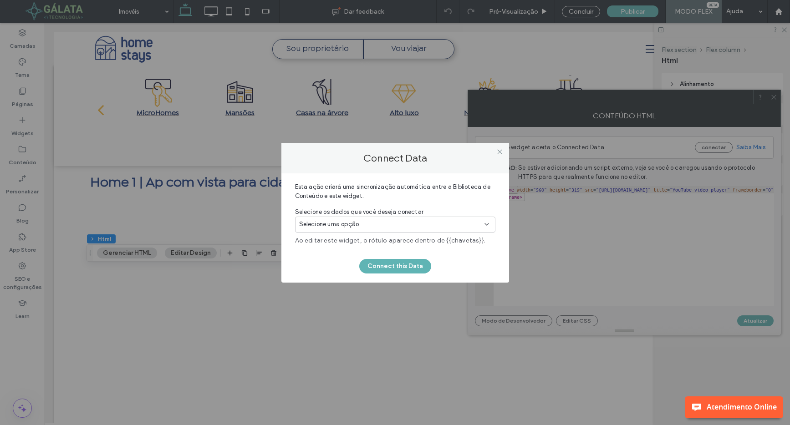
click at [475, 222] on div "Selecione uma opção" at bounding box center [389, 224] width 181 height 9
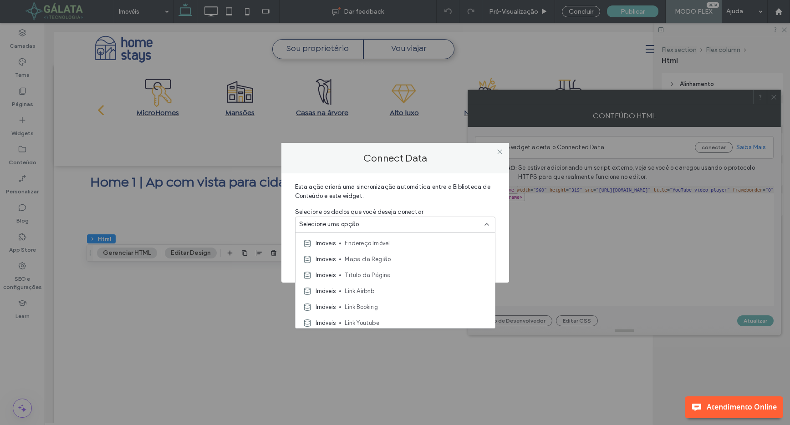
scroll to position [143, 0]
click at [425, 316] on span "Link Youtube" at bounding box center [416, 320] width 143 height 9
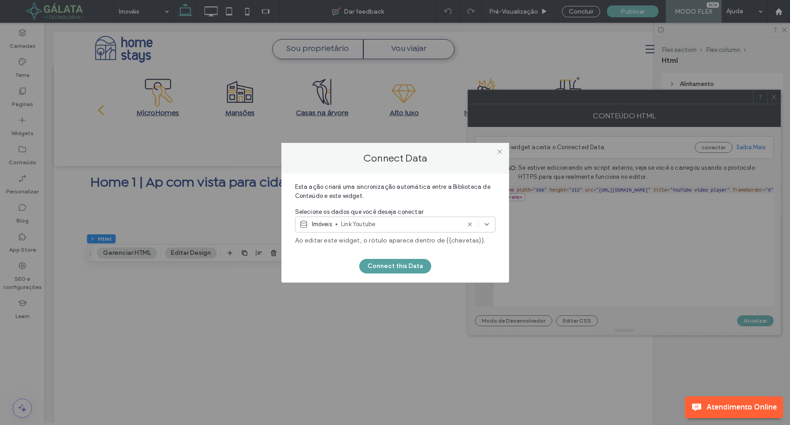
click at [410, 264] on button "Connect this Data" at bounding box center [395, 266] width 72 height 15
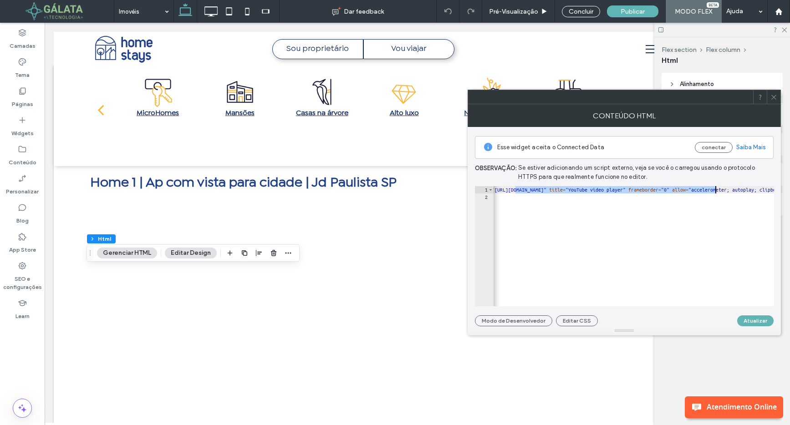
paste textarea "Cursor at row 1"
type textarea "**********"
click at [759, 319] on button "Atualizar" at bounding box center [755, 320] width 36 height 11
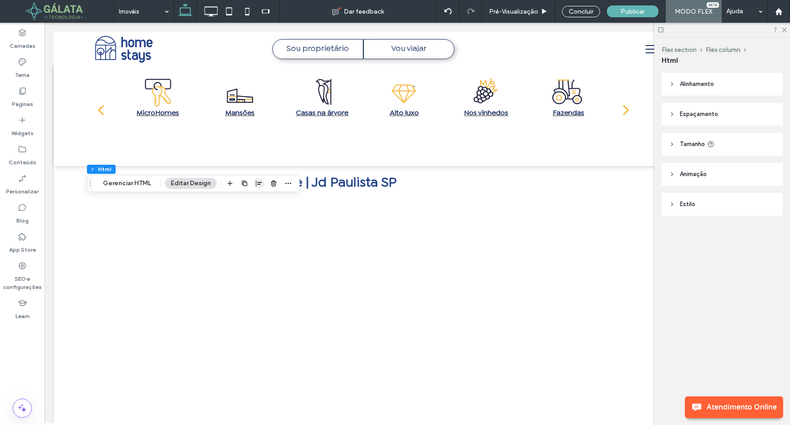
click at [262, 186] on span "button" at bounding box center [259, 183] width 11 height 11
click at [248, 203] on icon "center" at bounding box center [249, 201] width 7 height 7
click at [702, 81] on span "Alinhamento" at bounding box center [697, 84] width 34 height 9
click at [695, 106] on use at bounding box center [692, 107] width 5 height 6
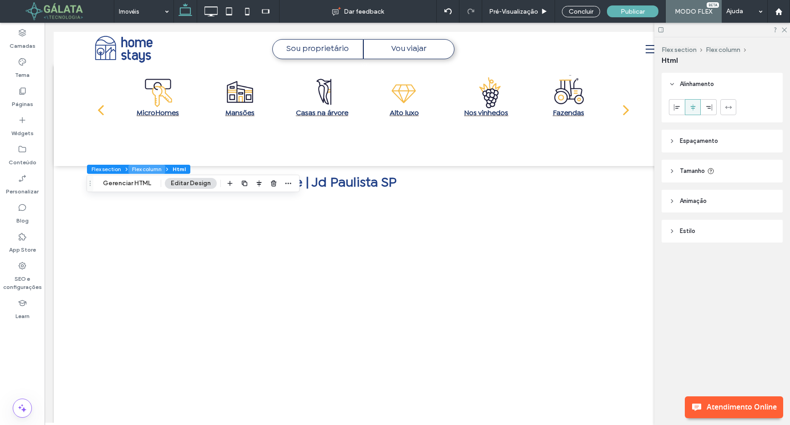
click at [143, 167] on button "Flex column" at bounding box center [146, 169] width 37 height 9
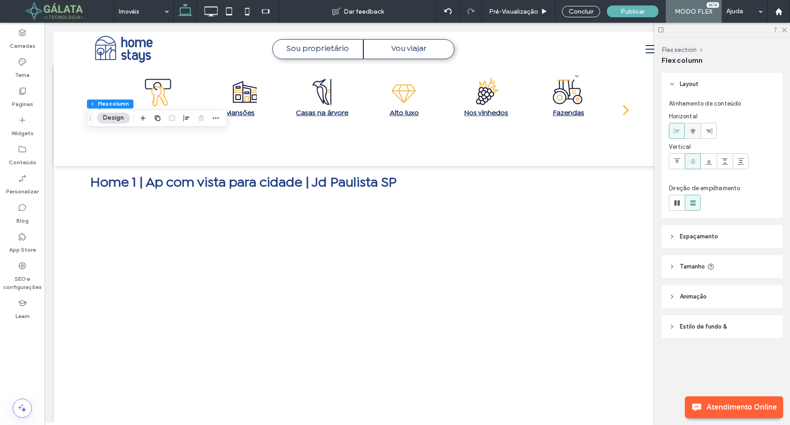
click at [695, 131] on icon at bounding box center [692, 130] width 7 height 7
click at [693, 163] on use at bounding box center [693, 161] width 6 height 4
click at [693, 127] on icon at bounding box center [692, 130] width 7 height 7
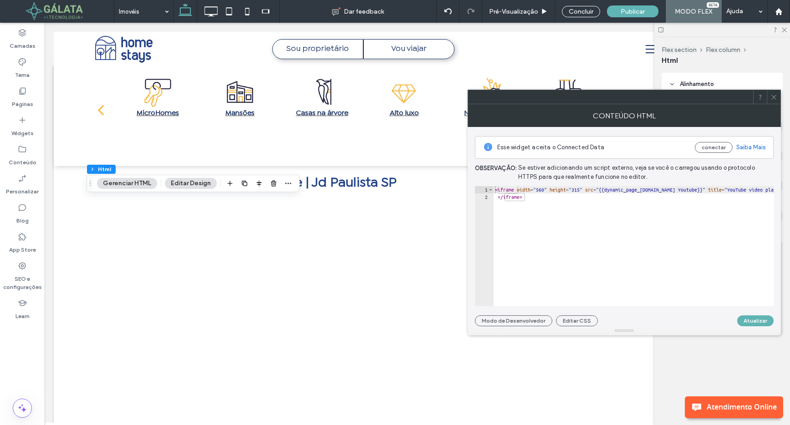
type textarea "**********"
click at [773, 98] on icon at bounding box center [773, 97] width 7 height 7
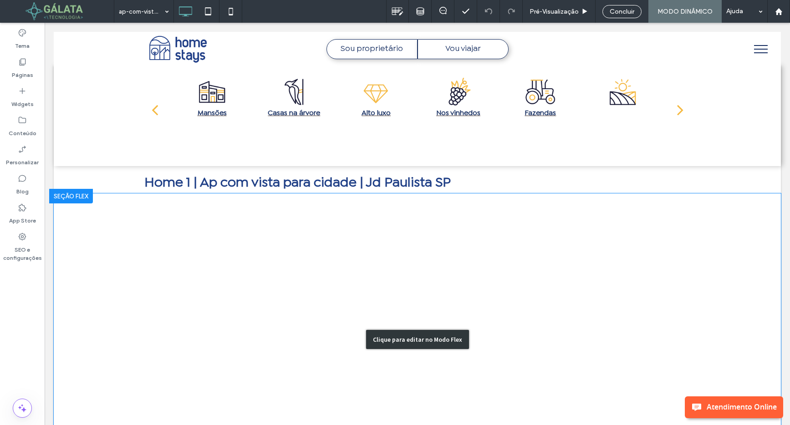
click at [223, 303] on div "Clique para editar no Modo Flex" at bounding box center [417, 339] width 727 height 292
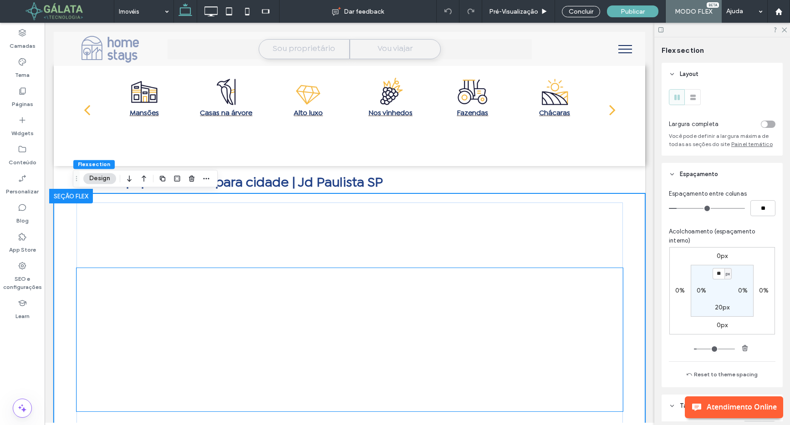
click at [293, 320] on div at bounding box center [349, 339] width 546 height 143
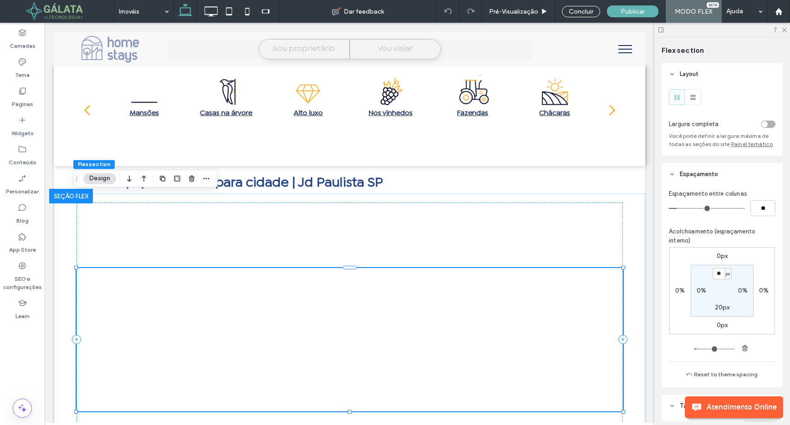
click at [293, 320] on div at bounding box center [349, 339] width 546 height 143
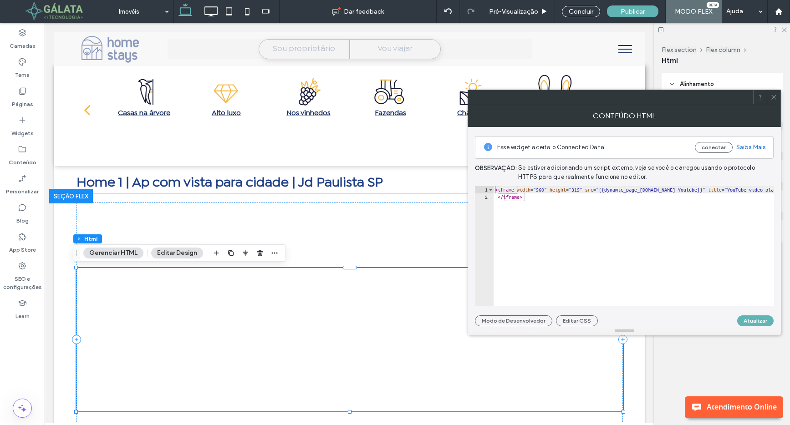
type textarea "**********"
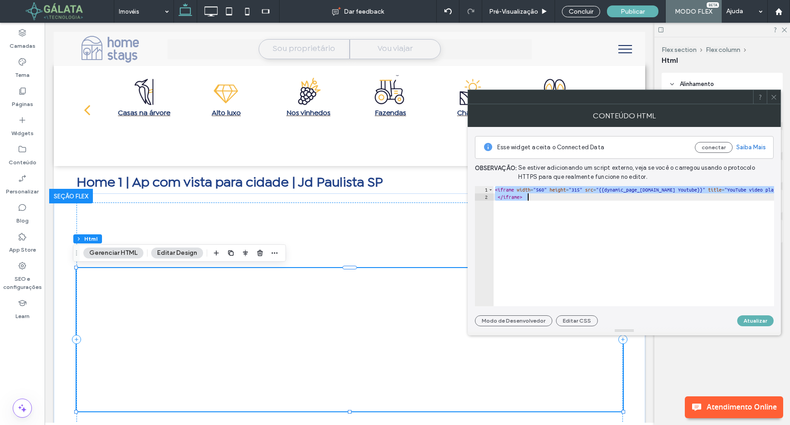
paste textarea "Cursor at row 2"
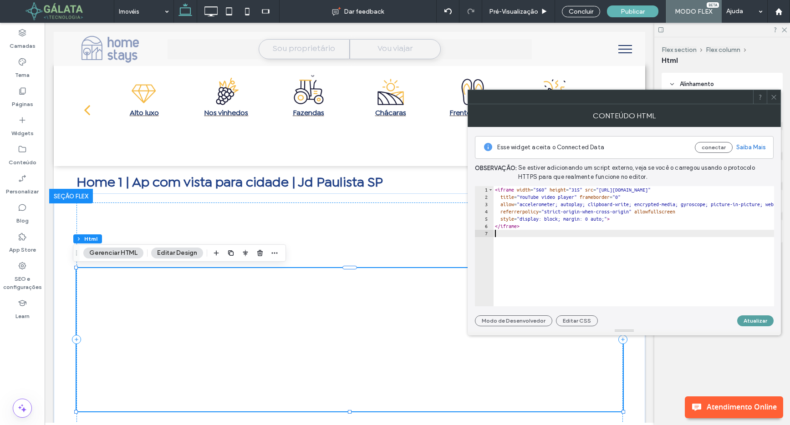
click at [756, 320] on button "Atualizar" at bounding box center [755, 320] width 36 height 11
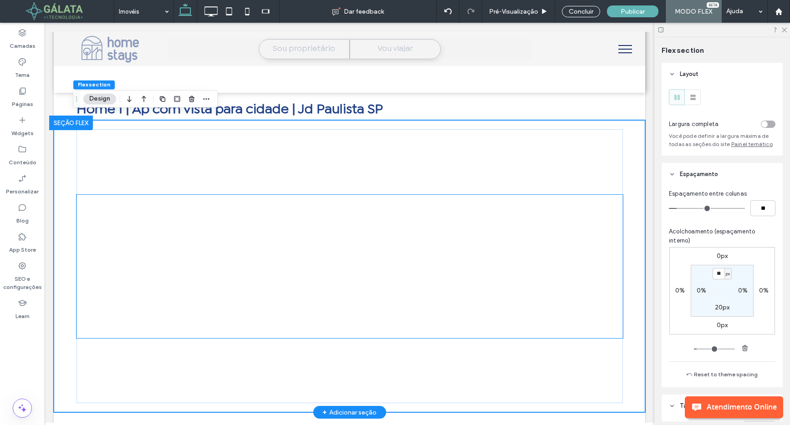
scroll to position [80, 0]
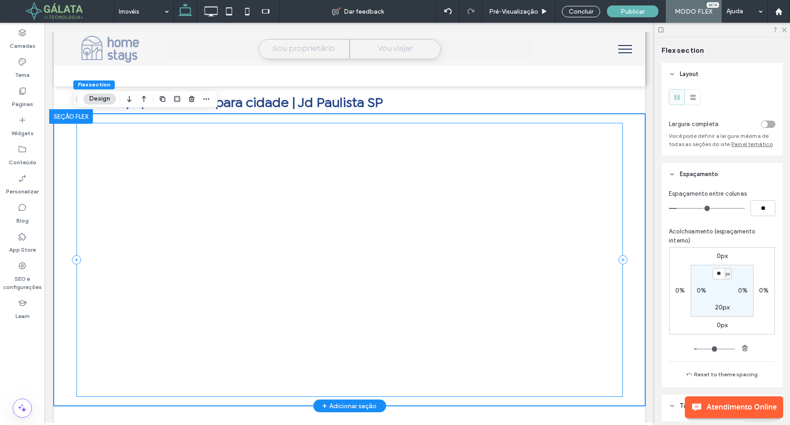
click at [529, 171] on div at bounding box center [349, 260] width 546 height 274
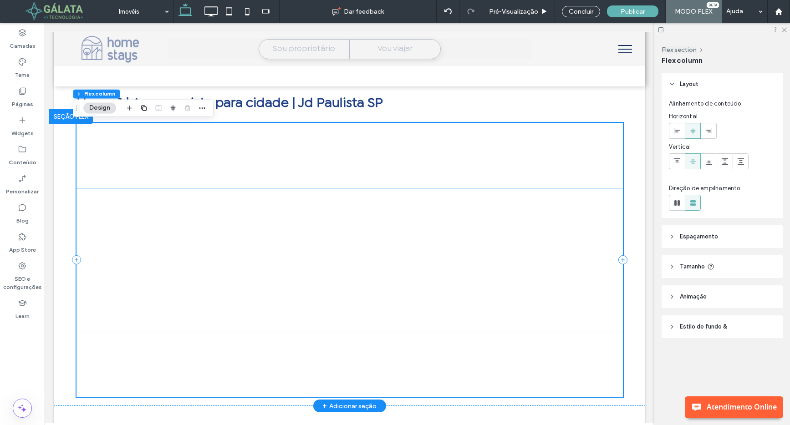
click at [519, 217] on div at bounding box center [349, 259] width 546 height 143
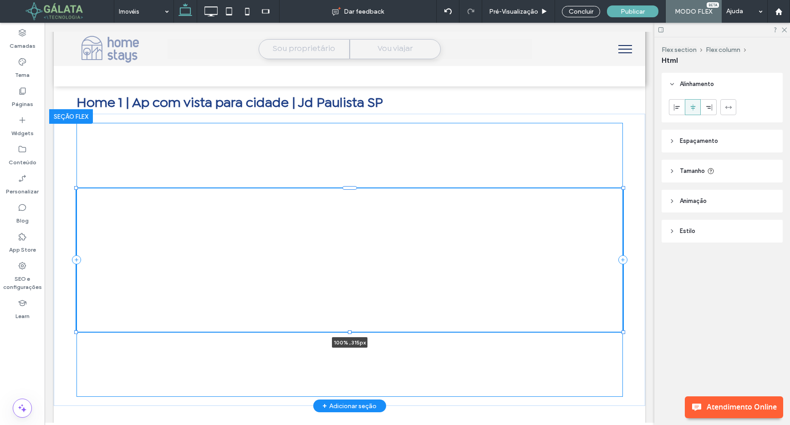
click at [348, 332] on div at bounding box center [350, 332] width 4 height 4
type input "***"
click at [296, 261] on div at bounding box center [349, 259] width 546 height 143
click at [278, 231] on div at bounding box center [349, 259] width 546 height 143
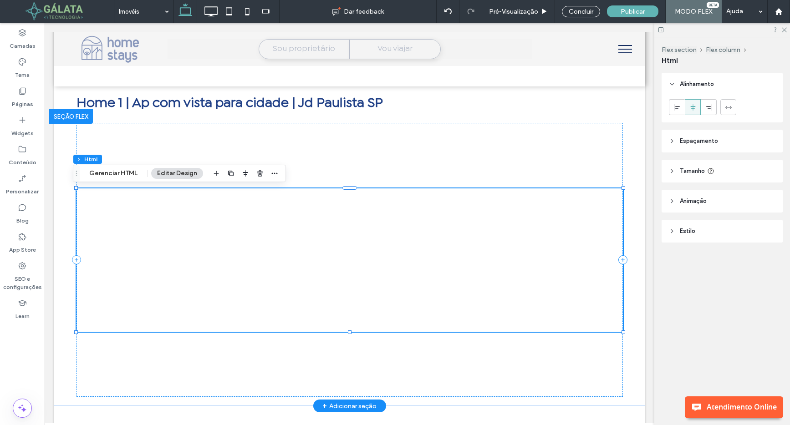
click at [278, 231] on div at bounding box center [349, 259] width 546 height 143
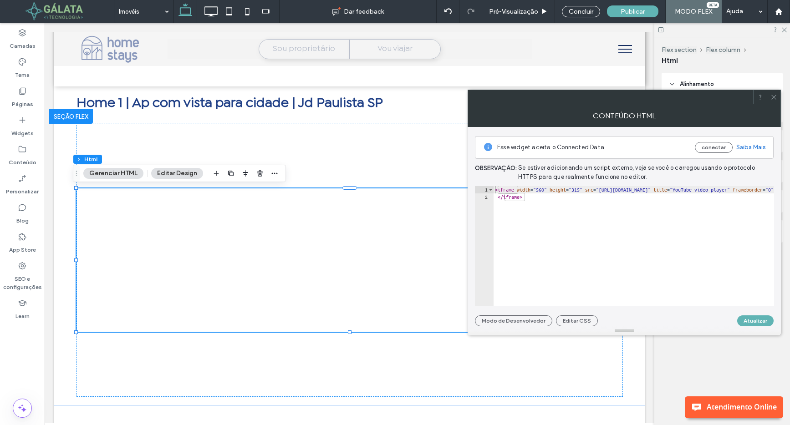
drag, startPoint x: 618, startPoint y: 189, endPoint x: 755, endPoint y: 190, distance: 137.0
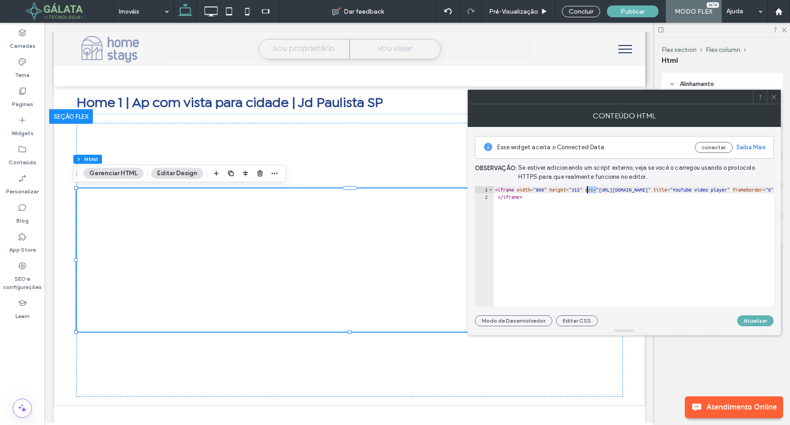
scroll to position [0, 8]
type textarea "**********"
click at [750, 324] on button "Atualizar" at bounding box center [755, 320] width 36 height 11
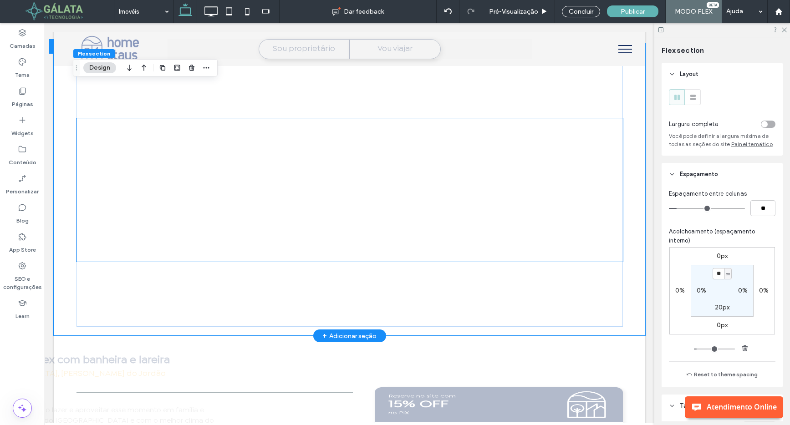
scroll to position [193, 0]
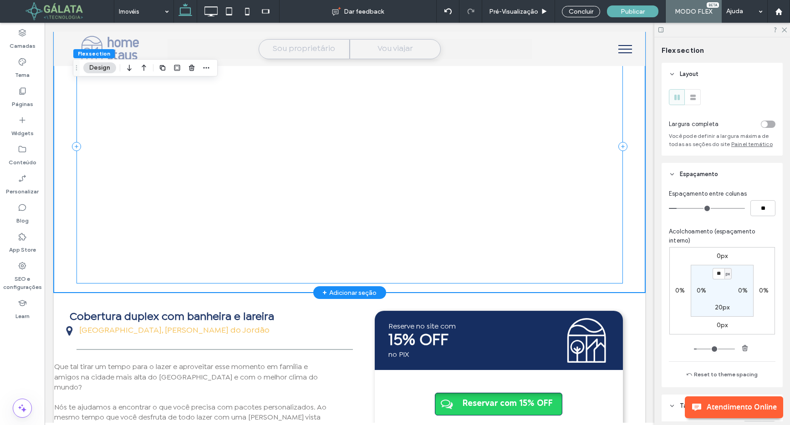
click at [549, 219] on div at bounding box center [349, 147] width 546 height 274
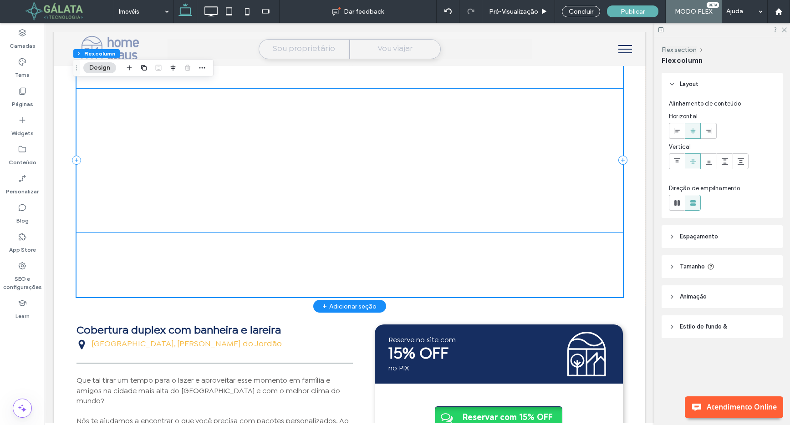
scroll to position [178, 0]
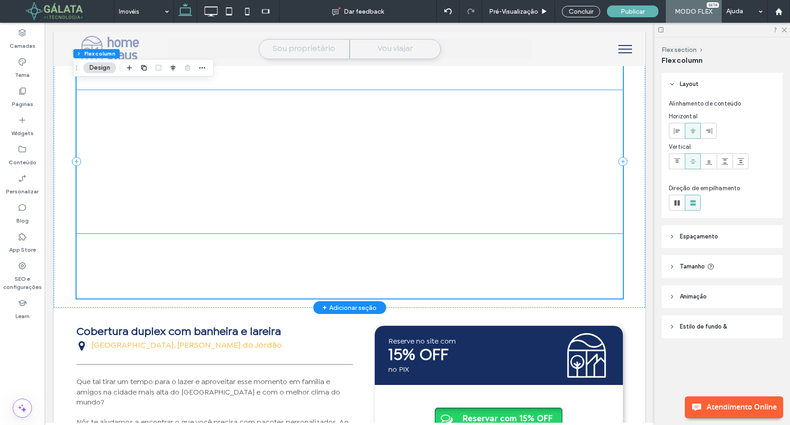
click at [538, 187] on div at bounding box center [349, 161] width 546 height 143
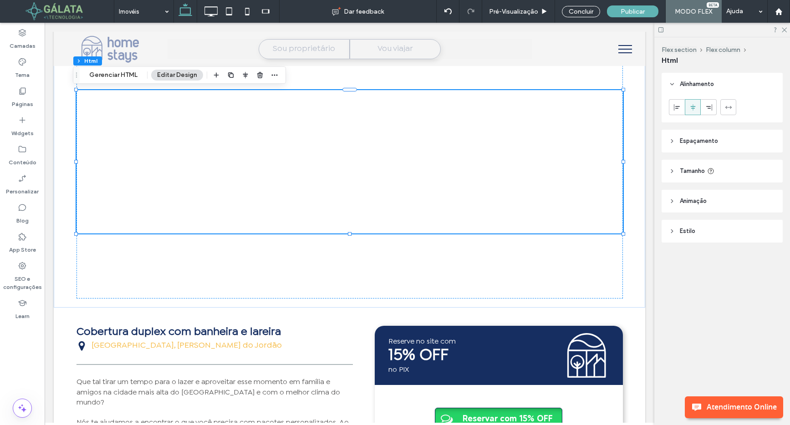
click at [671, 167] on header "Tamanho" at bounding box center [721, 171] width 121 height 23
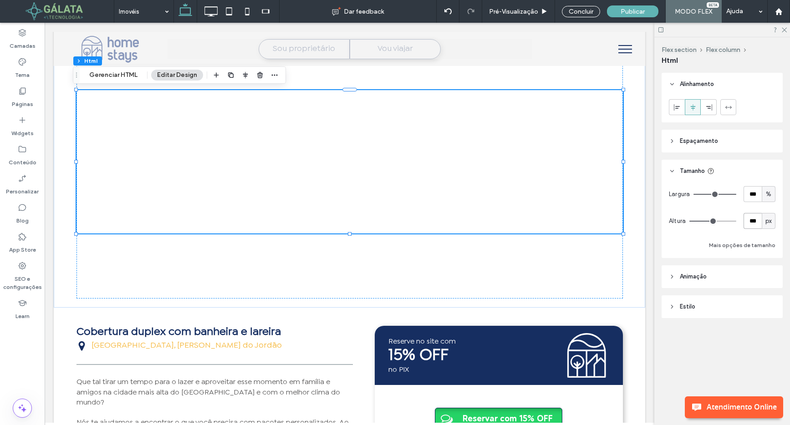
click at [749, 221] on input "***" at bounding box center [752, 221] width 18 height 16
type input "***"
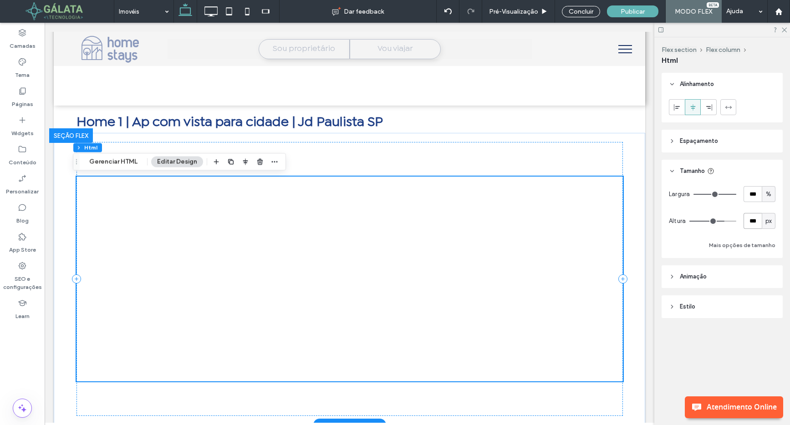
scroll to position [60, 0]
click at [538, 170] on div at bounding box center [349, 279] width 546 height 274
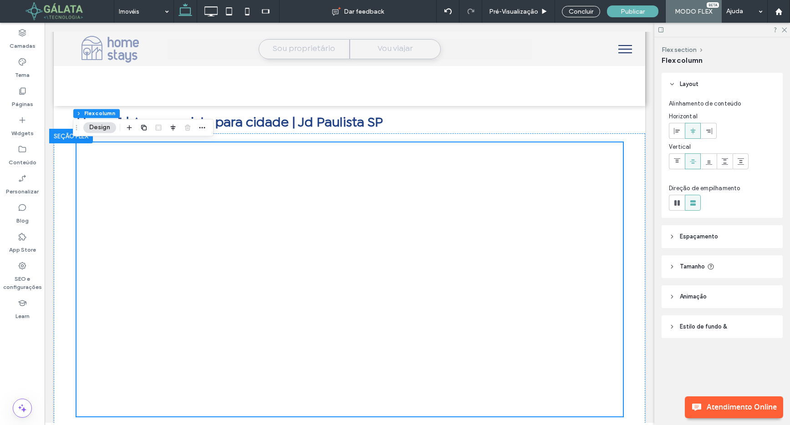
click at [696, 235] on span "Espaçamento" at bounding box center [699, 236] width 38 height 9
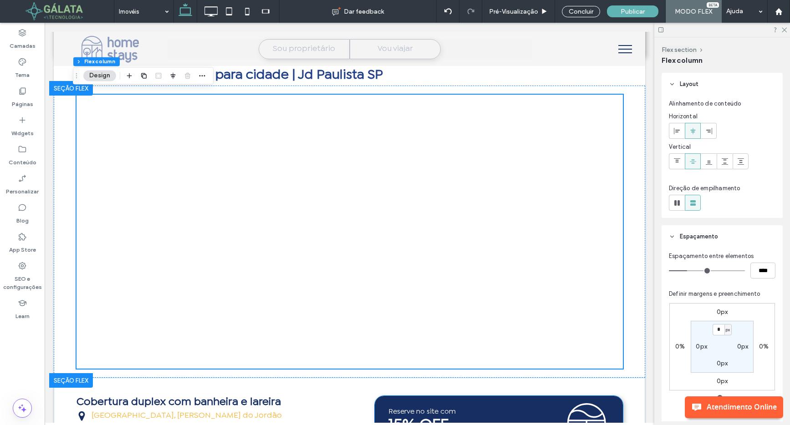
scroll to position [71, 0]
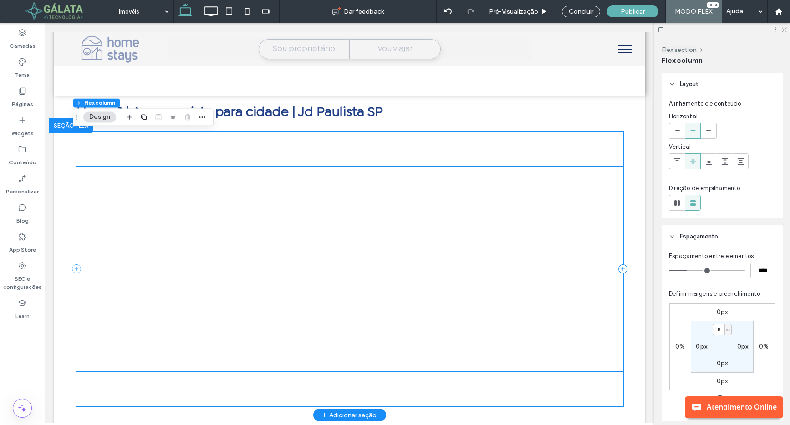
click at [364, 220] on div at bounding box center [349, 269] width 546 height 205
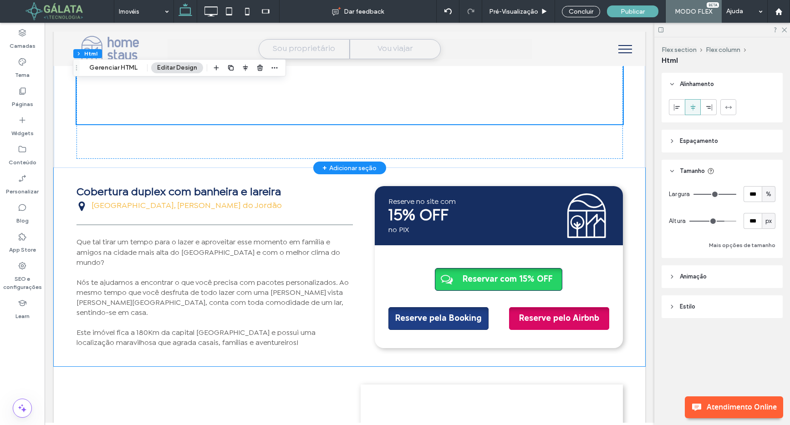
scroll to position [345, 0]
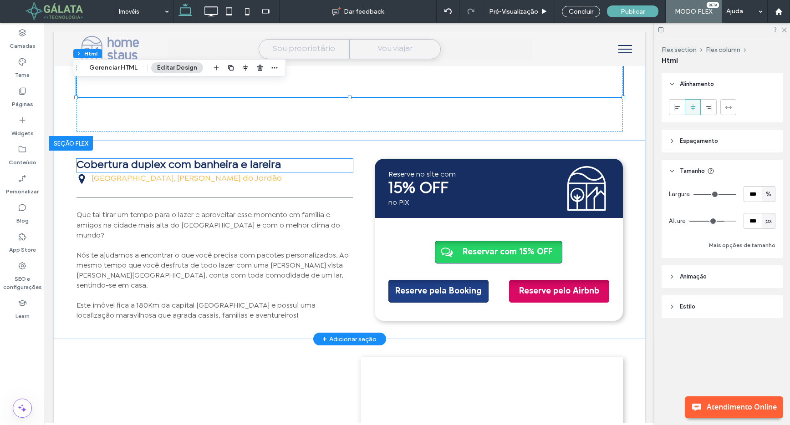
click at [258, 164] on span "Cobertura duplex com banheira e lareira" at bounding box center [178, 165] width 204 height 9
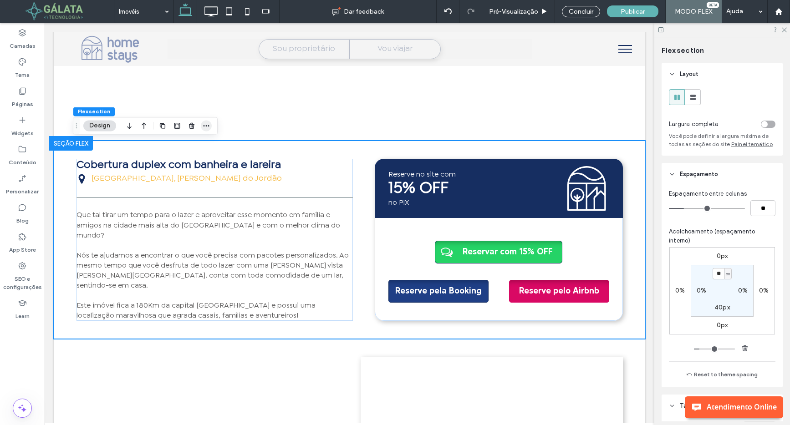
click at [210, 124] on span "button" at bounding box center [206, 125] width 11 height 11
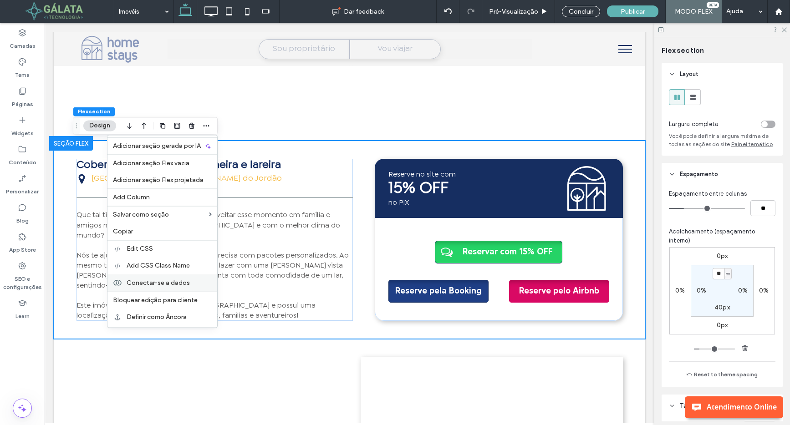
click at [169, 278] on div "Conectar-se a dados" at bounding box center [162, 282] width 110 height 17
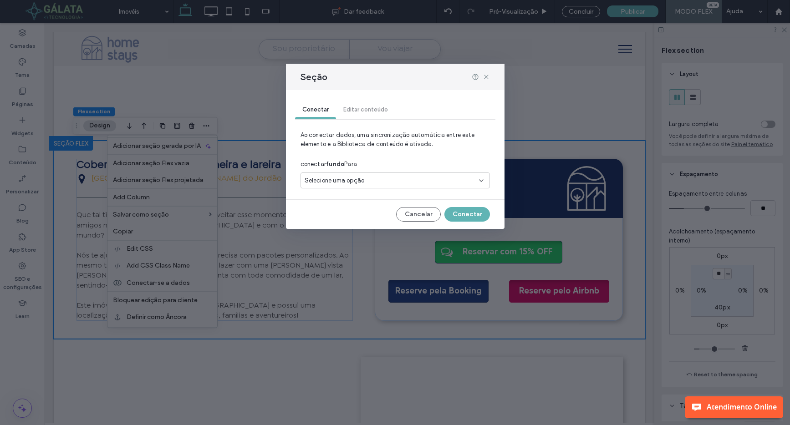
click at [355, 182] on span "Selecione uma opção" at bounding box center [335, 180] width 60 height 9
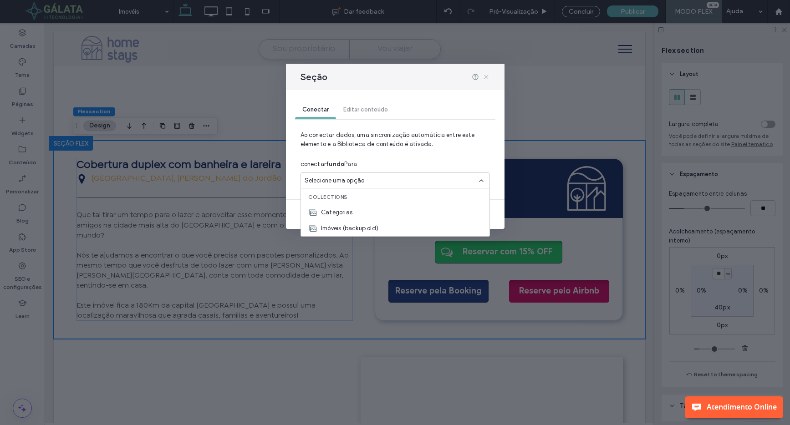
click at [486, 77] on use at bounding box center [486, 77] width 4 height 4
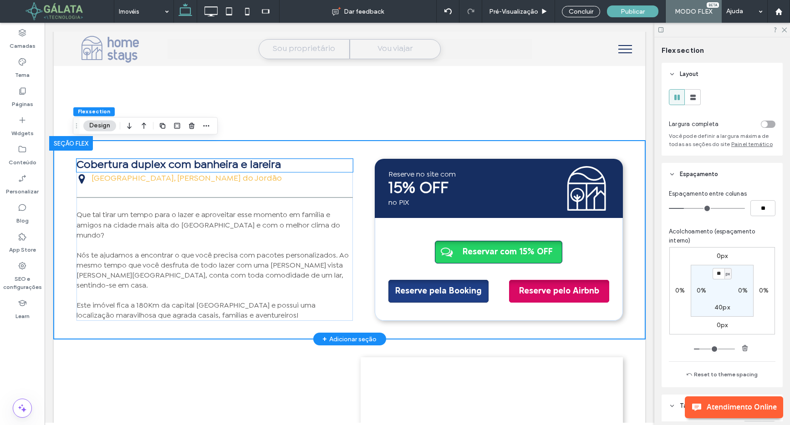
click at [244, 169] on span "Cobertura duplex com banheira e lareira" at bounding box center [178, 165] width 204 height 9
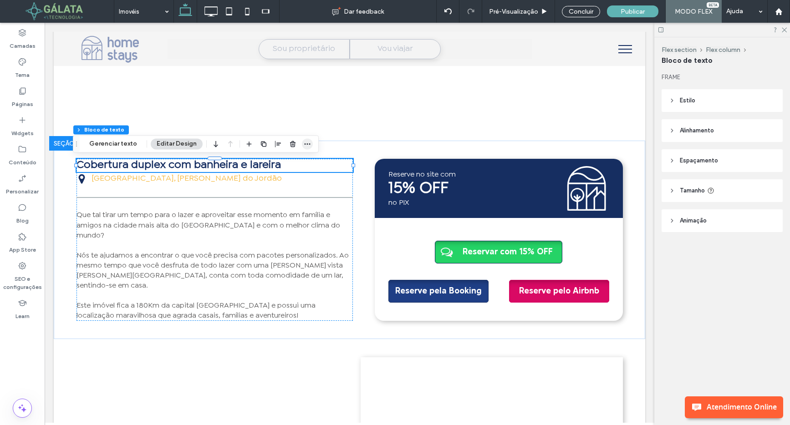
click at [305, 146] on icon "button" at bounding box center [307, 143] width 7 height 7
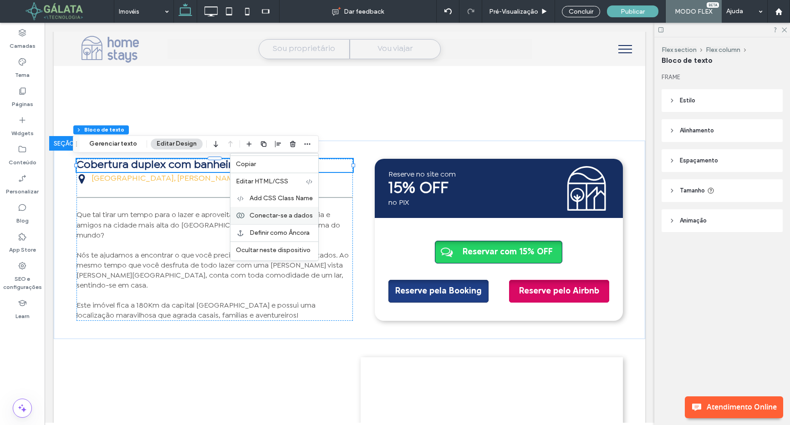
click at [287, 214] on span "Conectar-se a dados" at bounding box center [280, 216] width 63 height 8
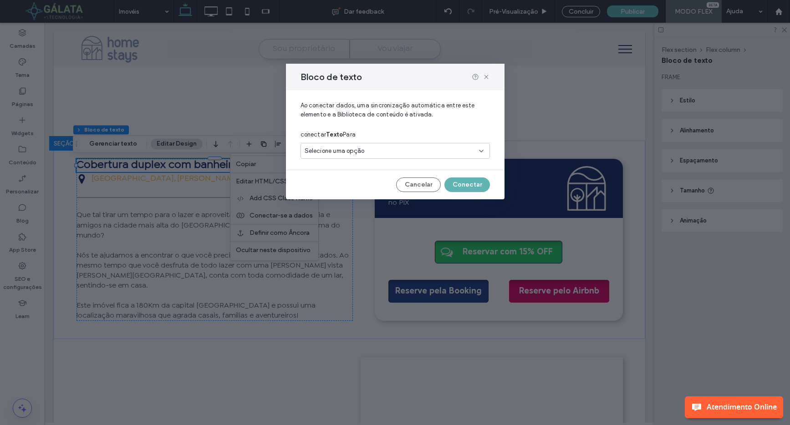
click at [359, 153] on span "Selecione uma opção" at bounding box center [335, 151] width 60 height 9
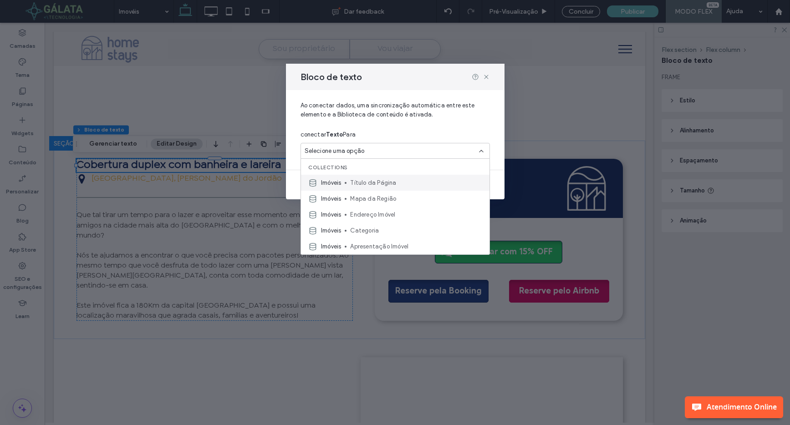
click at [368, 184] on span "Título da Página" at bounding box center [416, 182] width 132 height 9
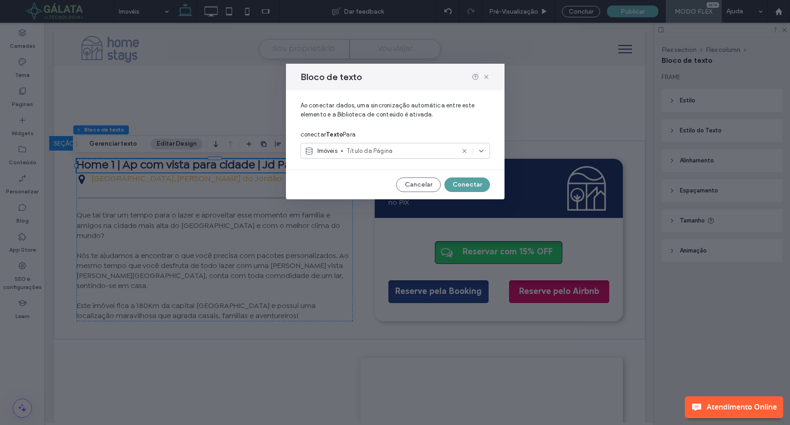
click at [466, 184] on button "Conectar" at bounding box center [467, 185] width 46 height 15
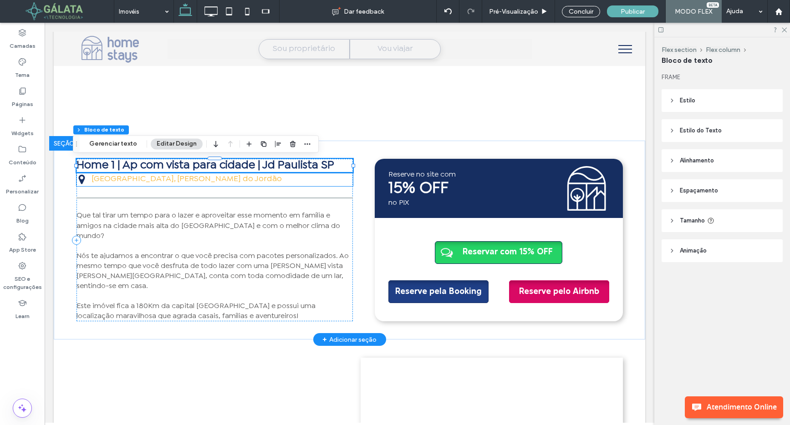
click at [211, 183] on span "[GEOGRAPHIC_DATA], [PERSON_NAME] do Jordão" at bounding box center [186, 179] width 190 height 7
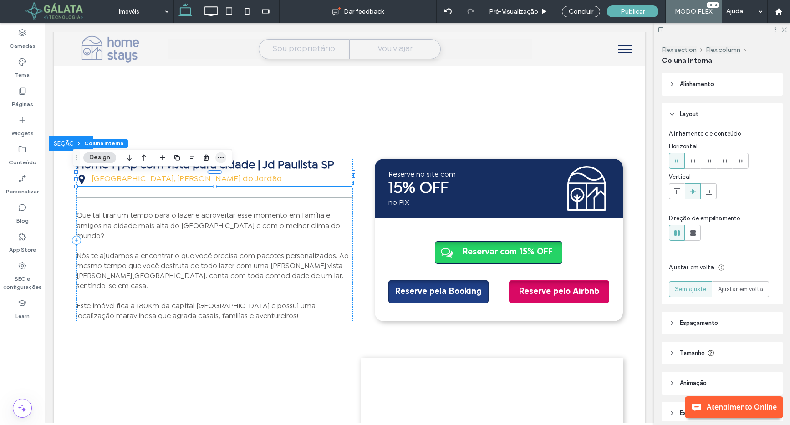
click at [221, 158] on icon "button" at bounding box center [220, 157] width 7 height 7
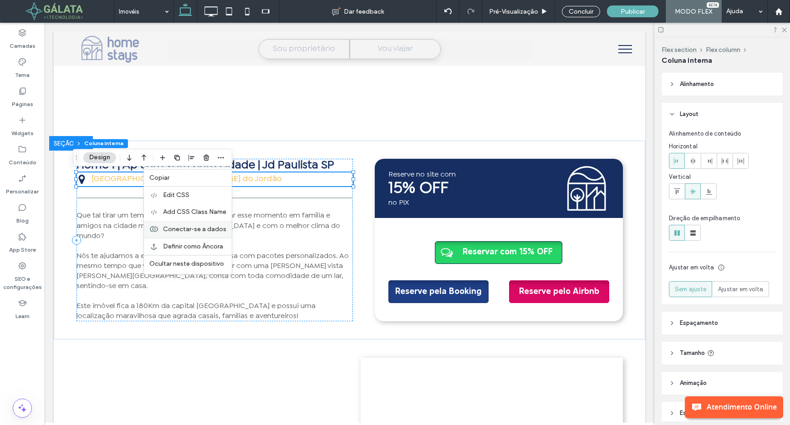
click at [207, 229] on span "Conectar-se a dados" at bounding box center [194, 229] width 63 height 8
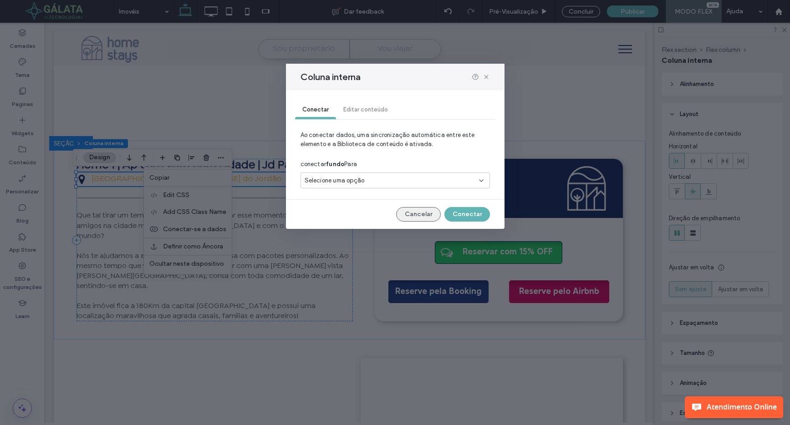
click at [417, 213] on button "Cancelar" at bounding box center [418, 214] width 45 height 15
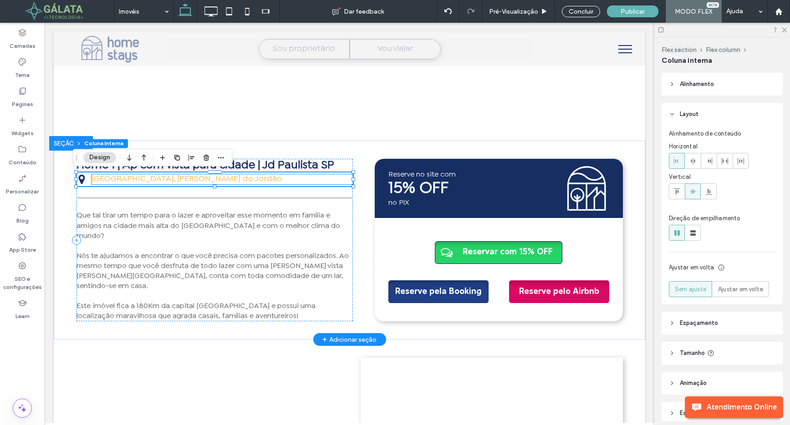
click at [244, 181] on p "[GEOGRAPHIC_DATA], [PERSON_NAME] do Jordão" at bounding box center [221, 179] width 261 height 10
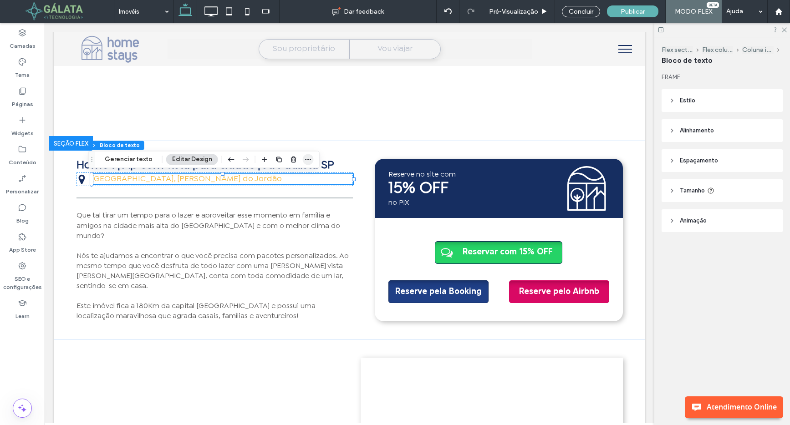
click at [310, 157] on span "button" at bounding box center [308, 159] width 11 height 11
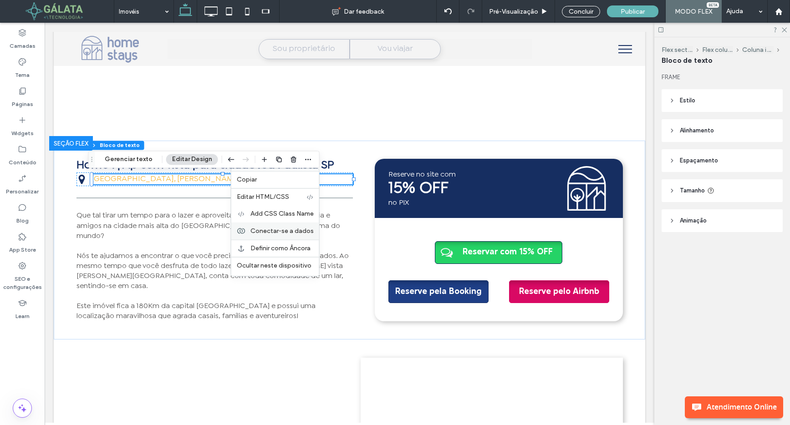
click at [283, 229] on span "Conectar-se a dados" at bounding box center [281, 231] width 63 height 8
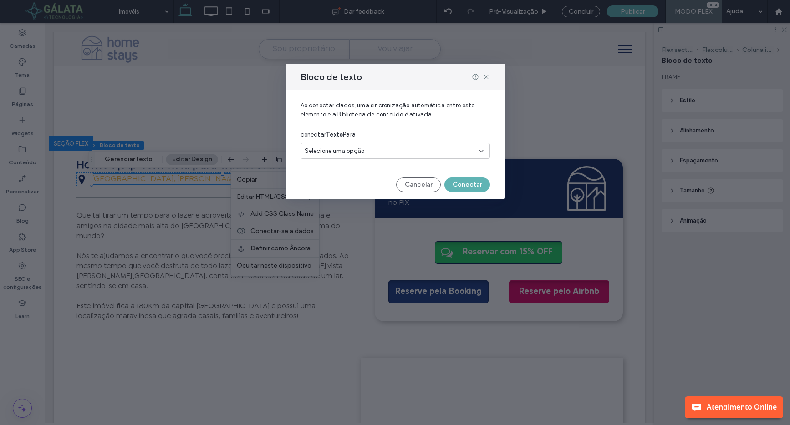
click at [367, 152] on div "Selecione uma opção" at bounding box center [390, 151] width 170 height 9
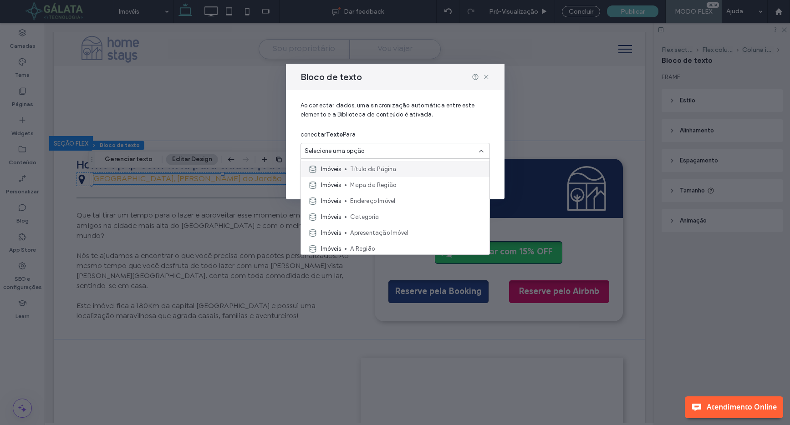
scroll to position [7, 0]
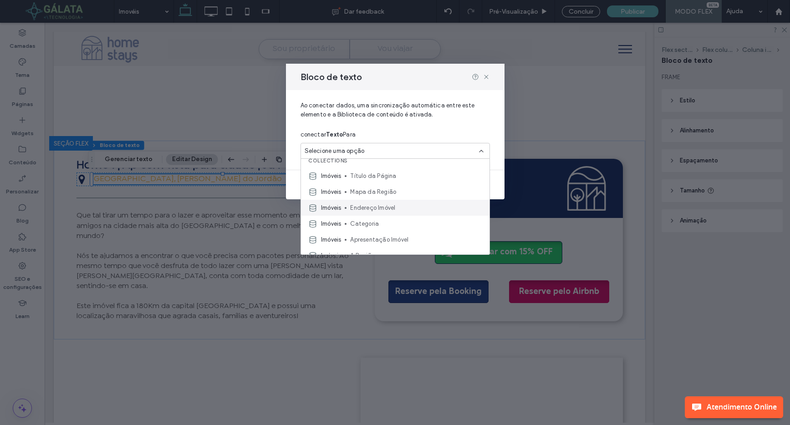
click at [361, 204] on span "Endereço Imóvel" at bounding box center [416, 207] width 132 height 9
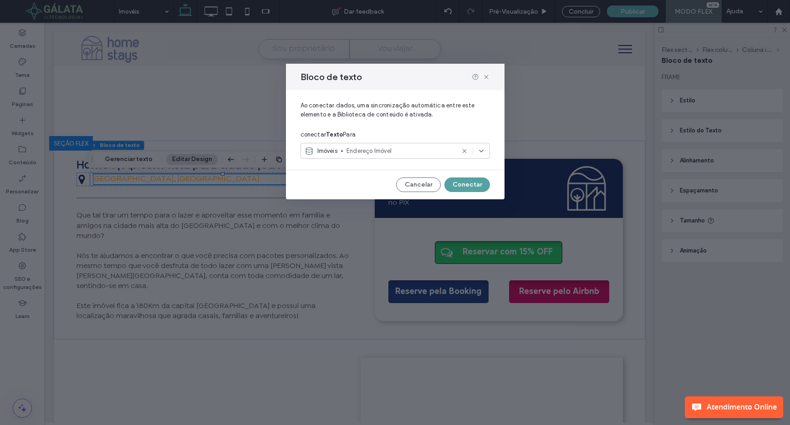
click at [462, 187] on button "Conectar" at bounding box center [467, 185] width 46 height 15
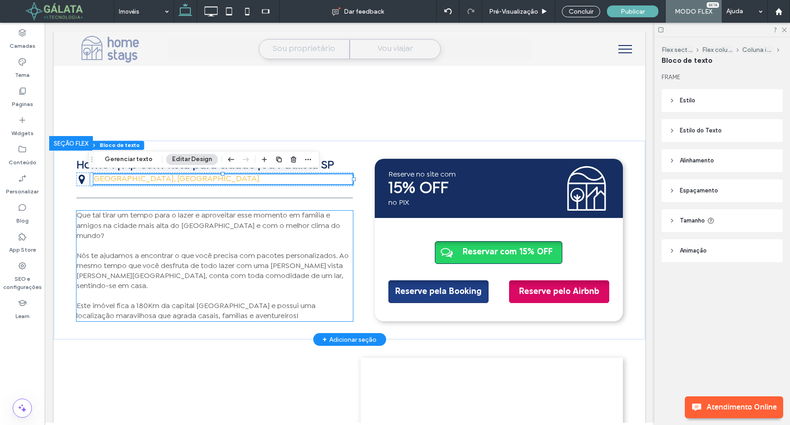
click at [241, 253] on span "Nós te ajudamos a encontrar o que você precisa com pacotes personalizados. Ao m…" at bounding box center [212, 271] width 272 height 36
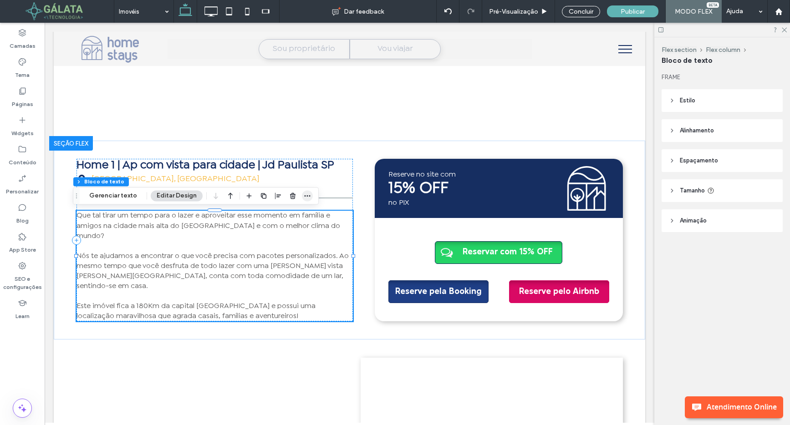
click at [307, 197] on icon "button" at bounding box center [307, 195] width 7 height 7
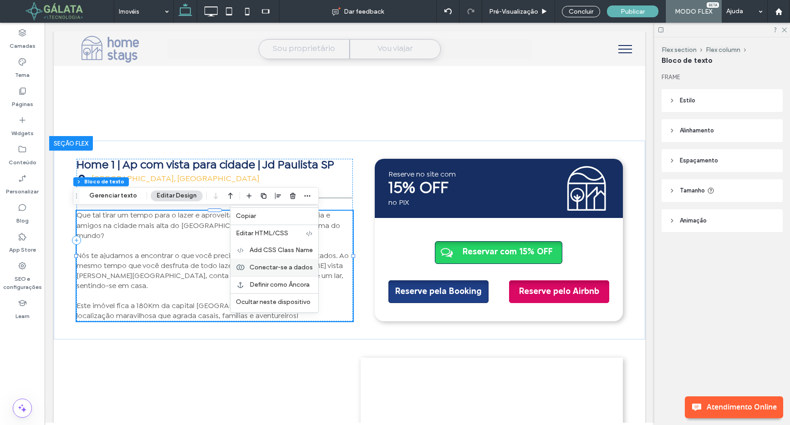
click at [294, 265] on span "Conectar-se a dados" at bounding box center [280, 268] width 63 height 8
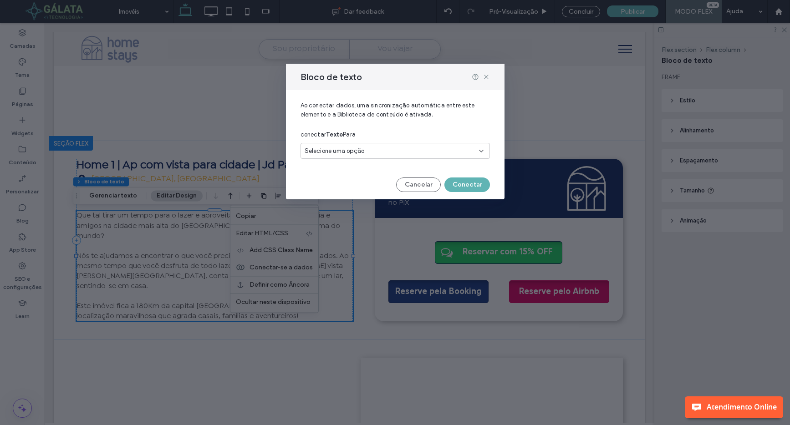
click at [377, 152] on div "Selecione uma opção" at bounding box center [390, 151] width 170 height 9
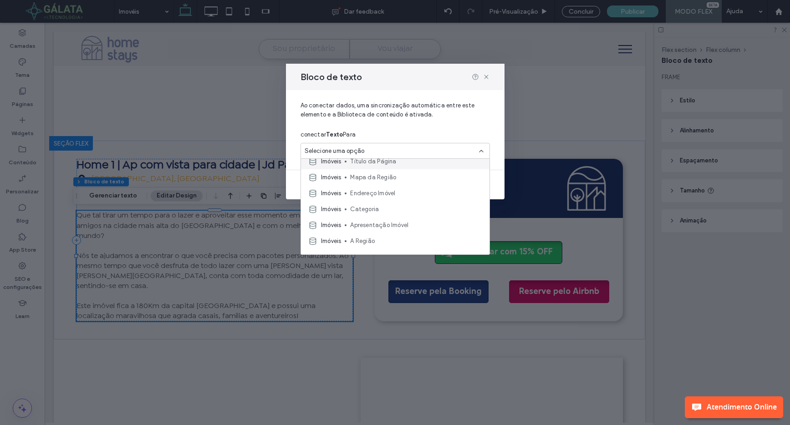
scroll to position [25, 0]
click at [373, 217] on div "Imóveis Apresentação Imóvel" at bounding box center [395, 222] width 188 height 16
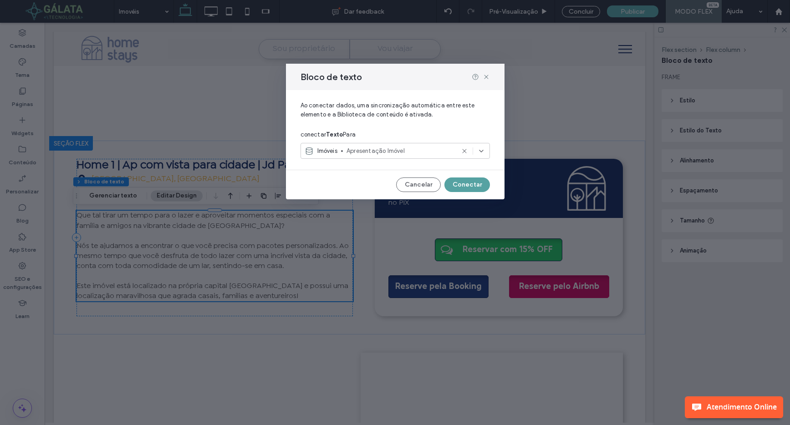
click at [467, 182] on button "Conectar" at bounding box center [467, 185] width 46 height 15
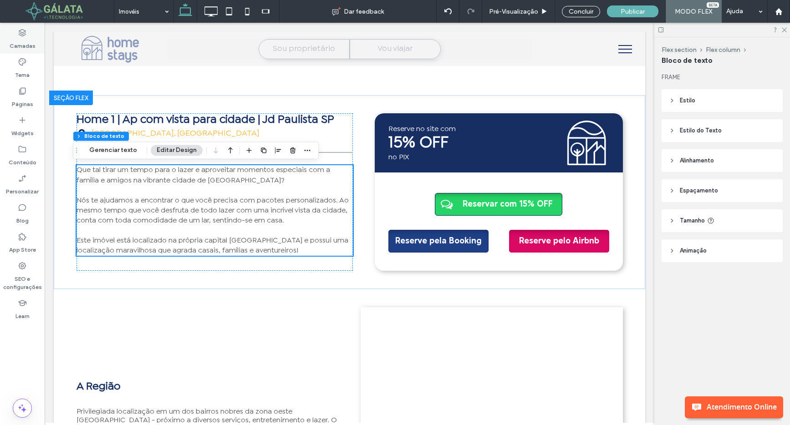
scroll to position [353, 0]
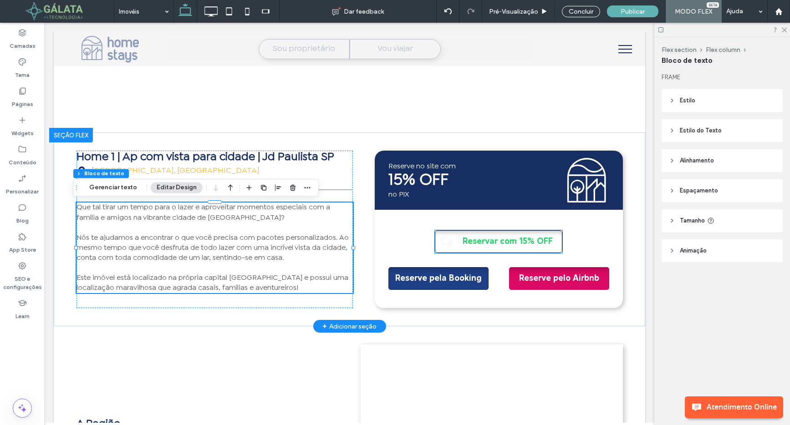
click at [482, 239] on span "Reservar com 15% OFF" at bounding box center [507, 241] width 96 height 21
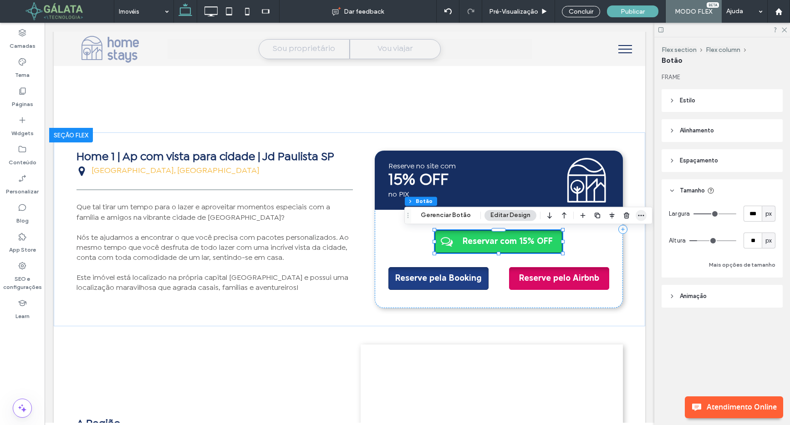
click at [637, 211] on span "button" at bounding box center [640, 215] width 11 height 11
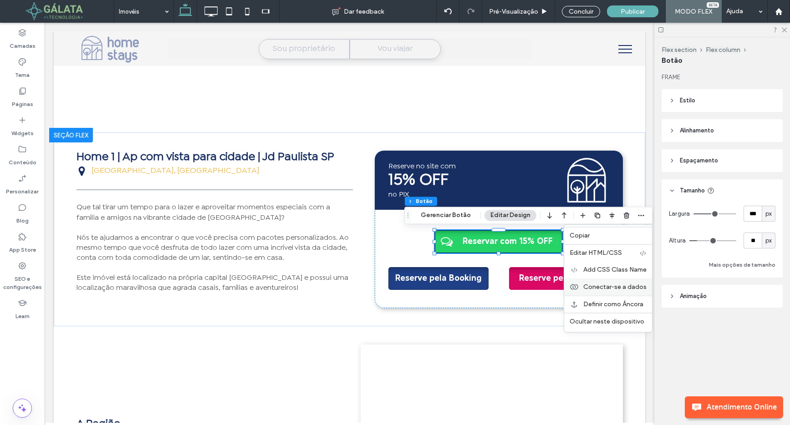
click at [604, 287] on span "Conectar-se a dados" at bounding box center [614, 287] width 63 height 8
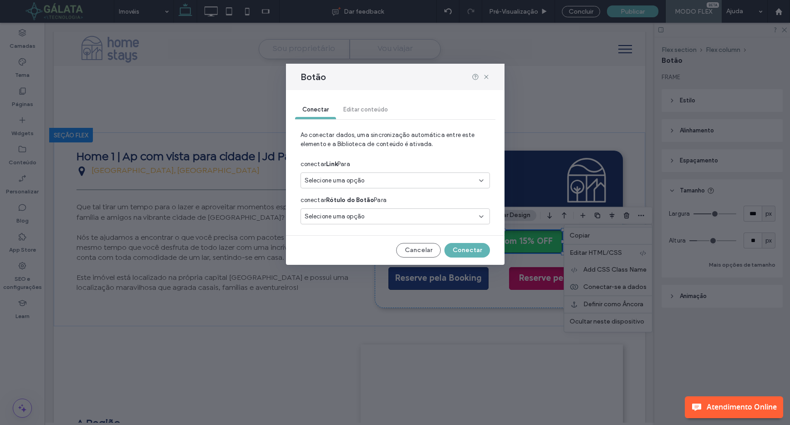
click at [398, 181] on div "Selecione uma opção" at bounding box center [390, 180] width 170 height 9
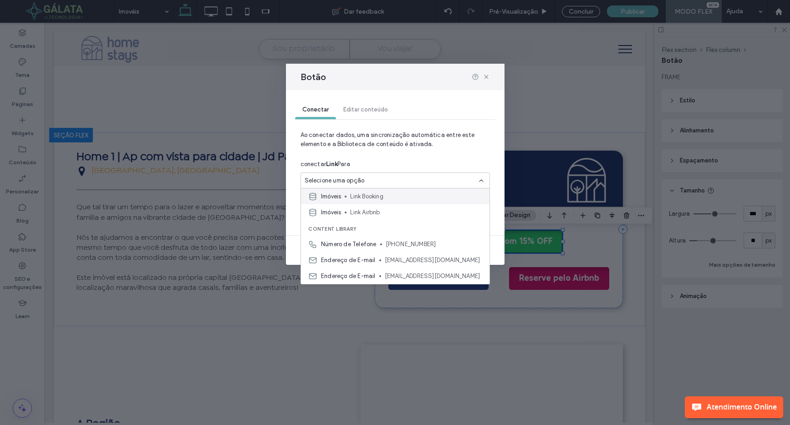
scroll to position [0, 0]
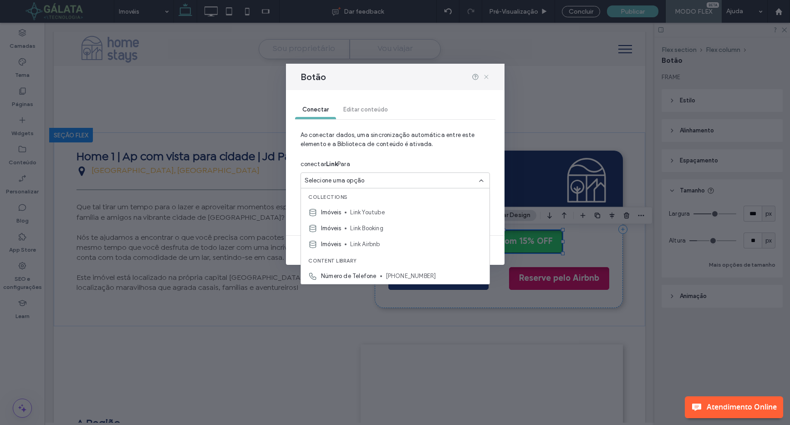
click at [487, 78] on use at bounding box center [486, 77] width 4 height 4
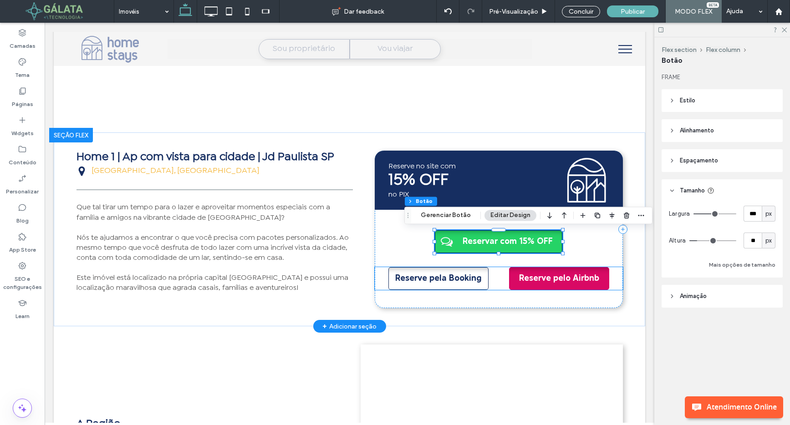
click at [452, 282] on span "Reserve pela Booking" at bounding box center [438, 278] width 93 height 21
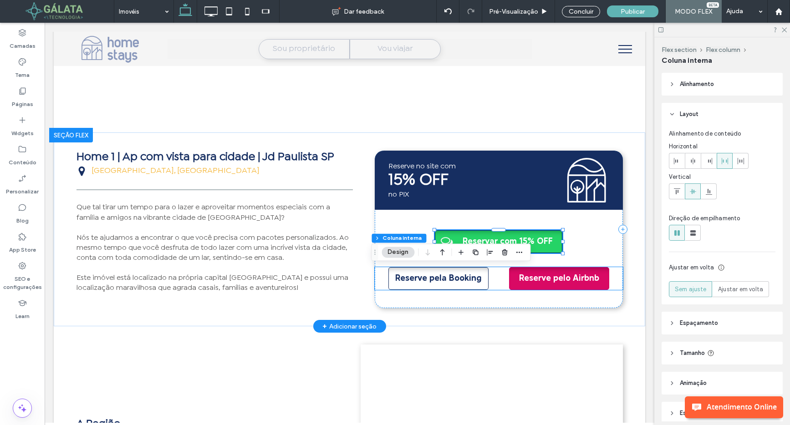
type input "**"
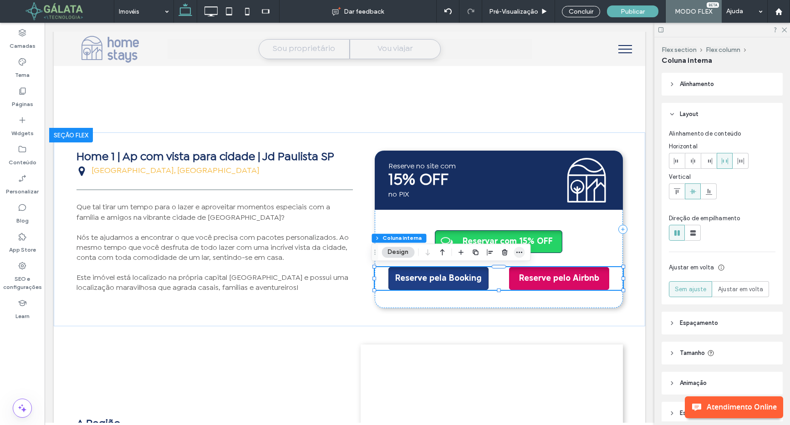
click at [520, 251] on icon "button" at bounding box center [518, 252] width 7 height 7
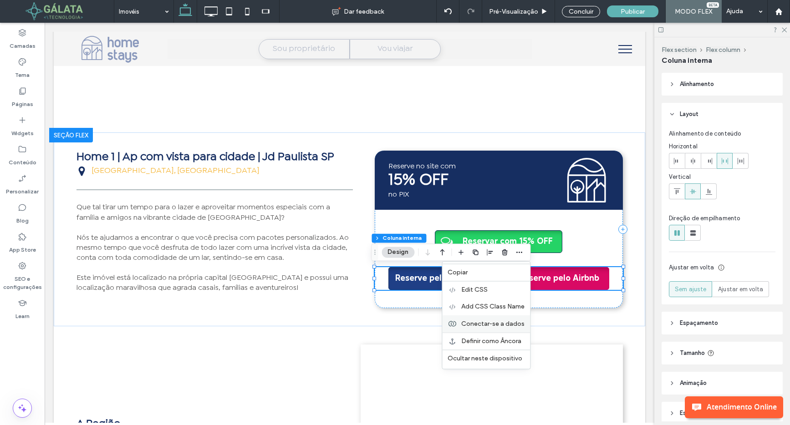
click at [495, 322] on span "Conectar-se a dados" at bounding box center [492, 324] width 63 height 8
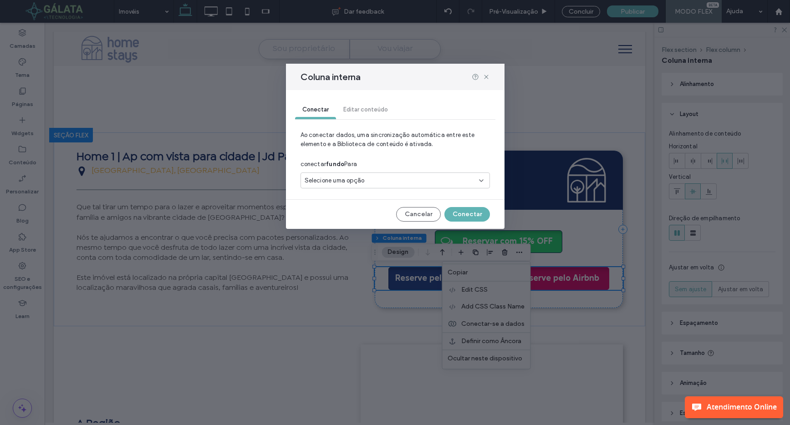
click at [418, 181] on div "Selecione uma opção" at bounding box center [390, 180] width 170 height 9
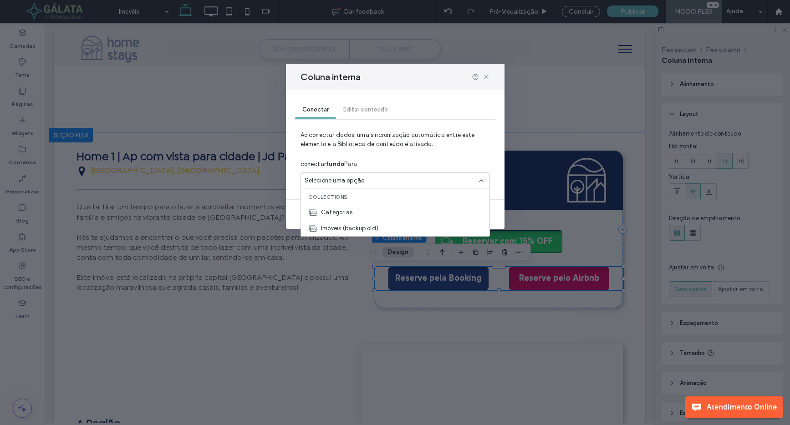
click at [427, 179] on div "Selecione uma opção" at bounding box center [390, 180] width 170 height 9
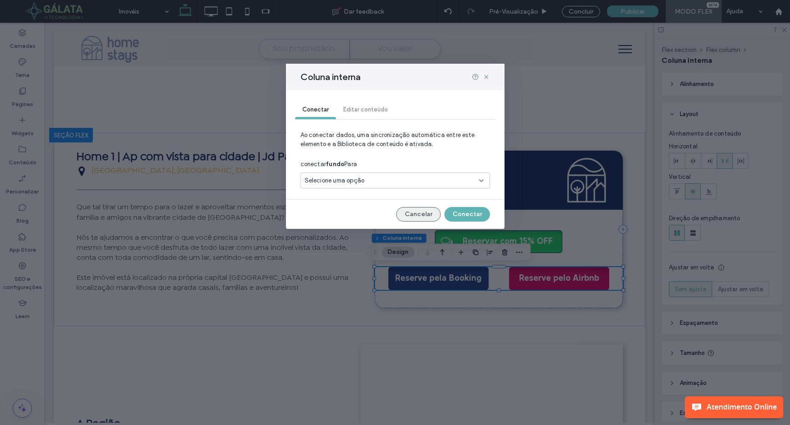
click at [429, 213] on button "Cancelar" at bounding box center [418, 214] width 45 height 15
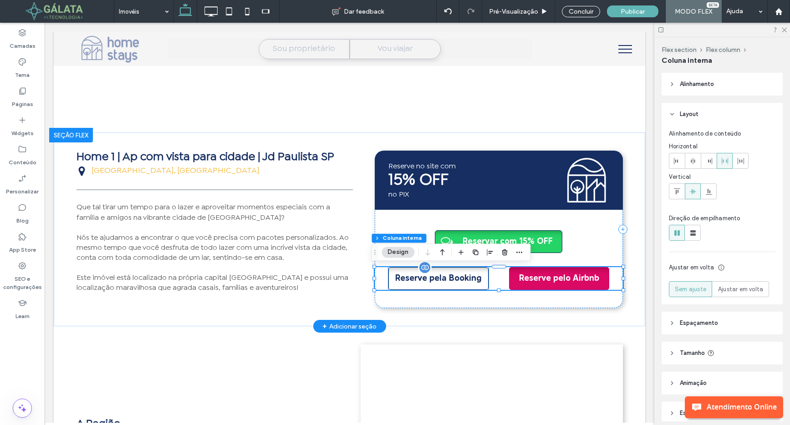
click at [458, 278] on span "Reserve pela Booking" at bounding box center [438, 278] width 93 height 21
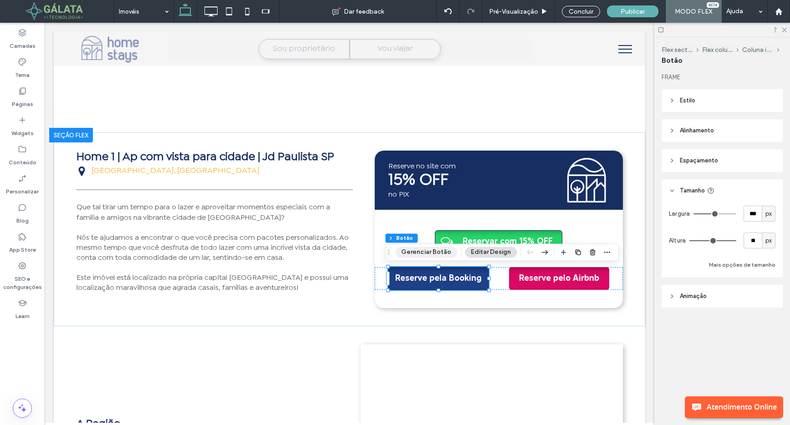
click at [438, 250] on button "Gerenciar Botão" at bounding box center [426, 252] width 62 height 11
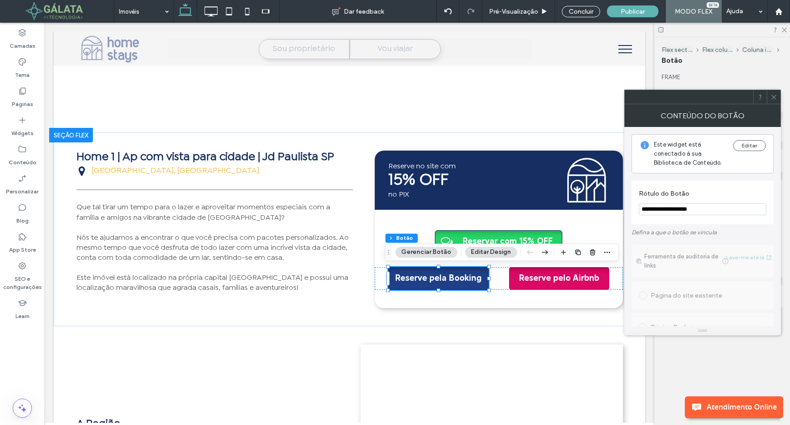
click at [774, 97] on use at bounding box center [773, 97] width 5 height 5
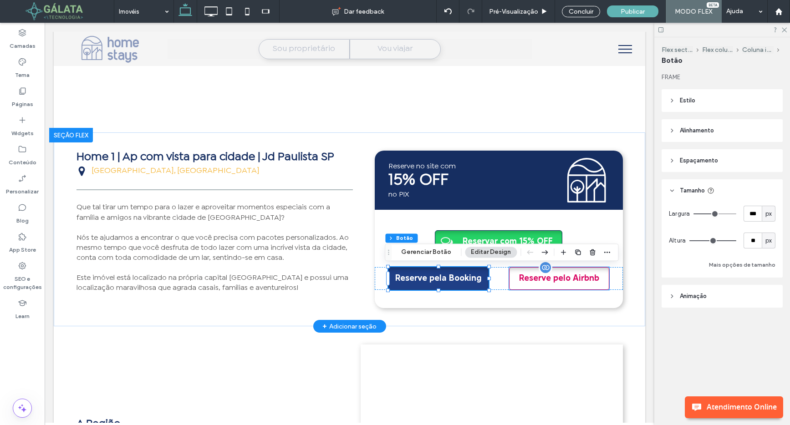
click at [555, 286] on span "Reserve pelo Airbnb" at bounding box center [559, 278] width 86 height 21
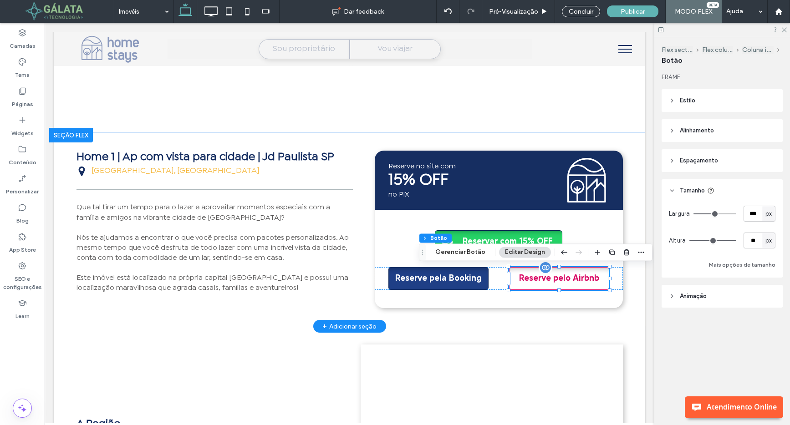
click at [568, 284] on span "Reserve pelo Airbnb" at bounding box center [559, 278] width 86 height 21
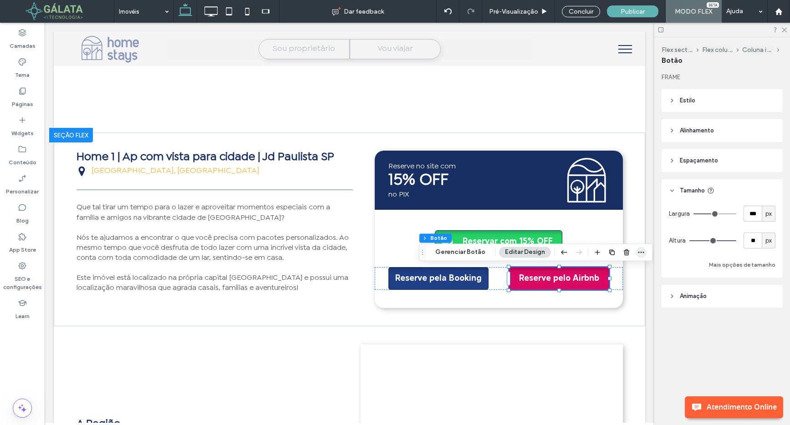
click at [639, 253] on icon "button" at bounding box center [640, 252] width 7 height 7
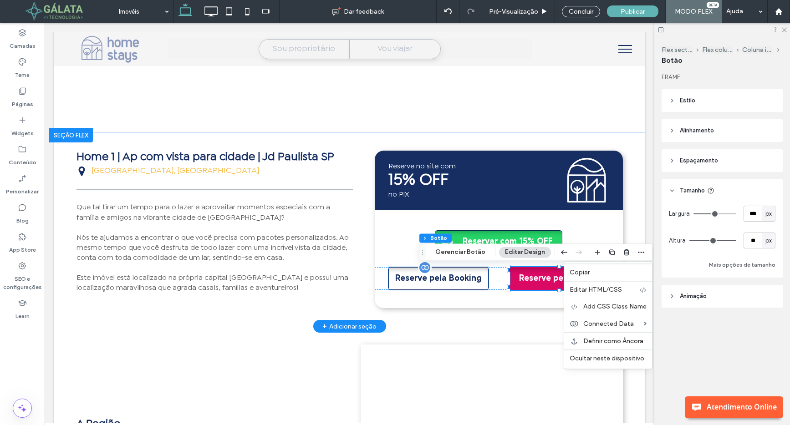
click at [394, 282] on span "Reserve pela Booking" at bounding box center [438, 278] width 93 height 21
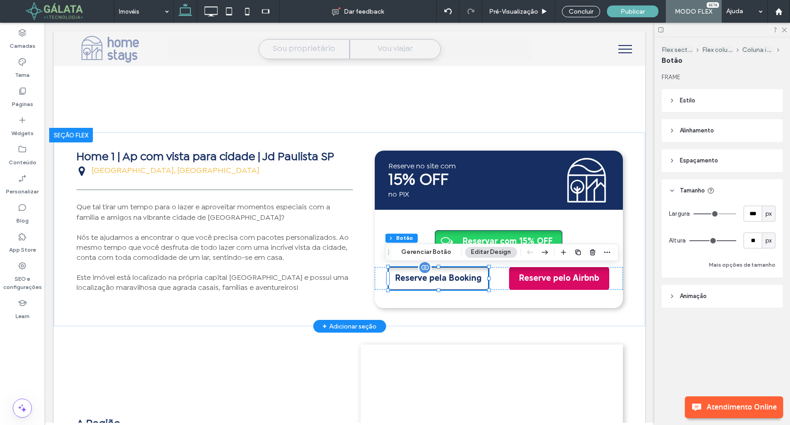
click at [394, 282] on span "Reserve pela Booking" at bounding box center [438, 278] width 93 height 21
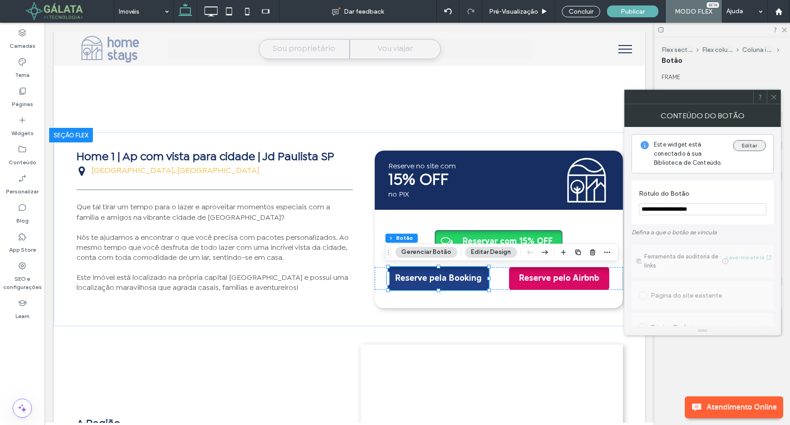
click at [748, 142] on button "Editar" at bounding box center [749, 145] width 33 height 11
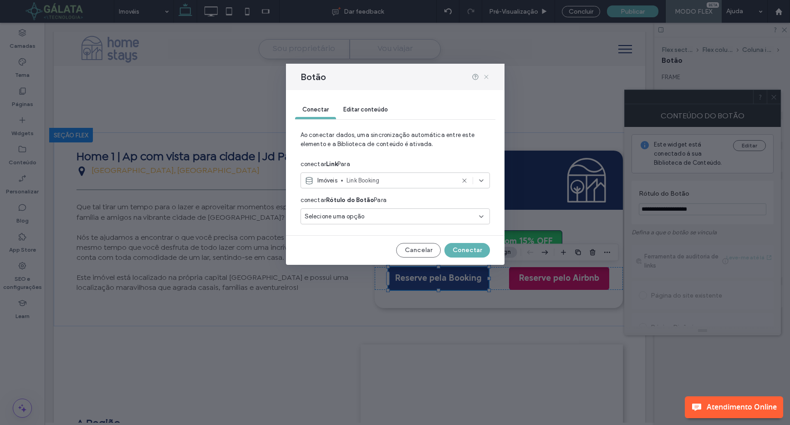
click at [486, 76] on icon at bounding box center [485, 76] width 7 height 7
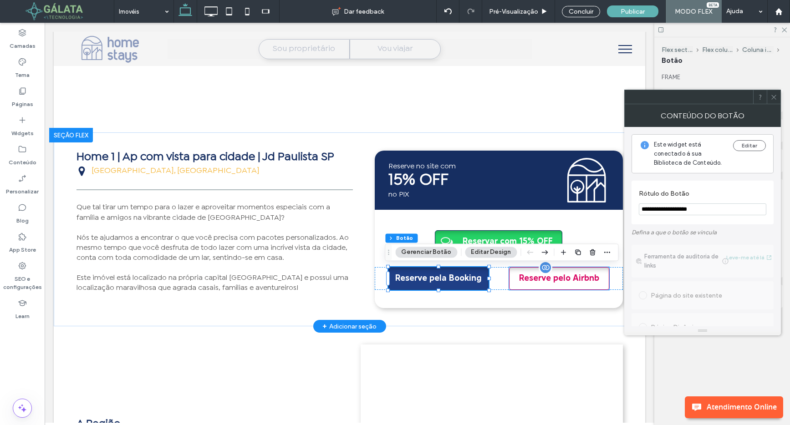
click at [516, 284] on span "Reserve pelo Airbnb" at bounding box center [559, 278] width 86 height 21
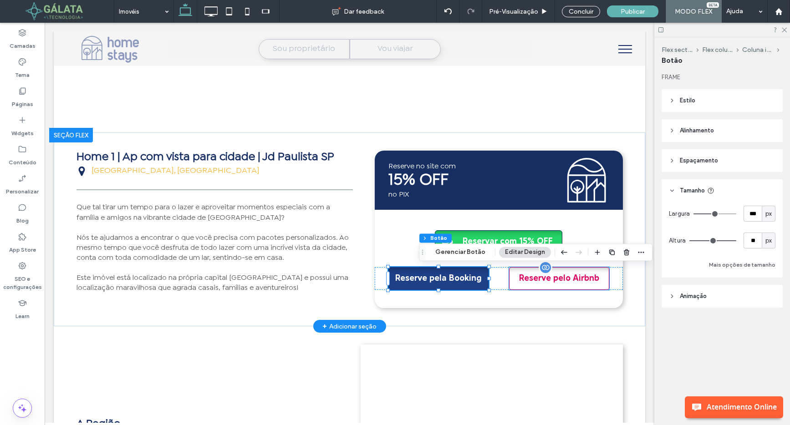
click at [516, 284] on span "Reserve pelo Airbnb" at bounding box center [559, 278] width 86 height 21
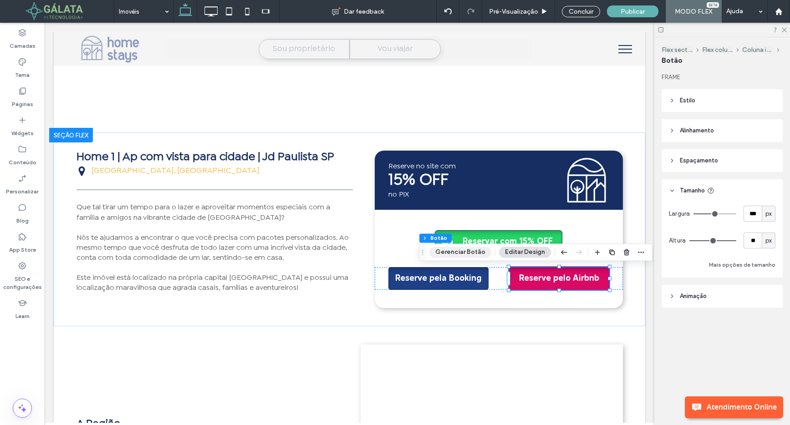
click at [452, 250] on button "Gerenciar Botão" at bounding box center [460, 252] width 62 height 11
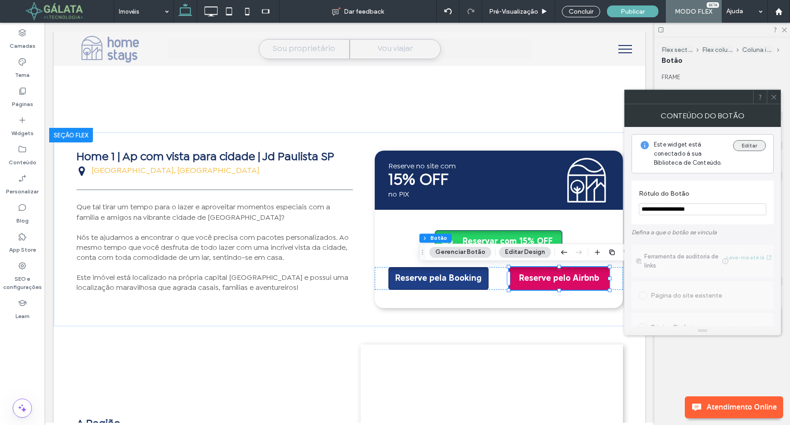
click at [755, 142] on button "Editar" at bounding box center [749, 145] width 33 height 11
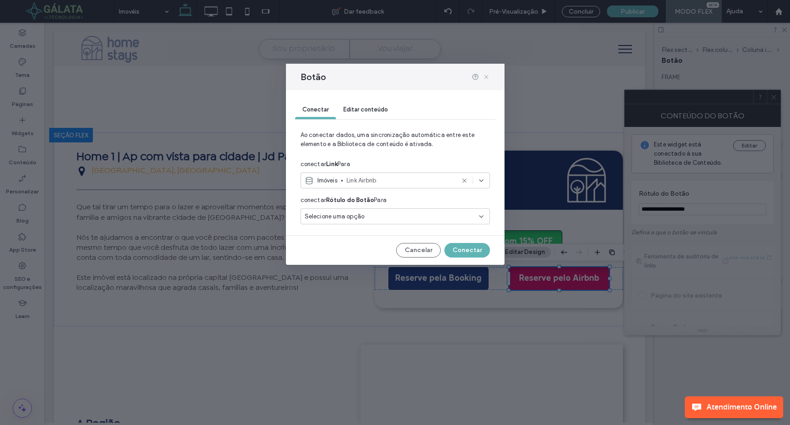
click at [486, 77] on icon at bounding box center [485, 76] width 7 height 7
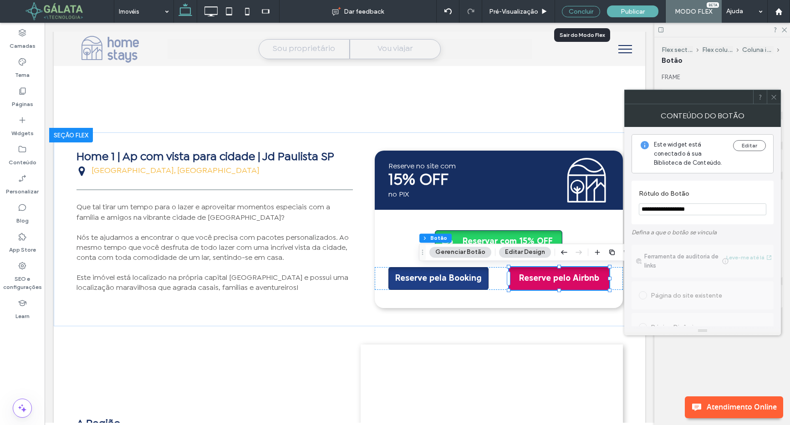
click at [579, 15] on div "Concluir" at bounding box center [581, 11] width 38 height 11
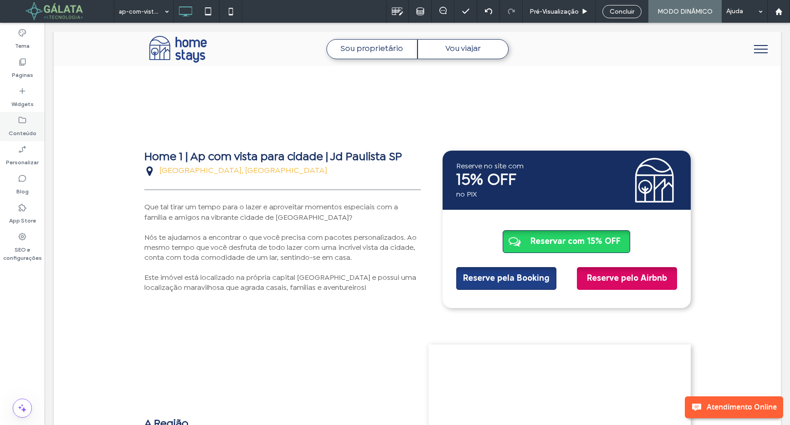
click at [25, 129] on label "Conteúdo" at bounding box center [23, 131] width 28 height 13
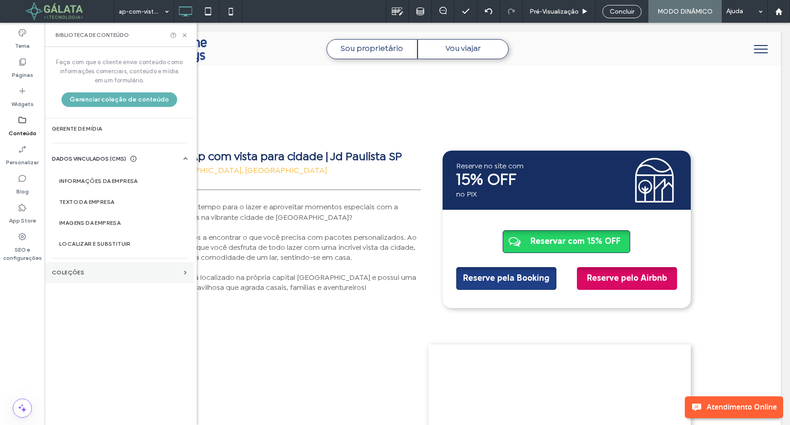
click at [104, 268] on section "COLEÇÕES" at bounding box center [119, 272] width 149 height 21
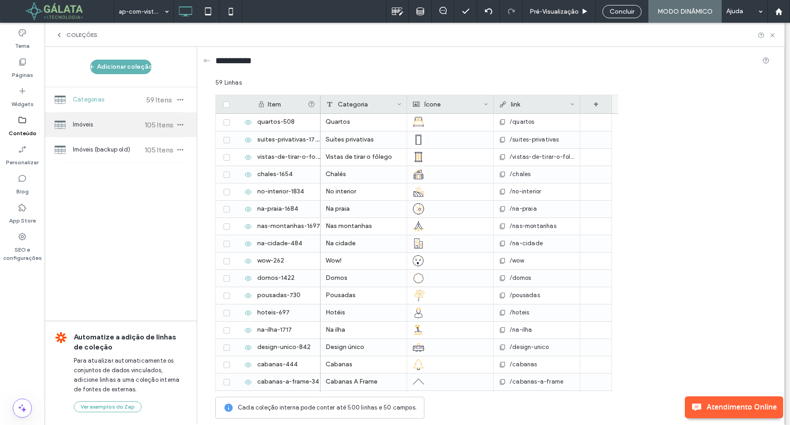
click at [131, 122] on span "Imóveis" at bounding box center [107, 124] width 68 height 9
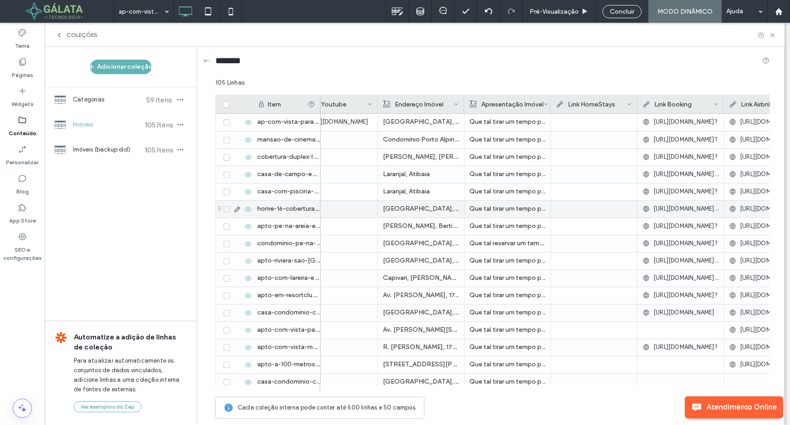
scroll to position [0, 204]
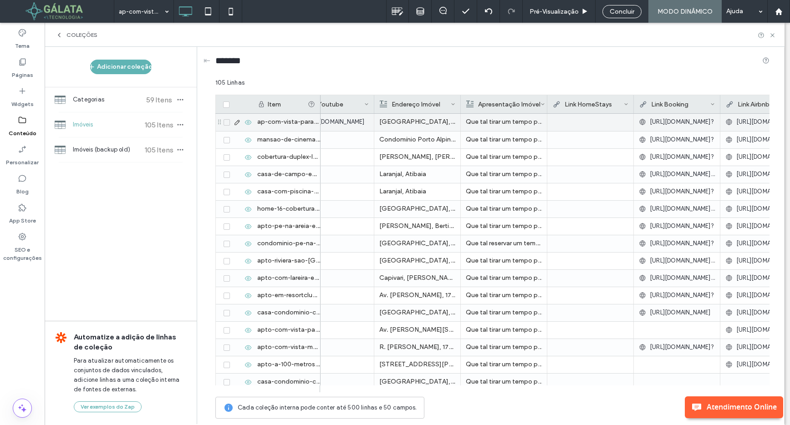
click at [666, 124] on span "https://www.homestays.com.br/br/apartment/KW23H/home-1-ap-com-vista-para-cidade…" at bounding box center [682, 121] width 64 height 9
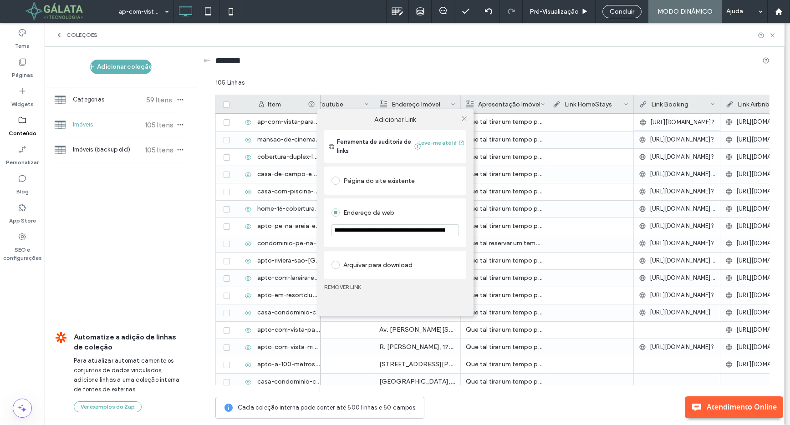
click at [666, 124] on div "**********" at bounding box center [395, 212] width 790 height 425
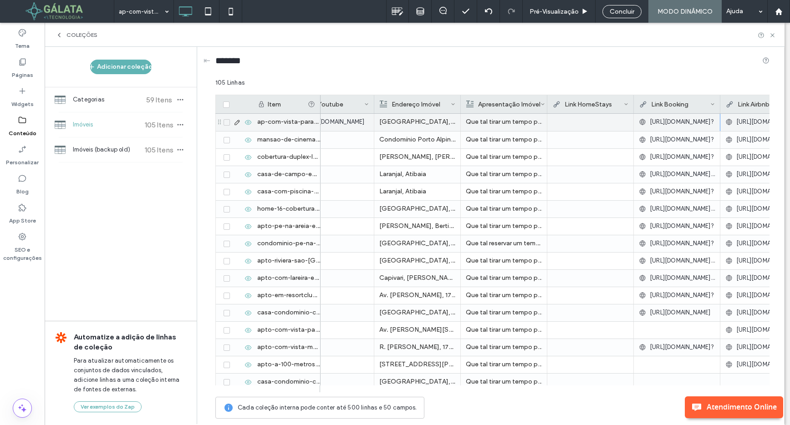
click at [666, 124] on span "https://www.homestays.com.br/br/apartment/KW23H/home-1-ap-com-vista-para-cidade…" at bounding box center [682, 121] width 64 height 9
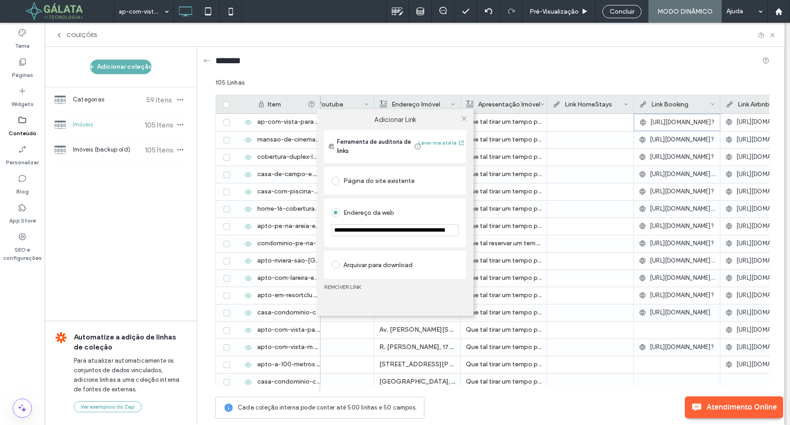
click at [376, 229] on input "**********" at bounding box center [394, 230] width 127 height 12
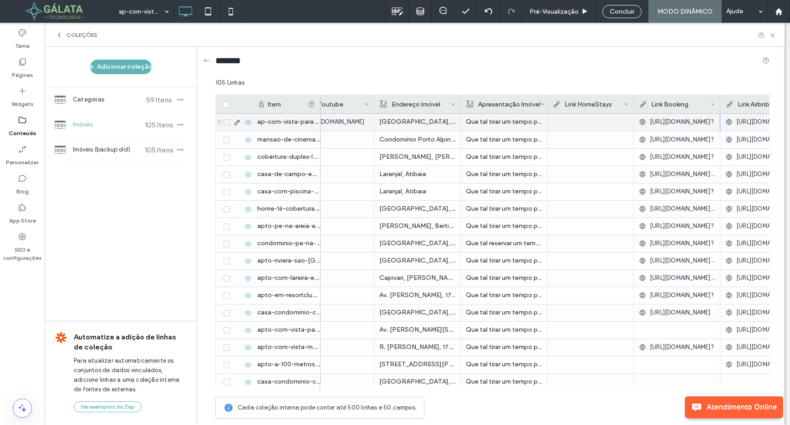
click at [581, 122] on div at bounding box center [590, 122] width 76 height 16
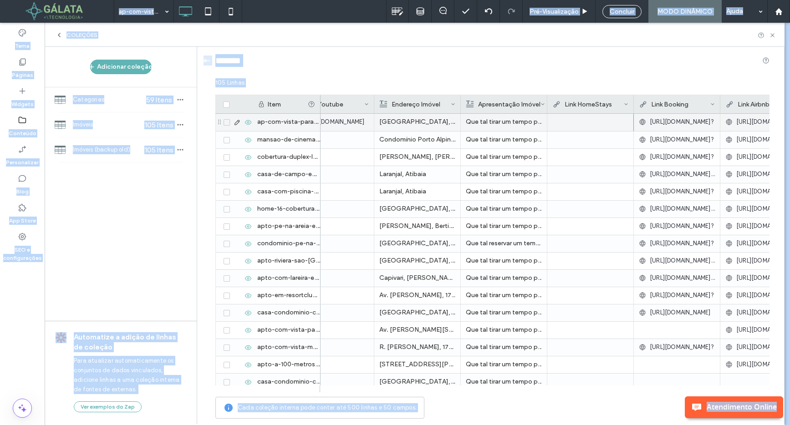
click at [581, 122] on div at bounding box center [590, 122] width 76 height 16
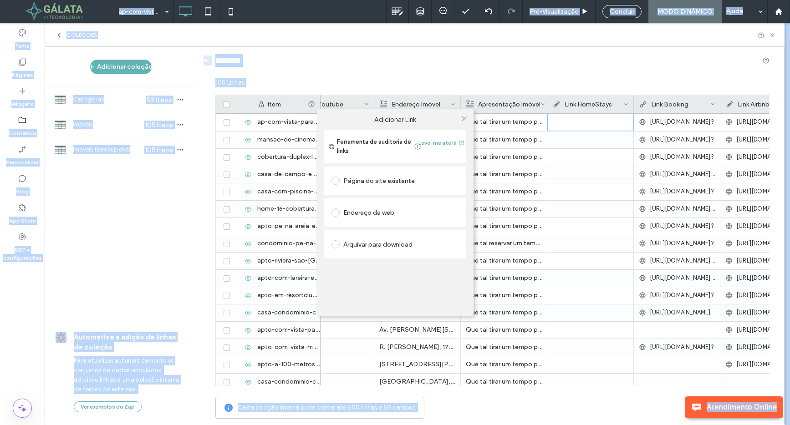
click at [581, 122] on div "Adicionar Link Ferramenta de auditoria de links Leve-me até lá Página do site e…" at bounding box center [395, 212] width 790 height 425
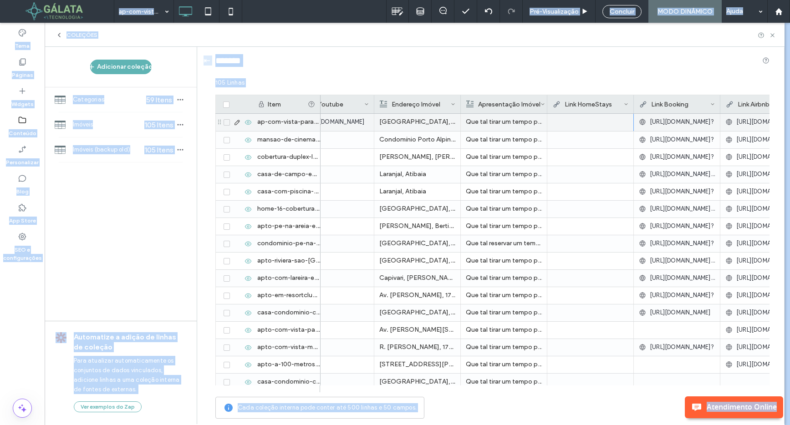
click at [579, 124] on div at bounding box center [590, 122] width 76 height 16
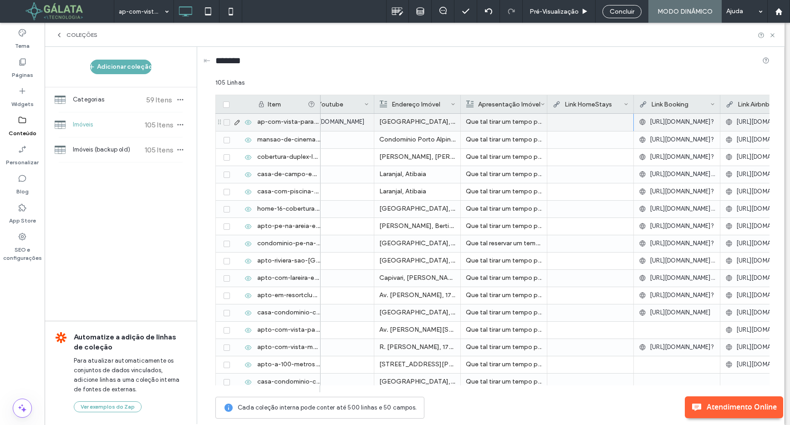
click at [568, 126] on div at bounding box center [590, 122] width 76 height 16
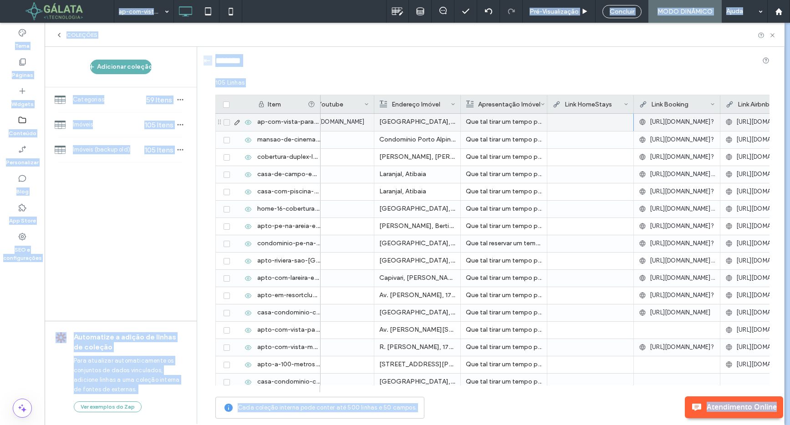
click at [561, 123] on div at bounding box center [590, 122] width 76 height 16
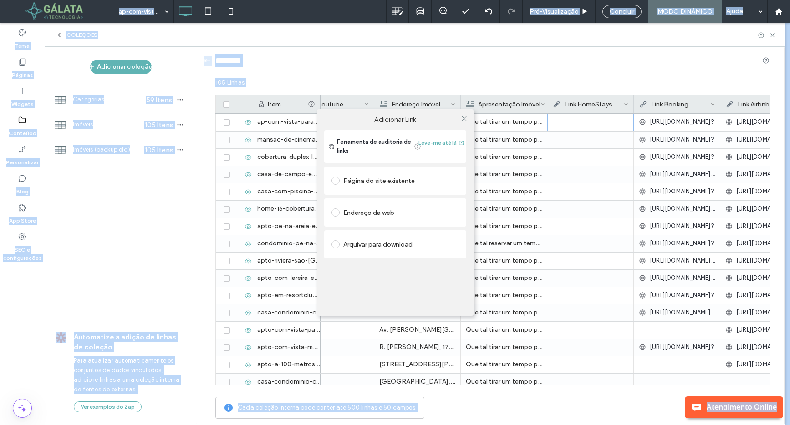
click at [359, 212] on div "Endereço da web" at bounding box center [394, 212] width 127 height 15
click at [354, 228] on input "url" at bounding box center [394, 230] width 127 height 12
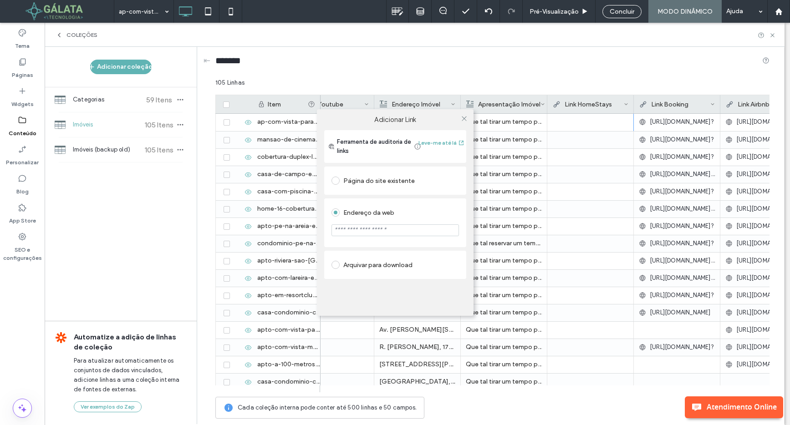
paste input "**********"
type input "**********"
click at [412, 240] on section "**********" at bounding box center [394, 231] width 127 height 23
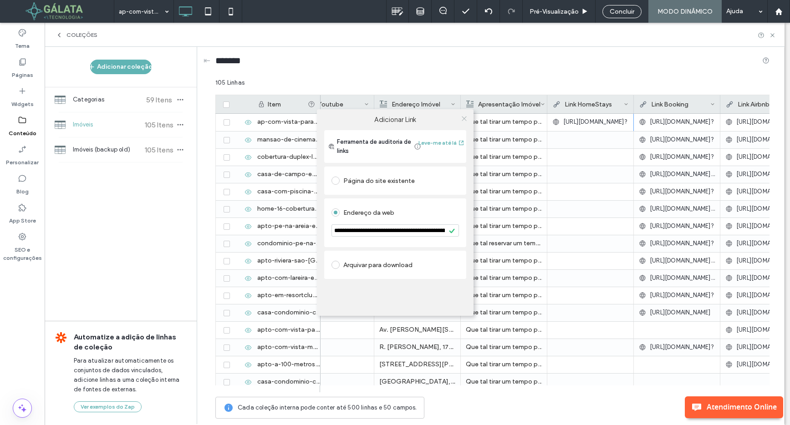
click at [465, 119] on icon at bounding box center [464, 118] width 7 height 7
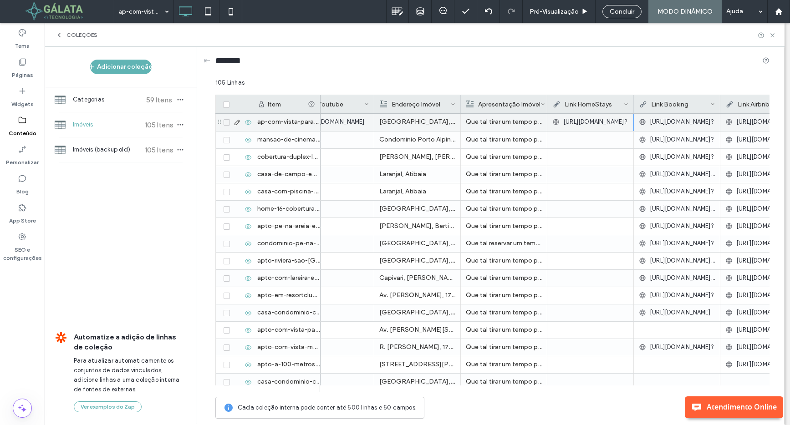
click at [683, 120] on span "https://www.homestays.com.br/br/apartment/KW23H/home-1-ap-com-vista-para-cidade…" at bounding box center [682, 121] width 64 height 9
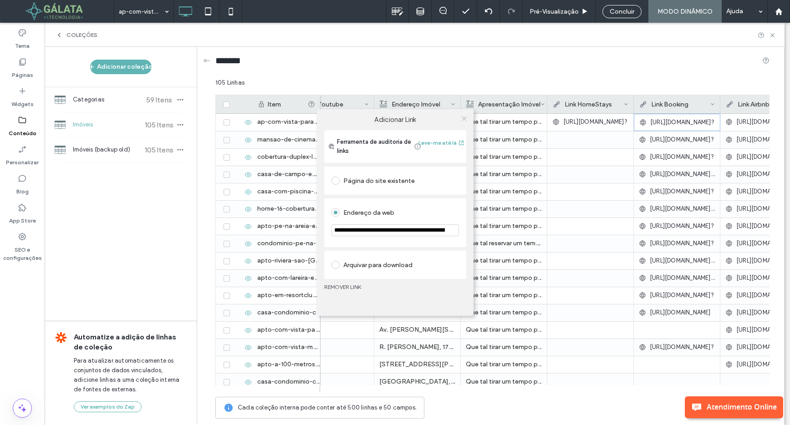
click at [464, 119] on use at bounding box center [464, 118] width 5 height 5
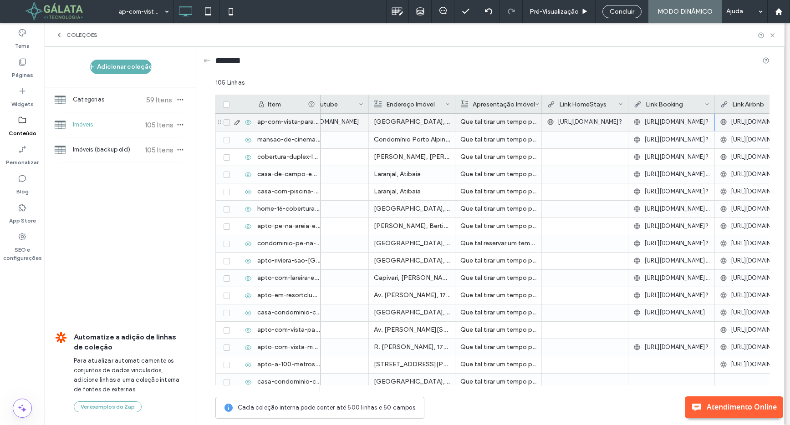
click at [571, 120] on span "https://www.homestays.com.br/br/apartment/KW23H/home-1-ap-com-vista-para-cidade…" at bounding box center [590, 121] width 64 height 9
click at [584, 124] on span "https://www.homestays.com.br/br/apartment/KW23H/home-1-ap-com-vista-para-cidade…" at bounding box center [590, 121] width 64 height 9
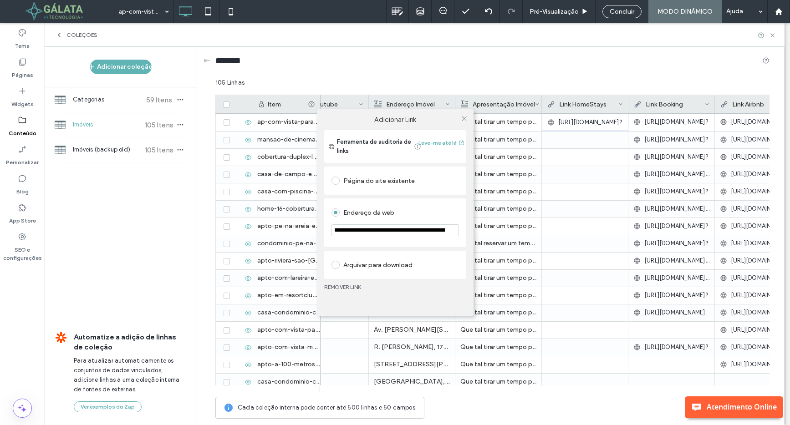
click at [584, 124] on div "**********" at bounding box center [395, 212] width 790 height 425
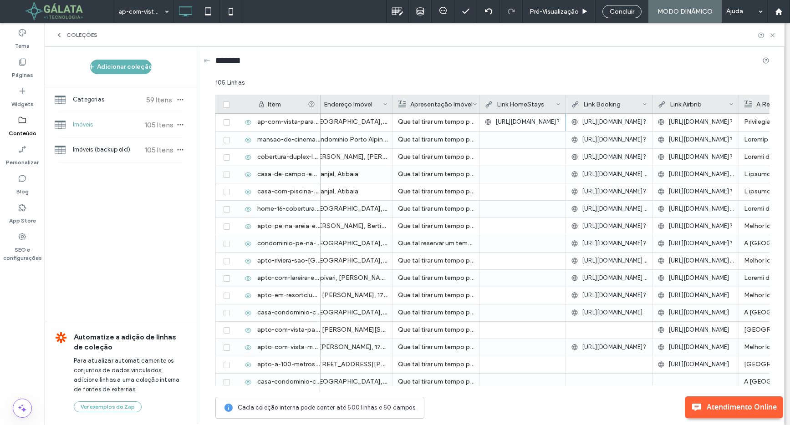
click at [604, 124] on span "https://www.homestays.com.br/br/apartment/KW23H/home-1-ap-com-vista-para-cidade…" at bounding box center [614, 121] width 64 height 9
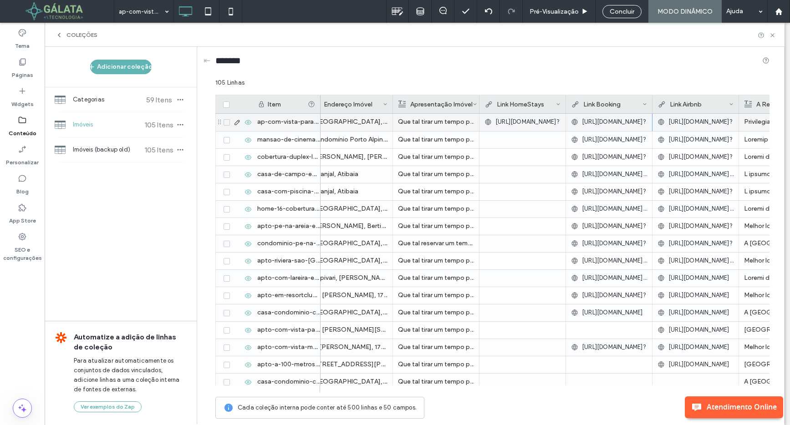
click at [601, 123] on span "https://www.homestays.com.br/br/apartment/KW23H/home-1-ap-com-vista-para-cidade…" at bounding box center [614, 121] width 64 height 9
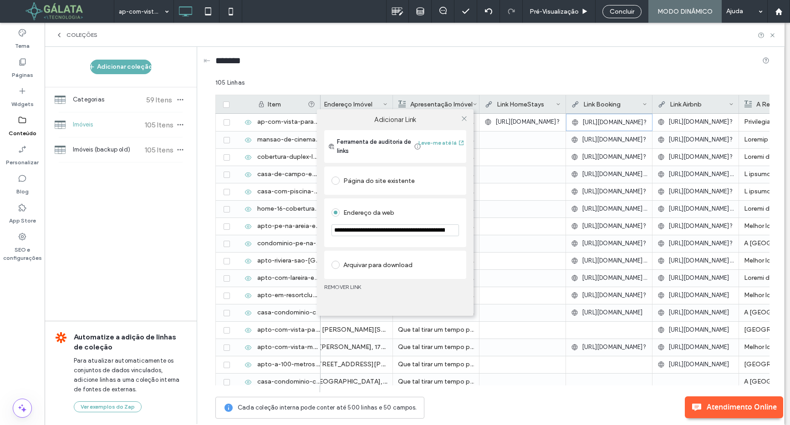
click at [411, 230] on input "**********" at bounding box center [394, 230] width 127 height 12
paste input "url"
type input "**********"
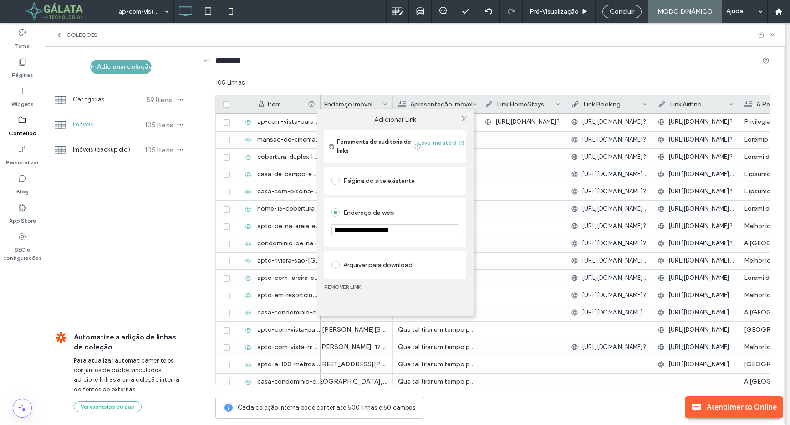
click at [591, 138] on div "**********" at bounding box center [395, 212] width 790 height 425
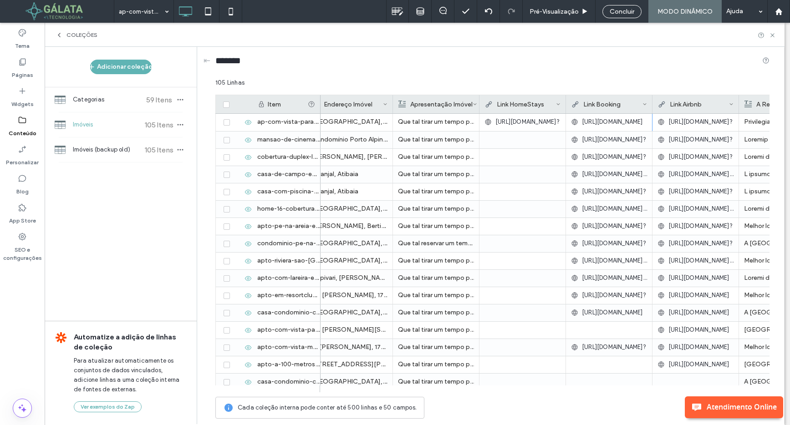
click at [591, 138] on div "**********" at bounding box center [395, 212] width 790 height 425
click at [591, 138] on span "[URL][DOMAIN_NAME]?" at bounding box center [614, 139] width 64 height 9
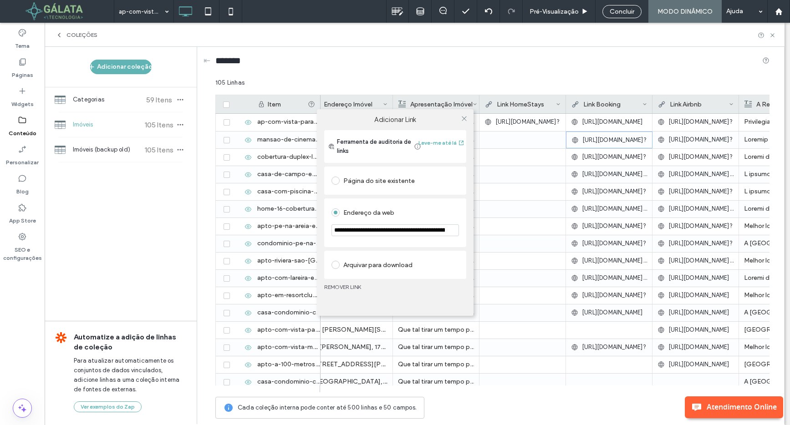
click at [591, 138] on div "**********" at bounding box center [395, 212] width 790 height 425
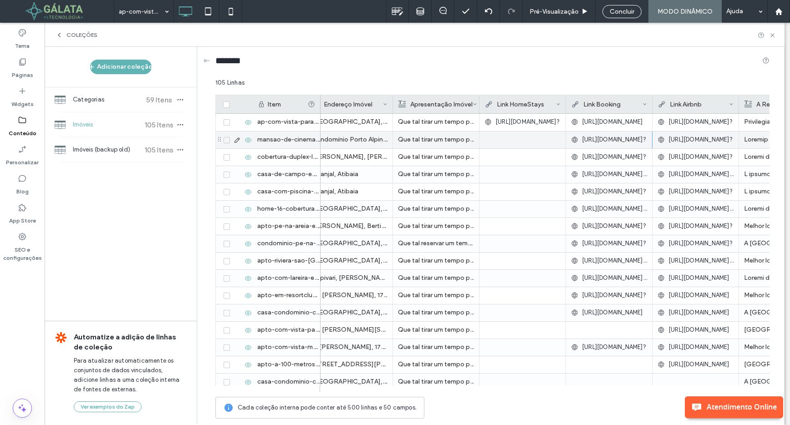
click at [591, 140] on span "[URL][DOMAIN_NAME]?" at bounding box center [614, 139] width 64 height 9
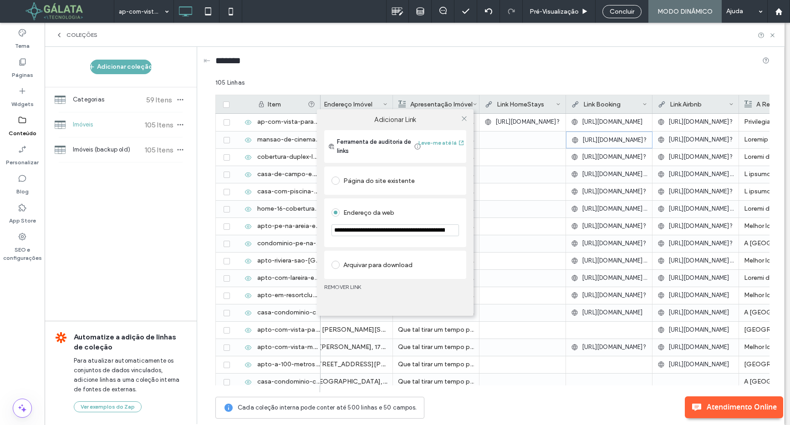
click at [591, 140] on div "**********" at bounding box center [395, 212] width 790 height 425
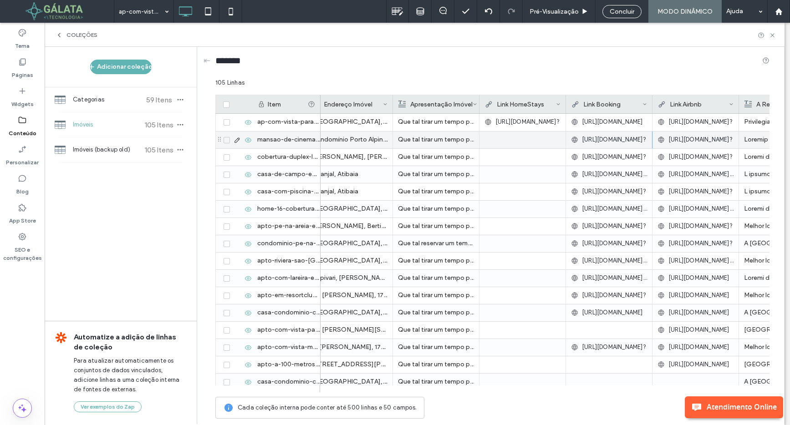
click at [608, 140] on span "[URL][DOMAIN_NAME]?" at bounding box center [614, 139] width 64 height 9
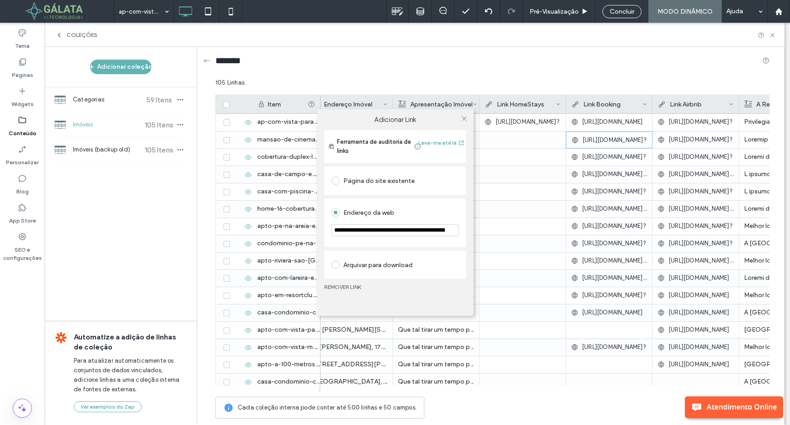
click at [608, 146] on div "**********" at bounding box center [395, 212] width 790 height 425
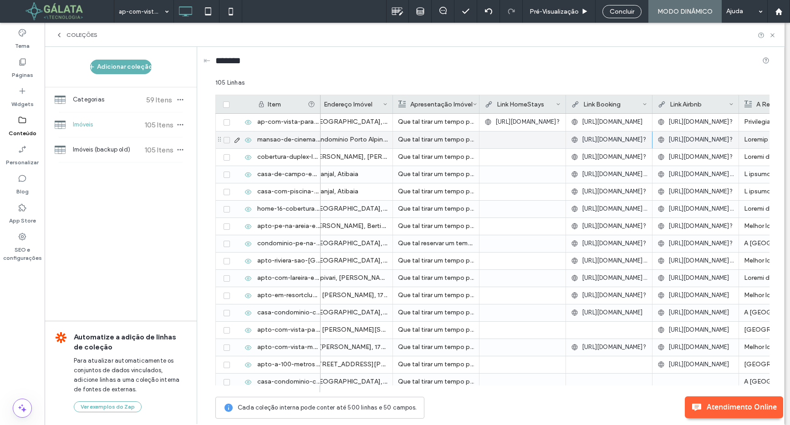
click at [619, 140] on span "[URL][DOMAIN_NAME]?" at bounding box center [614, 139] width 64 height 9
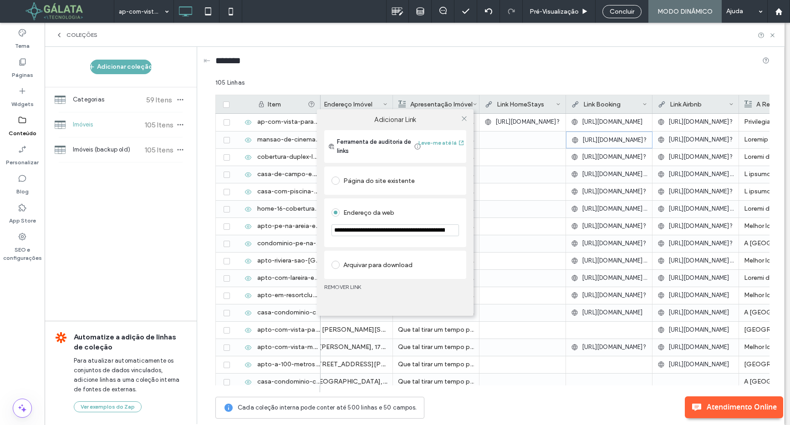
click at [357, 286] on link "REMOVER LINK" at bounding box center [395, 287] width 142 height 7
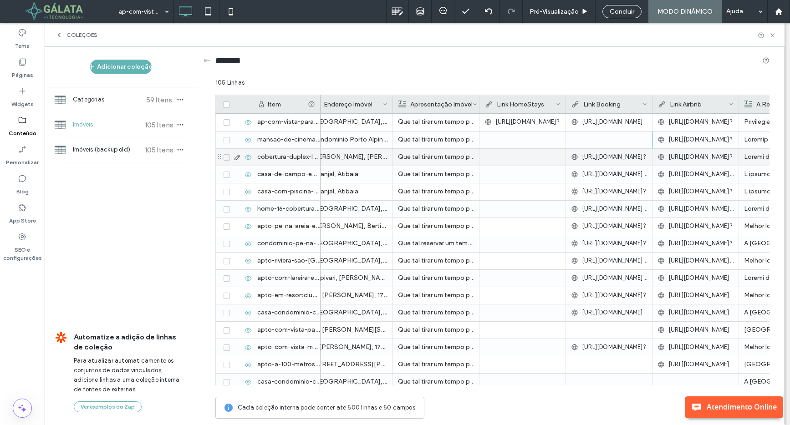
click at [587, 162] on div "[URL][DOMAIN_NAME]?" at bounding box center [609, 157] width 76 height 16
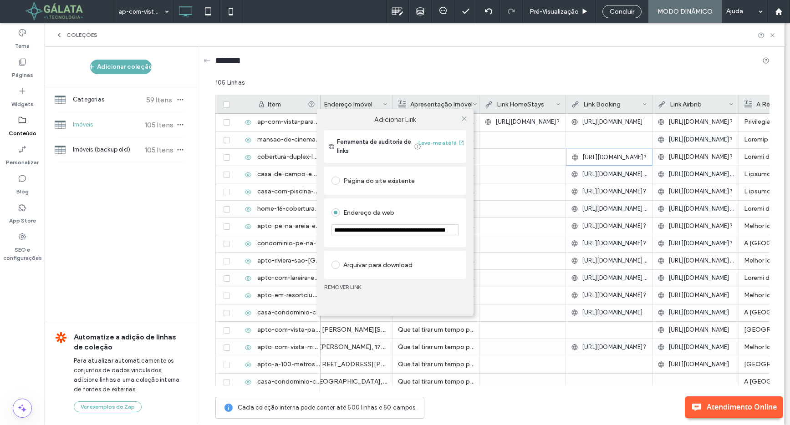
click at [349, 286] on link "REMOVER LINK" at bounding box center [395, 287] width 142 height 7
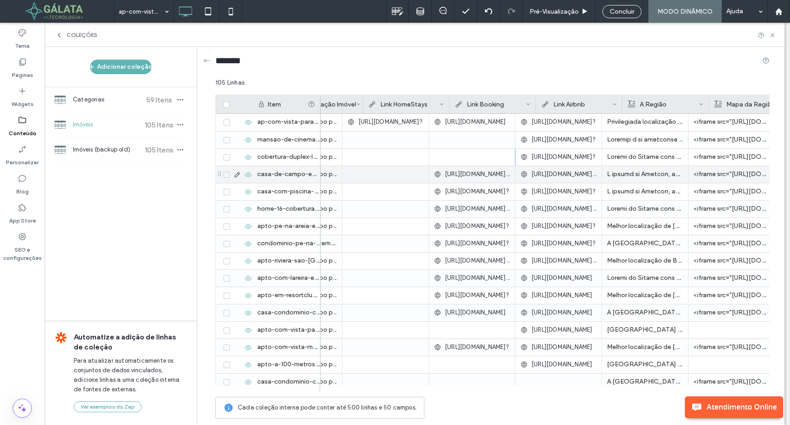
scroll to position [0, 353]
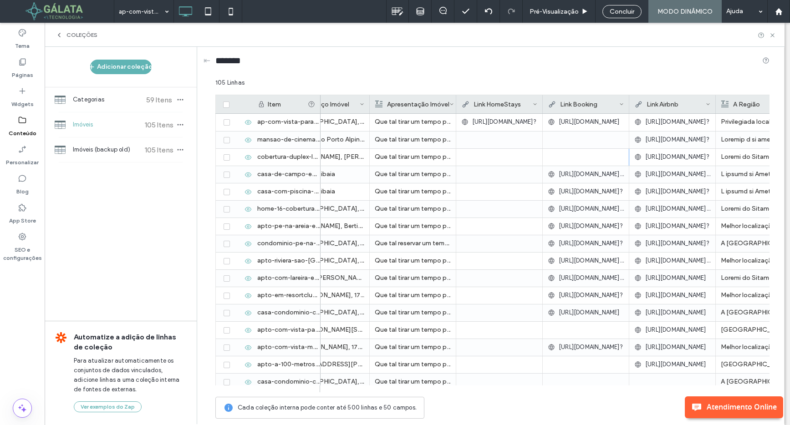
click at [673, 121] on span "https://www.homestays.com.br/br/apartment/KW23H/home-1-ap-com-vista-para-cidade…" at bounding box center [677, 121] width 64 height 9
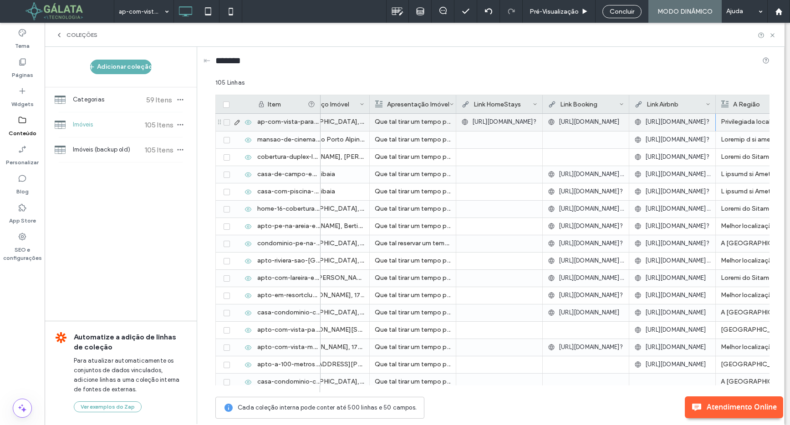
click at [673, 121] on span "https://www.homestays.com.br/br/apartment/KW23H/home-1-ap-com-vista-para-cidade…" at bounding box center [677, 121] width 64 height 9
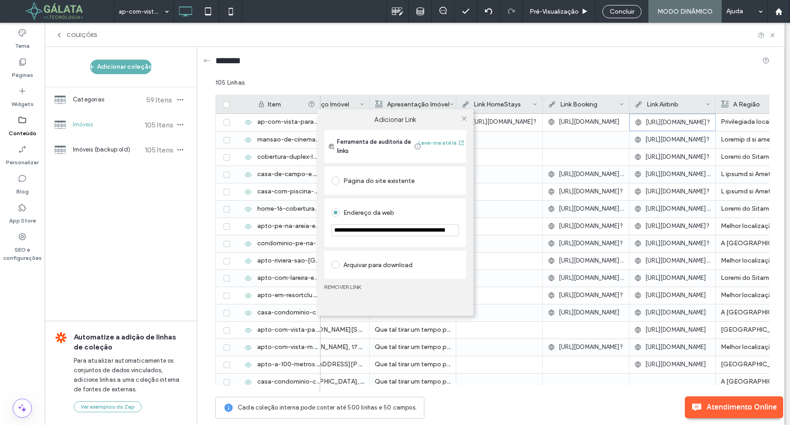
click at [673, 121] on div "**********" at bounding box center [395, 212] width 790 height 425
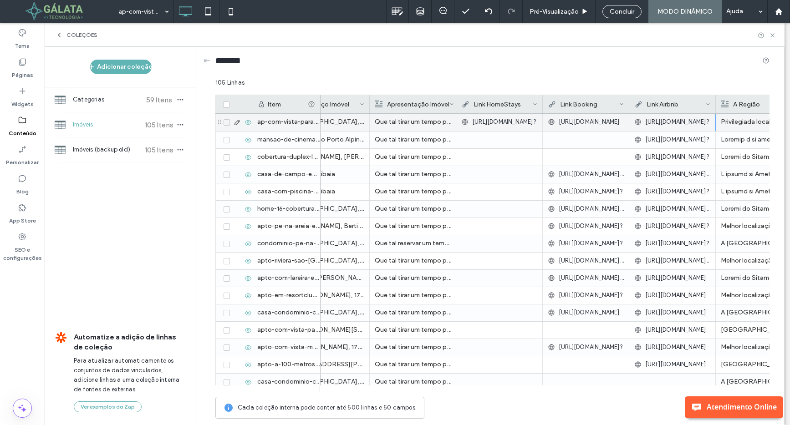
click at [669, 122] on span "https://www.homestays.com.br/br/apartment/KW23H/home-1-ap-com-vista-para-cidade…" at bounding box center [677, 121] width 64 height 9
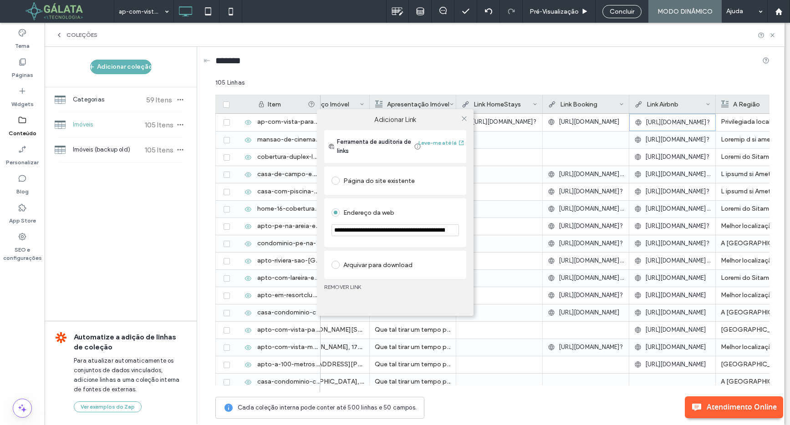
click at [377, 228] on input "**********" at bounding box center [394, 230] width 127 height 12
paste input "url"
type input "**********"
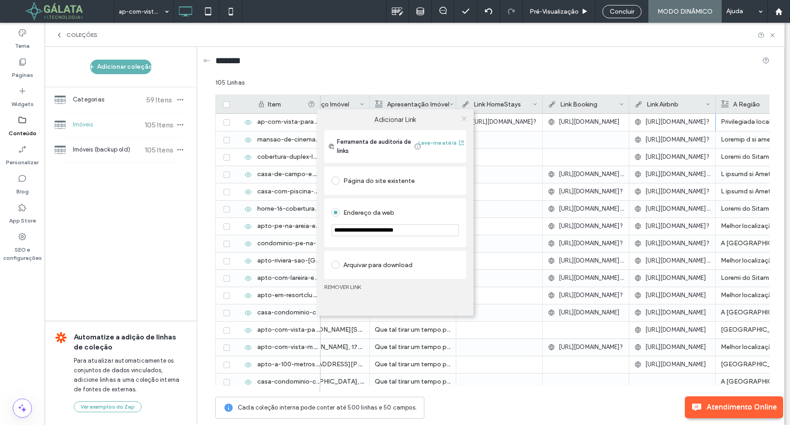
click at [465, 119] on use at bounding box center [464, 118] width 5 height 5
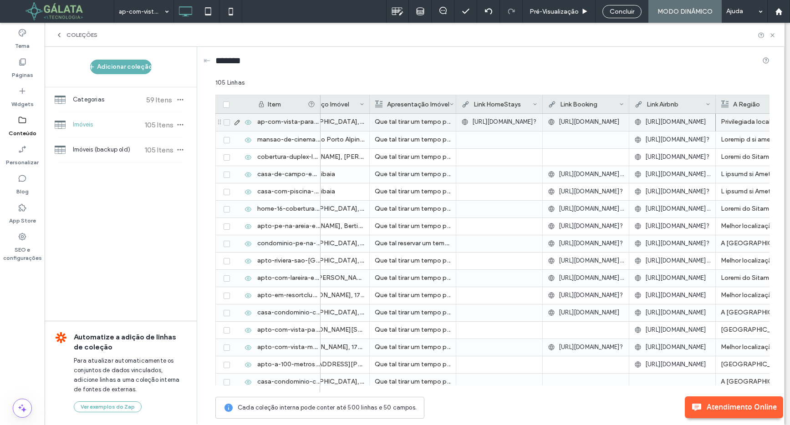
click at [482, 122] on span "https://www.homestays.com.br/br/apartment/KW23H/home-1-ap-com-vista-para-cidade…" at bounding box center [504, 121] width 64 height 9
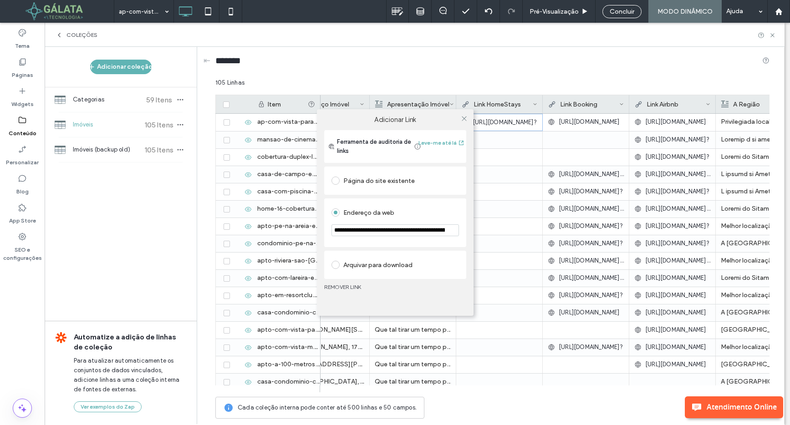
click at [482, 122] on div "**********" at bounding box center [395, 212] width 790 height 425
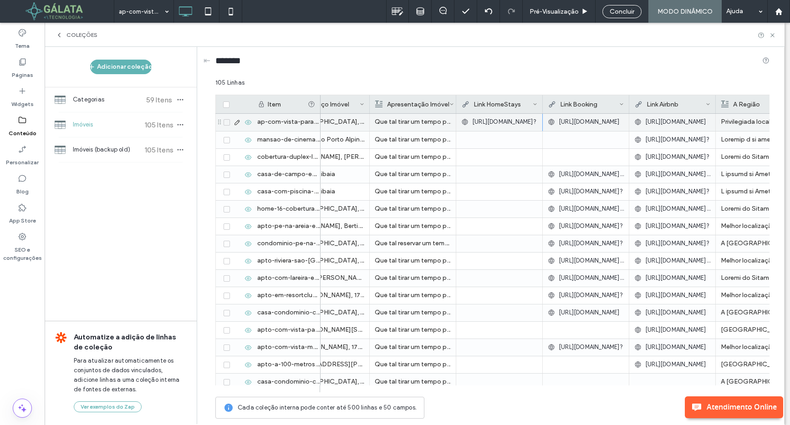
click at [482, 122] on span "https://www.homestays.com.br/br/apartment/KW23H/home-1-ap-com-vista-para-cidade…" at bounding box center [504, 121] width 64 height 9
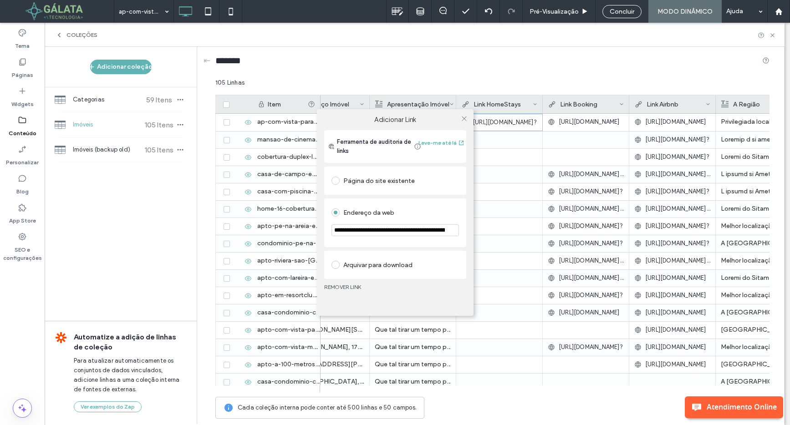
click at [425, 230] on input "**********" at bounding box center [394, 230] width 127 height 12
type input "**********"
click at [460, 215] on div "**********" at bounding box center [395, 222] width 142 height 49
click at [466, 119] on icon at bounding box center [464, 118] width 7 height 7
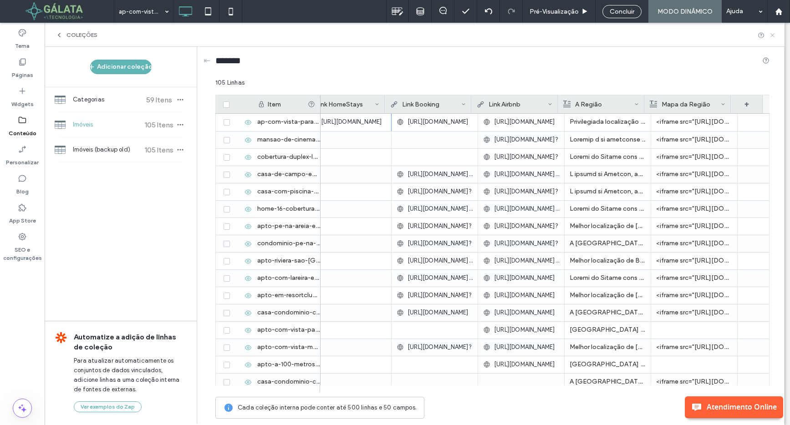
click at [773, 36] on use at bounding box center [772, 35] width 4 height 4
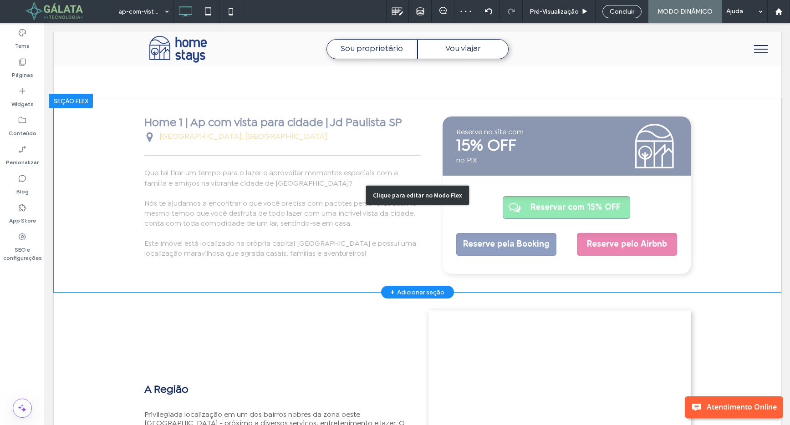
click at [535, 208] on div "Clique para editar no Modo Flex" at bounding box center [417, 195] width 727 height 194
click at [535, 208] on span "Reservar com 15% OFF" at bounding box center [575, 207] width 96 height 21
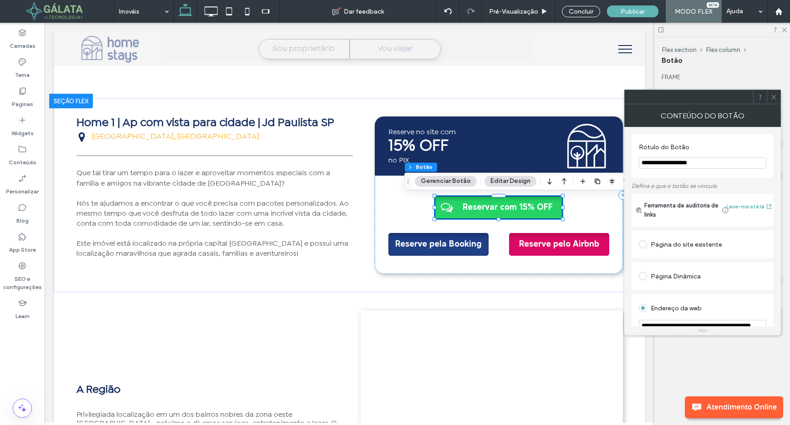
click at [453, 183] on button "Gerenciar Botão" at bounding box center [446, 181] width 62 height 11
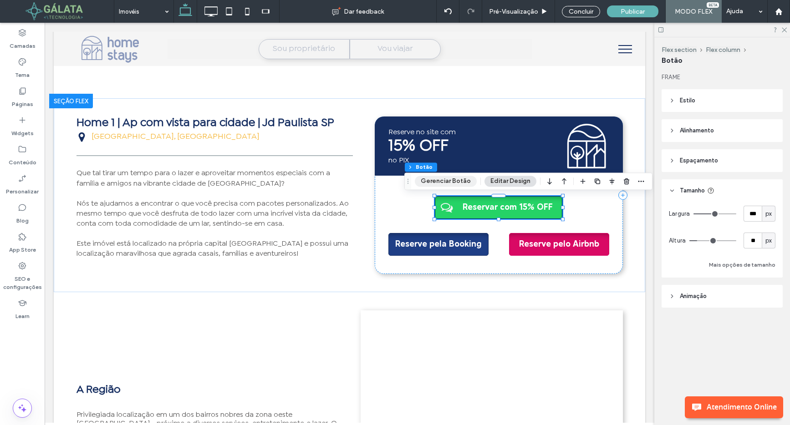
click at [454, 178] on button "Gerenciar Botão" at bounding box center [446, 181] width 62 height 11
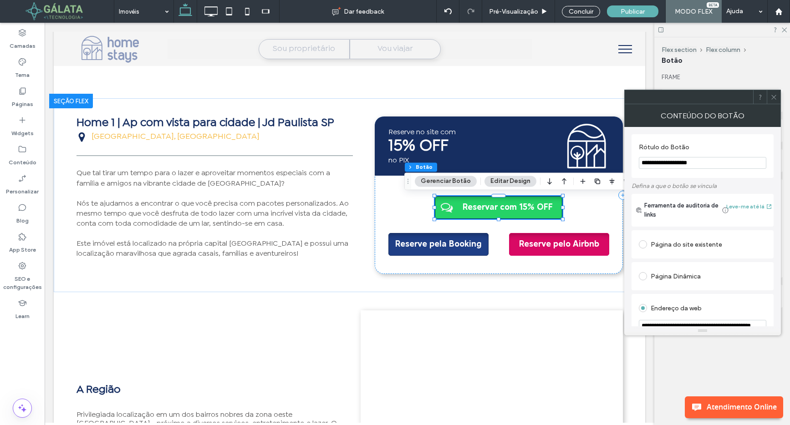
click at [771, 97] on icon at bounding box center [773, 97] width 7 height 7
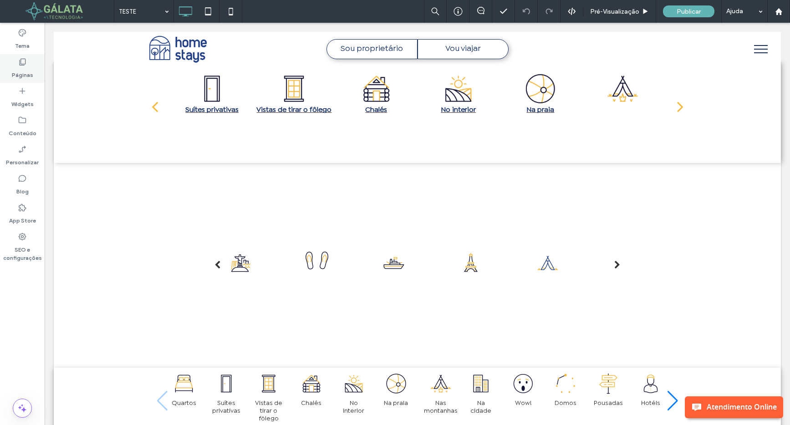
click at [20, 71] on label "Páginas" at bounding box center [22, 72] width 21 height 13
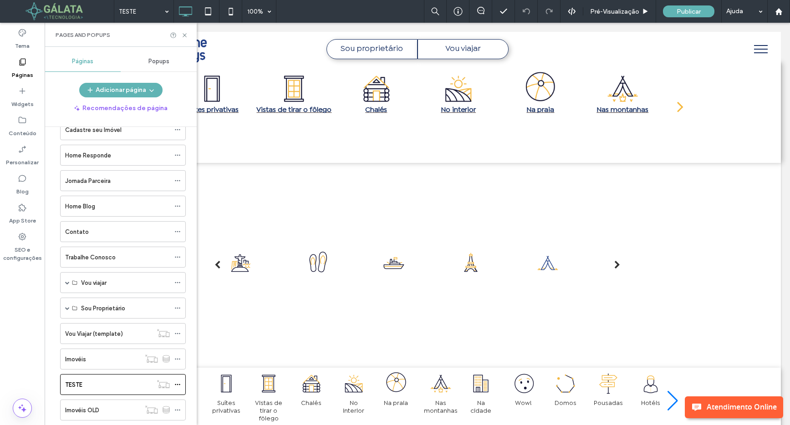
scroll to position [122, 0]
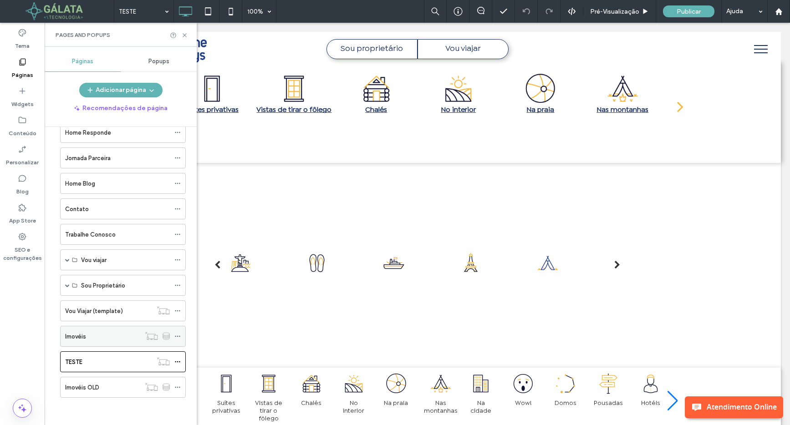
click at [84, 338] on label "Imovéis" at bounding box center [75, 337] width 21 height 16
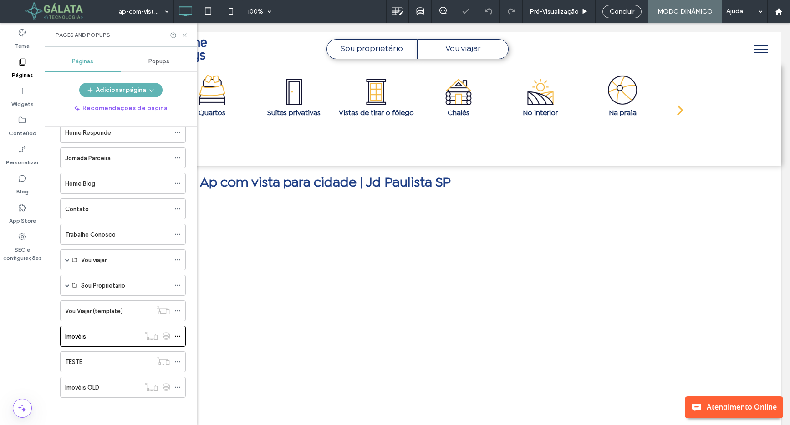
click at [186, 34] on icon at bounding box center [184, 35] width 7 height 7
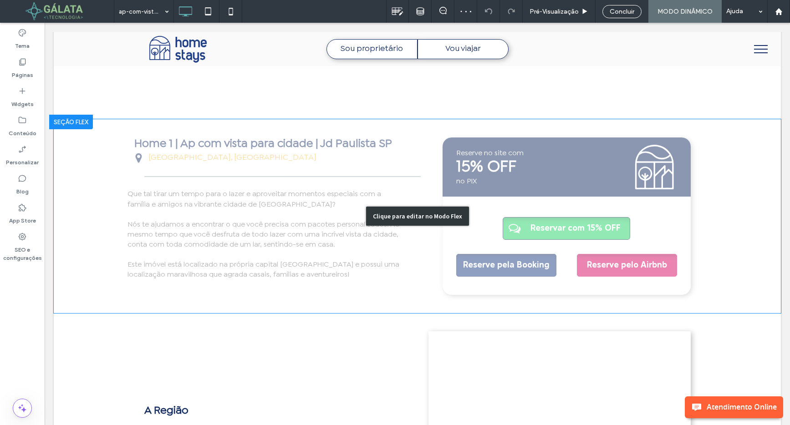
scroll to position [369, 0]
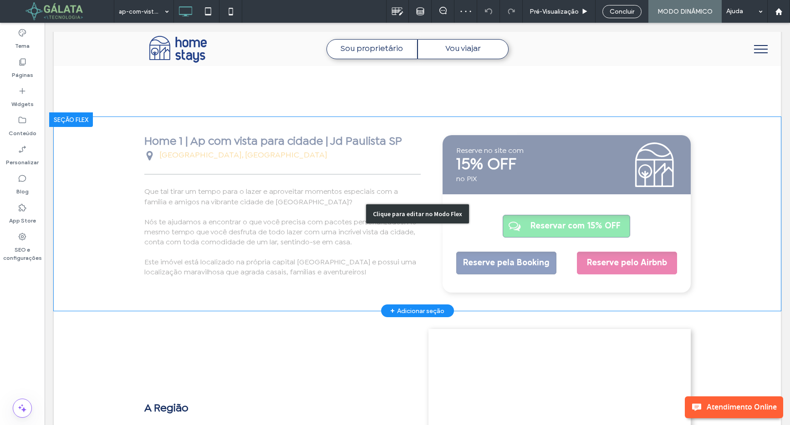
click at [503, 222] on div "Clique para editar no Modo Flex" at bounding box center [417, 214] width 727 height 194
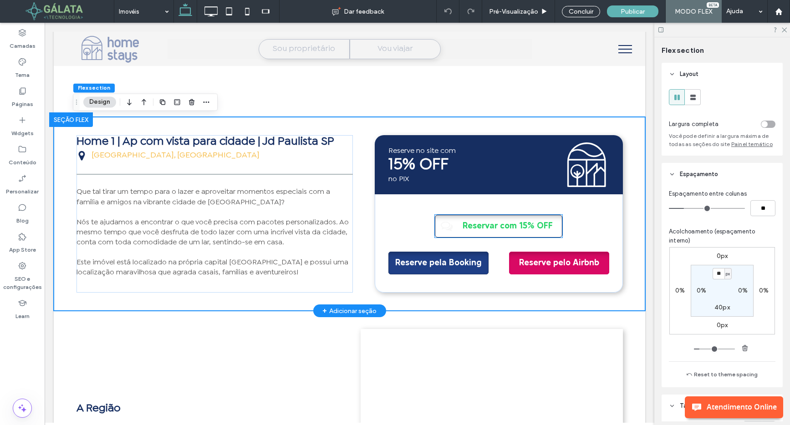
click at [435, 225] on span at bounding box center [446, 226] width 23 height 13
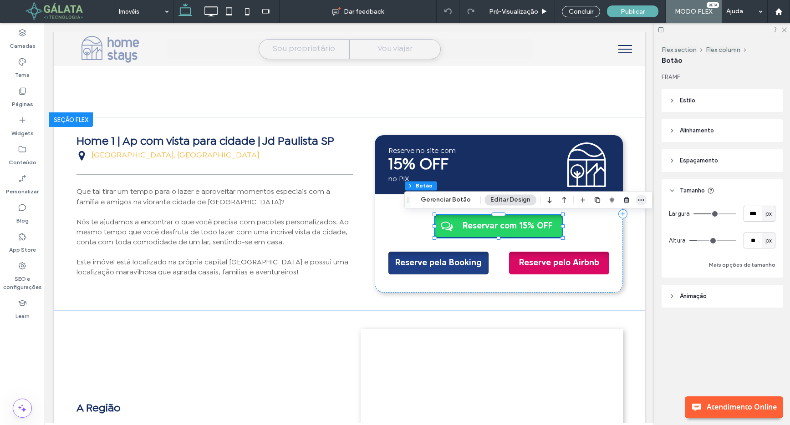
click at [639, 201] on icon "button" at bounding box center [640, 199] width 7 height 7
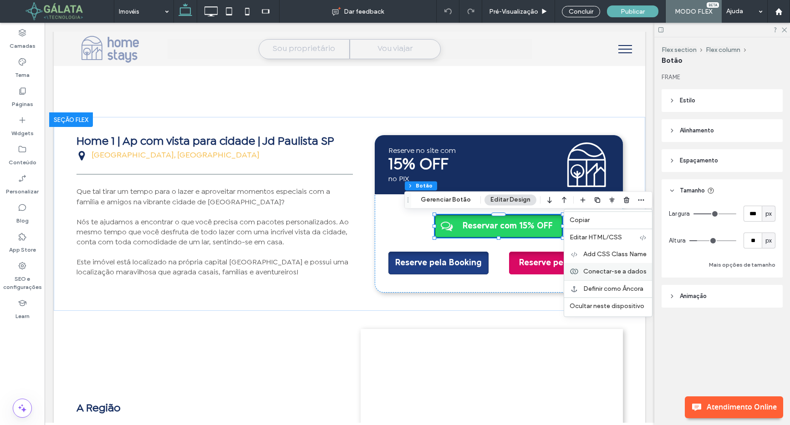
click at [601, 273] on span "Conectar-se a dados" at bounding box center [614, 272] width 63 height 8
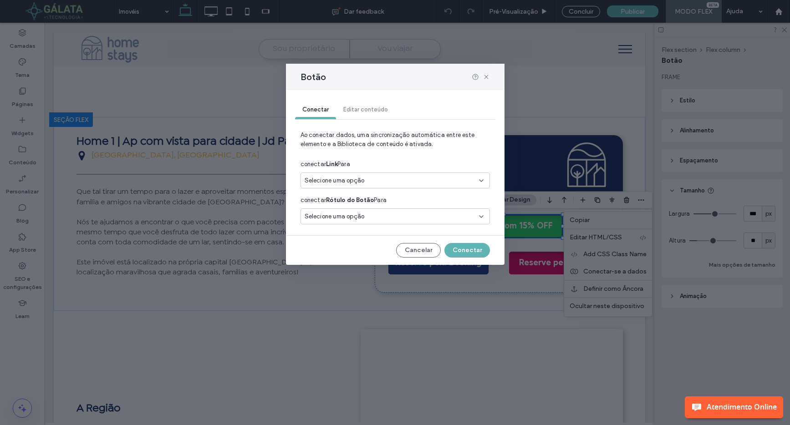
click at [419, 178] on div "Selecione uma opção" at bounding box center [390, 180] width 170 height 9
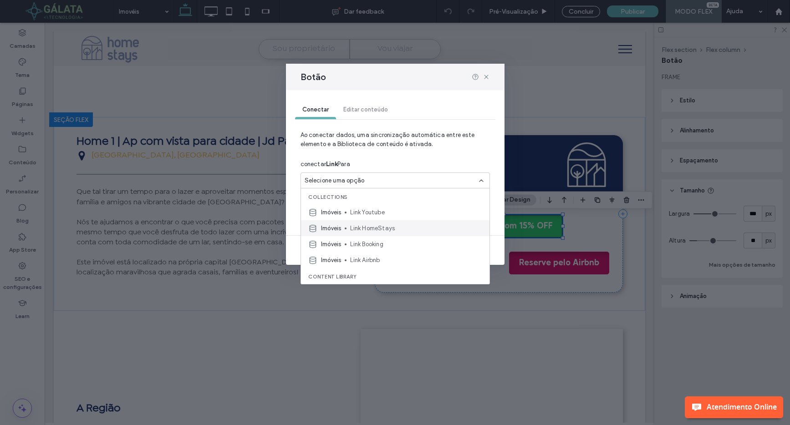
click at [397, 225] on span "Link HomeStays" at bounding box center [416, 228] width 132 height 9
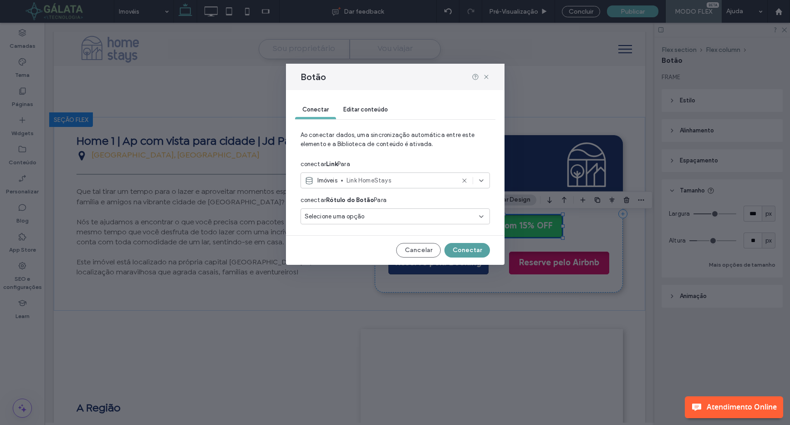
click at [467, 250] on button "Conectar" at bounding box center [467, 250] width 46 height 15
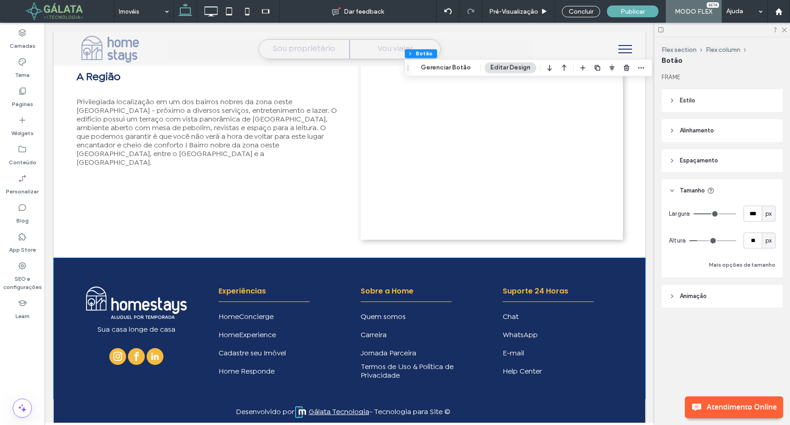
scroll to position [700, 0]
click at [586, 10] on div "Concluir" at bounding box center [581, 11] width 38 height 11
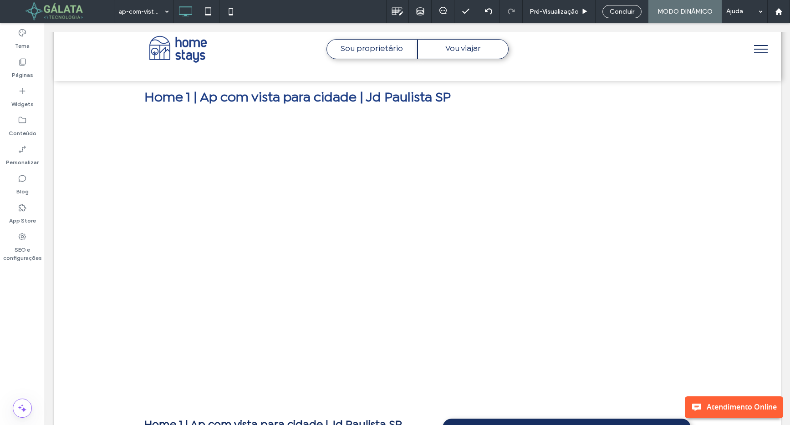
scroll to position [0, 0]
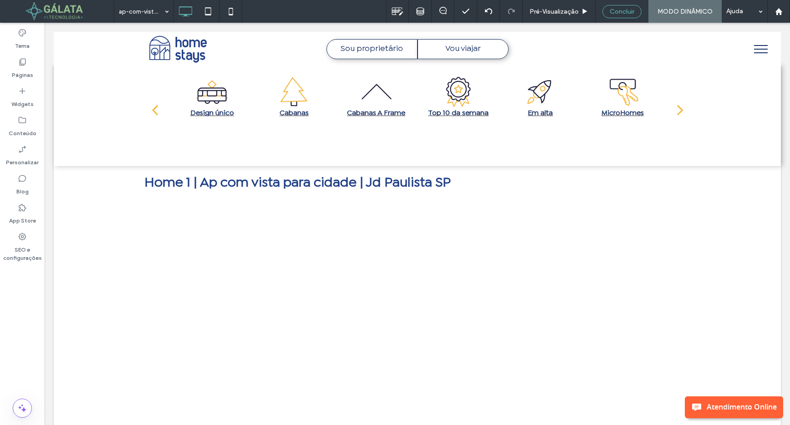
click at [624, 15] on span "Concluir" at bounding box center [621, 12] width 25 height 8
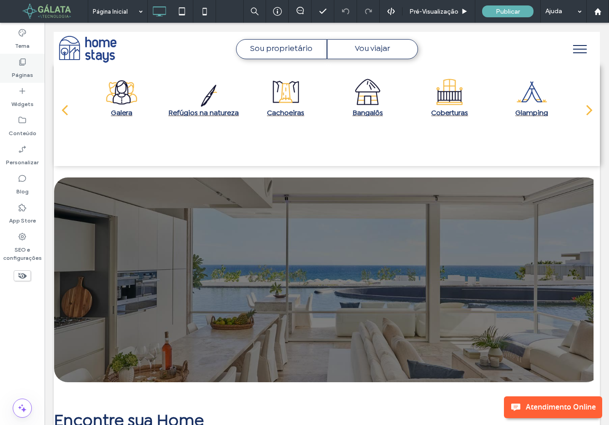
click at [28, 70] on label "Páginas" at bounding box center [22, 72] width 21 height 13
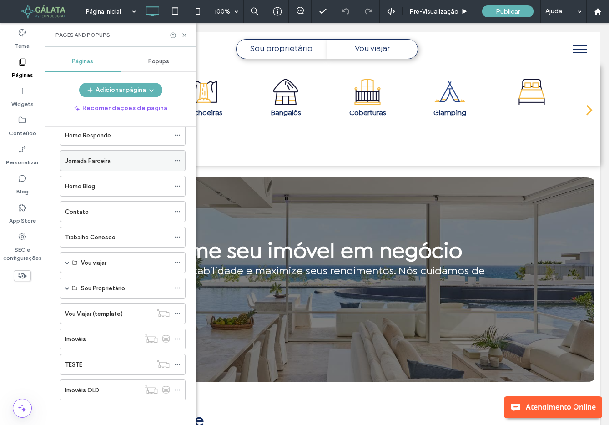
scroll to position [122, 0]
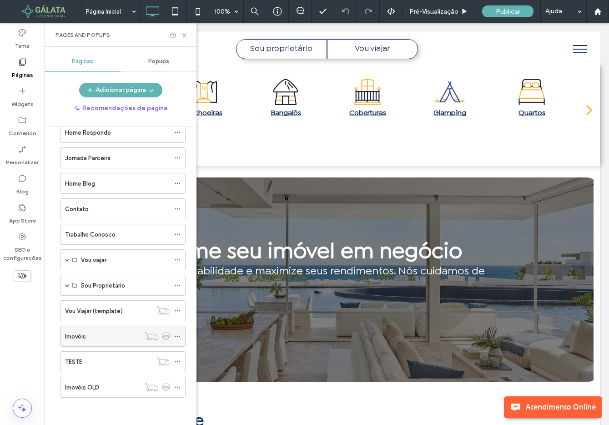
click at [86, 334] on label "Imovéis" at bounding box center [75, 337] width 21 height 16
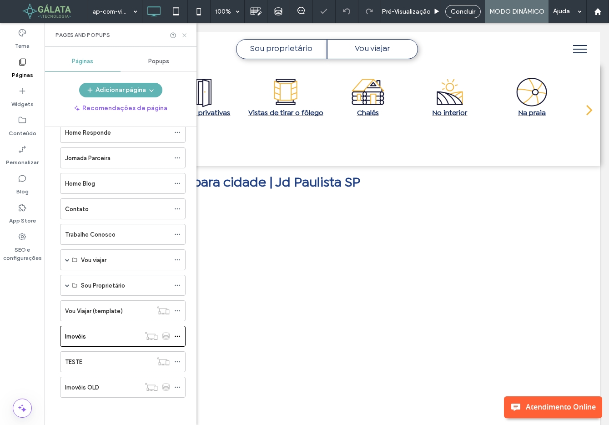
click at [185, 34] on use at bounding box center [185, 35] width 4 height 4
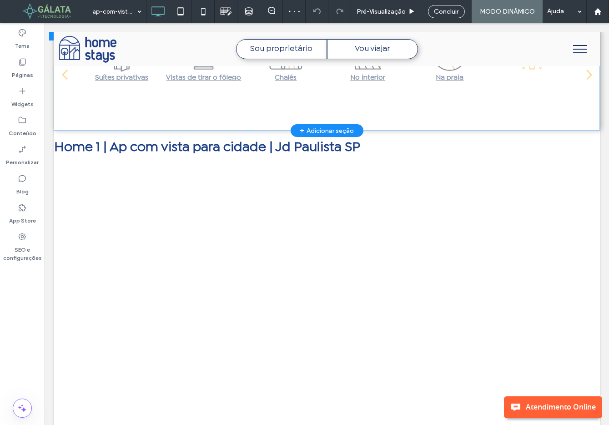
scroll to position [37, 0]
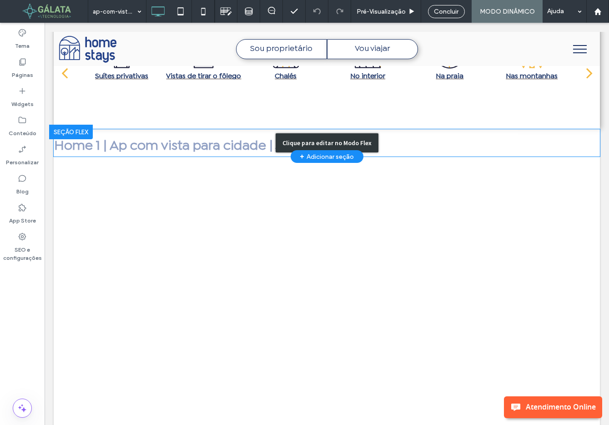
click at [179, 147] on div "Clique para editar no Modo Flex" at bounding box center [327, 142] width 547 height 27
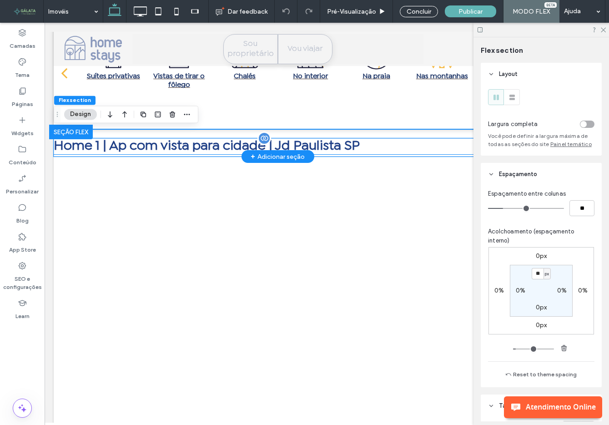
click at [210, 149] on strong "Home 1 | Ap com vista para cidade | Jd Paulista SP" at bounding box center [207, 146] width 306 height 11
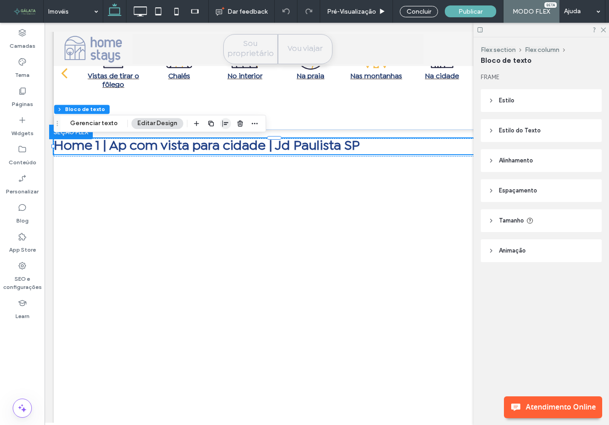
click at [222, 126] on icon "button" at bounding box center [225, 123] width 7 height 7
click at [214, 141] on use "center" at bounding box center [216, 141] width 5 height 6
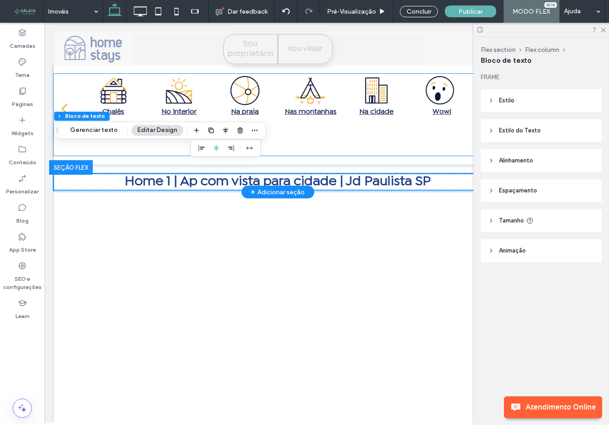
scroll to position [0, 0]
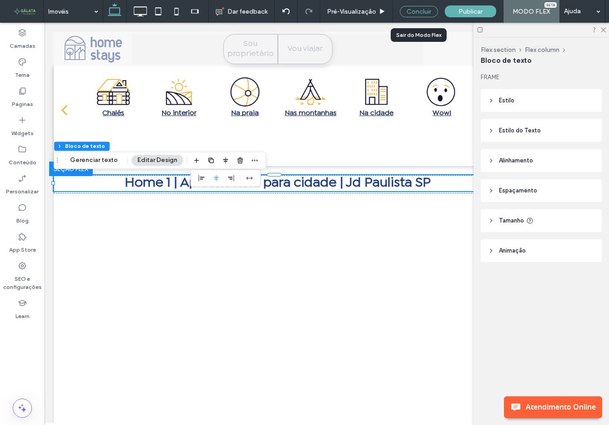
click at [423, 10] on div "Concluir" at bounding box center [419, 11] width 38 height 11
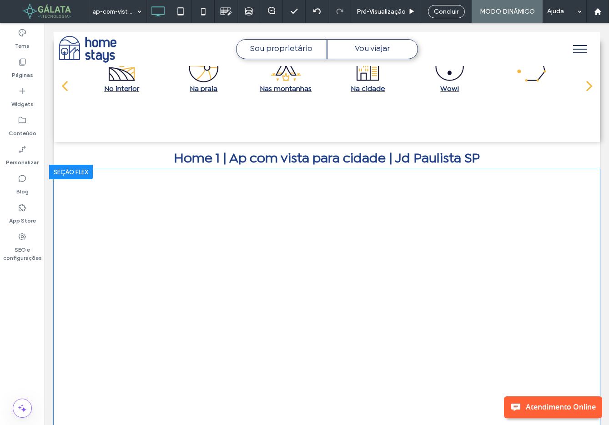
scroll to position [4, 0]
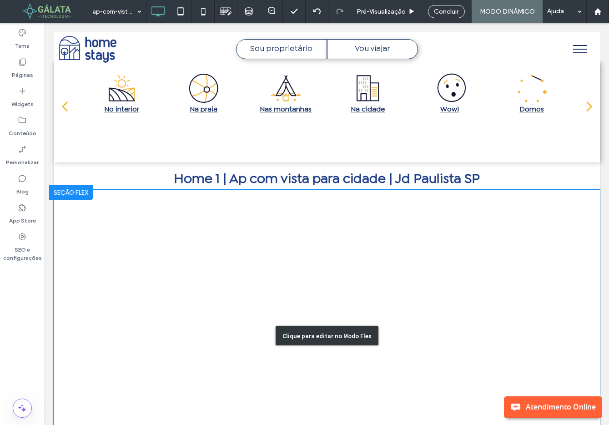
click at [355, 208] on div "Clique para editar no Modo Flex" at bounding box center [327, 336] width 547 height 292
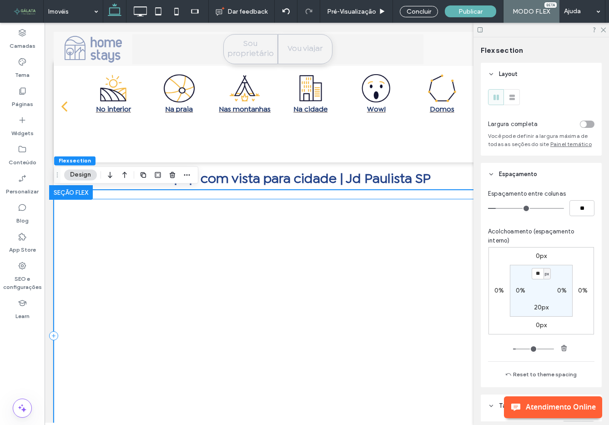
click at [338, 213] on div at bounding box center [278, 336] width 448 height 274
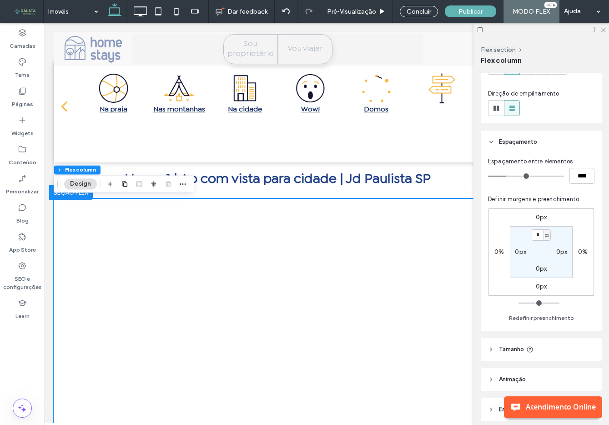
scroll to position [131, 0]
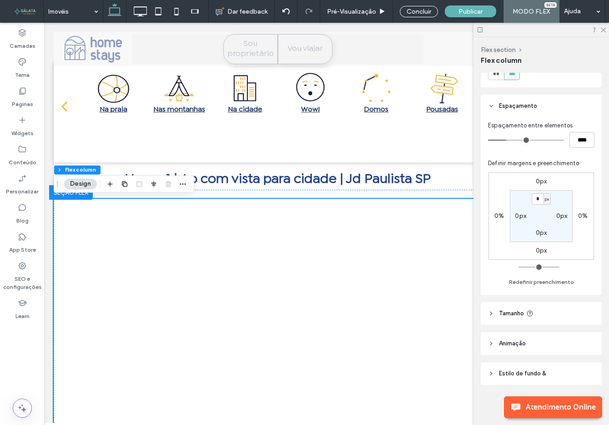
click at [513, 310] on span "Tamanho" at bounding box center [511, 313] width 25 height 9
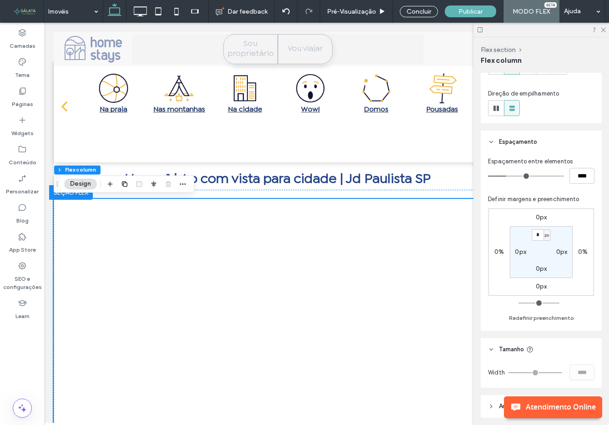
scroll to position [88, 0]
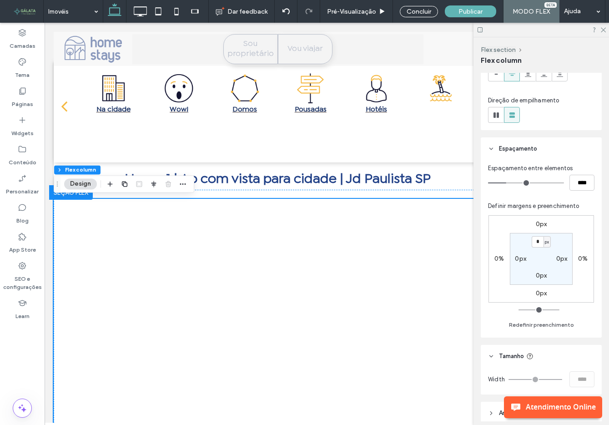
type input "**"
type input "****"
type input "**"
type input "****"
type input "**"
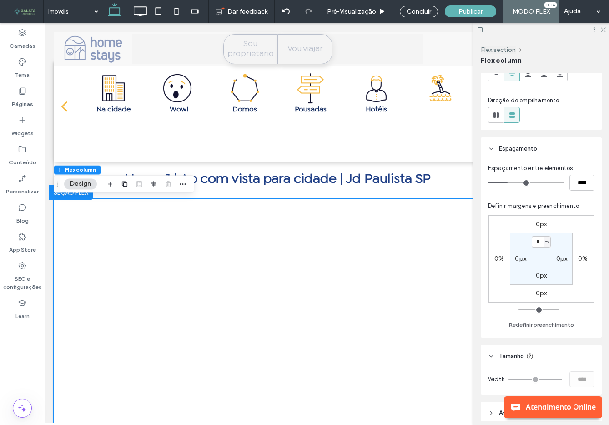
type input "****"
type input "**"
type input "****"
type input "**"
type input "****"
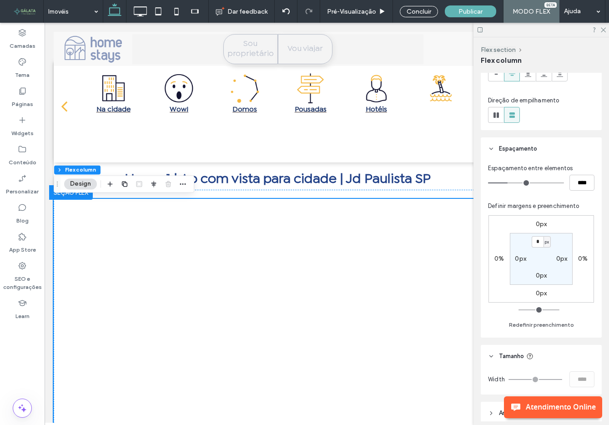
type input "**"
type input "****"
type input "**"
type input "****"
type input "**"
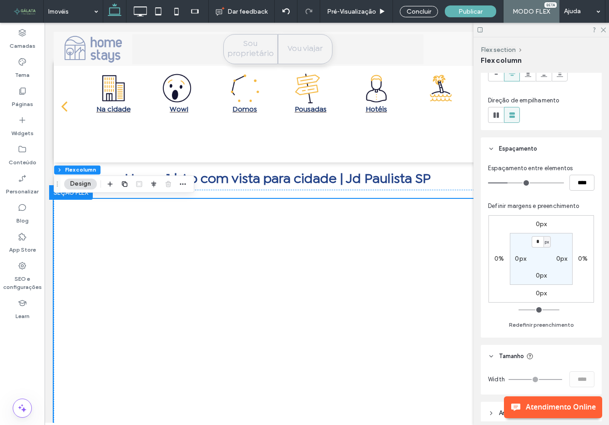
type input "****"
type input "**"
type input "****"
type input "**"
type input "****"
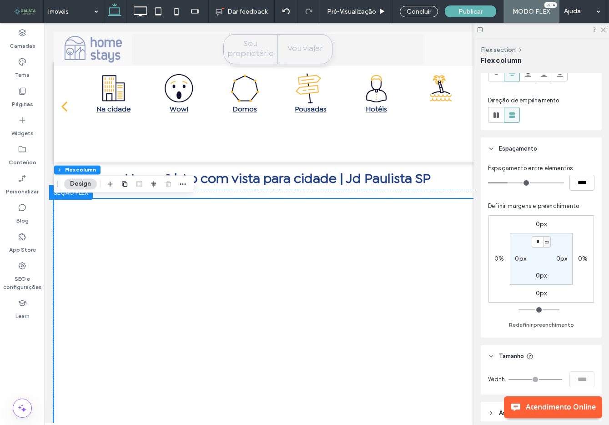
type input "**"
type input "****"
type input "**"
type input "****"
type input "**"
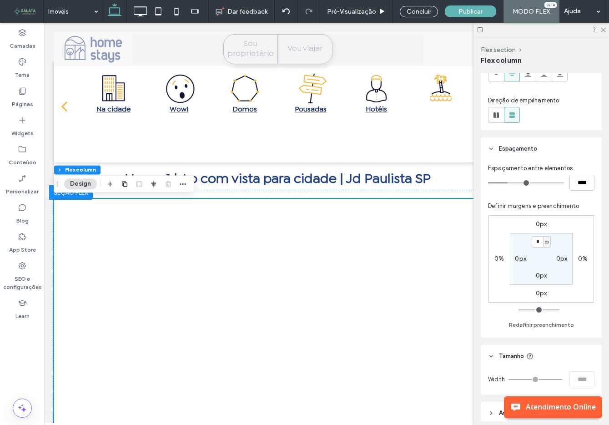
type input "****"
type input "**"
type input "****"
type input "**"
type input "****"
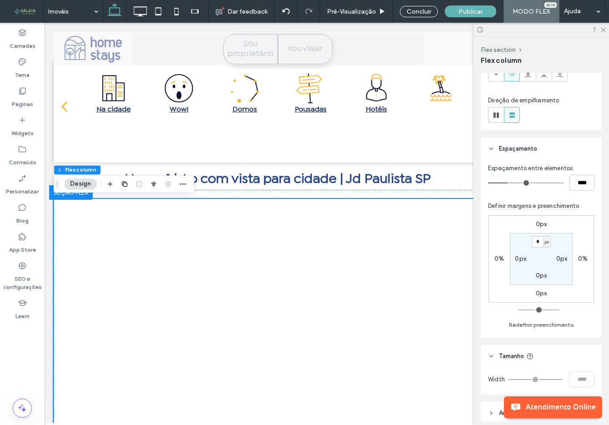
type input "**"
type input "****"
type input "*"
type input "***"
type input "*"
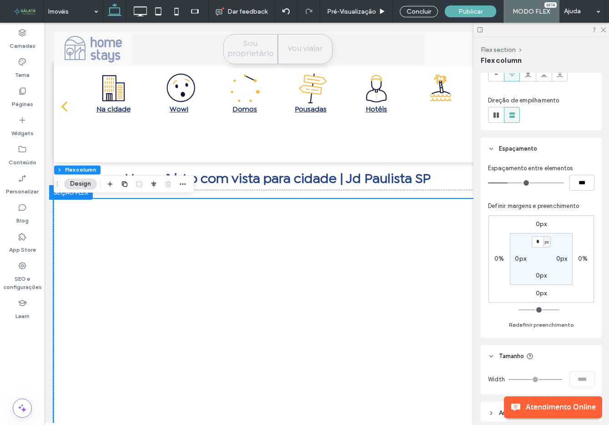
type input "***"
type input "*"
type input "***"
type input "*"
type input "***"
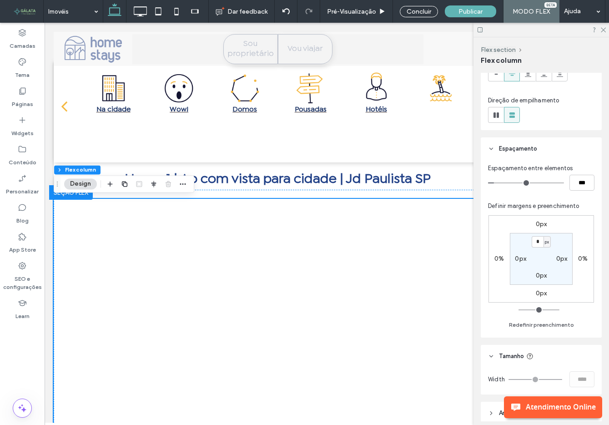
type input "*"
type input "***"
type input "*"
type input "***"
type input "*"
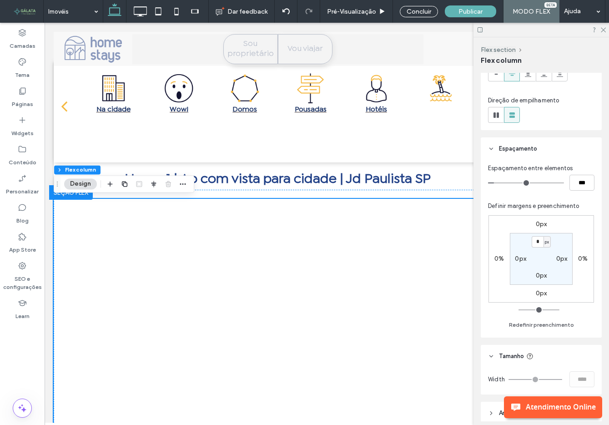
type input "***"
type input "*"
type input "***"
type input "*"
type input "***"
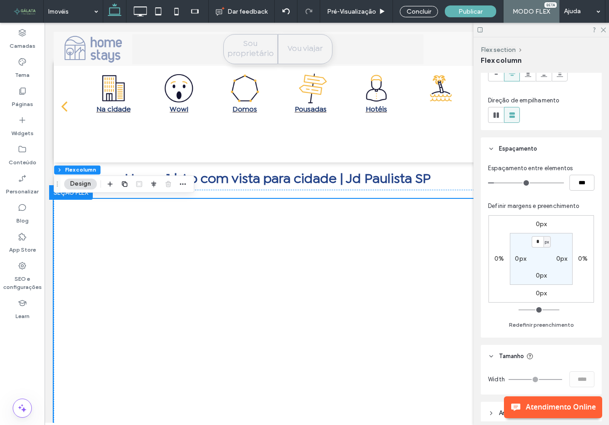
type input "*"
type input "***"
drag, startPoint x: 509, startPoint y: 183, endPoint x: 489, endPoint y: 184, distance: 19.6
type input "*"
click at [489, 183] on input "range" at bounding box center [526, 183] width 76 height 1
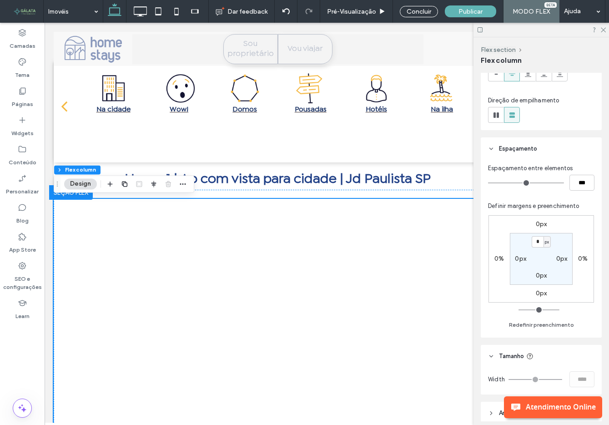
click at [490, 195] on div "Espaçamento entre elementos *** Definir margens e preenchimento 0px 0% 0px 0% *…" at bounding box center [541, 247] width 107 height 167
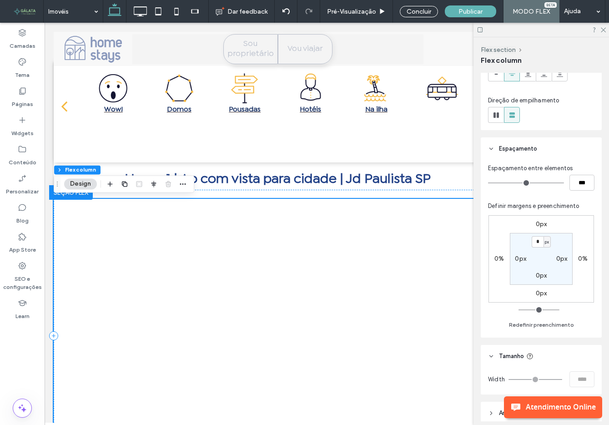
click at [427, 213] on div at bounding box center [278, 336] width 448 height 274
click at [79, 169] on button "Flex section" at bounding box center [73, 169] width 38 height 9
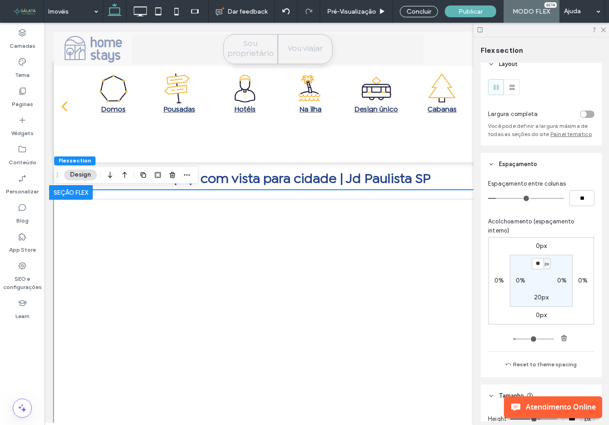
scroll to position [10, 0]
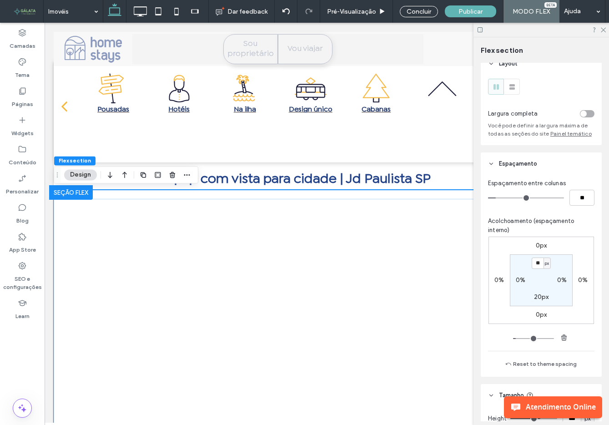
type input "*"
click at [537, 295] on label "20px" at bounding box center [541, 297] width 15 height 8
type input "*"
click at [536, 279] on section "0px 0% * px 0%" at bounding box center [541, 280] width 63 height 52
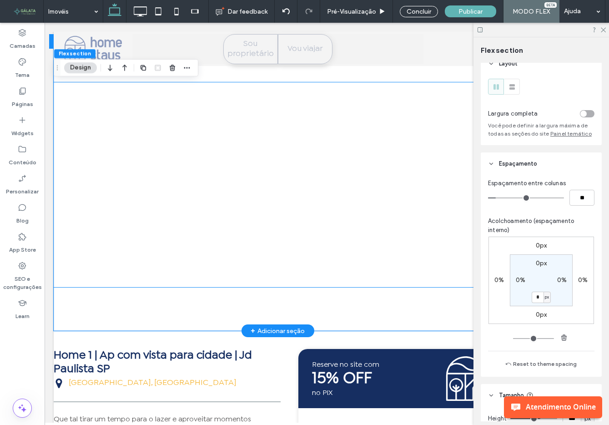
scroll to position [145, 0]
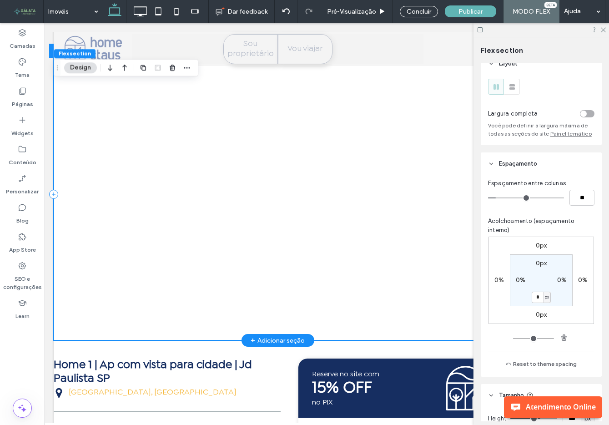
click at [384, 317] on div at bounding box center [278, 194] width 448 height 292
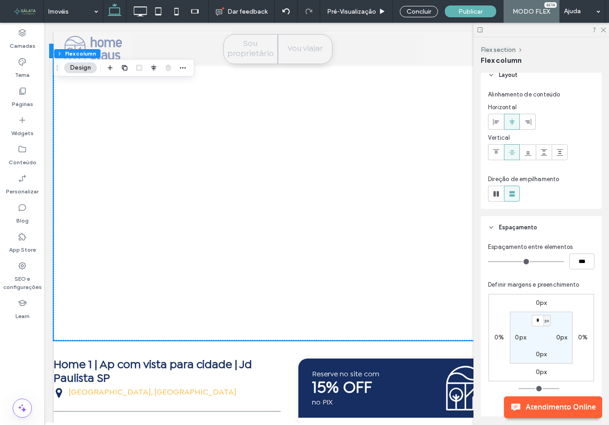
scroll to position [0, 0]
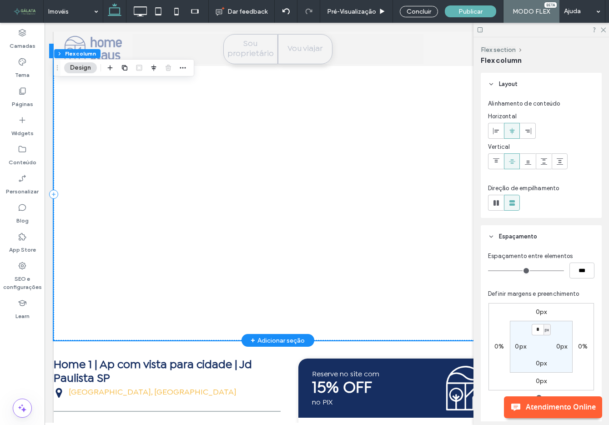
click at [287, 305] on div at bounding box center [278, 194] width 448 height 292
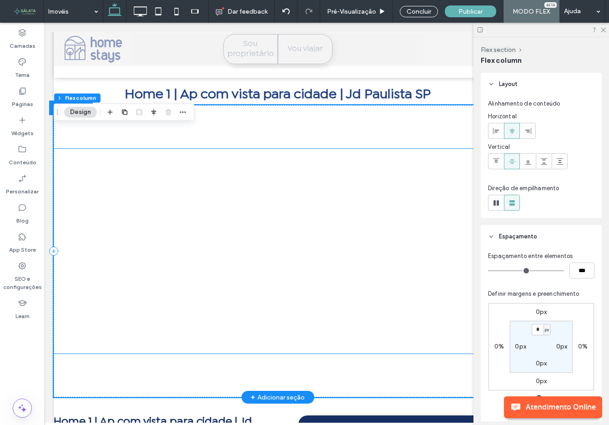
scroll to position [66, 0]
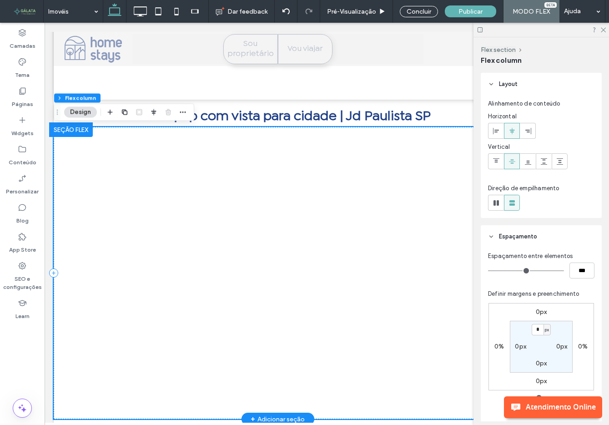
click at [224, 152] on div at bounding box center [278, 273] width 448 height 292
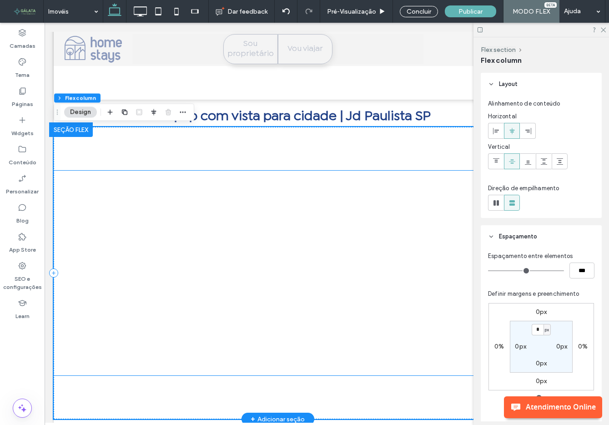
click at [173, 223] on div at bounding box center [278, 273] width 448 height 205
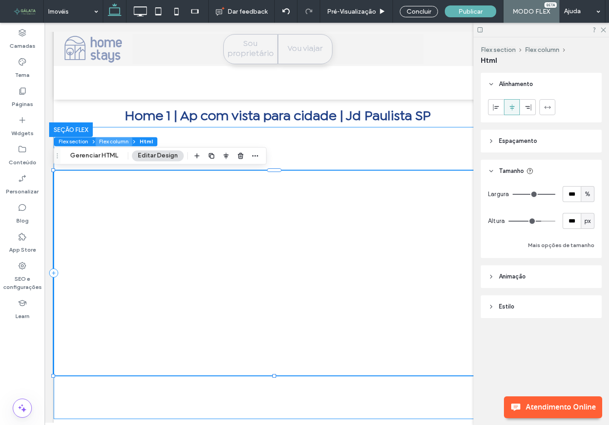
click at [118, 140] on button "Flex column" at bounding box center [114, 141] width 37 height 9
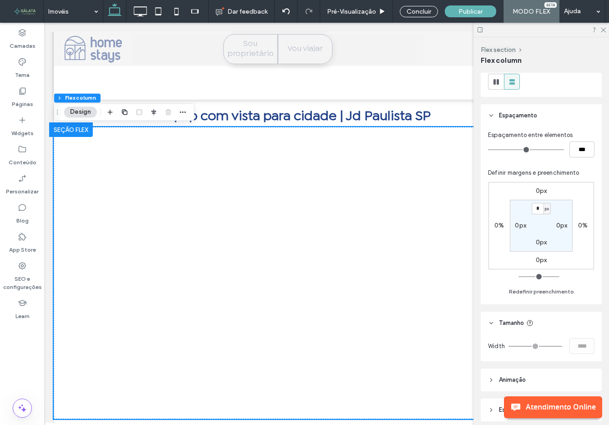
scroll to position [157, 0]
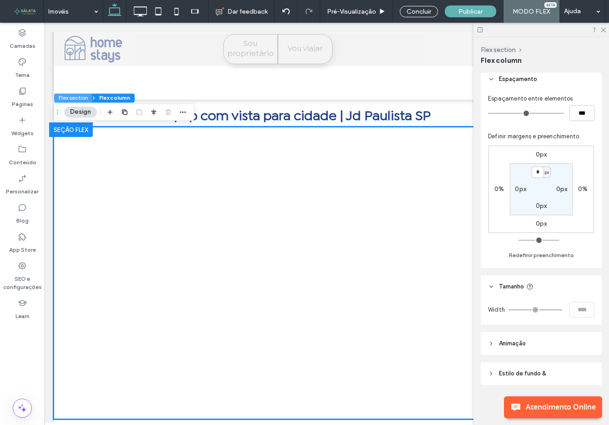
click at [79, 98] on button "Flex section" at bounding box center [73, 97] width 38 height 9
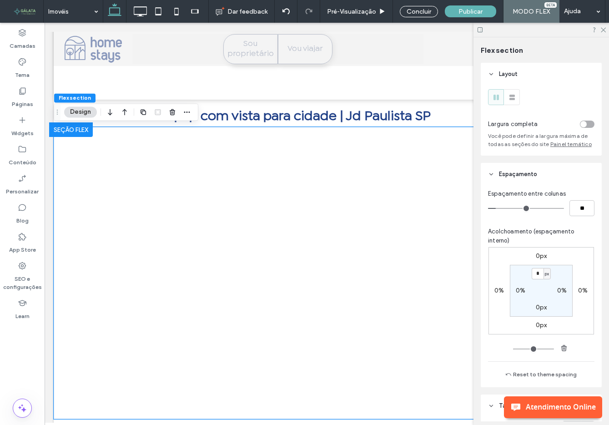
click at [515, 184] on header "Espaçamento" at bounding box center [541, 174] width 121 height 23
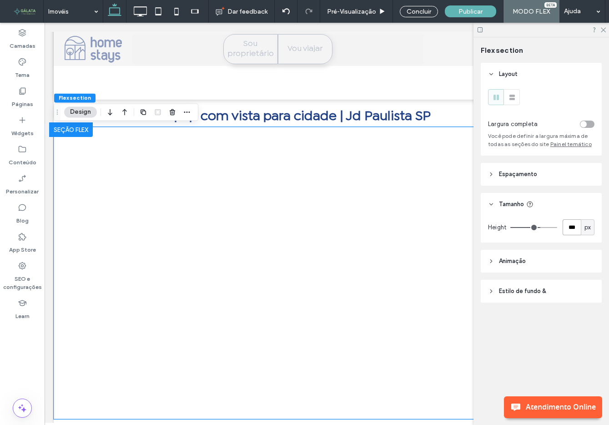
click at [570, 225] on input "***" at bounding box center [572, 227] width 18 height 16
type input "***"
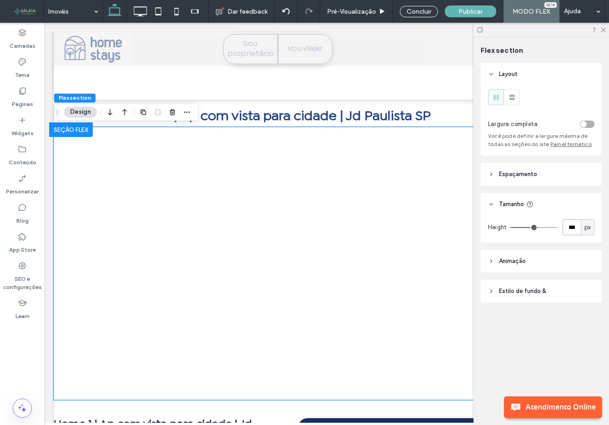
click at [567, 232] on input "***" at bounding box center [572, 227] width 18 height 16
type input "***"
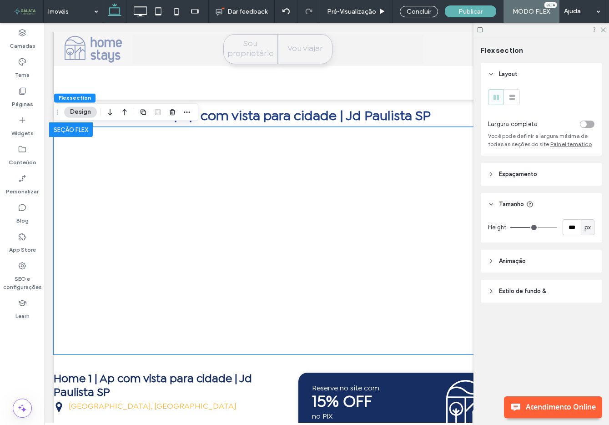
click at [553, 322] on div "Layout Largura completa Você pode definir a largura máxima de todas as seções d…" at bounding box center [544, 201] width 127 height 276
click at [415, 9] on div "Concluir" at bounding box center [419, 11] width 38 height 11
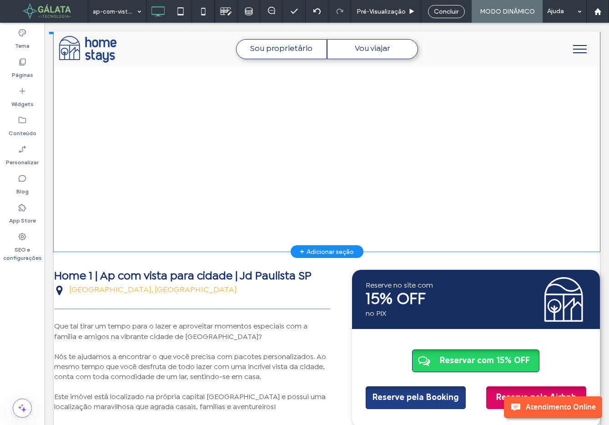
scroll to position [0, 0]
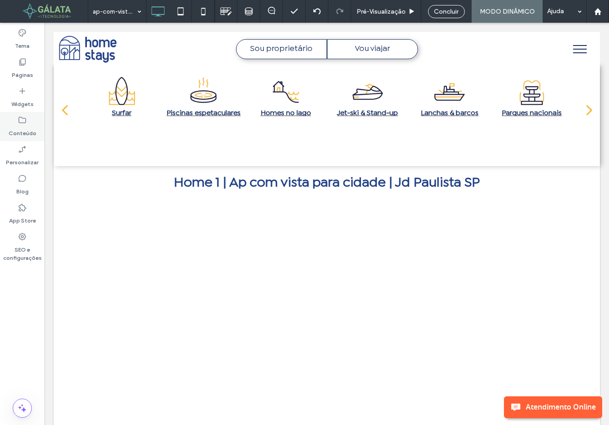
click at [26, 125] on label "Conteúdo" at bounding box center [23, 131] width 28 height 13
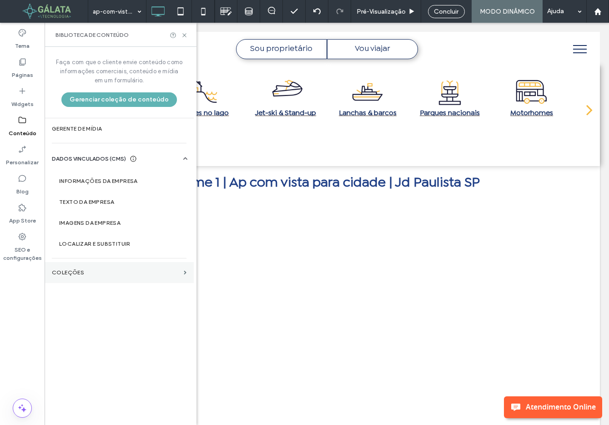
click at [104, 274] on label "COLEÇÕES" at bounding box center [116, 272] width 128 height 6
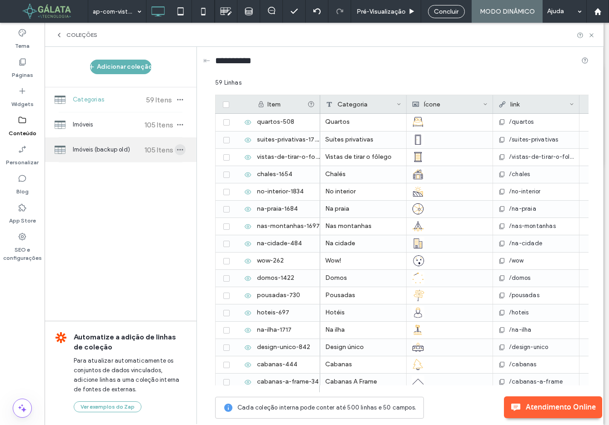
click at [180, 149] on icon "button" at bounding box center [180, 149] width 7 height 7
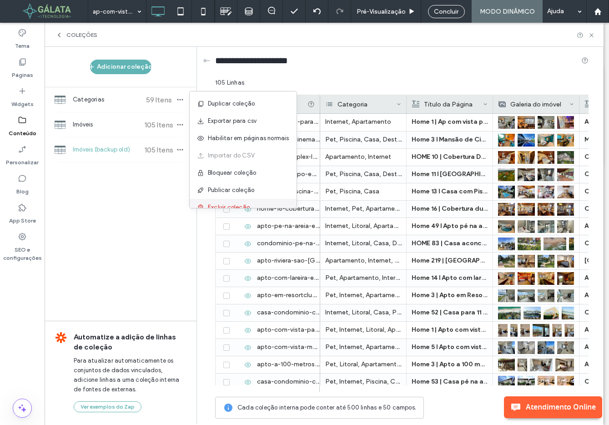
click at [209, 204] on span "Excluir coleção" at bounding box center [229, 207] width 42 height 9
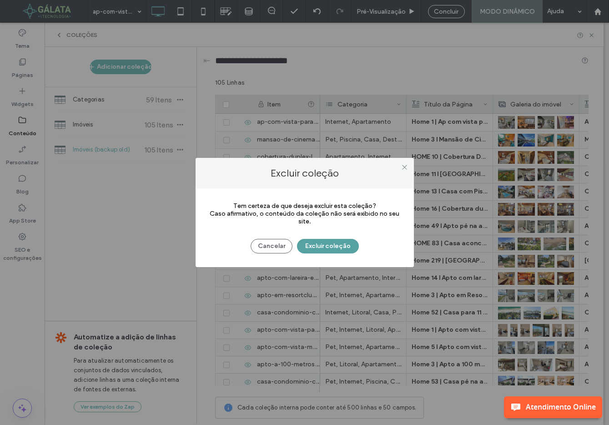
click at [323, 247] on button "Excluir coleção" at bounding box center [328, 246] width 62 height 15
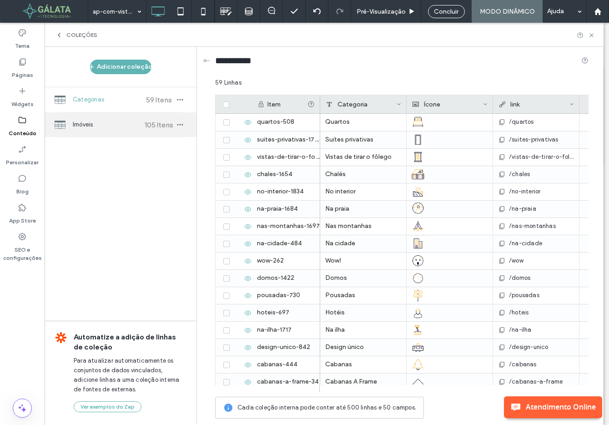
click at [151, 128] on span "105 Itens" at bounding box center [159, 125] width 32 height 9
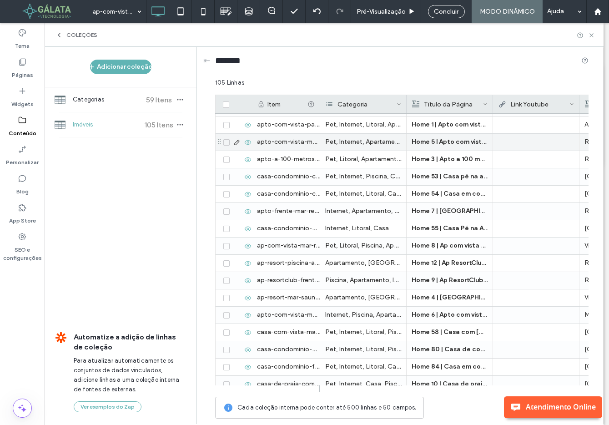
scroll to position [225, 0]
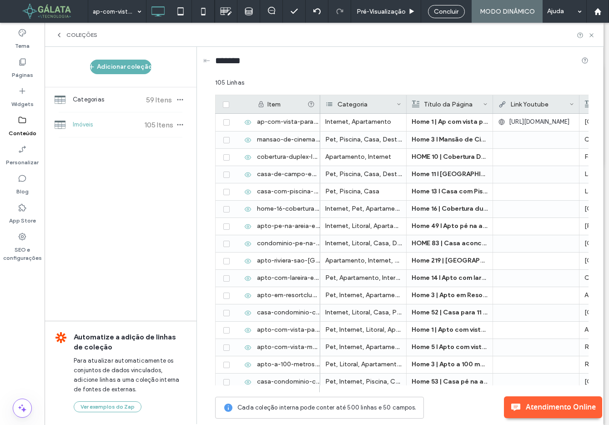
drag, startPoint x: 320, startPoint y: 101, endPoint x: 346, endPoint y: 100, distance: 25.5
click at [346, 100] on div "Categoria" at bounding box center [363, 104] width 86 height 18
click at [320, 107] on div "Item" at bounding box center [286, 104] width 68 height 18
drag, startPoint x: 319, startPoint y: 108, endPoint x: 355, endPoint y: 107, distance: 36.4
click at [355, 107] on div "Item Apresentação Imóvel Link Youtube Endereço Imóvel Categoria Título da Página" at bounding box center [402, 104] width 374 height 19
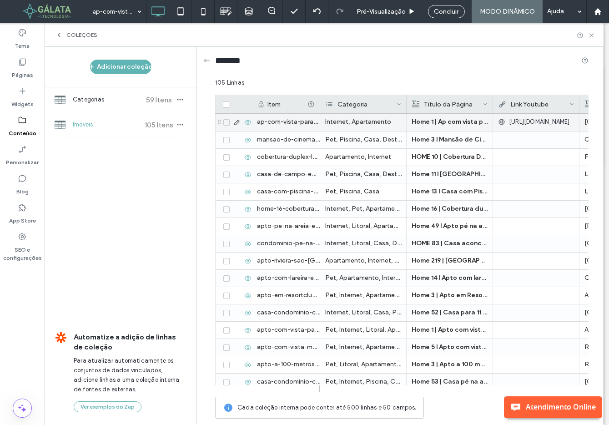
click at [288, 123] on div "ap-com-vista-para-cidade" at bounding box center [286, 122] width 68 height 17
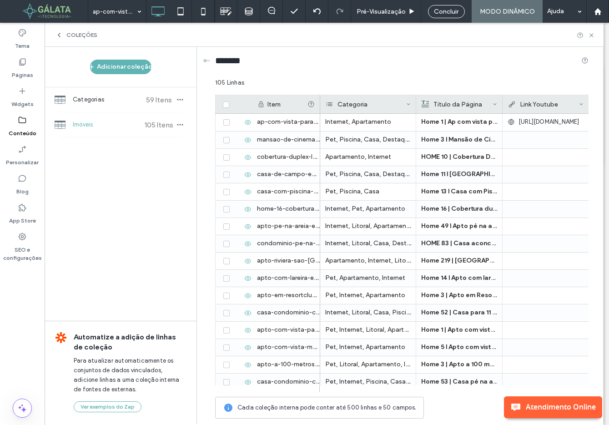
drag, startPoint x: 406, startPoint y: 99, endPoint x: 415, endPoint y: 99, distance: 9.6
click at [415, 99] on div at bounding box center [417, 104] width 4 height 18
drag, startPoint x: 320, startPoint y: 137, endPoint x: 345, endPoint y: 136, distance: 24.1
click at [345, 136] on div "Pet, Piscina, Casa, Destaques" at bounding box center [368, 140] width 96 height 17
click at [374, 79] on div "105 Linhas" at bounding box center [402, 86] width 374 height 16
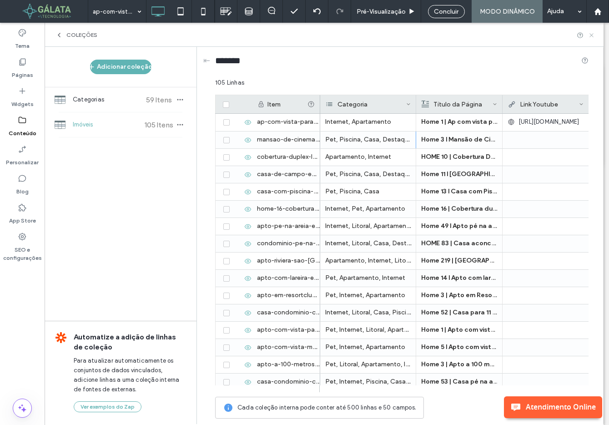
click at [591, 32] on icon at bounding box center [592, 35] width 7 height 7
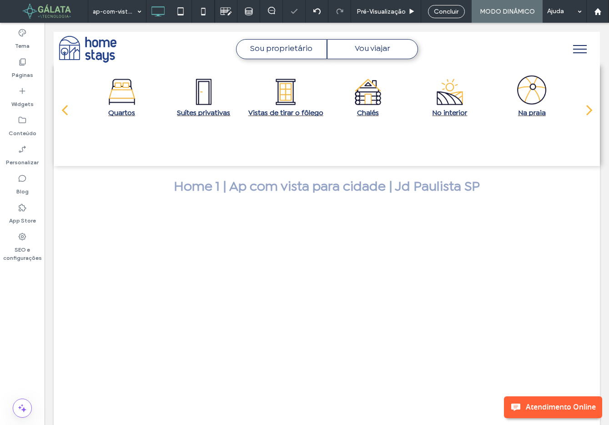
scroll to position [0, 0]
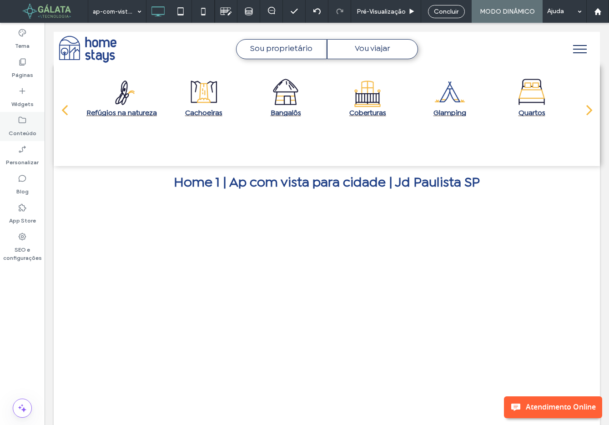
click at [25, 117] on icon at bounding box center [22, 120] width 9 height 9
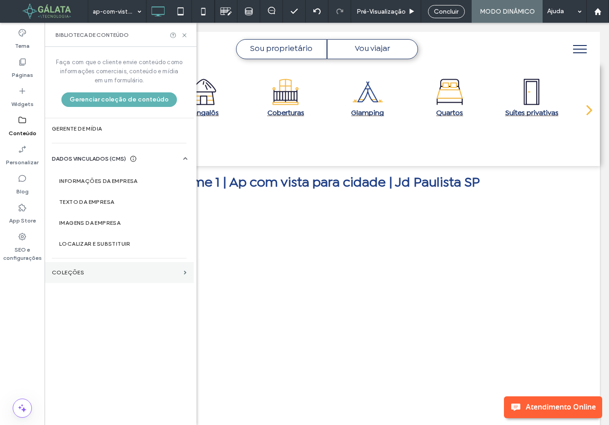
click at [120, 272] on label "COLEÇÕES" at bounding box center [116, 272] width 128 height 6
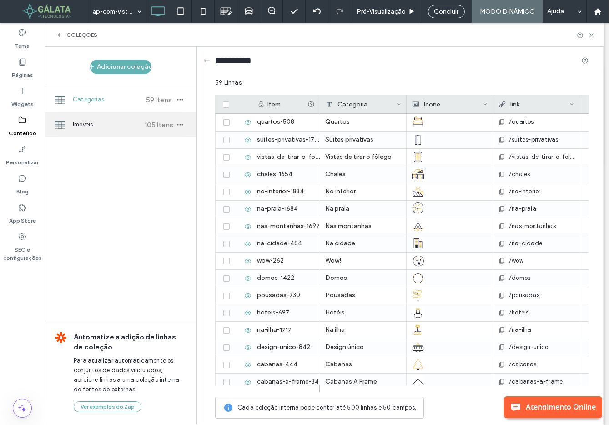
click at [130, 128] on span "Imóveis" at bounding box center [107, 124] width 68 height 9
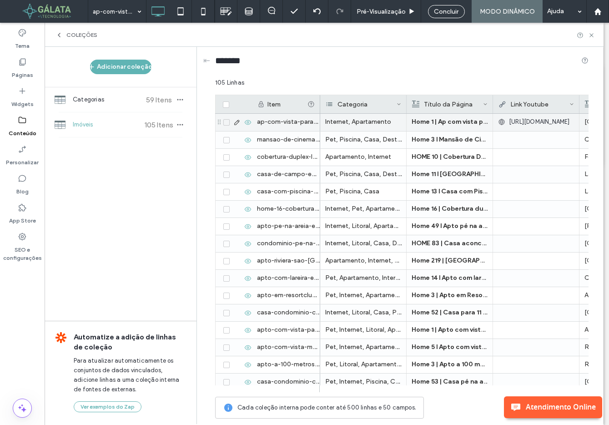
click at [533, 122] on span "https://www.youtube.com/embed/U_c_qqm6HRA?si=ZKYzuzdZs3FTIdaE" at bounding box center [539, 121] width 61 height 9
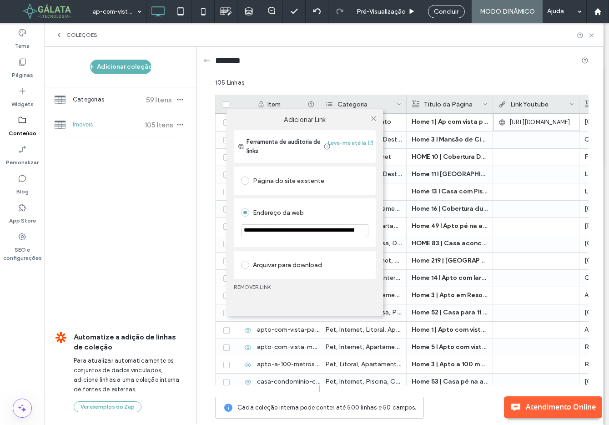
click at [287, 234] on input "**********" at bounding box center [304, 230] width 127 height 12
paste input "url"
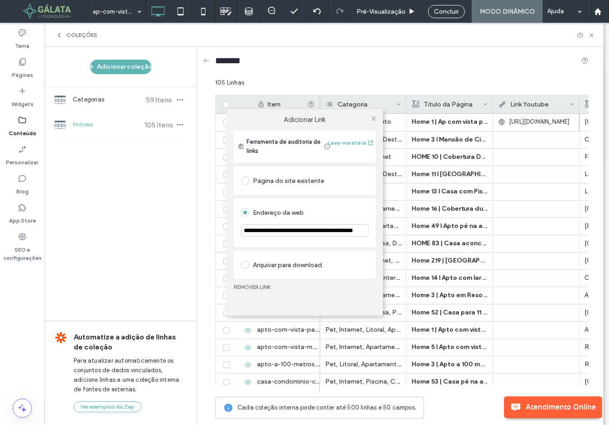
type input "**********"
click at [330, 247] on div "**********" at bounding box center [305, 222] width 142 height 49
click at [372, 118] on icon at bounding box center [373, 118] width 7 height 7
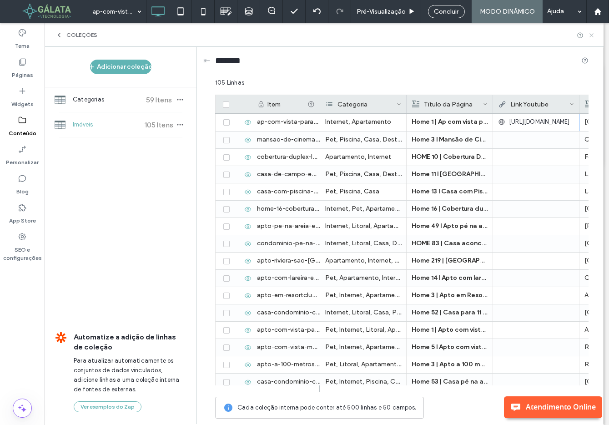
click at [592, 34] on use at bounding box center [592, 35] width 4 height 4
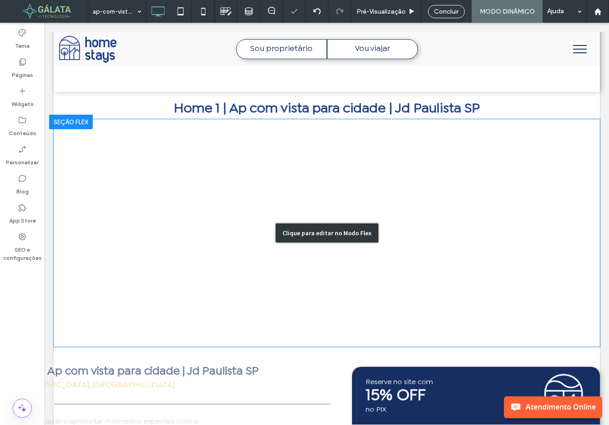
scroll to position [75, 0]
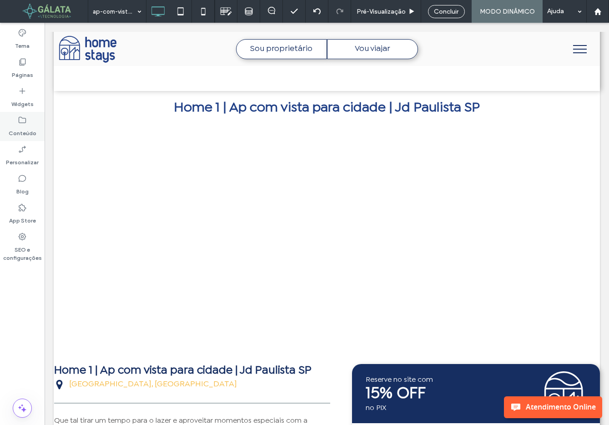
click at [26, 132] on label "Conteúdo" at bounding box center [23, 131] width 28 height 13
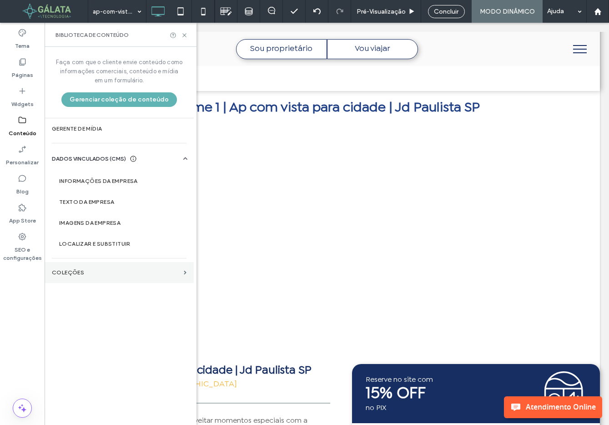
click at [113, 270] on label "COLEÇÕES" at bounding box center [116, 272] width 128 height 6
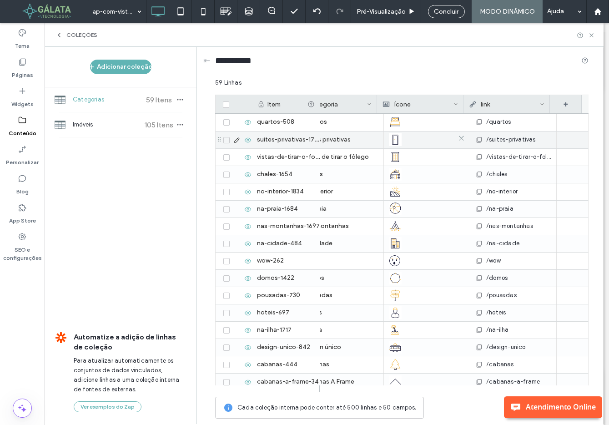
scroll to position [0, 0]
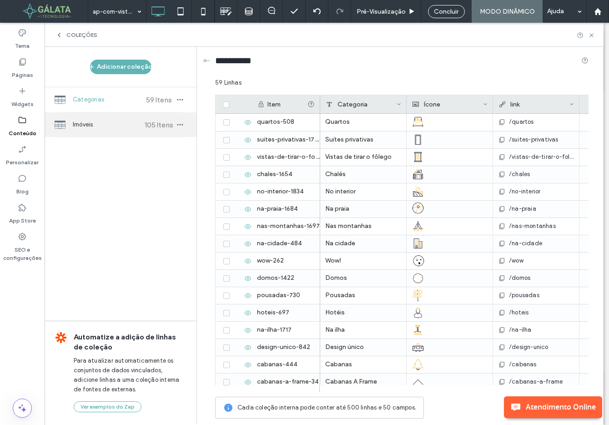
click at [109, 126] on span "Imóveis" at bounding box center [107, 124] width 68 height 9
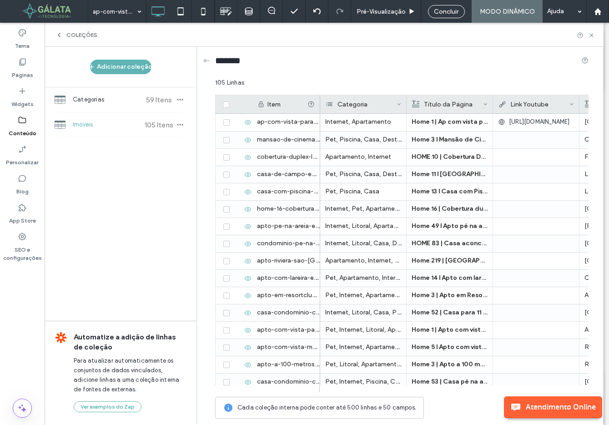
click at [110, 124] on span "Imóveis" at bounding box center [107, 124] width 68 height 9
click at [119, 190] on div "Adicionar coleção Categorias 59 Itens Imóveis 105 Itens Automatize a adição de …" at bounding box center [121, 235] width 152 height 376
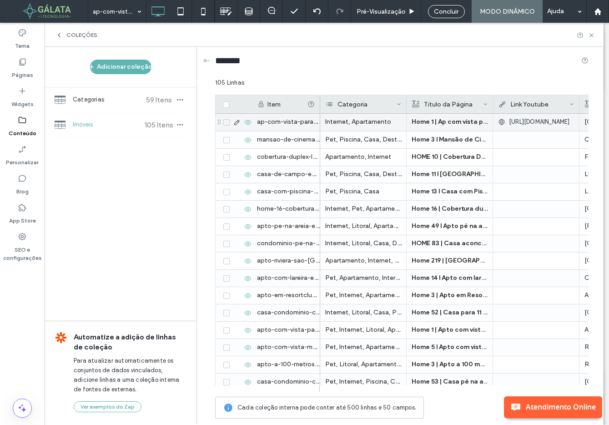
click at [549, 119] on span "https://youtu.be/MUVo20q6tx8?si=4eFxwQcuPpsFlbY7" at bounding box center [539, 121] width 61 height 9
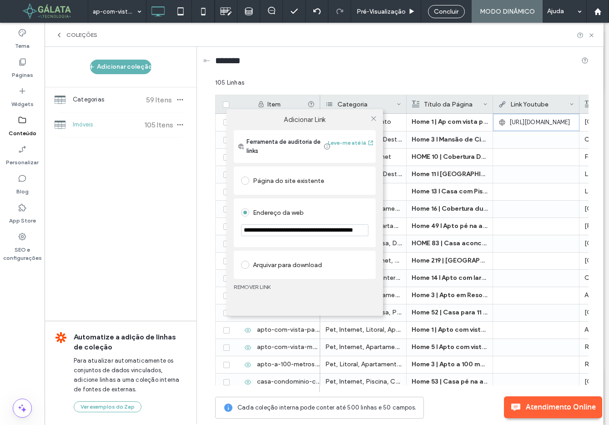
click at [331, 228] on input "**********" at bounding box center [304, 230] width 127 height 12
paste input "url"
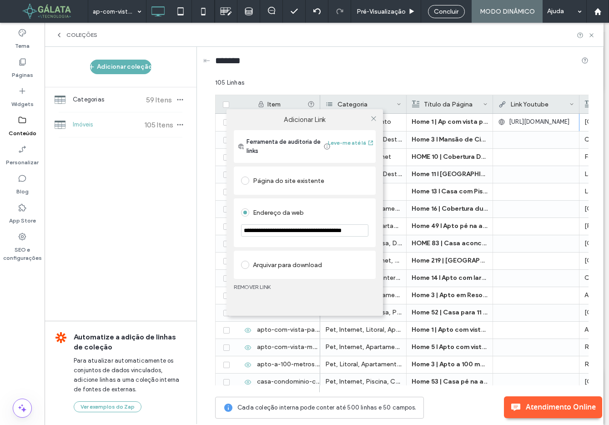
type input "**********"
click at [335, 217] on div "Endereço da web" at bounding box center [304, 212] width 127 height 15
click at [374, 120] on icon at bounding box center [373, 118] width 7 height 7
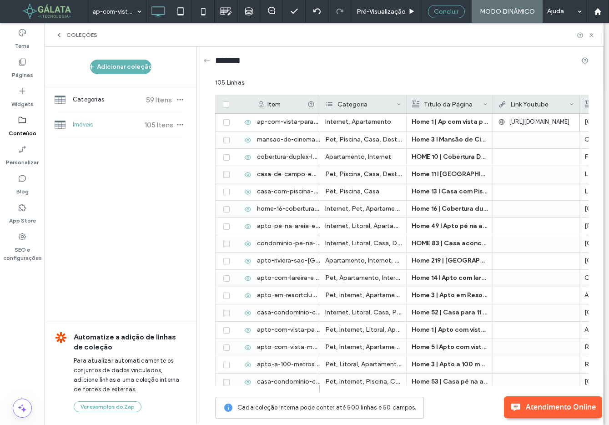
click at [444, 13] on span "Concluir" at bounding box center [446, 12] width 25 height 8
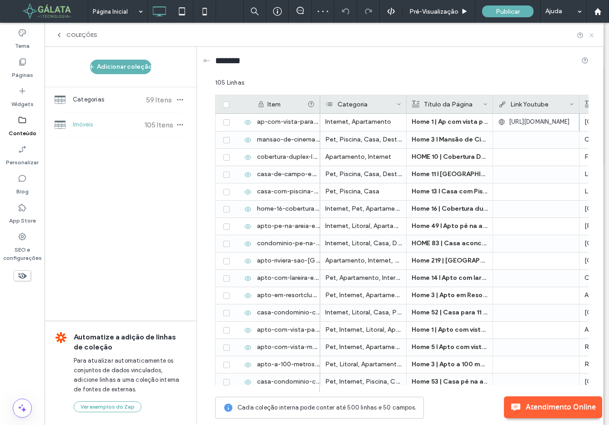
click at [592, 34] on icon at bounding box center [592, 35] width 7 height 7
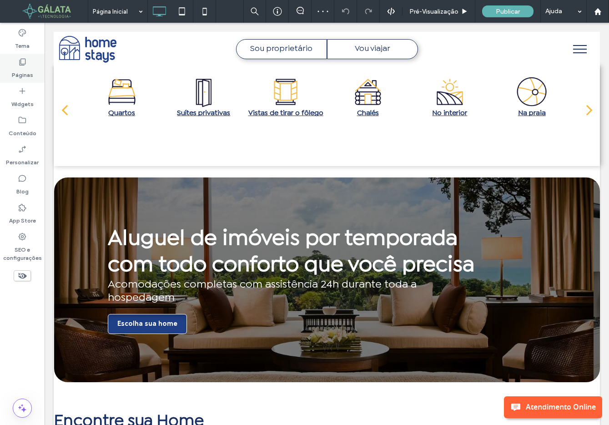
click at [20, 66] on label "Páginas" at bounding box center [22, 72] width 21 height 13
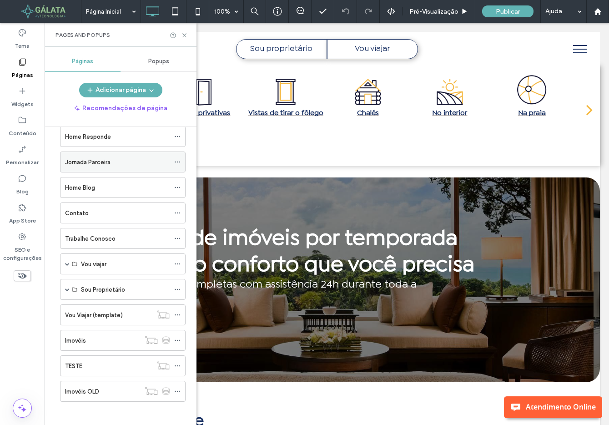
scroll to position [122, 0]
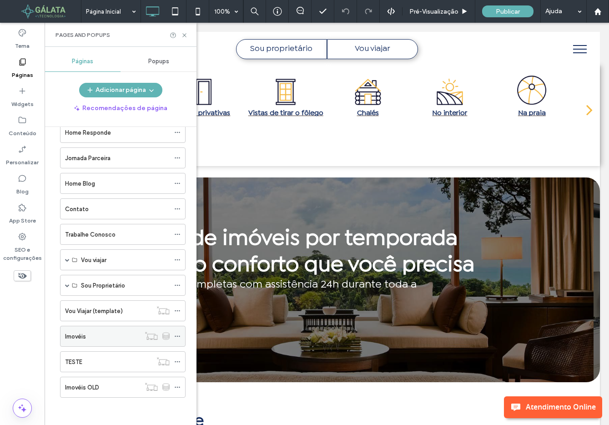
click at [81, 339] on label "Imovéis" at bounding box center [75, 337] width 21 height 16
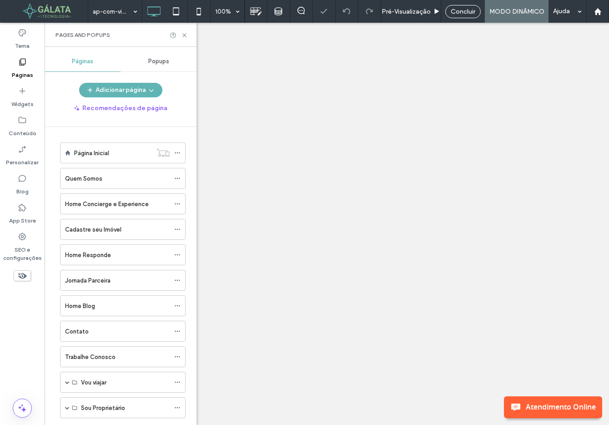
scroll to position [122, 0]
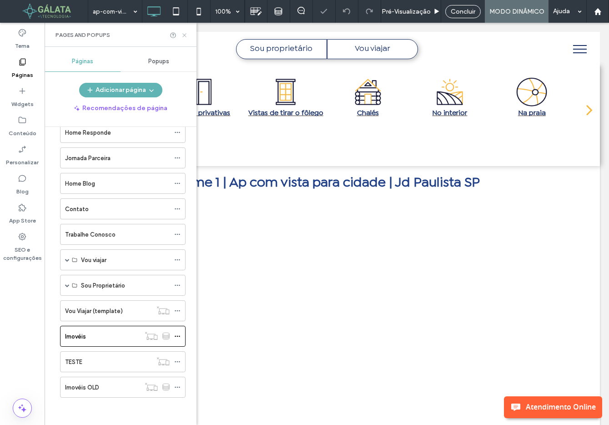
click at [183, 37] on icon at bounding box center [184, 35] width 7 height 7
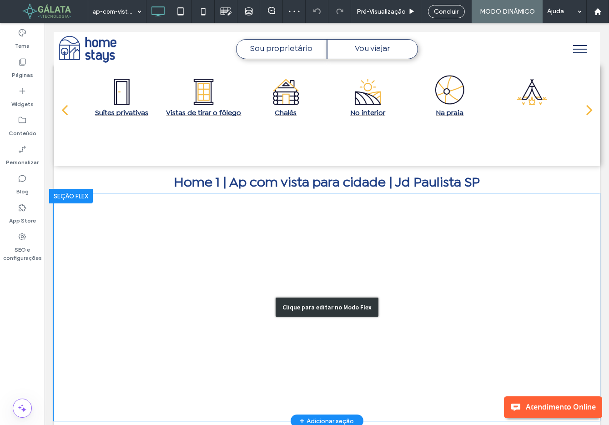
click at [216, 291] on div "Clique para editar no Modo Flex" at bounding box center [327, 307] width 547 height 228
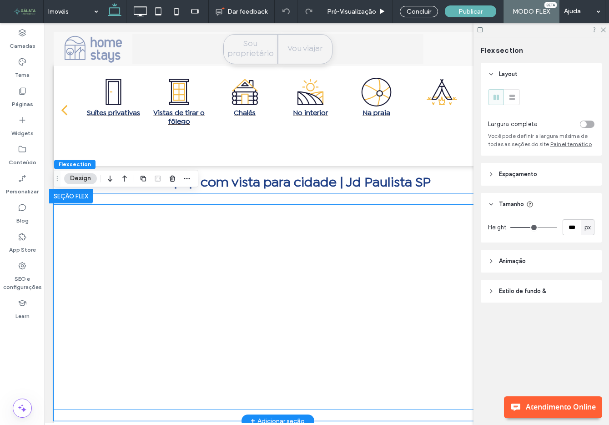
click at [211, 270] on div at bounding box center [278, 307] width 448 height 205
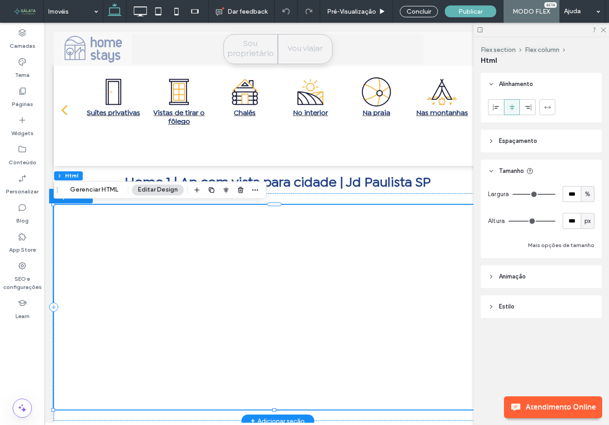
click at [211, 270] on div at bounding box center [278, 307] width 448 height 205
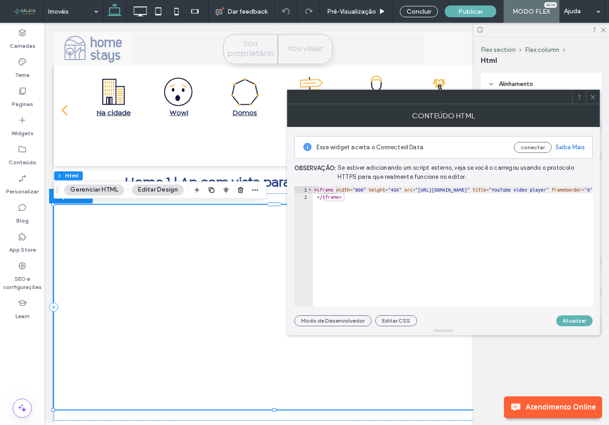
type textarea "**********"
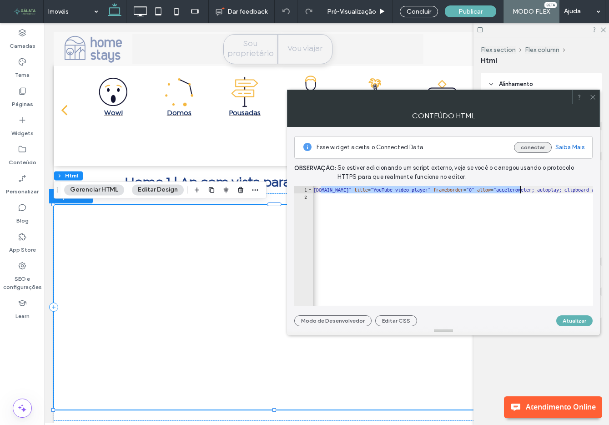
click at [535, 149] on button "conectar" at bounding box center [533, 147] width 38 height 11
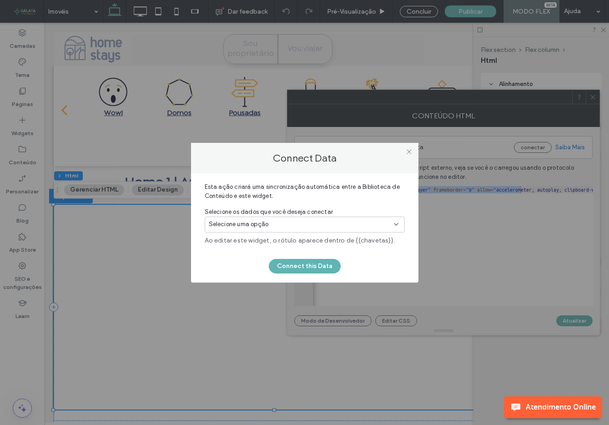
click at [366, 220] on div "Selecione uma opção" at bounding box center [299, 224] width 181 height 9
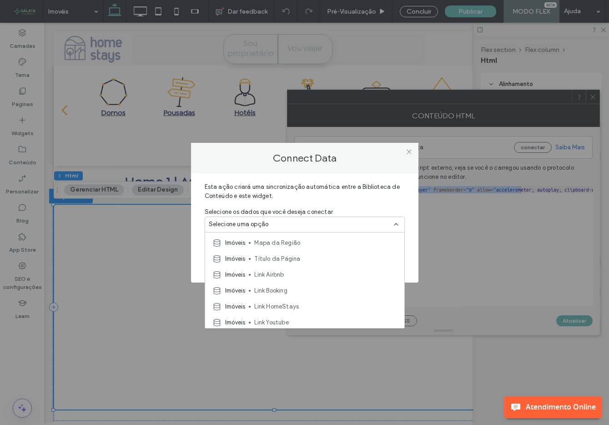
scroll to position [159, 0]
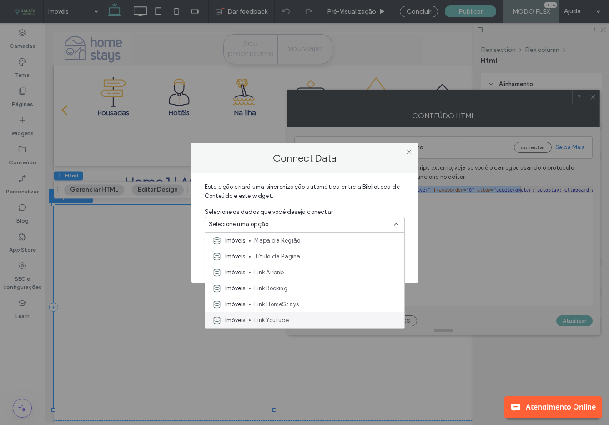
click at [296, 317] on span "Link Youtube" at bounding box center [325, 320] width 143 height 9
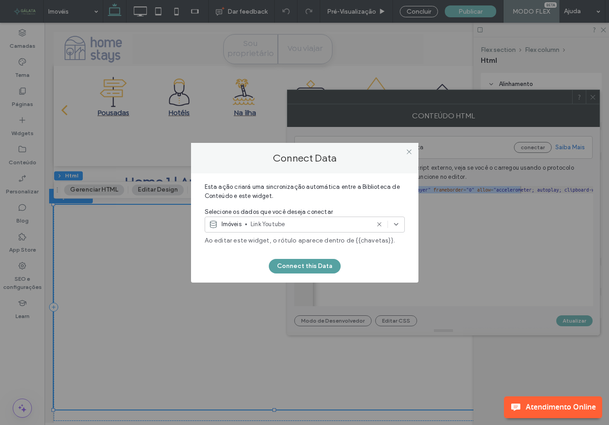
click at [313, 263] on button "Connect this Data" at bounding box center [305, 266] width 72 height 15
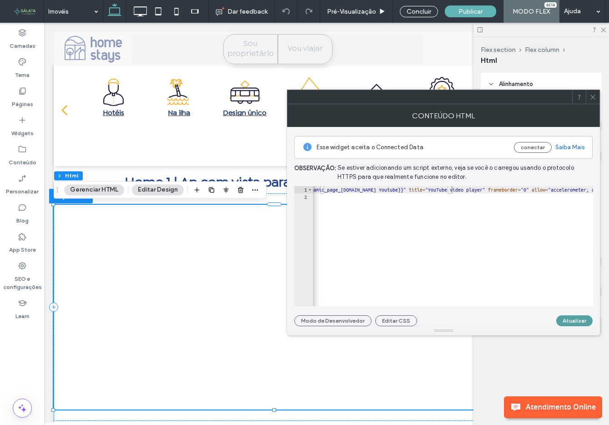
click at [577, 321] on button "Atualizar" at bounding box center [575, 320] width 36 height 11
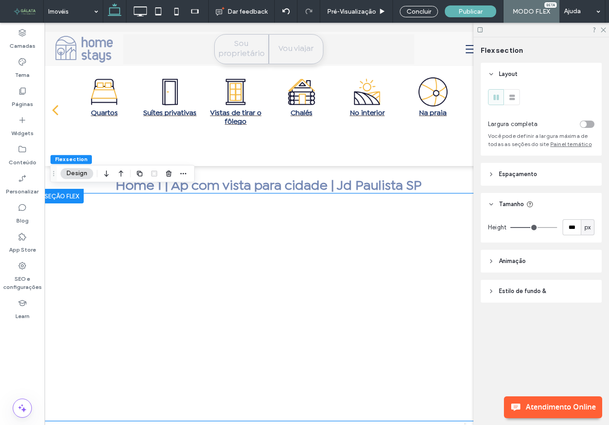
scroll to position [5, 0]
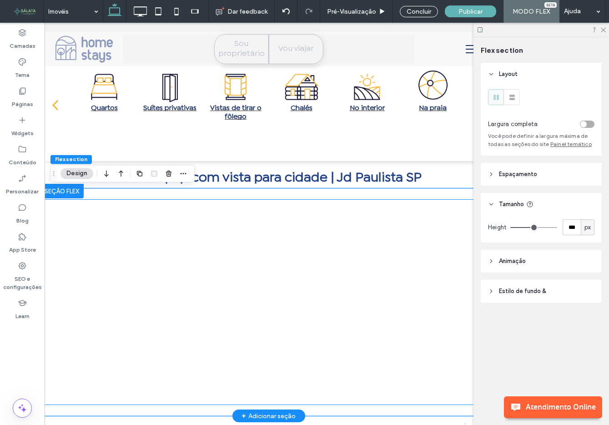
click at [287, 271] on div at bounding box center [269, 302] width 448 height 205
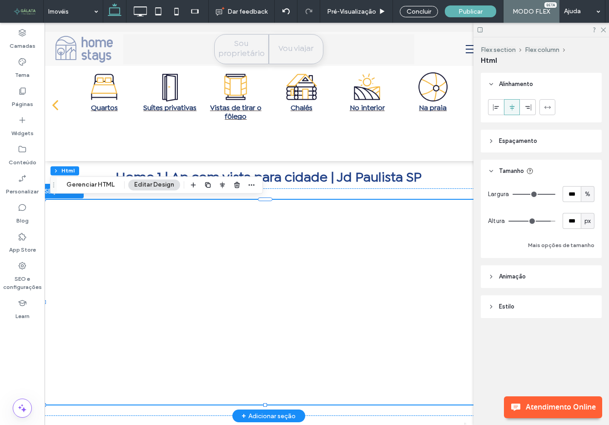
click at [287, 271] on div at bounding box center [269, 302] width 448 height 205
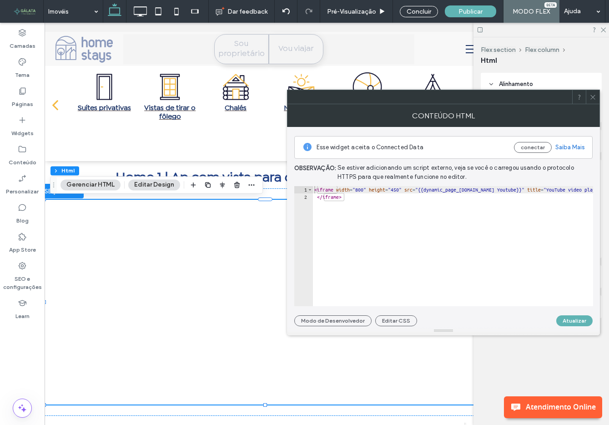
click at [593, 98] on icon at bounding box center [593, 97] width 7 height 7
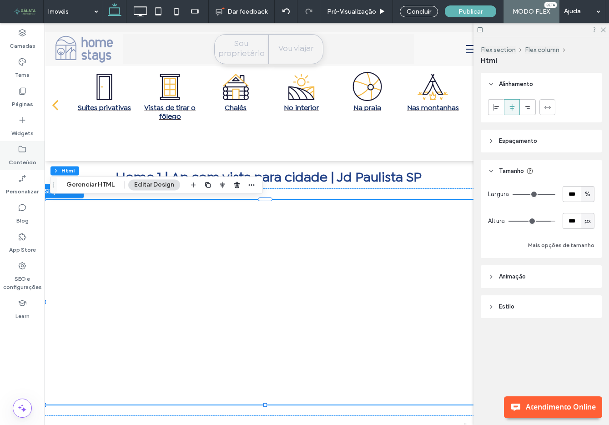
click at [17, 150] on div "Conteúdo" at bounding box center [22, 155] width 45 height 29
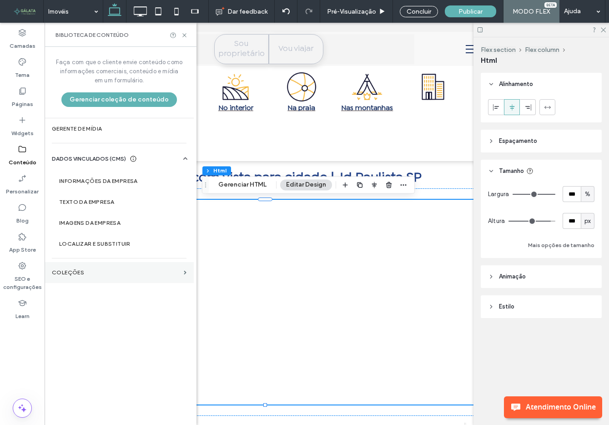
click at [112, 271] on label "COLEÇÕES" at bounding box center [116, 272] width 128 height 6
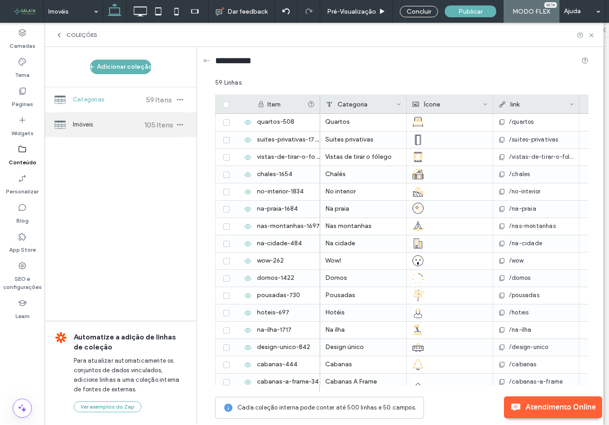
click at [121, 124] on span "Imóveis" at bounding box center [107, 124] width 68 height 9
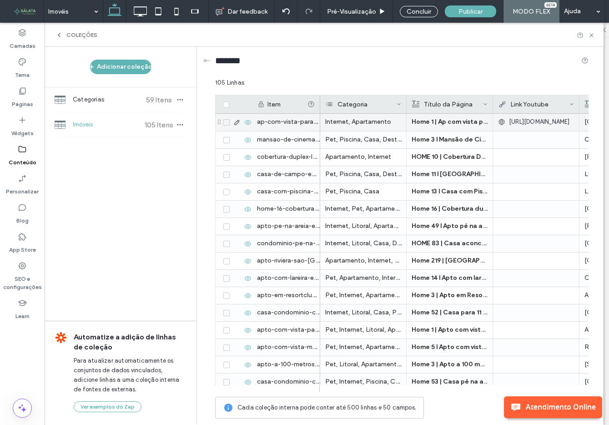
click at [540, 116] on div "[URL][DOMAIN_NAME]" at bounding box center [536, 122] width 76 height 16
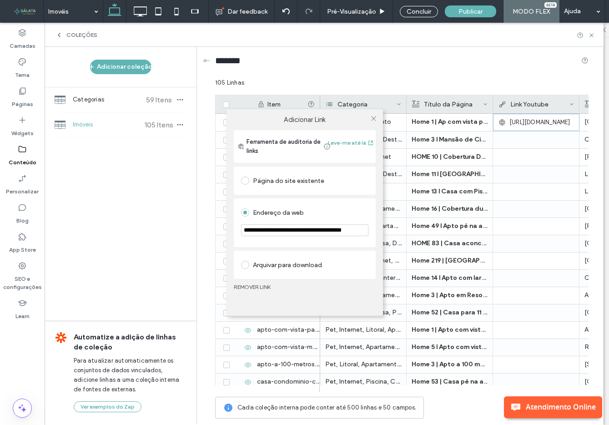
click at [312, 232] on input "**********" at bounding box center [304, 230] width 127 height 12
drag, startPoint x: 244, startPoint y: 231, endPoint x: 339, endPoint y: 230, distance: 95.1
click at [339, 230] on input "**********" at bounding box center [304, 230] width 127 height 12
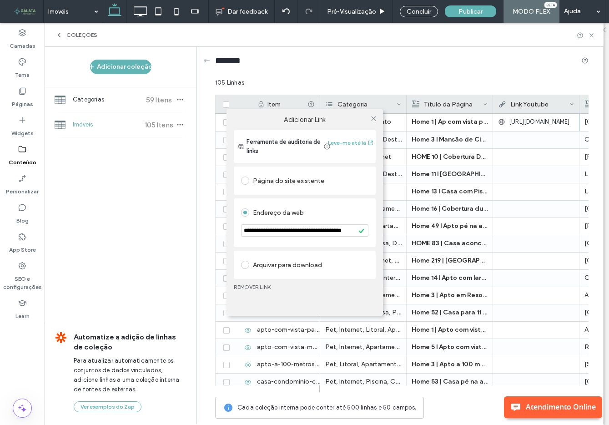
drag, startPoint x: 244, startPoint y: 230, endPoint x: 338, endPoint y: 230, distance: 93.8
click at [338, 230] on input "**********" at bounding box center [304, 230] width 127 height 12
paste input "url"
type input "**********"
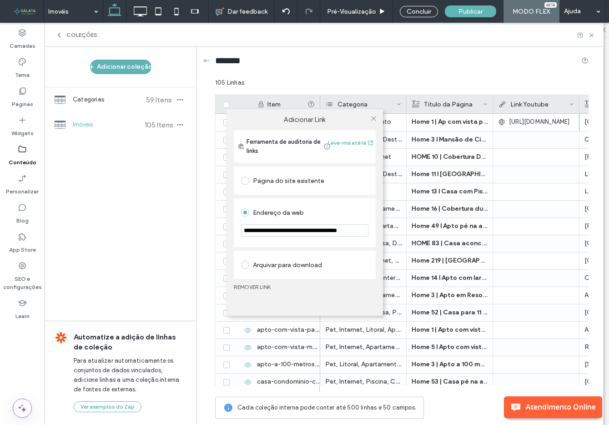
click at [329, 244] on div "**********" at bounding box center [305, 222] width 142 height 49
click at [375, 121] on icon at bounding box center [373, 118] width 7 height 7
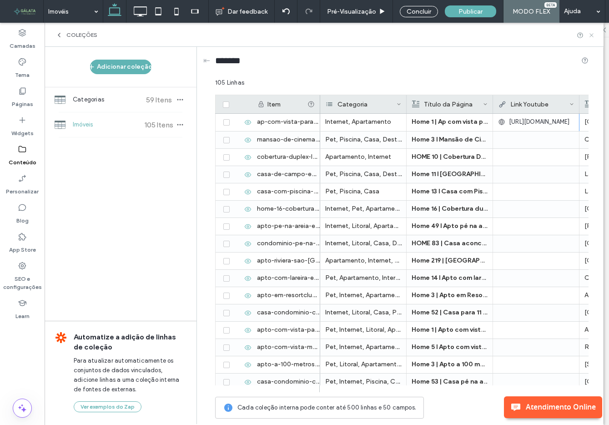
click at [591, 37] on icon at bounding box center [592, 35] width 7 height 7
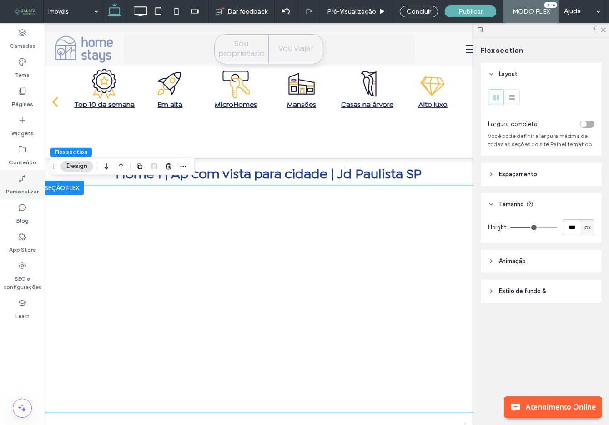
scroll to position [5, 0]
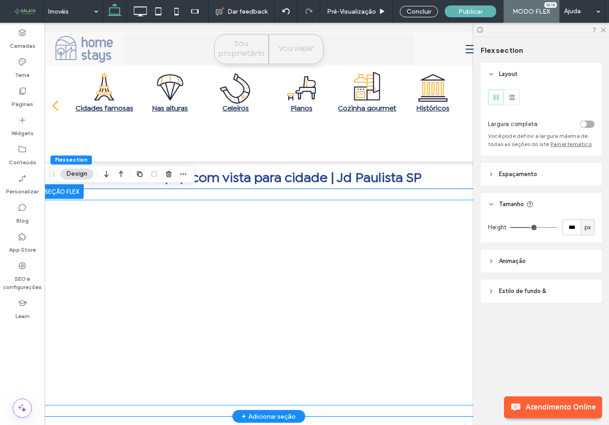
click at [214, 281] on div at bounding box center [269, 302] width 448 height 205
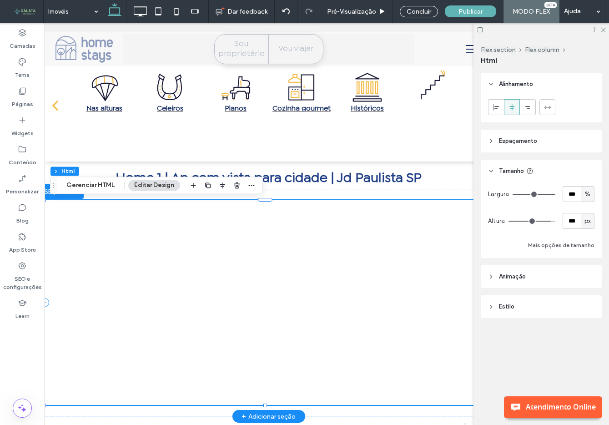
click at [214, 281] on div at bounding box center [269, 302] width 448 height 205
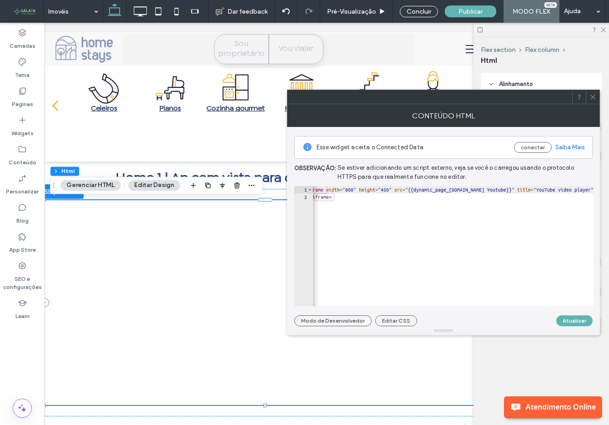
scroll to position [0, 0]
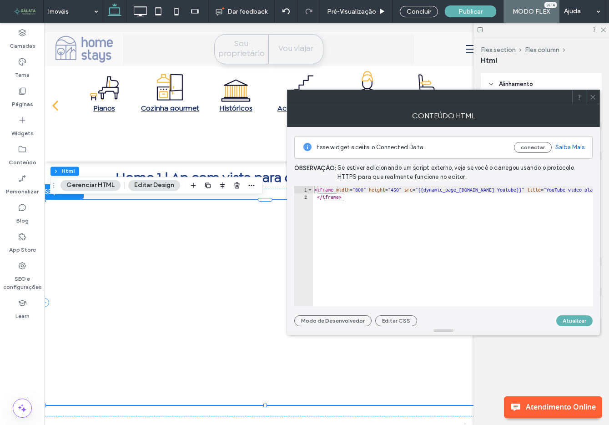
click at [592, 96] on icon at bounding box center [593, 97] width 7 height 7
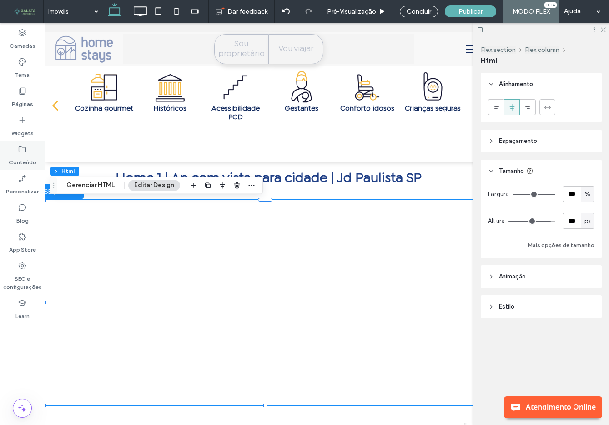
click at [18, 152] on icon at bounding box center [22, 149] width 9 height 9
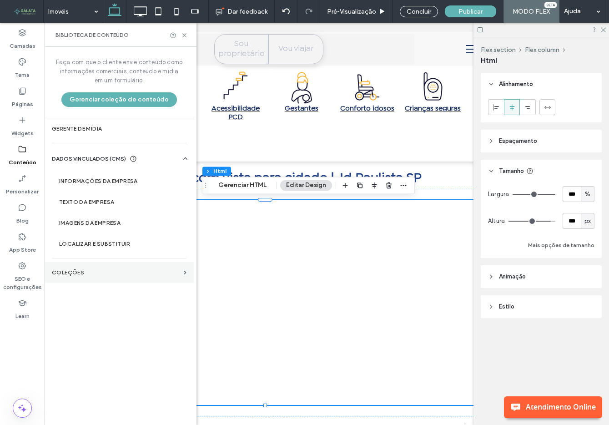
click at [107, 279] on section "COLEÇÕES" at bounding box center [119, 272] width 149 height 21
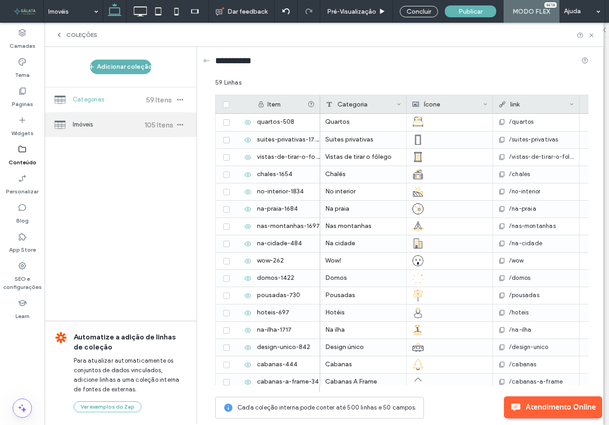
click at [114, 121] on span "Imóveis" at bounding box center [107, 124] width 68 height 9
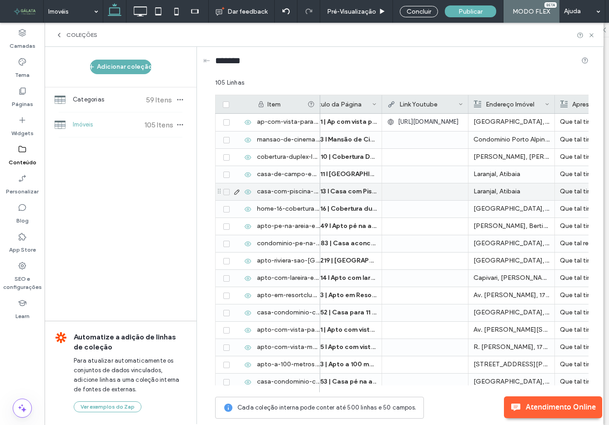
scroll to position [0, 125]
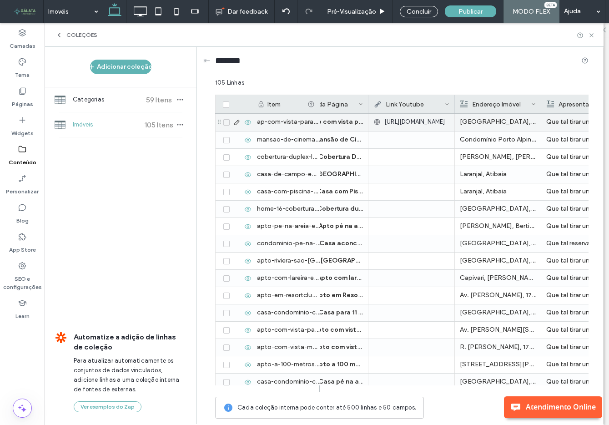
click at [416, 121] on span "https://www.youtube.com/embed/MUVo20q6tx8" at bounding box center [415, 121] width 61 height 9
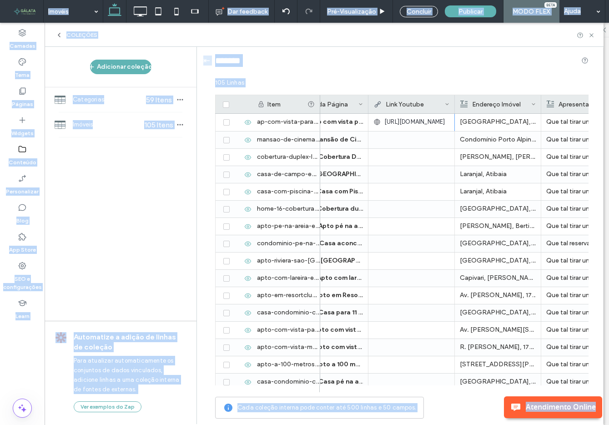
click at [447, 106] on icon at bounding box center [447, 104] width 5 height 5
click at [434, 107] on div "Editar campo" at bounding box center [410, 105] width 83 height 17
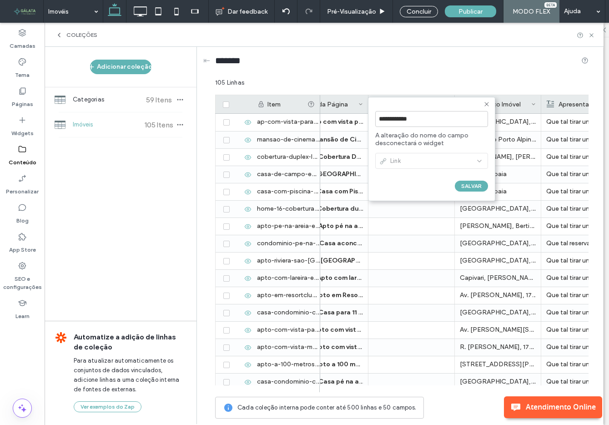
click at [489, 102] on icon at bounding box center [486, 104] width 7 height 7
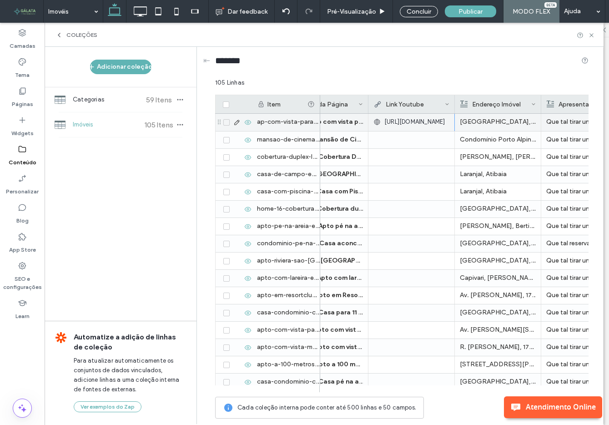
click at [419, 128] on div "https://www.youtube.com/embed/MUVo20q6tx8" at bounding box center [412, 122] width 76 height 16
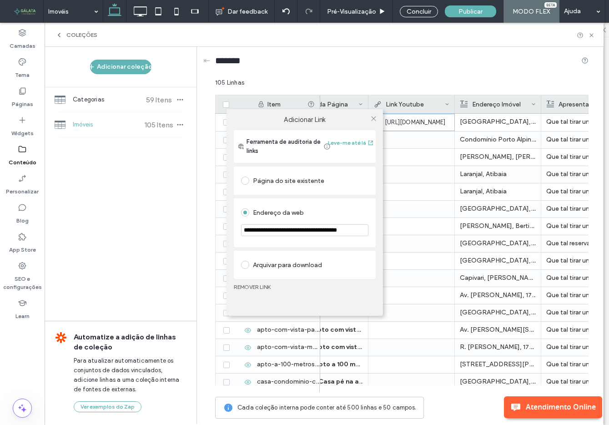
click at [419, 128] on div "**********" at bounding box center [304, 212] width 609 height 425
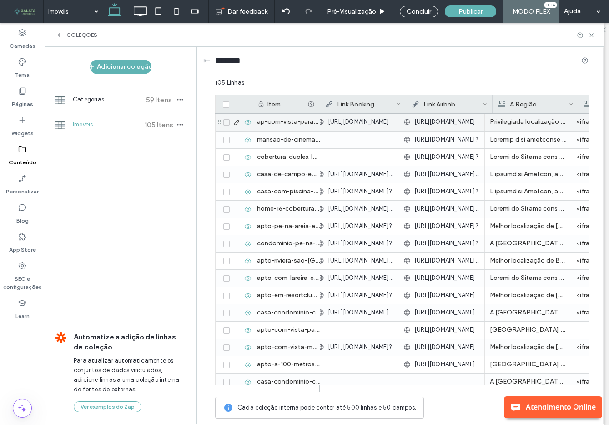
scroll to position [0, 0]
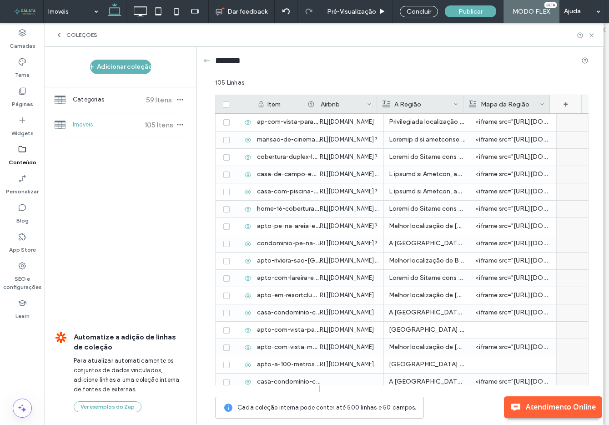
click at [569, 109] on div "+" at bounding box center [566, 104] width 32 height 18
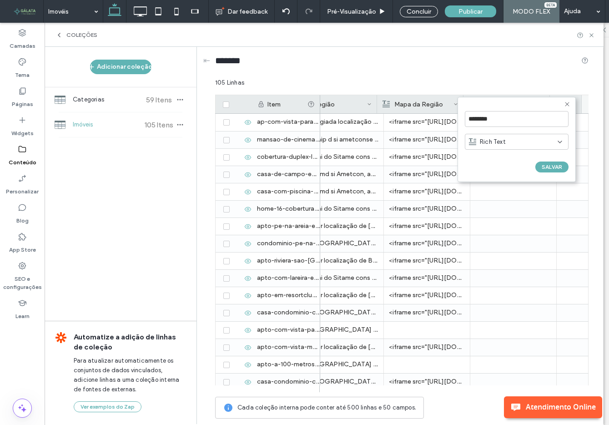
scroll to position [0, 721]
click at [552, 116] on input "********" at bounding box center [517, 119] width 104 height 16
type input "**********"
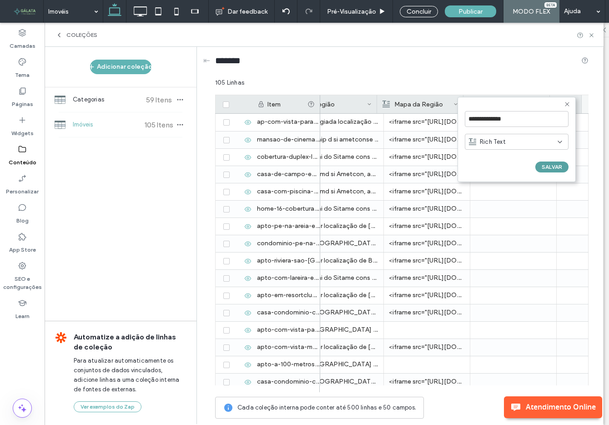
click at [553, 168] on button "SALVAR" at bounding box center [552, 167] width 33 height 11
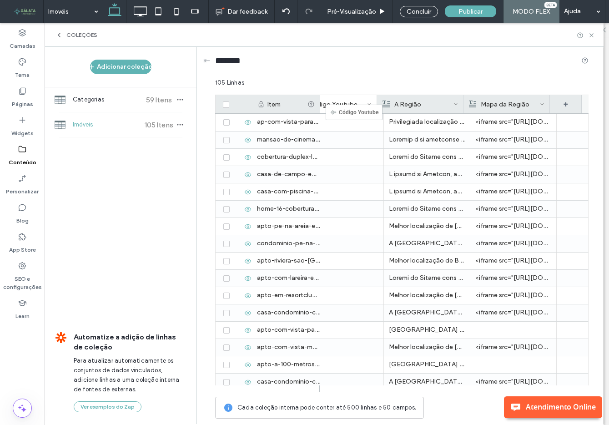
scroll to position [0, 715]
drag, startPoint x: 515, startPoint y: 107, endPoint x: 337, endPoint y: 105, distance: 178.0
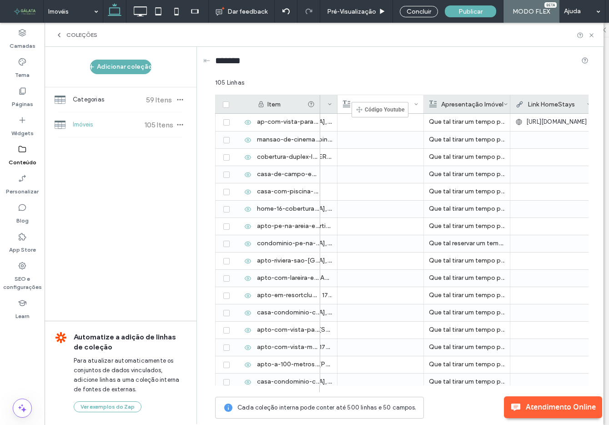
drag, startPoint x: 547, startPoint y: 98, endPoint x: 368, endPoint y: 105, distance: 179.0
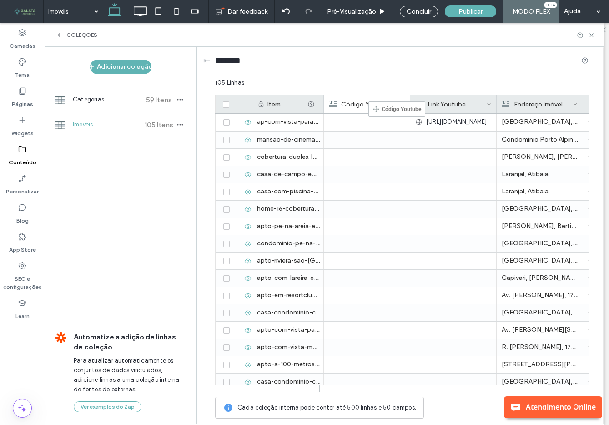
drag, startPoint x: 538, startPoint y: 102, endPoint x: 382, endPoint y: 107, distance: 155.3
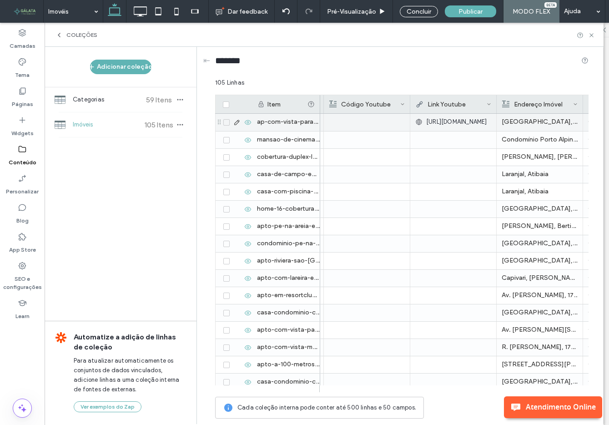
click at [439, 120] on span "https://www.youtube.com/embed/MUVo20q6tx8" at bounding box center [456, 121] width 61 height 9
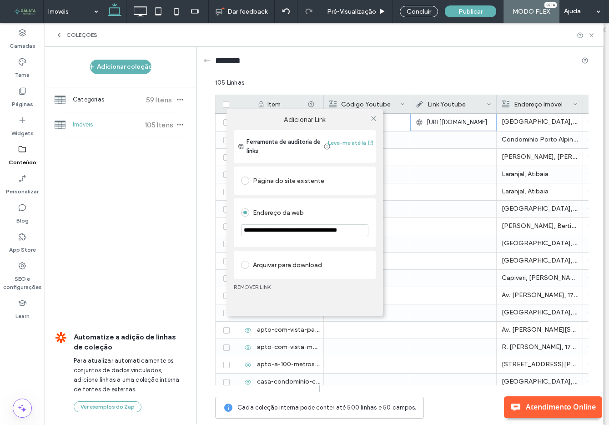
click at [439, 120] on div "**********" at bounding box center [304, 212] width 609 height 425
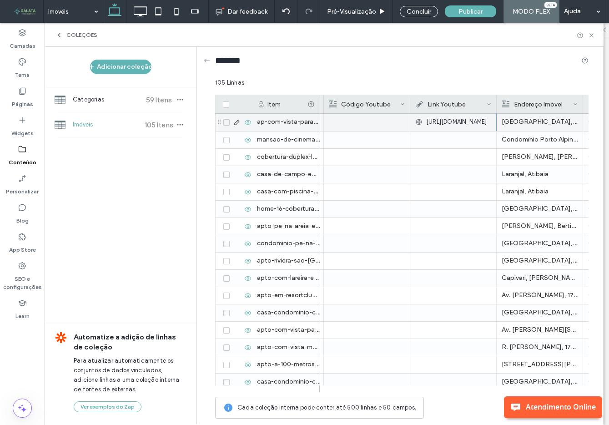
click at [439, 120] on span "https://www.youtube.com/embed/MUVo20q6tx8" at bounding box center [456, 121] width 61 height 9
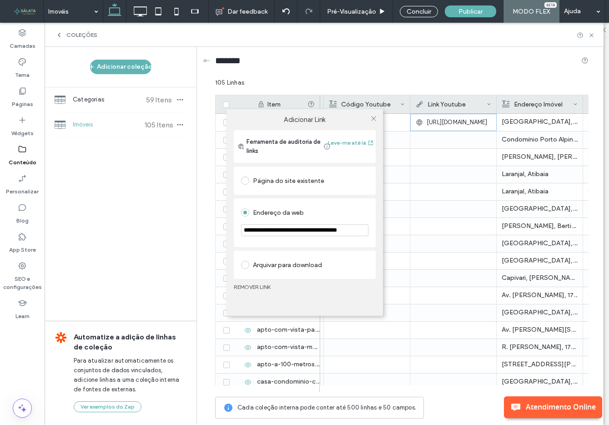
click at [439, 120] on div "**********" at bounding box center [304, 212] width 609 height 425
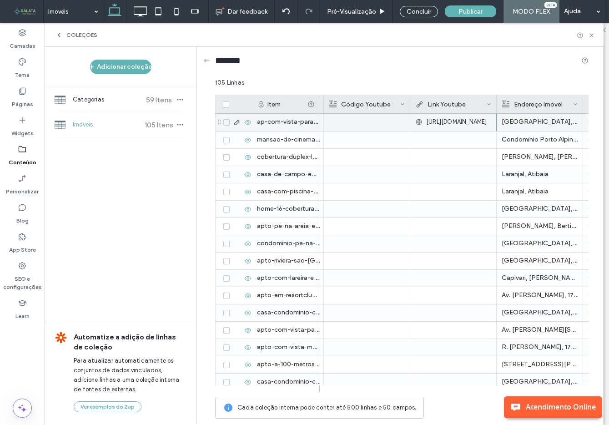
click at [432, 123] on span "https://www.youtube.com/embed/MUVo20q6tx8" at bounding box center [456, 121] width 61 height 9
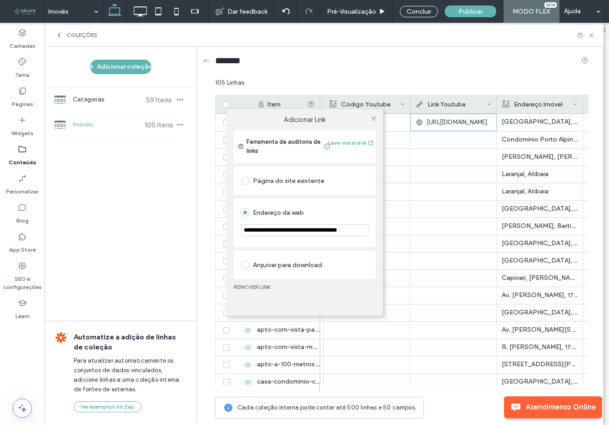
click at [305, 230] on input "**********" at bounding box center [304, 230] width 127 height 12
click at [374, 119] on icon at bounding box center [373, 118] width 7 height 7
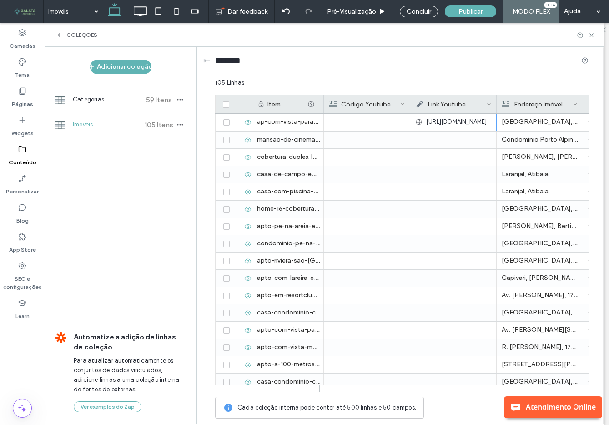
click at [345, 121] on div at bounding box center [367, 122] width 76 height 17
click at [415, 76] on div "*******" at bounding box center [402, 62] width 374 height 31
click at [489, 104] on use at bounding box center [488, 104] width 3 height 2
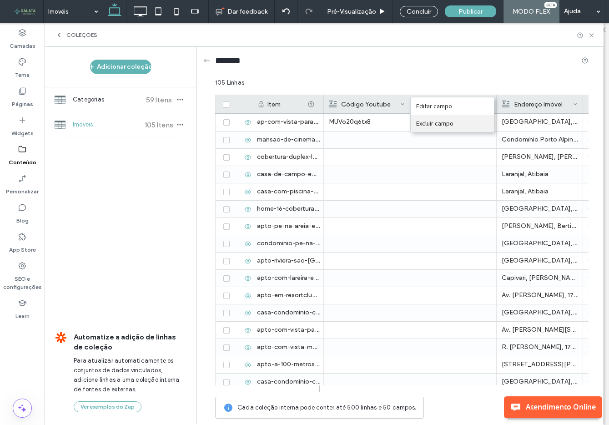
click at [474, 121] on div "Excluir campo" at bounding box center [452, 123] width 83 height 17
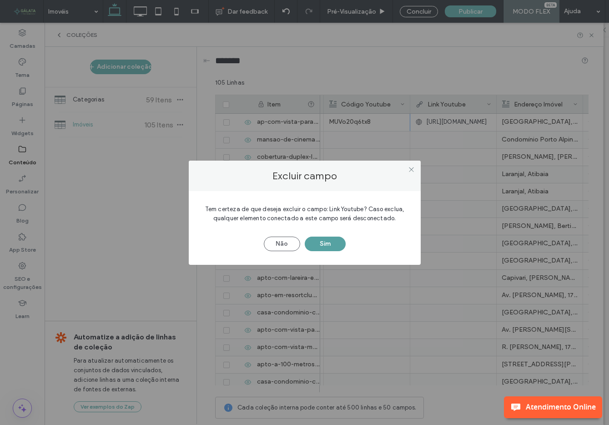
click at [333, 242] on button "Sim" at bounding box center [325, 244] width 41 height 15
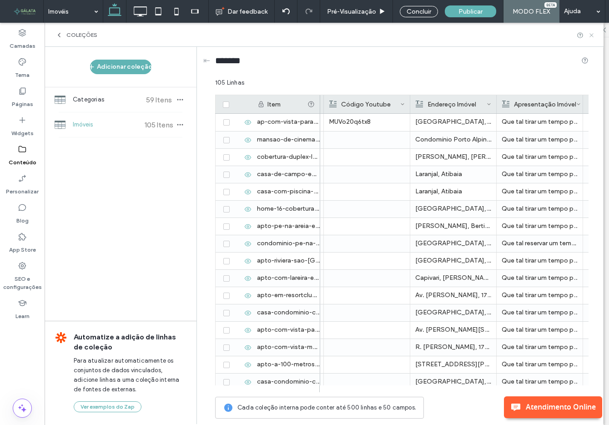
click at [591, 37] on icon at bounding box center [592, 35] width 7 height 7
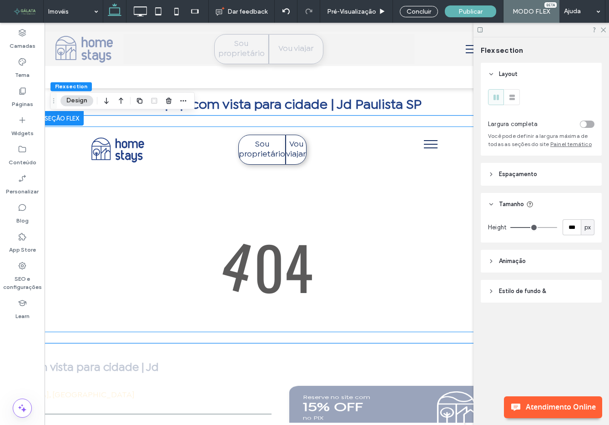
click at [233, 266] on div at bounding box center [269, 229] width 448 height 205
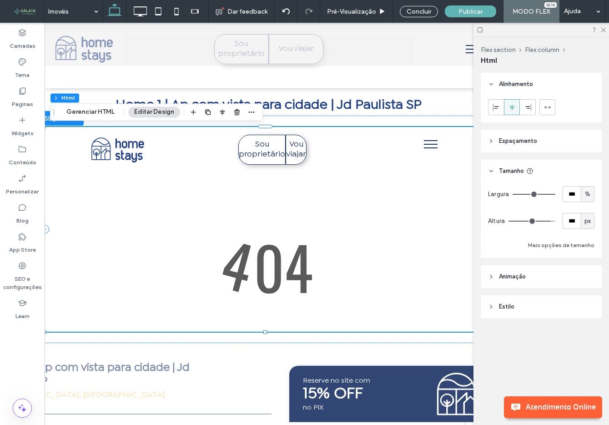
click at [233, 266] on div at bounding box center [269, 229] width 448 height 205
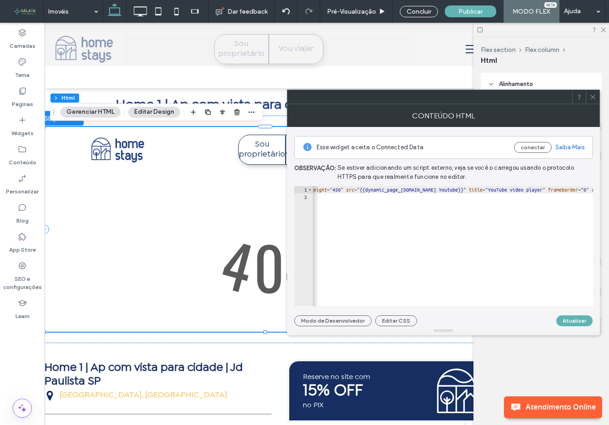
paste textarea "**********"
type textarea "**********"
click at [523, 146] on button "conectar" at bounding box center [533, 147] width 38 height 11
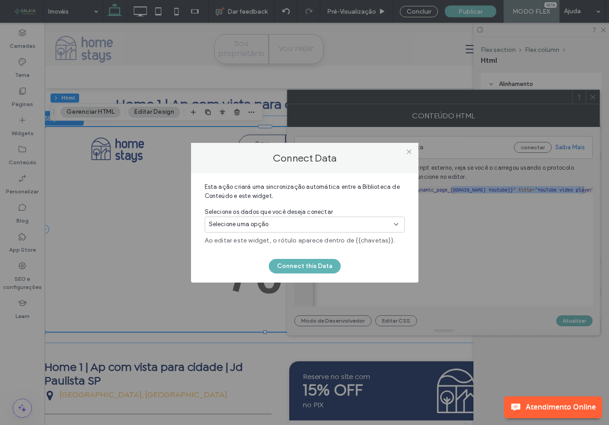
click at [326, 226] on div "Selecione uma opção" at bounding box center [299, 224] width 181 height 9
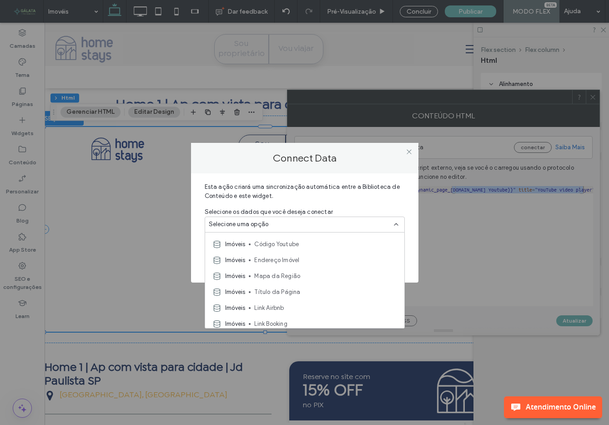
scroll to position [140, 0]
click at [311, 246] on span "Código Youtube" at bounding box center [325, 244] width 143 height 9
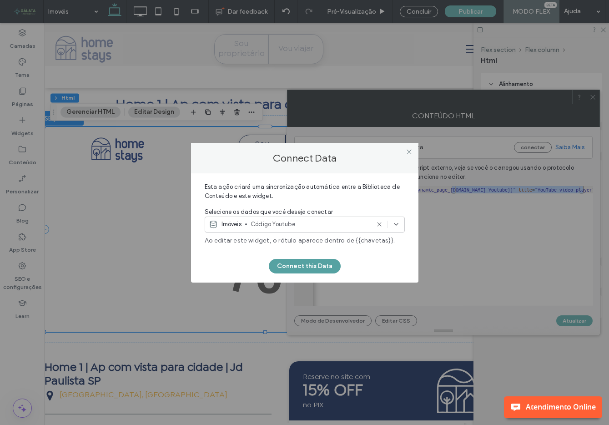
click at [305, 266] on button "Connect this Data" at bounding box center [305, 266] width 72 height 15
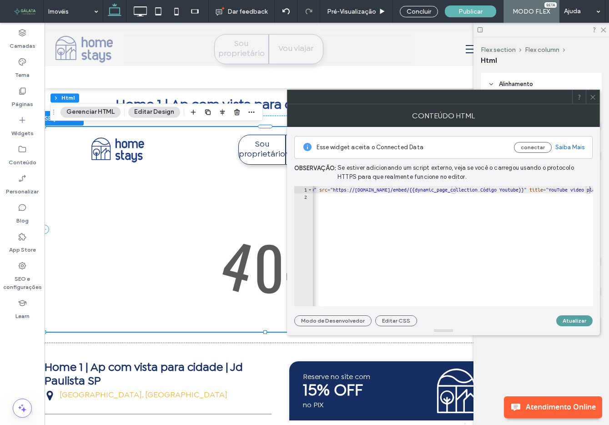
click at [575, 323] on button "Atualizar" at bounding box center [575, 320] width 36 height 11
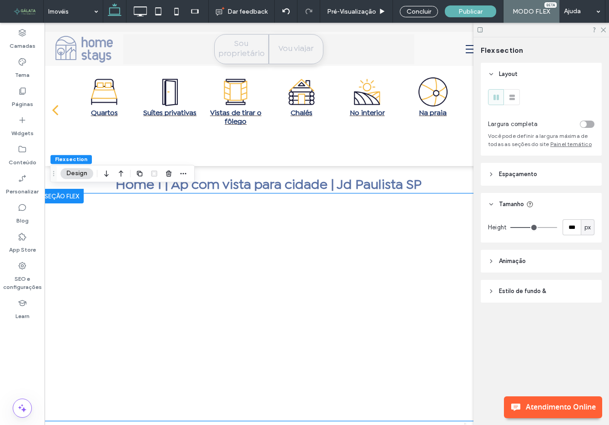
scroll to position [5, 0]
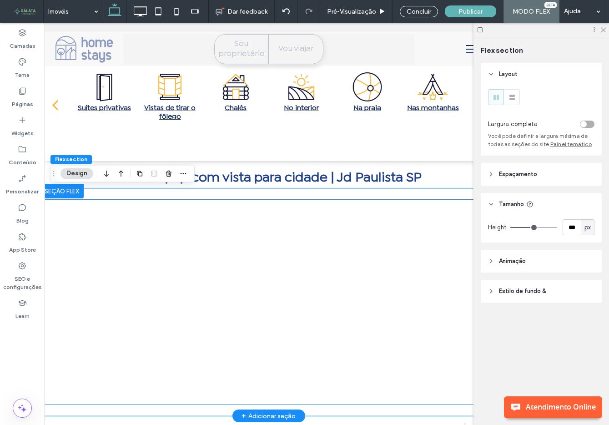
click at [375, 310] on div at bounding box center [269, 302] width 448 height 205
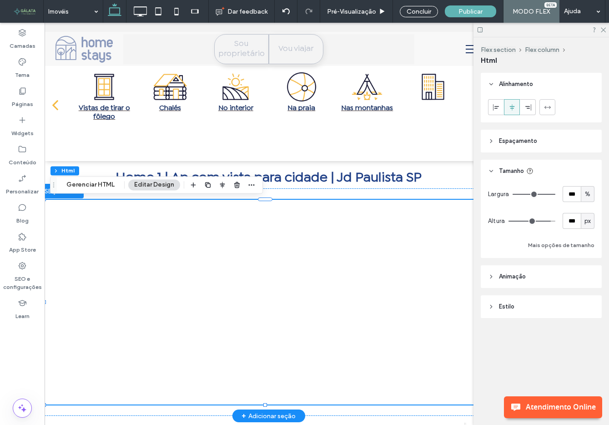
click at [336, 292] on div at bounding box center [269, 302] width 448 height 205
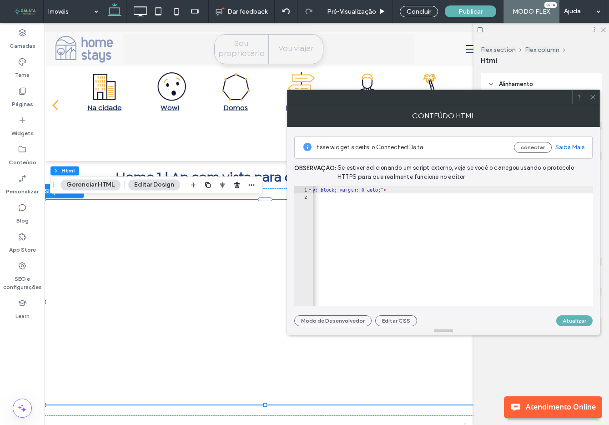
scroll to position [0, 942]
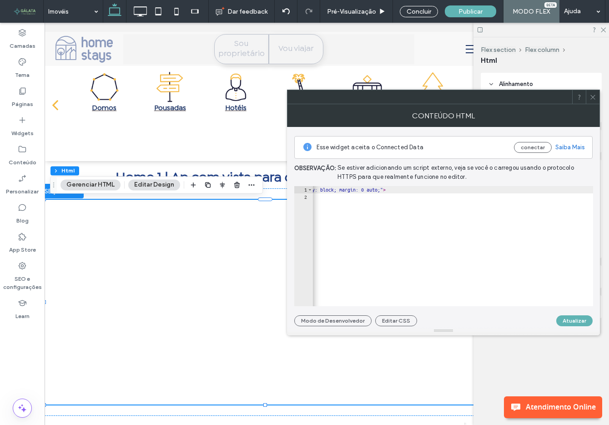
click at [593, 99] on icon at bounding box center [593, 97] width 7 height 7
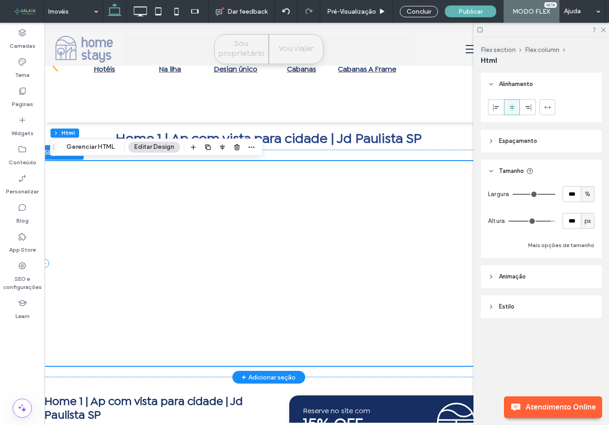
scroll to position [42, 0]
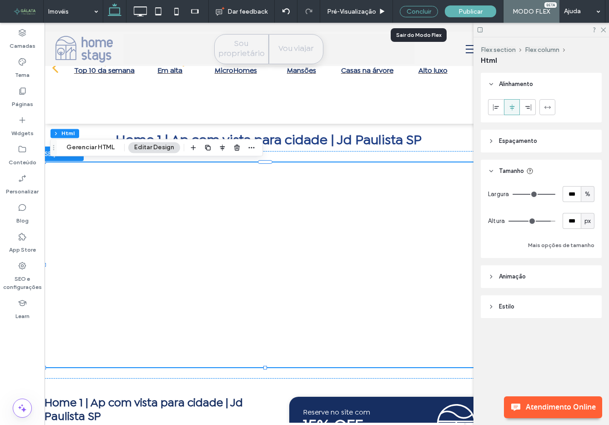
click at [423, 10] on div "Concluir" at bounding box center [419, 11] width 38 height 11
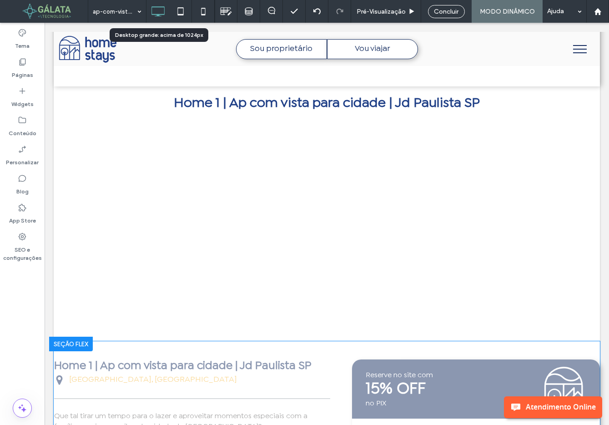
scroll to position [0, 0]
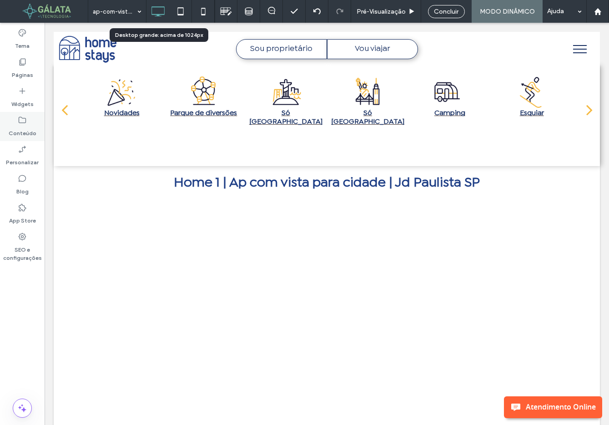
click at [22, 131] on label "Conteúdo" at bounding box center [23, 131] width 28 height 13
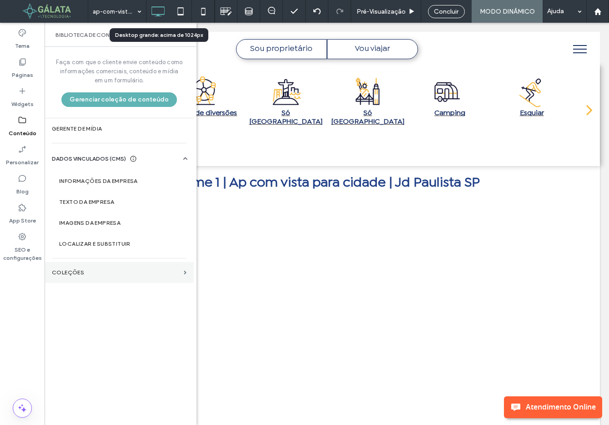
click at [99, 270] on label "COLEÇÕES" at bounding box center [116, 272] width 128 height 6
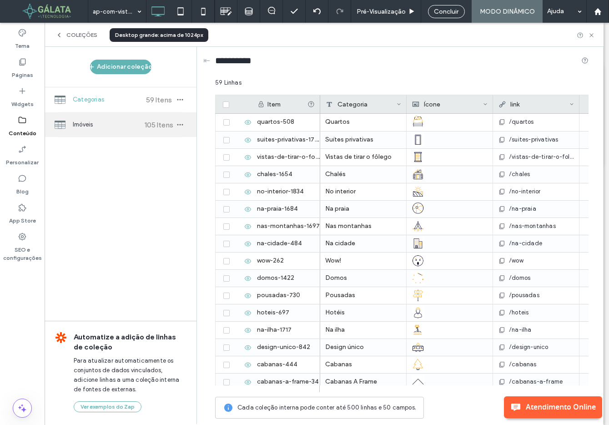
click at [125, 129] on div "Imóveis 105 Itens" at bounding box center [121, 124] width 152 height 25
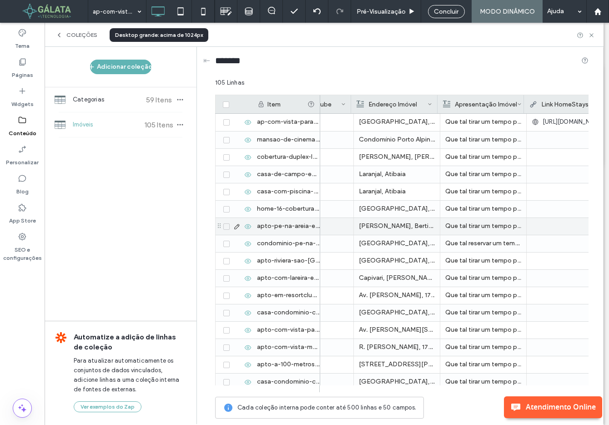
scroll to position [0, 230]
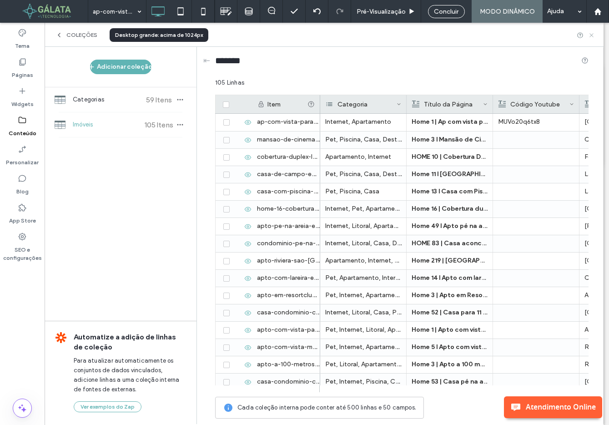
click at [589, 35] on icon at bounding box center [592, 35] width 7 height 7
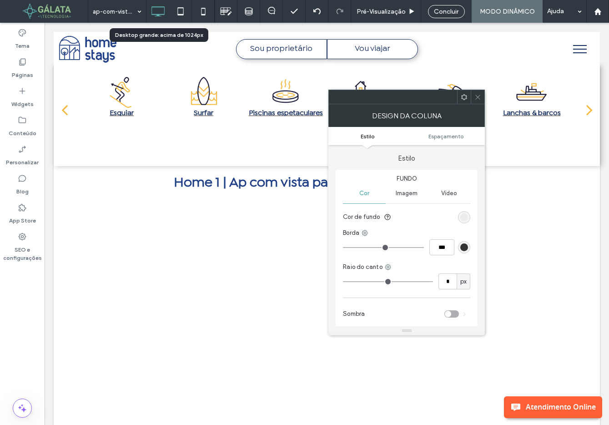
click at [475, 94] on icon at bounding box center [478, 97] width 7 height 7
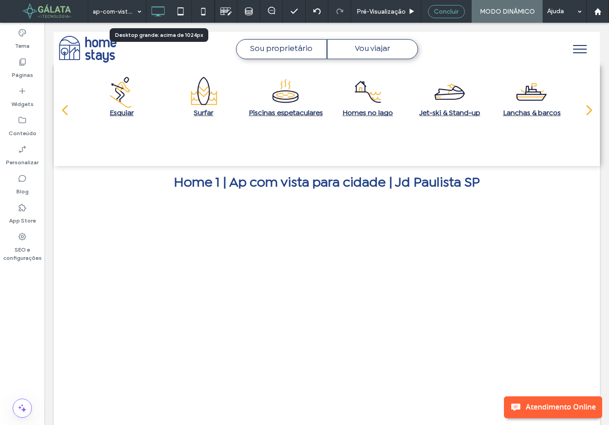
click at [443, 11] on span "Concluir" at bounding box center [446, 12] width 25 height 8
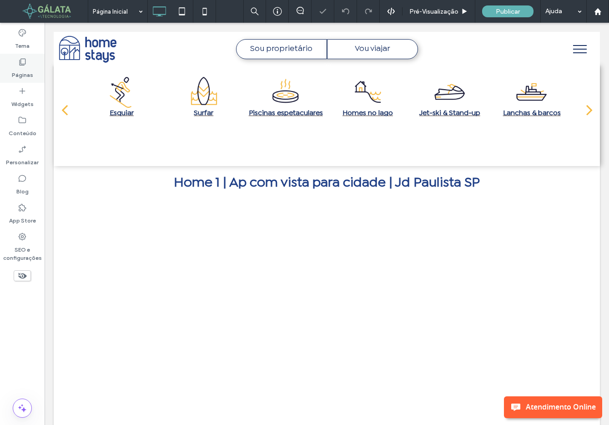
click at [24, 60] on icon at bounding box center [22, 61] width 9 height 9
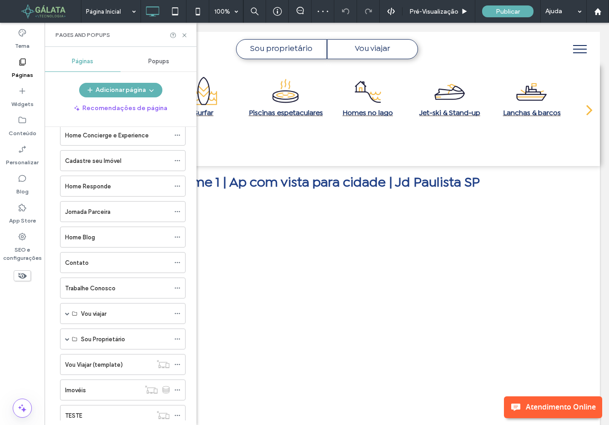
scroll to position [122, 0]
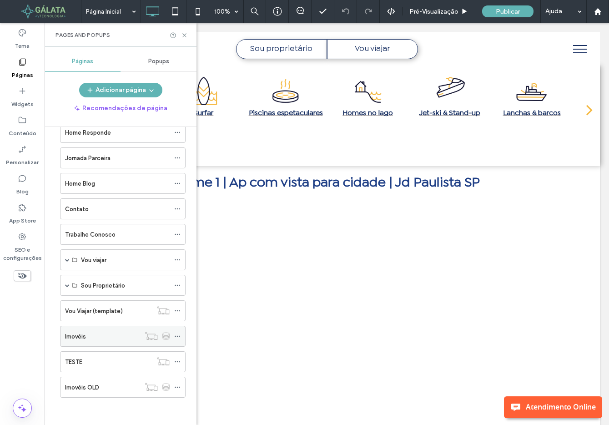
click at [113, 337] on div "Imovéis" at bounding box center [102, 337] width 75 height 10
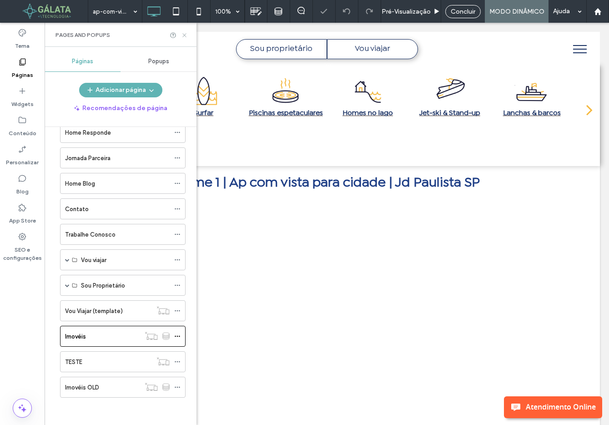
click at [185, 36] on icon at bounding box center [184, 35] width 7 height 7
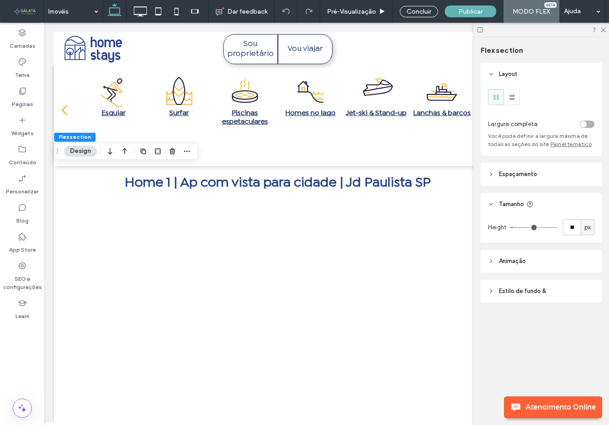
scroll to position [0, 9]
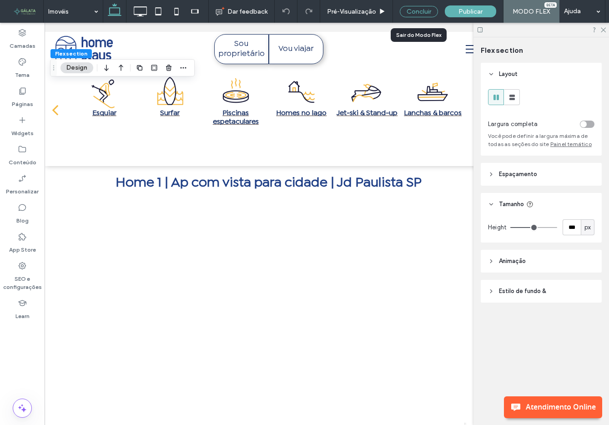
click at [427, 9] on div "Concluir" at bounding box center [419, 11] width 38 height 11
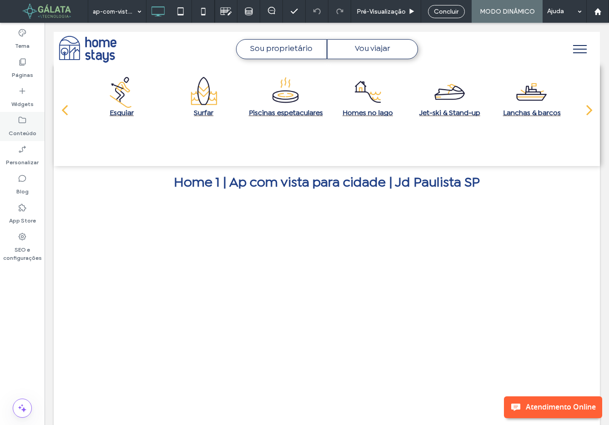
click at [15, 123] on div "Conteúdo" at bounding box center [22, 126] width 45 height 29
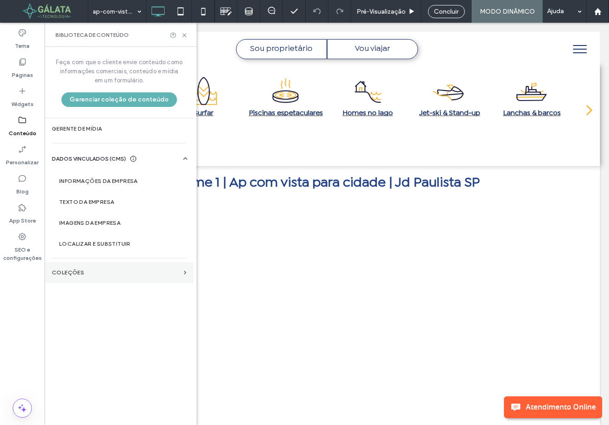
click at [111, 276] on section "COLEÇÕES" at bounding box center [119, 272] width 149 height 21
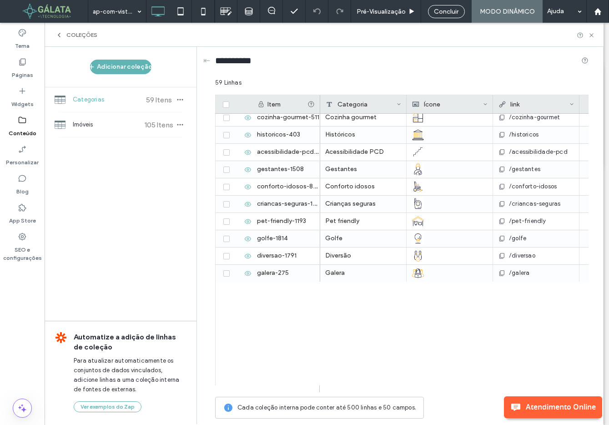
scroll to position [0, 0]
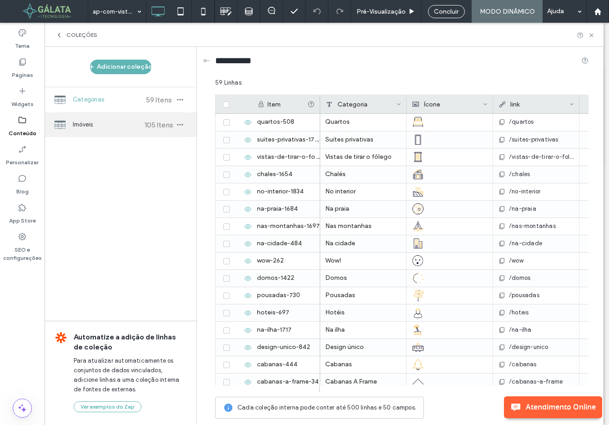
click at [110, 125] on span "Imóveis" at bounding box center [107, 124] width 68 height 9
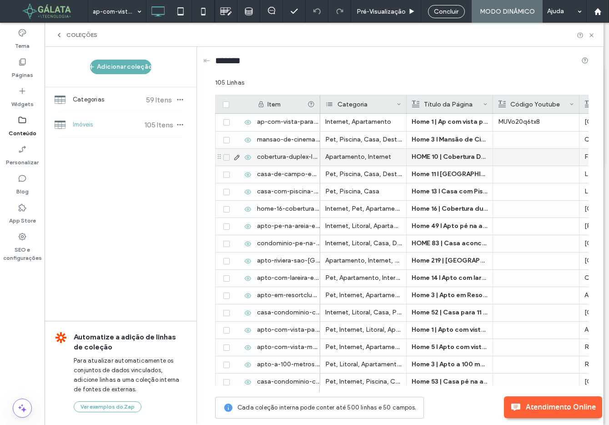
click at [362, 159] on div "Apartamento, Internet" at bounding box center [363, 157] width 86 height 17
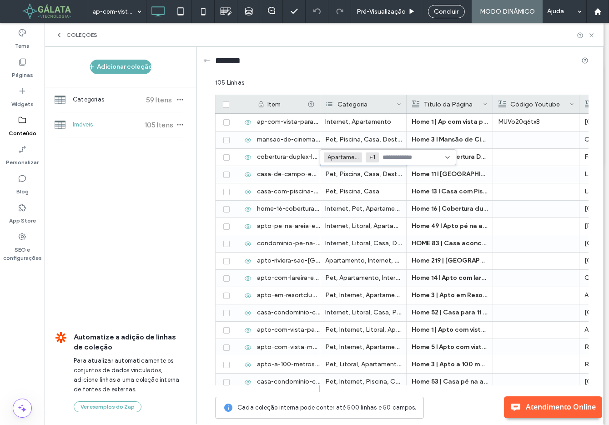
click at [451, 157] on icon at bounding box center [447, 157] width 7 height 7
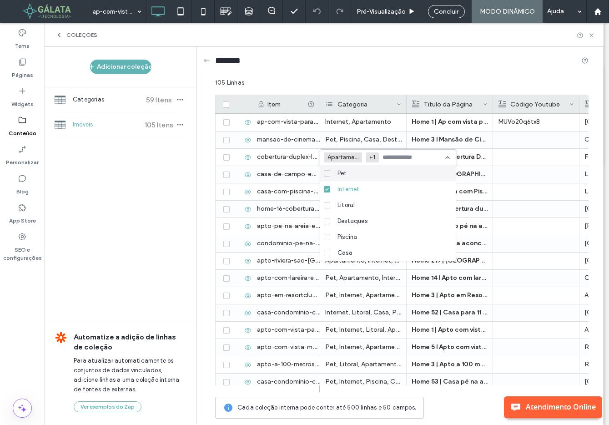
click at [400, 105] on icon at bounding box center [399, 104] width 5 height 5
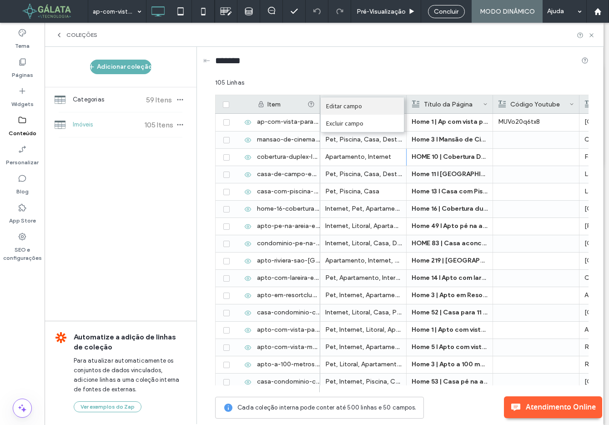
click at [382, 108] on div "Editar campo" at bounding box center [362, 105] width 83 height 17
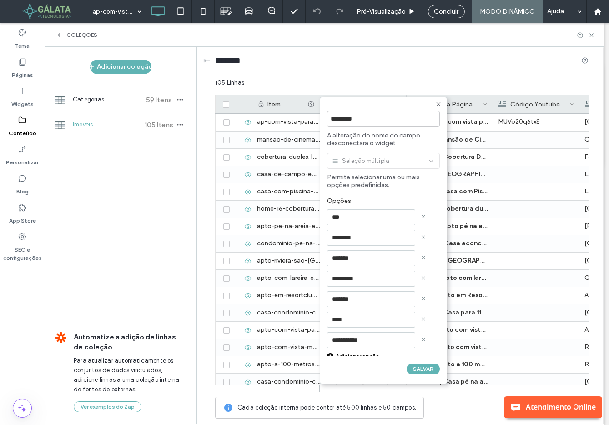
click at [439, 104] on use at bounding box center [438, 104] width 4 height 4
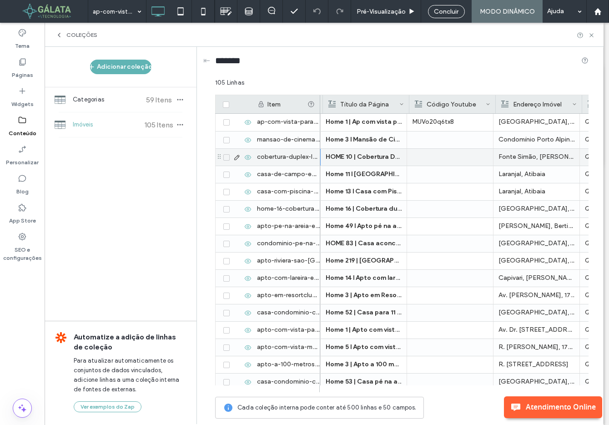
scroll to position [0, 89]
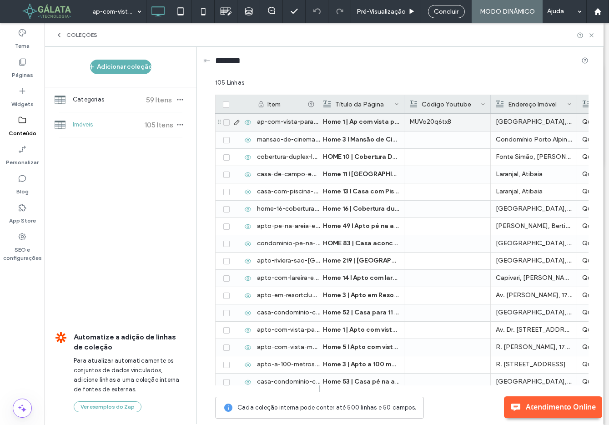
click at [430, 125] on p "MUVo20q6tx8" at bounding box center [448, 122] width 76 height 16
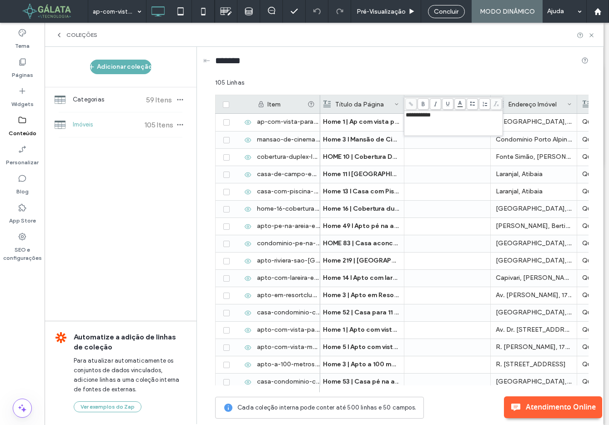
click at [423, 117] on span "**********" at bounding box center [418, 115] width 25 height 6
copy span "**********"
click at [456, 173] on div at bounding box center [448, 174] width 76 height 17
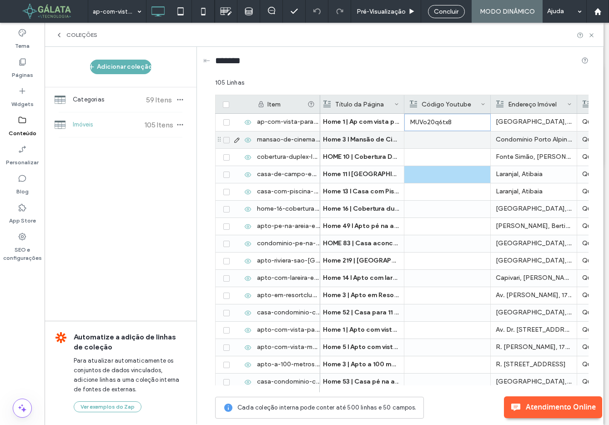
click at [430, 139] on div at bounding box center [448, 140] width 76 height 17
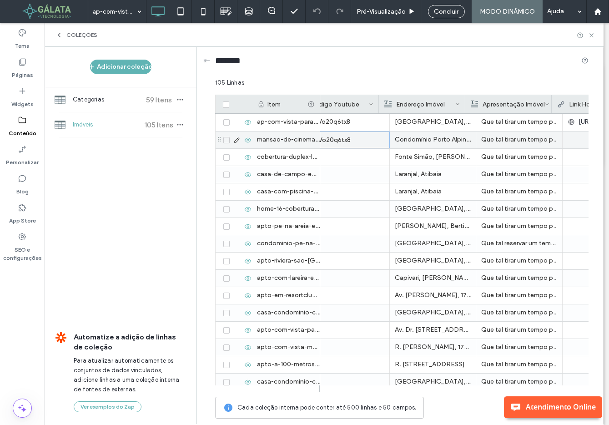
scroll to position [0, 0]
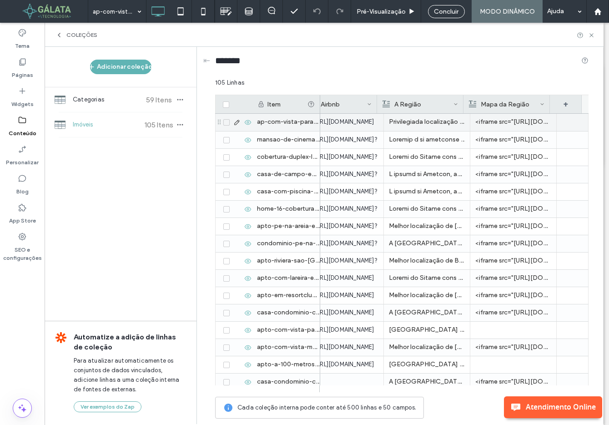
click at [500, 124] on p "<iframe src="https://www.google.com/maps/embed?pb=!1m18!1m12!1m3!1d3657.0171825…" at bounding box center [514, 122] width 76 height 16
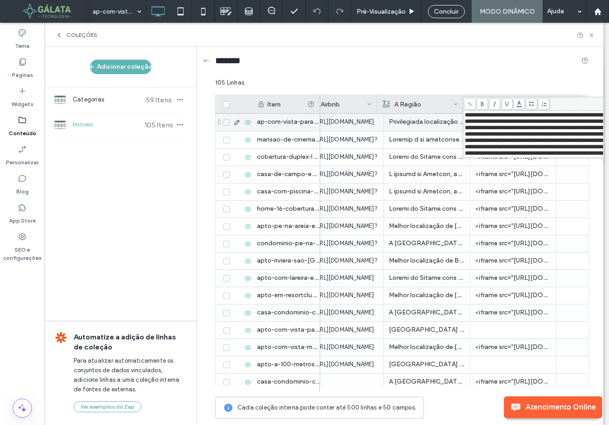
click at [490, 87] on div "105 Linhas" at bounding box center [402, 86] width 374 height 16
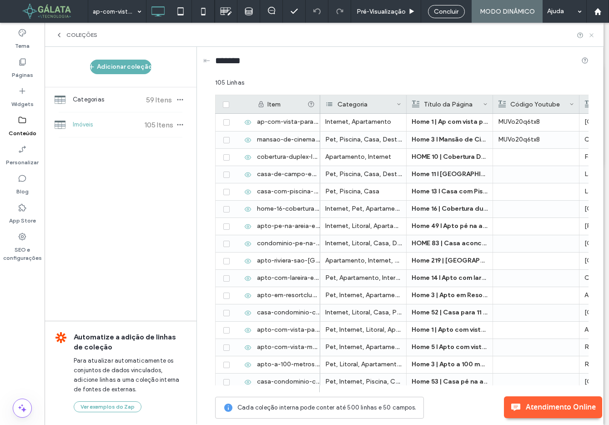
click at [593, 37] on icon at bounding box center [592, 35] width 7 height 7
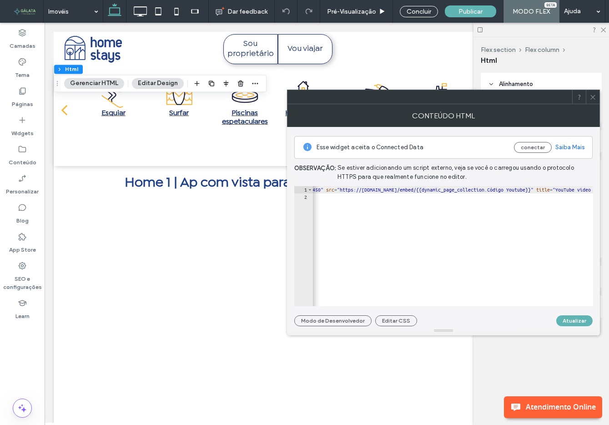
click at [592, 96] on icon at bounding box center [593, 97] width 7 height 7
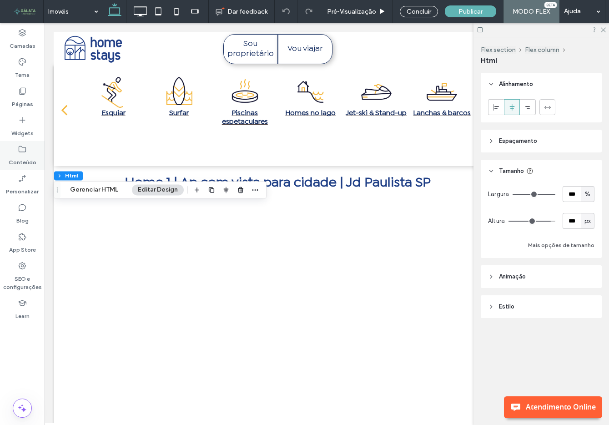
click at [14, 157] on label "Conteúdo" at bounding box center [23, 160] width 28 height 13
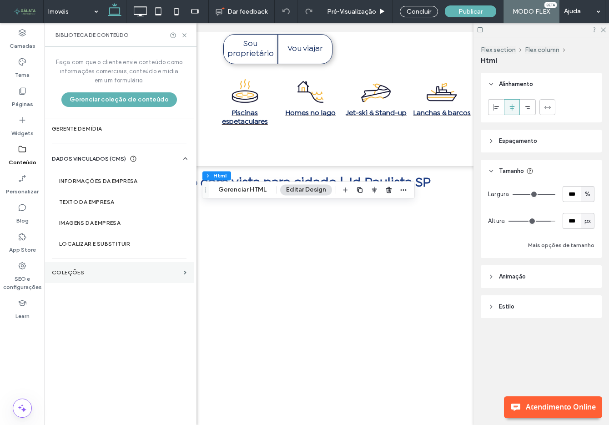
click at [113, 279] on section "COLEÇÕES" at bounding box center [119, 272] width 149 height 21
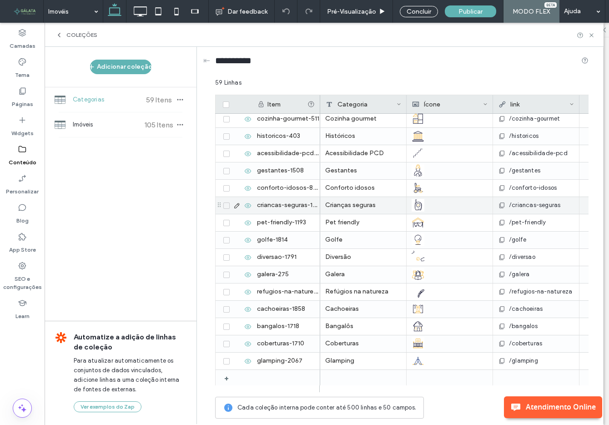
scroll to position [766, 0]
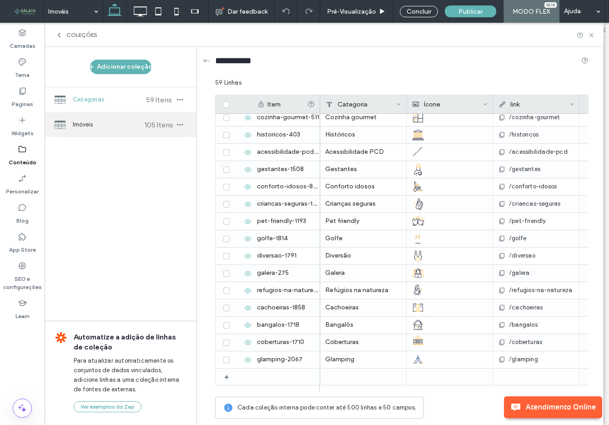
click at [121, 125] on span "Imóveis" at bounding box center [107, 124] width 68 height 9
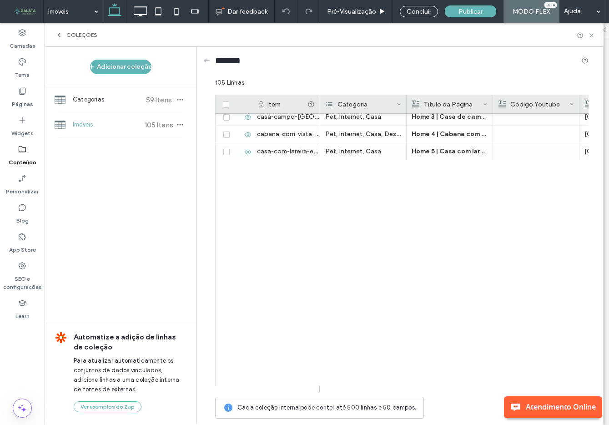
scroll to position [0, 0]
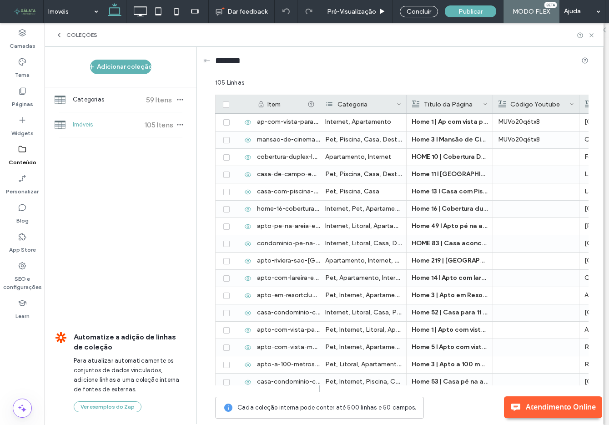
click at [227, 105] on icon at bounding box center [226, 104] width 4 height 3
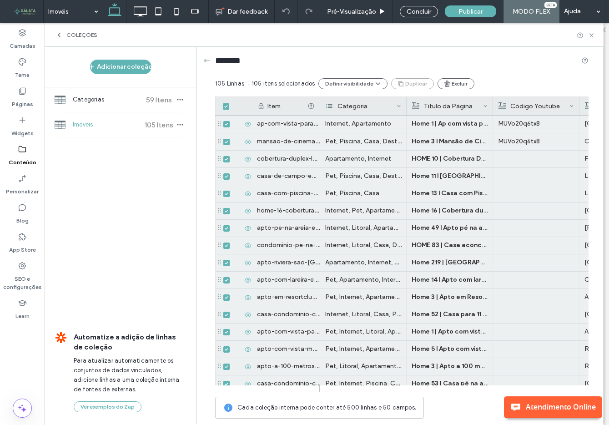
click at [227, 107] on icon at bounding box center [226, 106] width 4 height 3
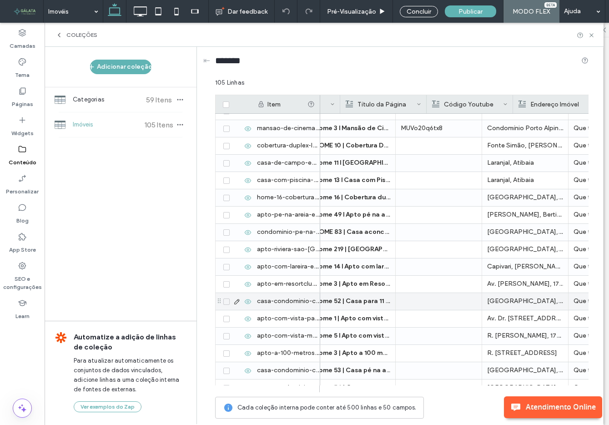
scroll to position [0, 121]
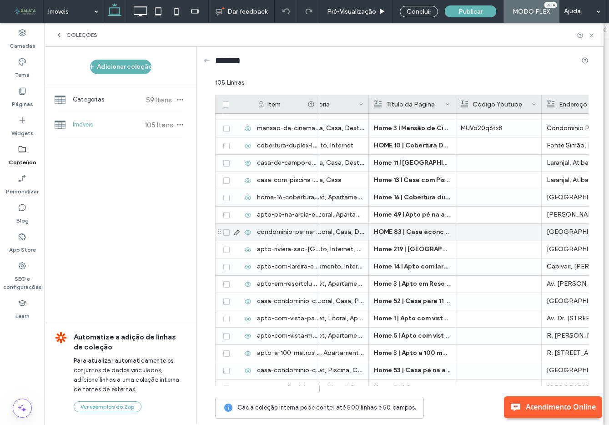
click at [396, 224] on div "HOME 83 | Casa aconchegante Condomínio Pé na Areia Juquehy" at bounding box center [412, 232] width 86 height 17
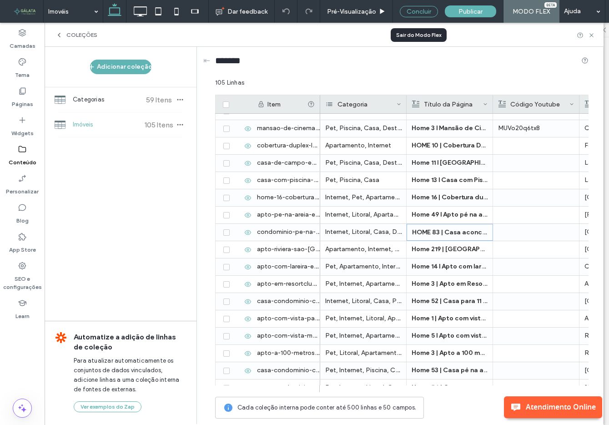
click at [419, 13] on div "Concluir" at bounding box center [419, 11] width 38 height 11
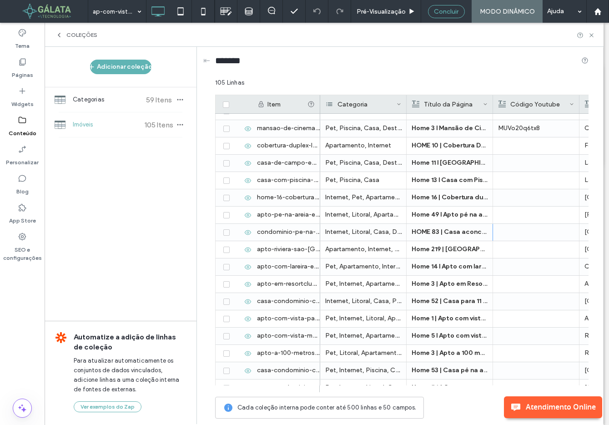
click at [452, 15] on span "Concluir" at bounding box center [446, 12] width 25 height 8
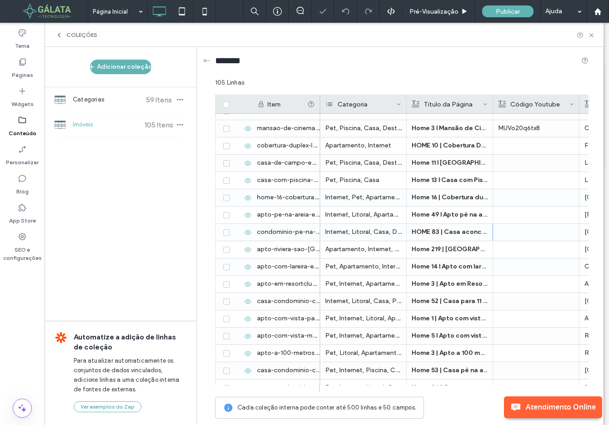
click at [592, 36] on div at bounding box center [304, 212] width 609 height 425
click at [593, 36] on use at bounding box center [592, 35] width 4 height 4
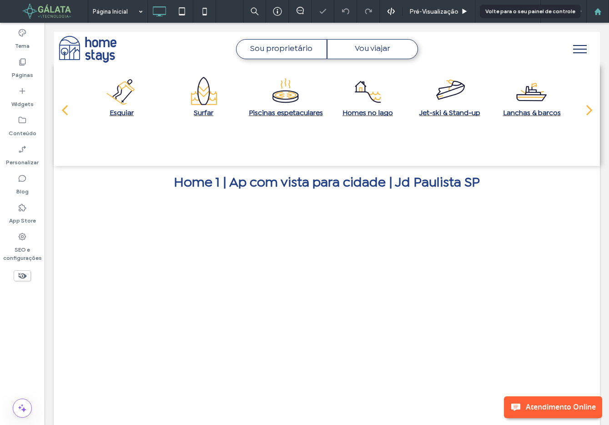
click at [600, 13] on use at bounding box center [597, 11] width 7 height 7
